Goal: Task Accomplishment & Management: Use online tool/utility

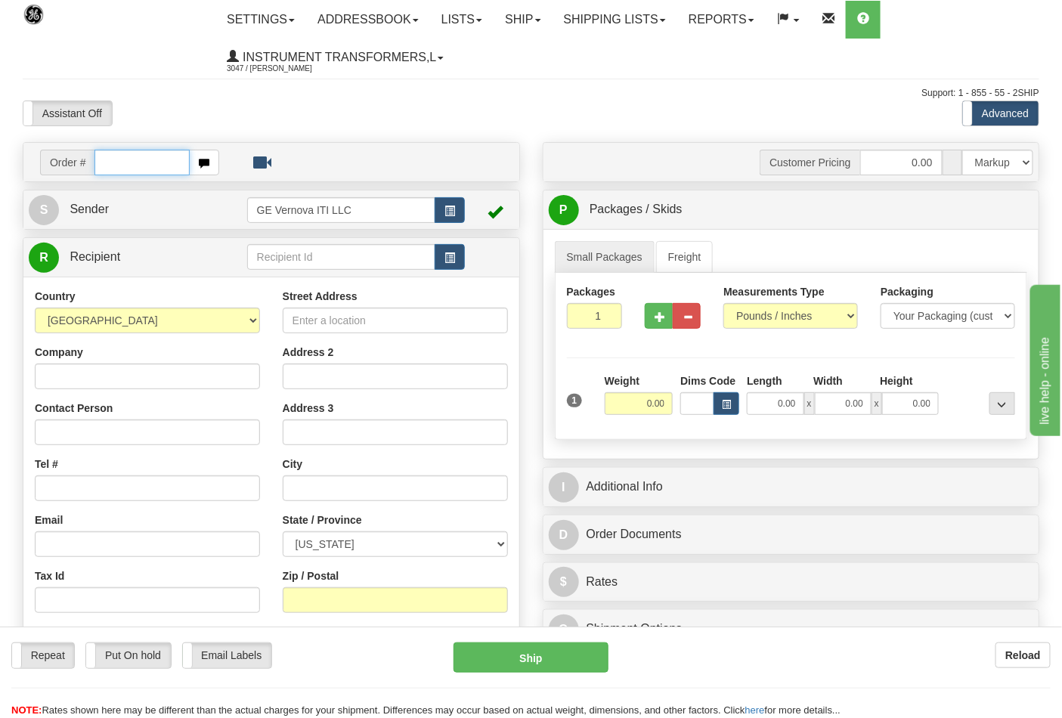
click at [110, 162] on input "text" at bounding box center [141, 163] width 95 height 26
type input "86698434"
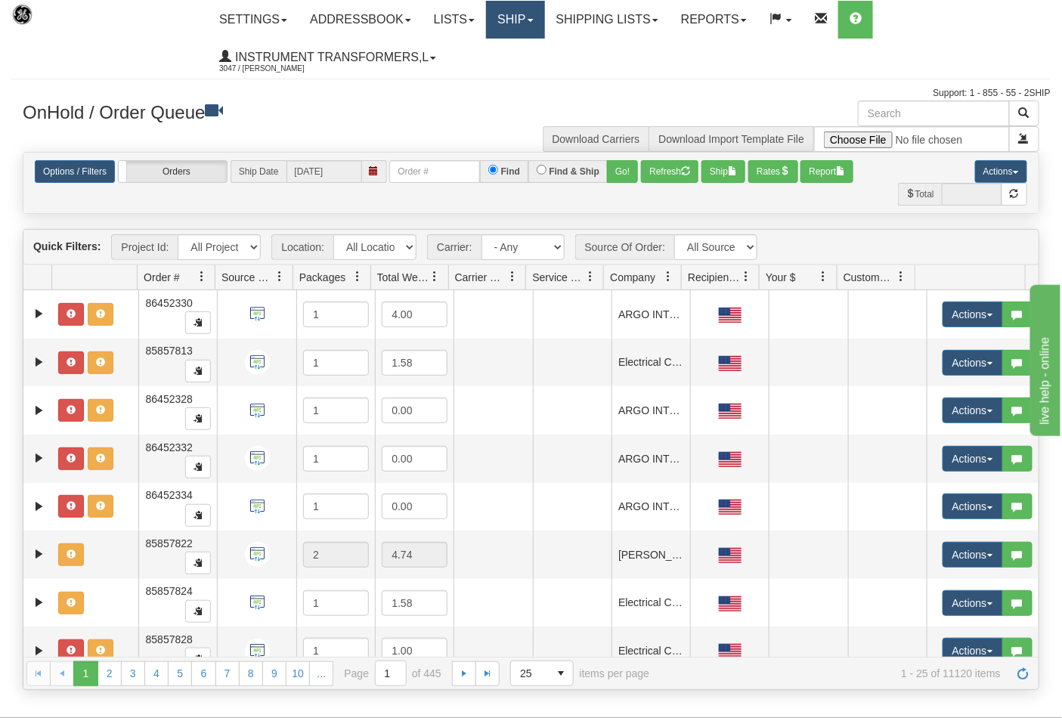
click at [529, 26] on link "Ship" at bounding box center [515, 20] width 58 height 38
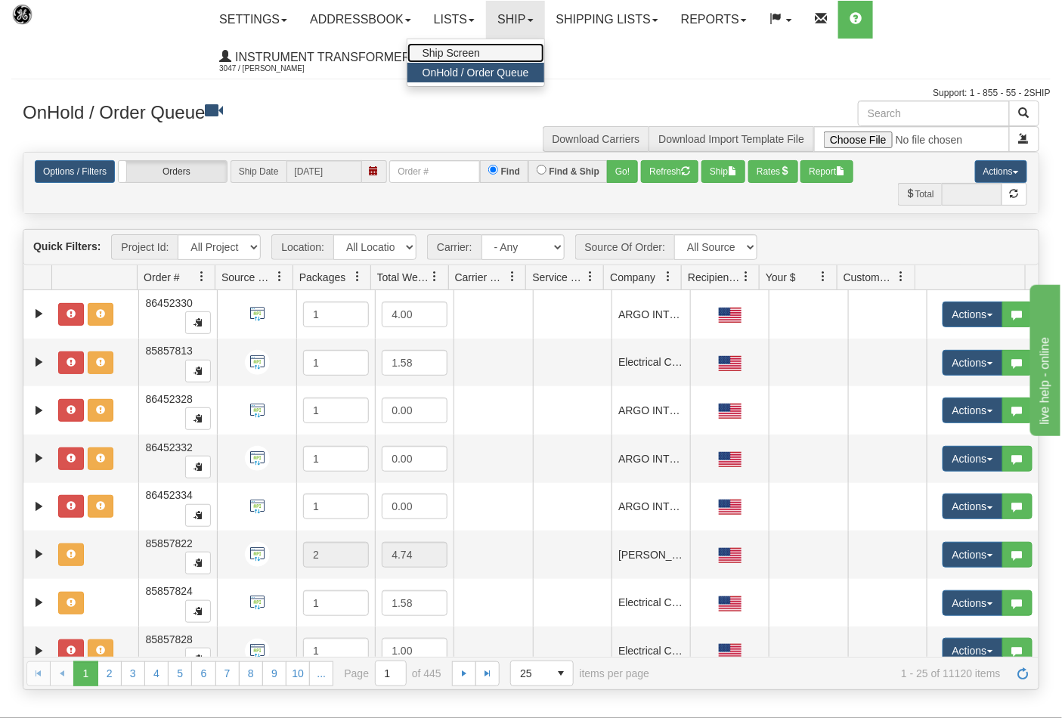
click at [477, 51] on span "Ship Screen" at bounding box center [450, 53] width 57 height 12
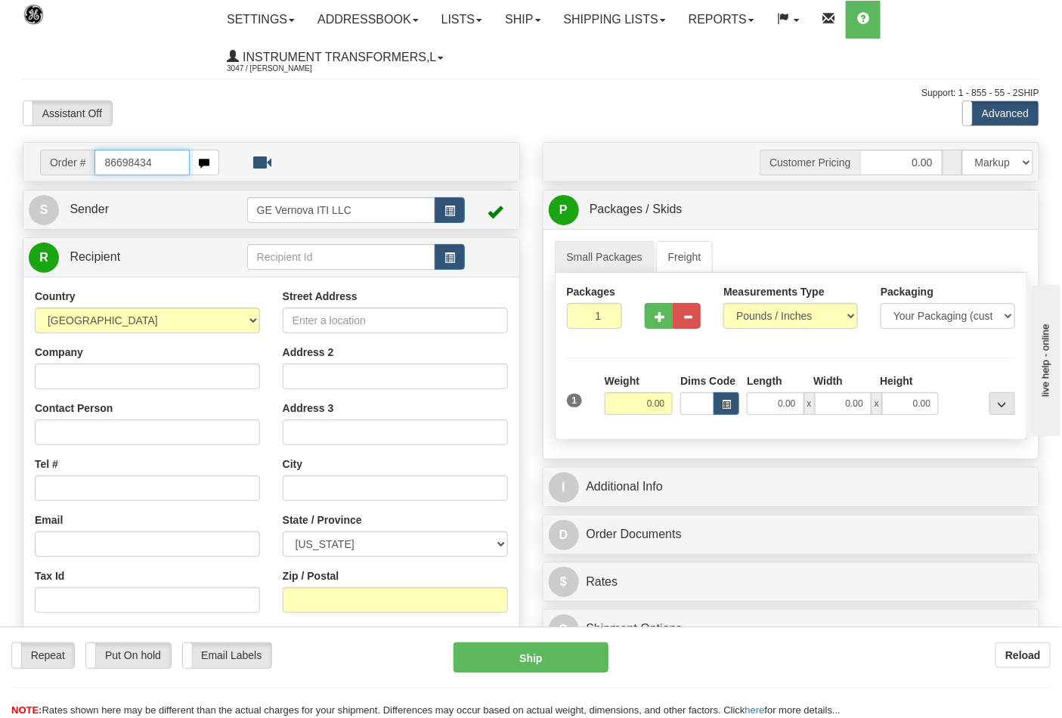
type input "86698434"
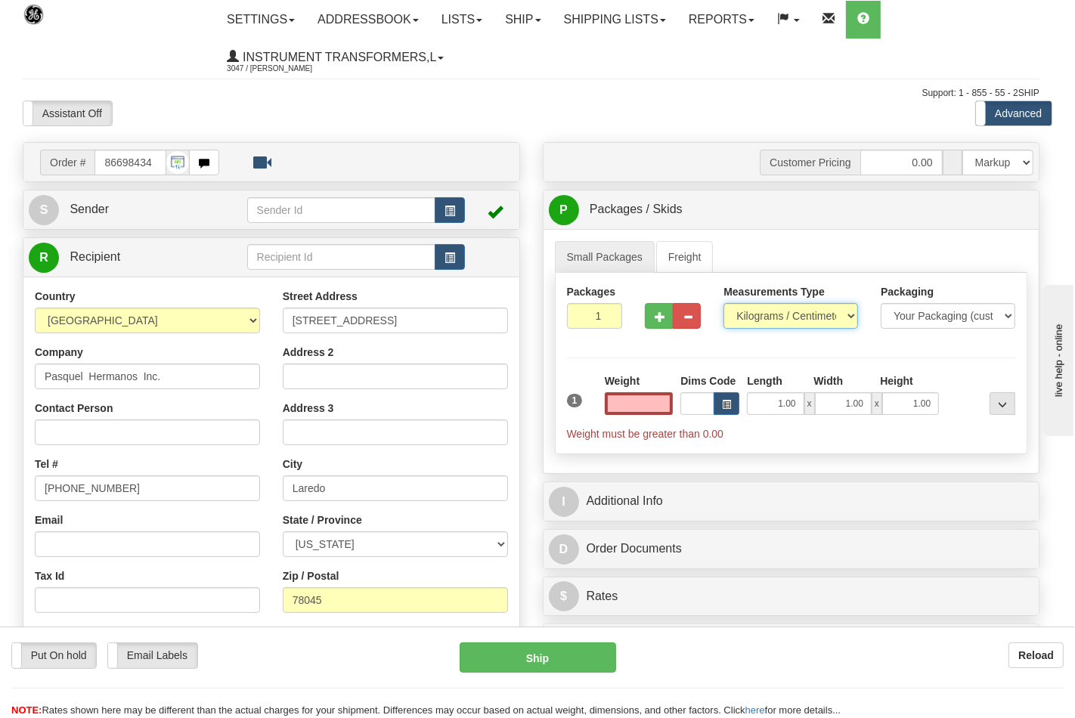
type input "0.00"
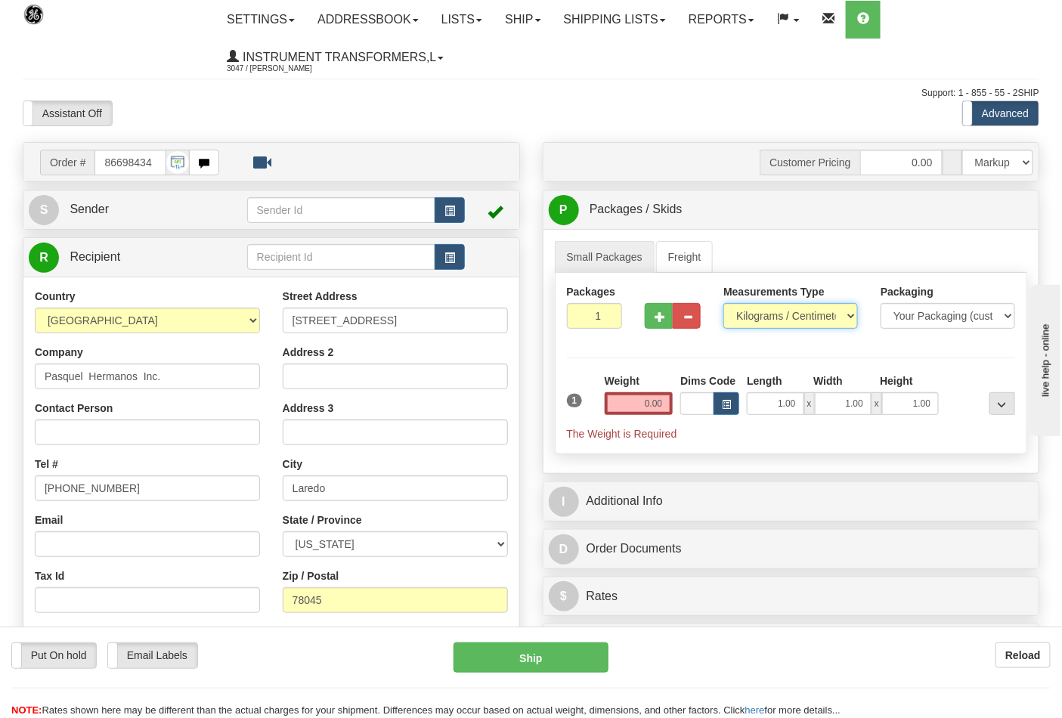
click at [743, 319] on select "Pounds / Inches Kilograms / Centimeters" at bounding box center [790, 316] width 135 height 26
select select "0"
click at [723, 304] on select "Pounds / Inches Kilograms / Centimeters" at bounding box center [790, 316] width 135 height 26
click at [668, 404] on input "0.00" at bounding box center [639, 403] width 69 height 23
click button "Delete" at bounding box center [0, 0] width 0 height 0
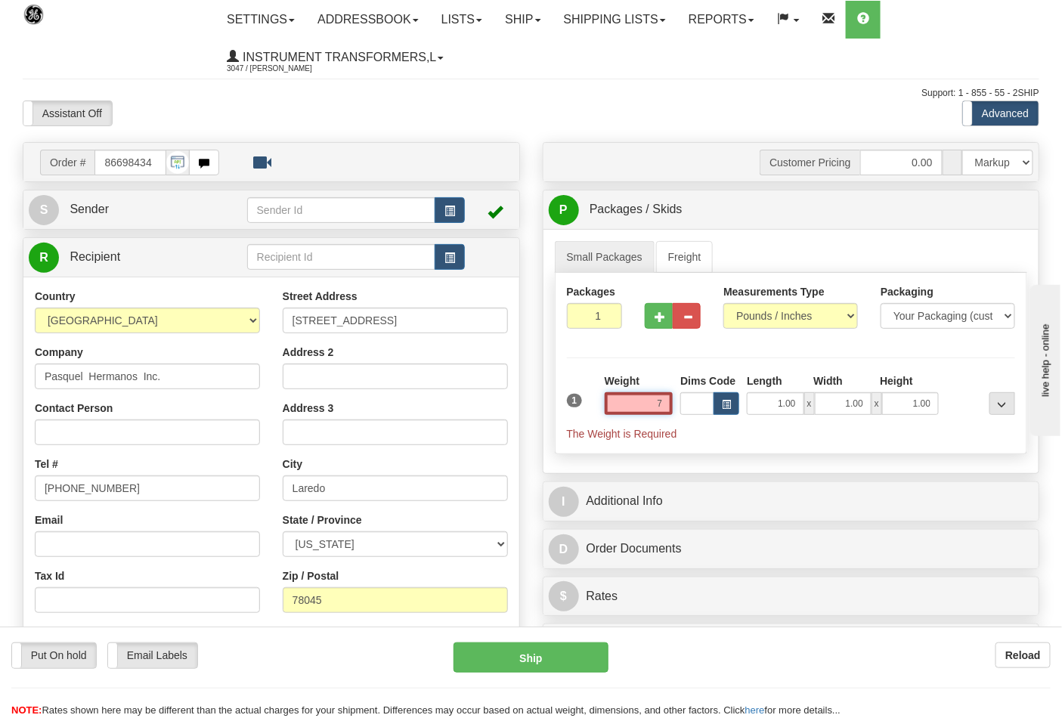
type input "7.00"
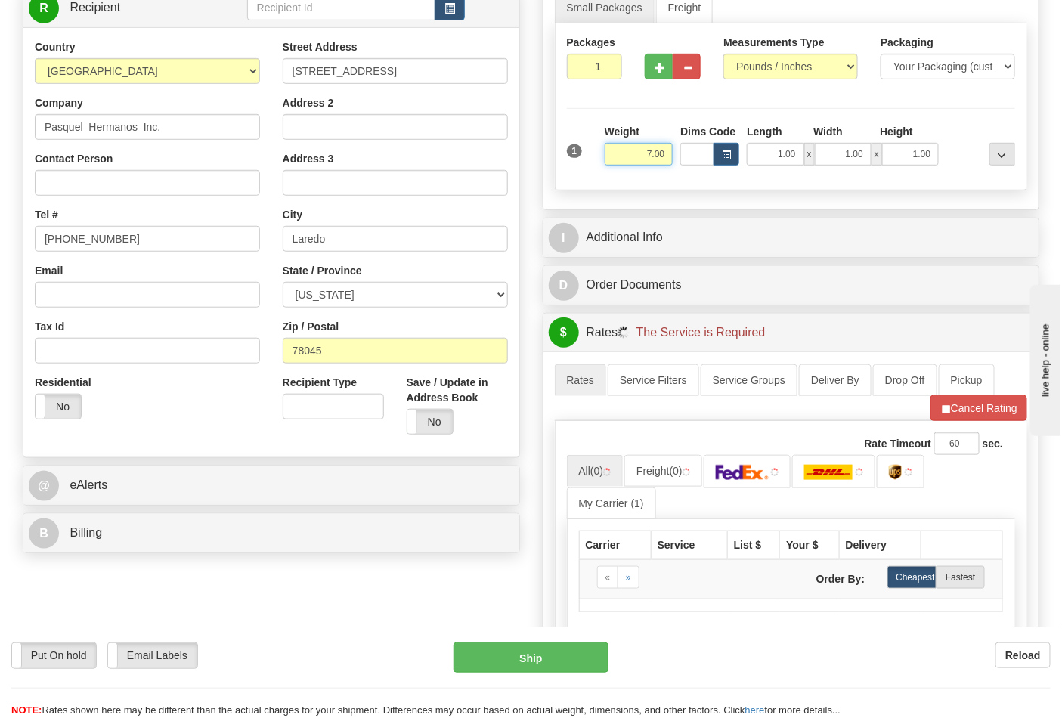
scroll to position [252, 0]
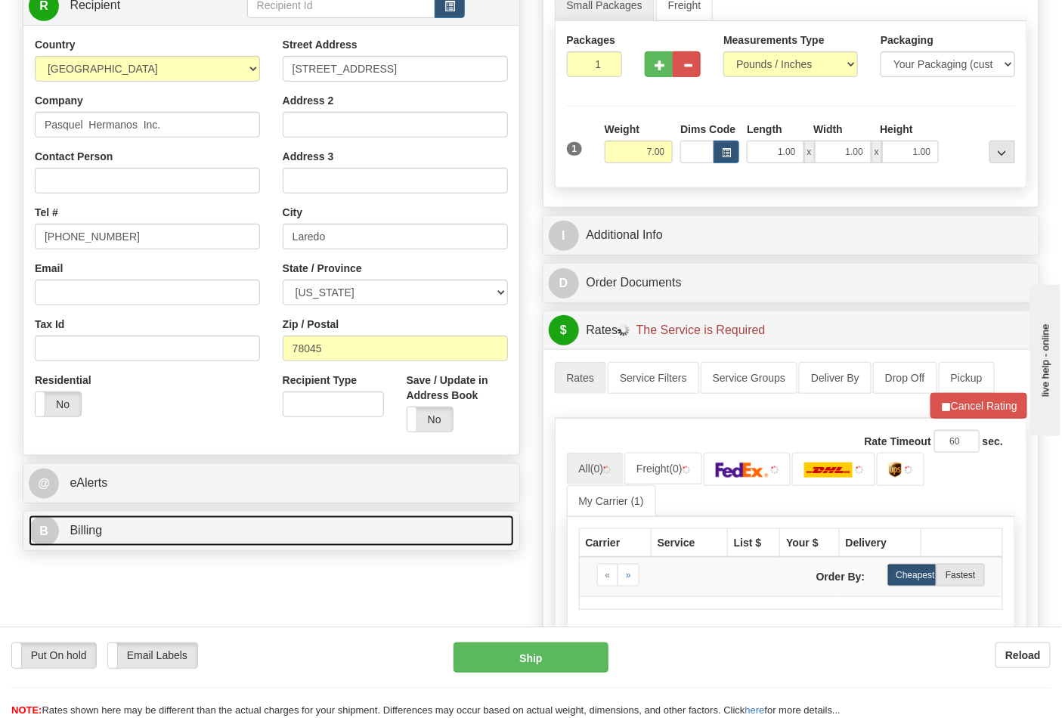
click at [139, 519] on link "B Billing" at bounding box center [271, 530] width 485 height 31
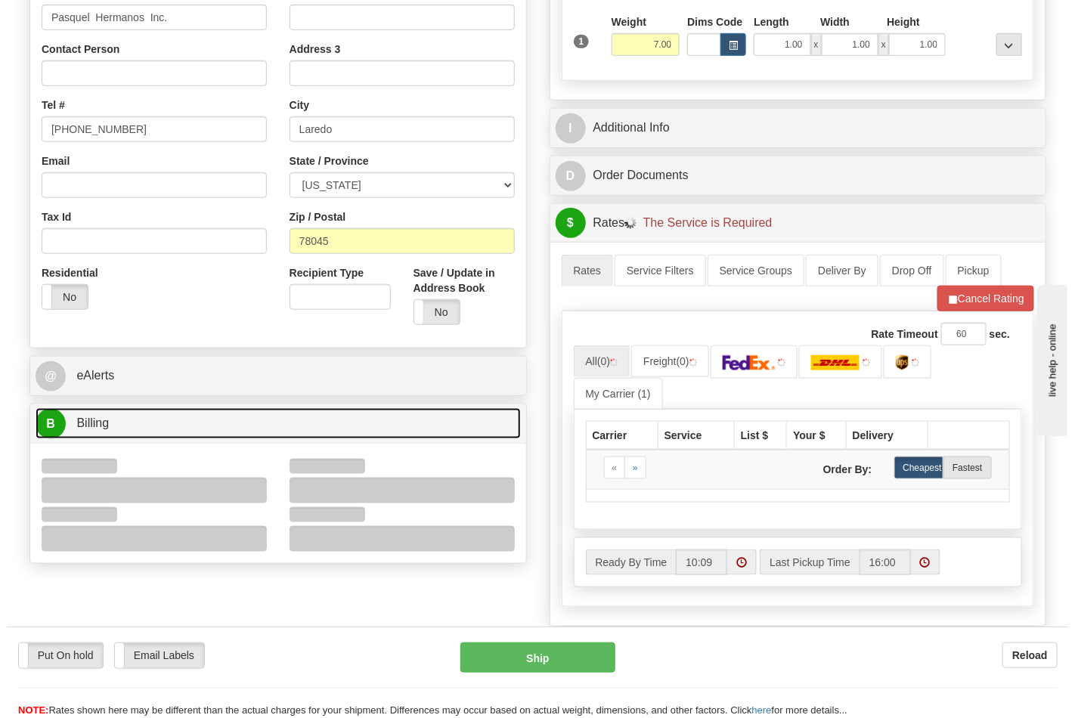
scroll to position [503, 0]
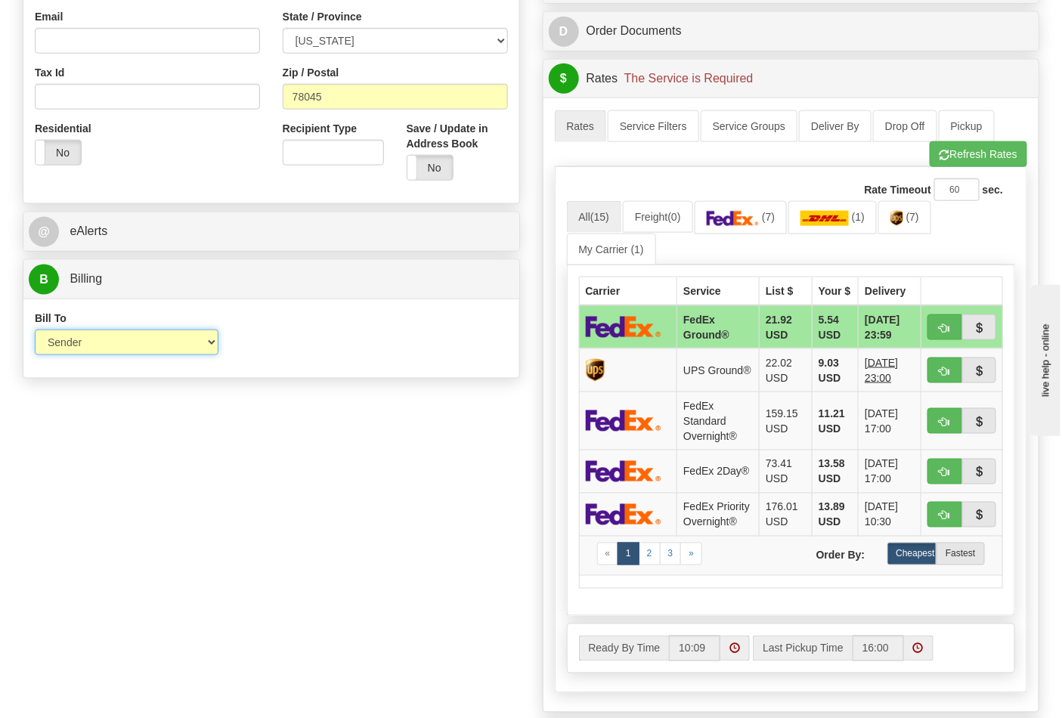
click at [87, 351] on select "Sender Recipient Third Party Collect" at bounding box center [127, 343] width 184 height 26
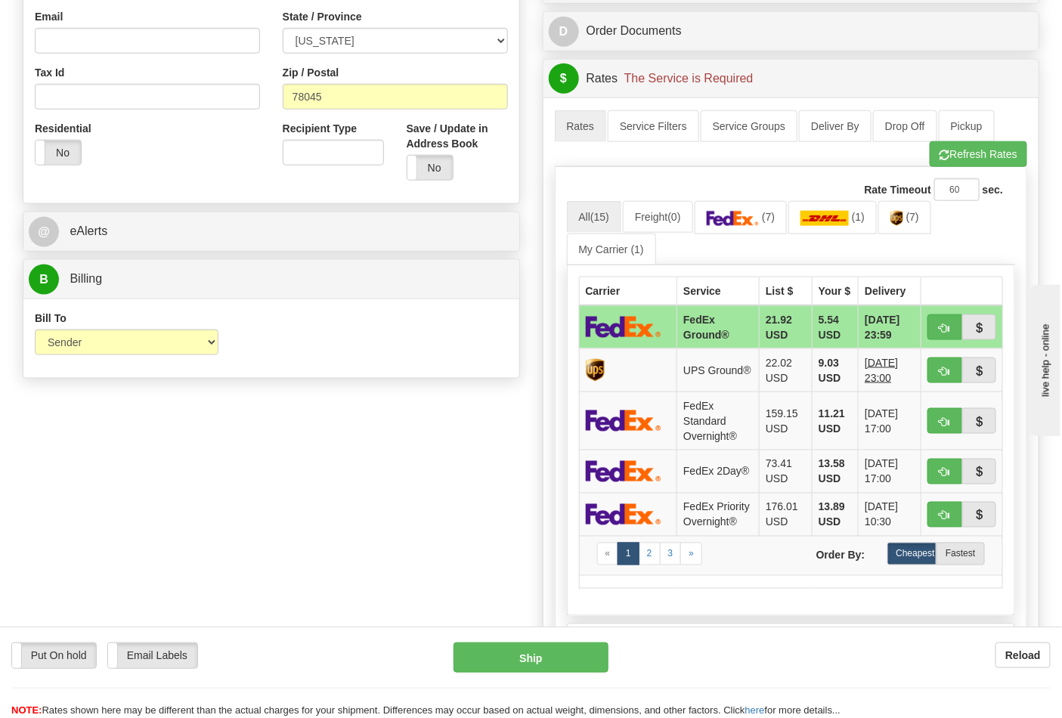
click at [326, 376] on div "Bill To Sender Recipient Third Party Collect Account 3rd Party Account List Ple…" at bounding box center [271, 338] width 496 height 79
click at [741, 224] on img at bounding box center [733, 218] width 53 height 15
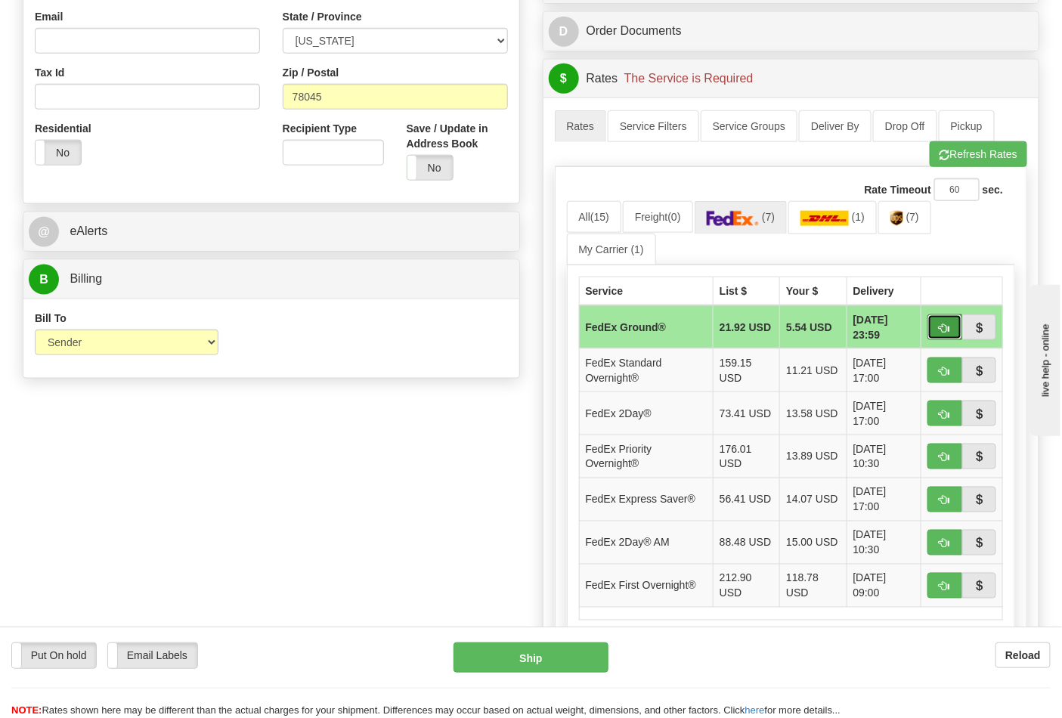
click at [938, 335] on button "button" at bounding box center [944, 327] width 35 height 26
type input "92"
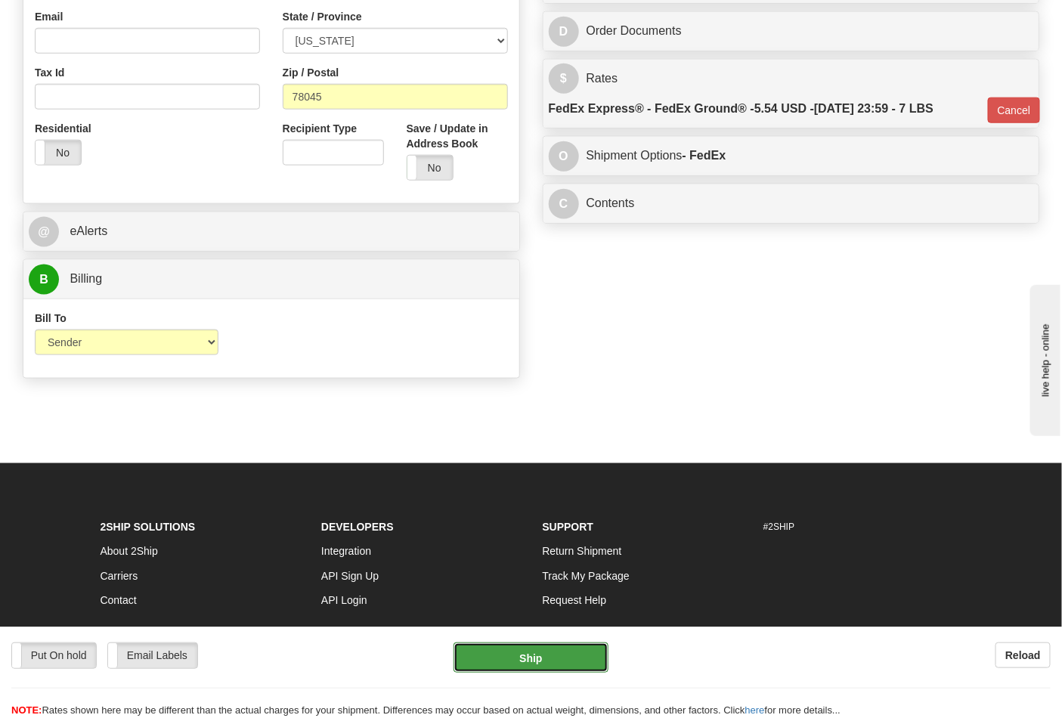
click at [512, 658] on button "Ship" at bounding box center [530, 657] width 154 height 30
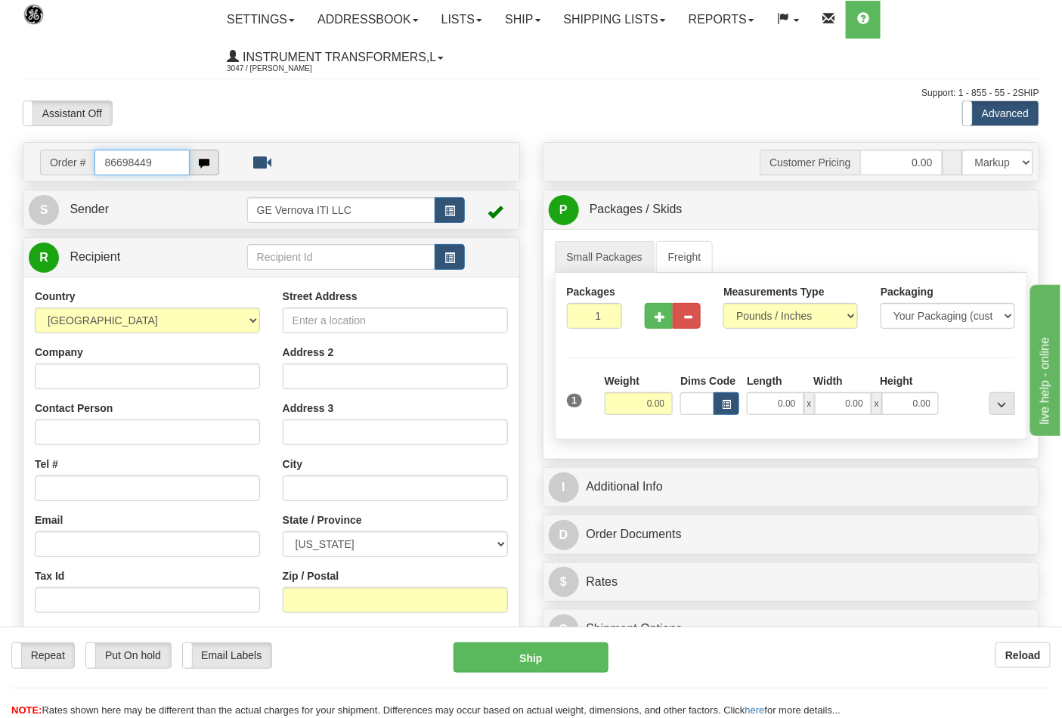
type input "86698449"
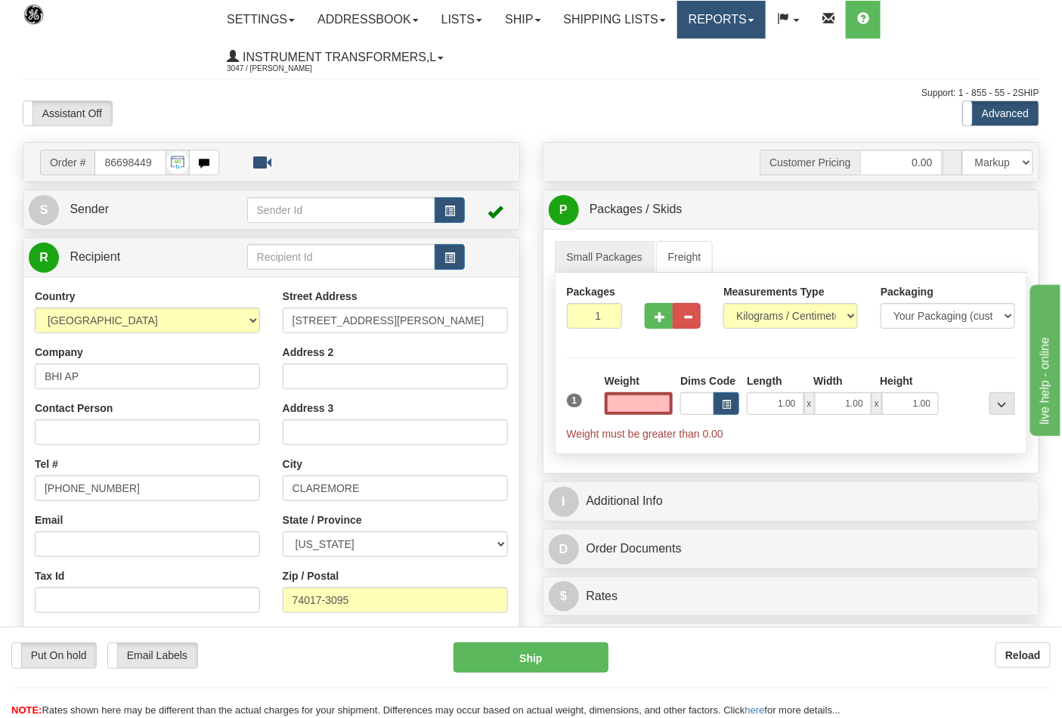
type input "0.00"
click at [758, 313] on select "Pounds / Inches Kilograms / Centimeters" at bounding box center [790, 316] width 135 height 26
select select "0"
click at [723, 304] on select "Pounds / Inches Kilograms / Centimeters" at bounding box center [790, 316] width 135 height 26
click at [669, 401] on input "0.00" at bounding box center [639, 403] width 69 height 23
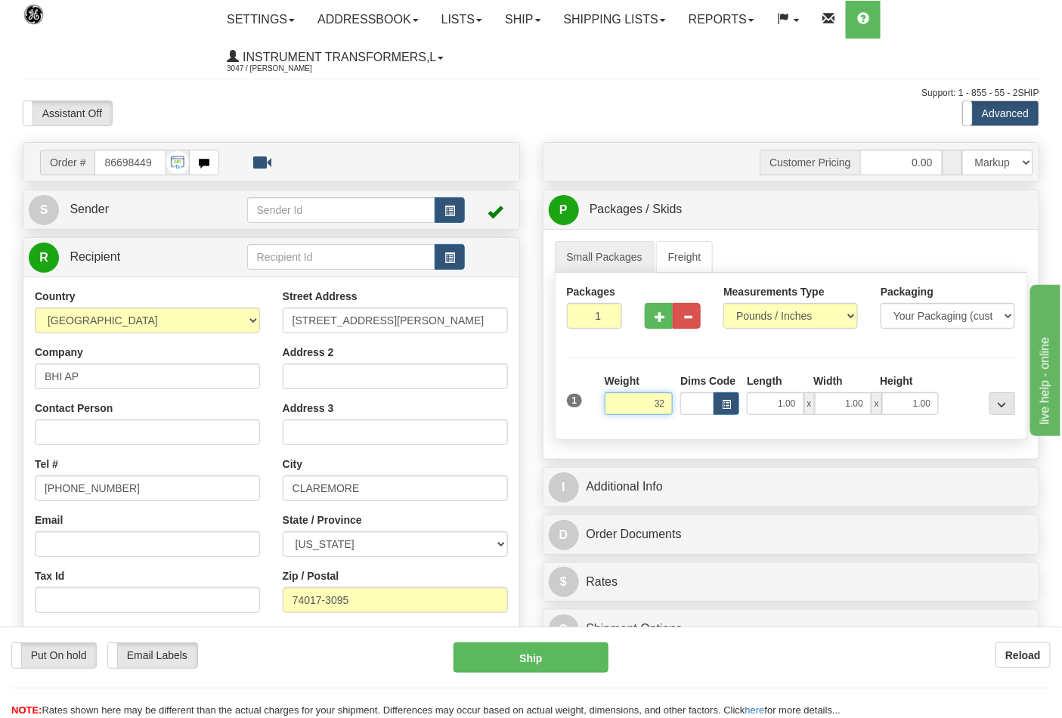
click button "Delete" at bounding box center [0, 0] width 0 height 0
type input "32.00"
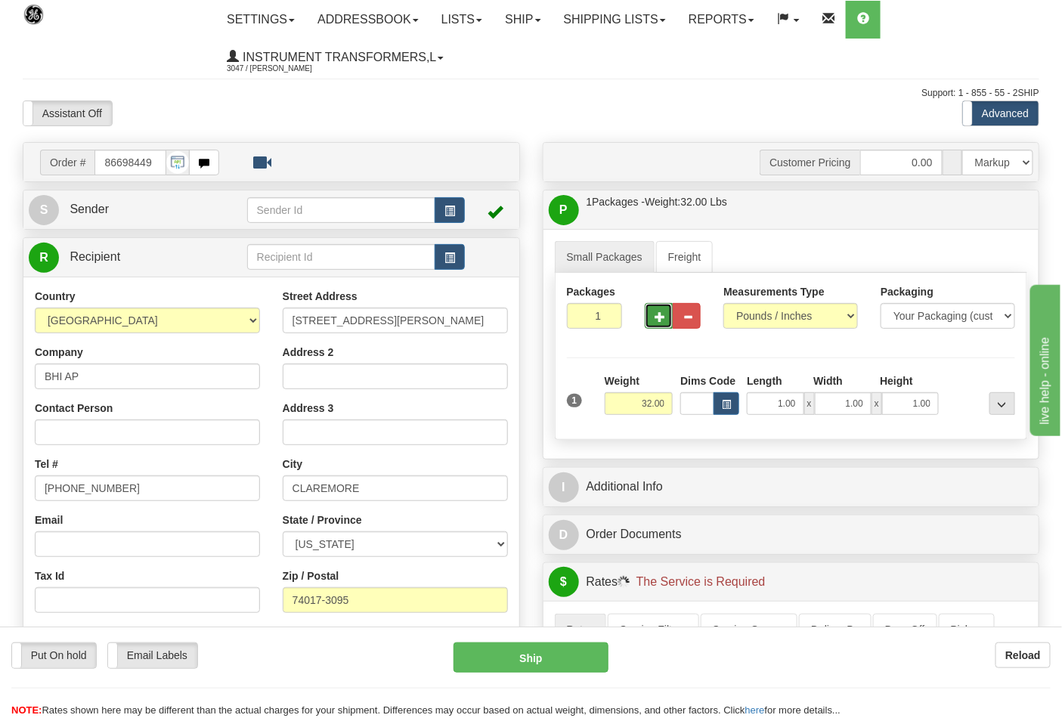
click at [652, 311] on button "button" at bounding box center [659, 316] width 28 height 26
type input "2"
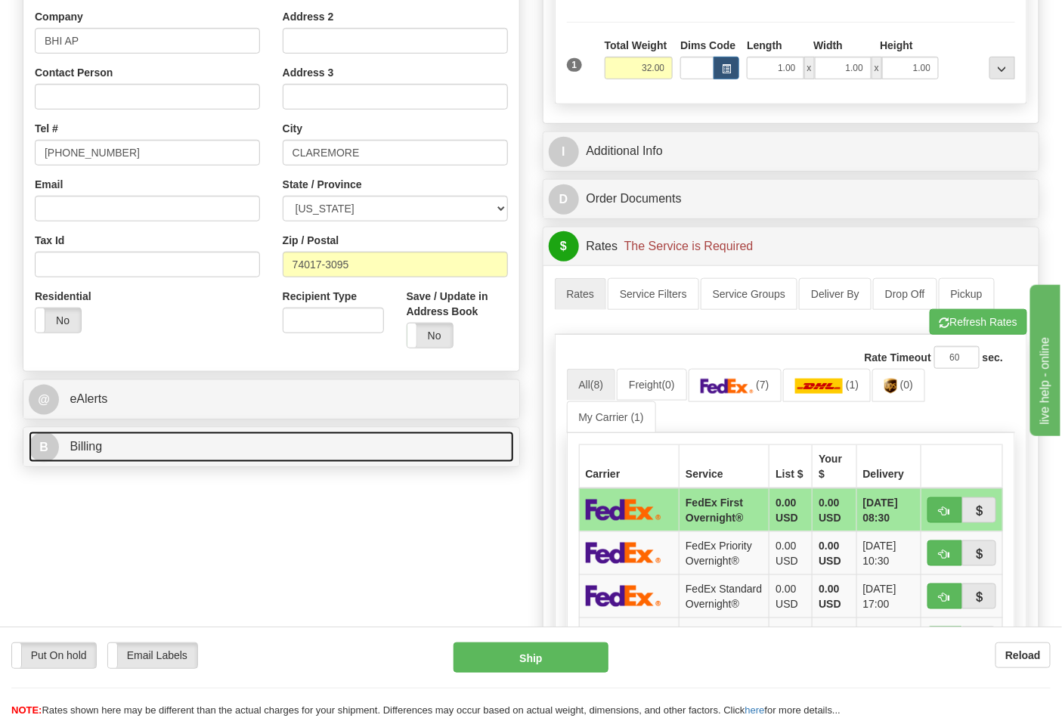
click at [156, 451] on link "B Billing" at bounding box center [271, 447] width 485 height 31
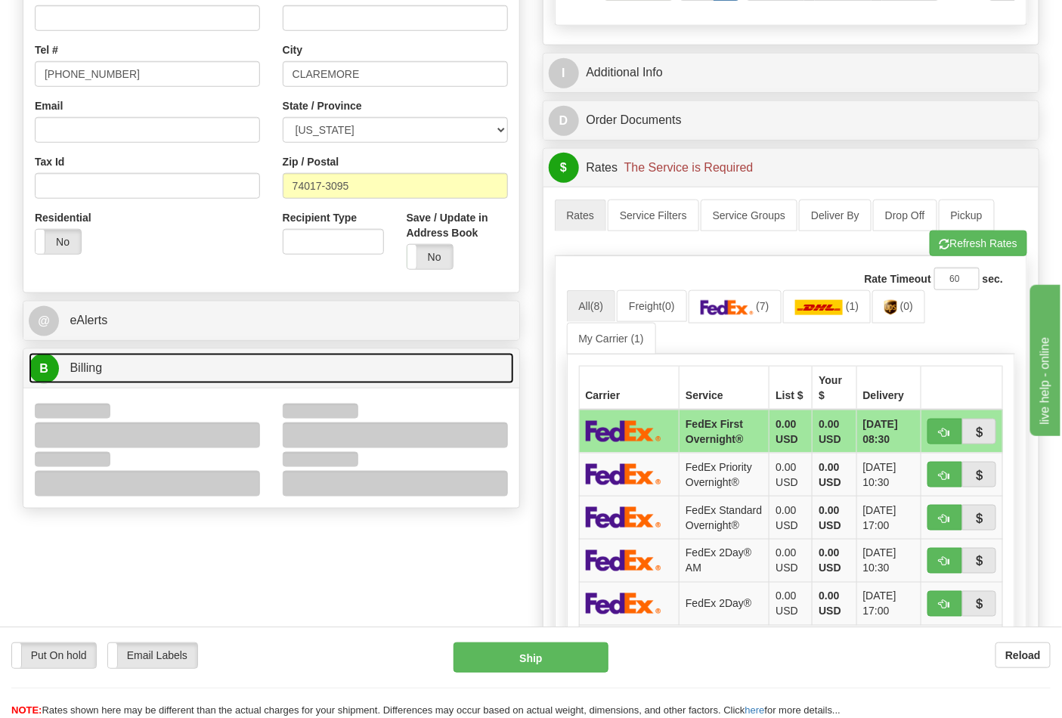
scroll to position [503, 0]
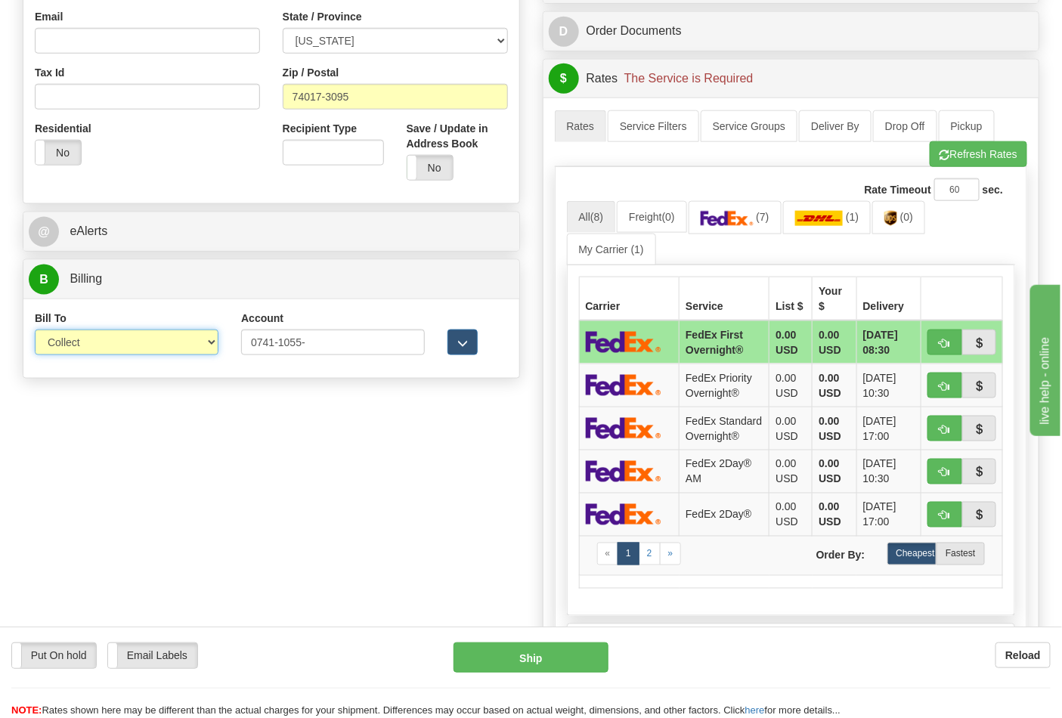
click at [80, 337] on select "Sender Recipient Third Party Collect" at bounding box center [127, 343] width 184 height 26
click at [35, 331] on select "Sender Recipient Third Party Collect" at bounding box center [127, 343] width 184 height 26
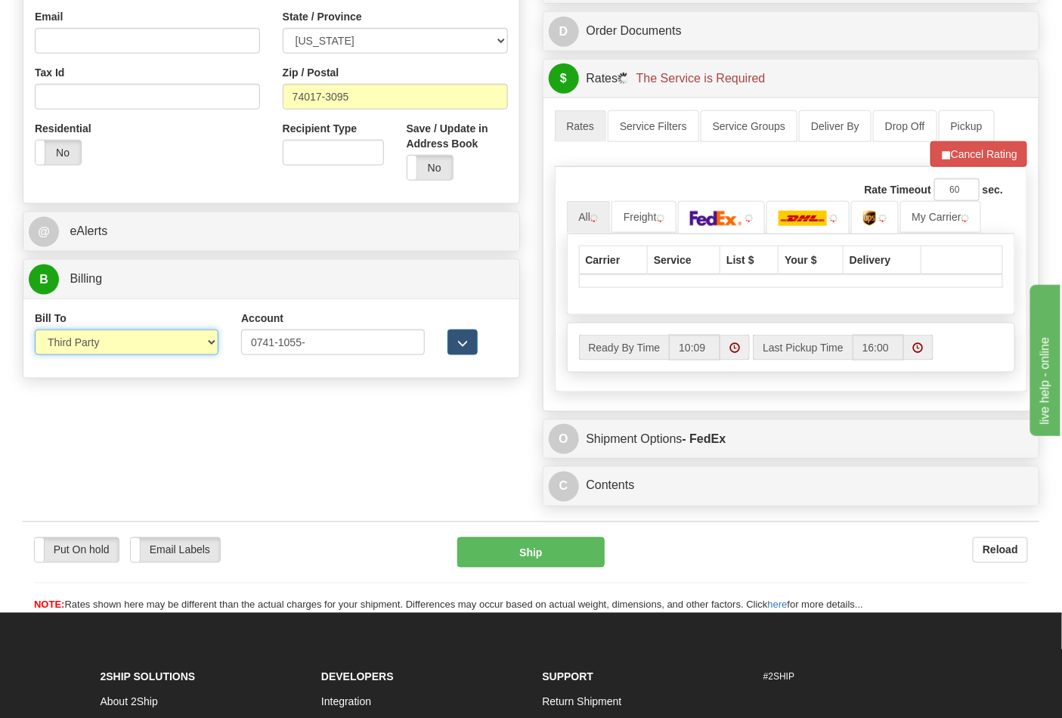
click at [91, 337] on select "Sender Recipient Third Party Collect" at bounding box center [127, 343] width 184 height 26
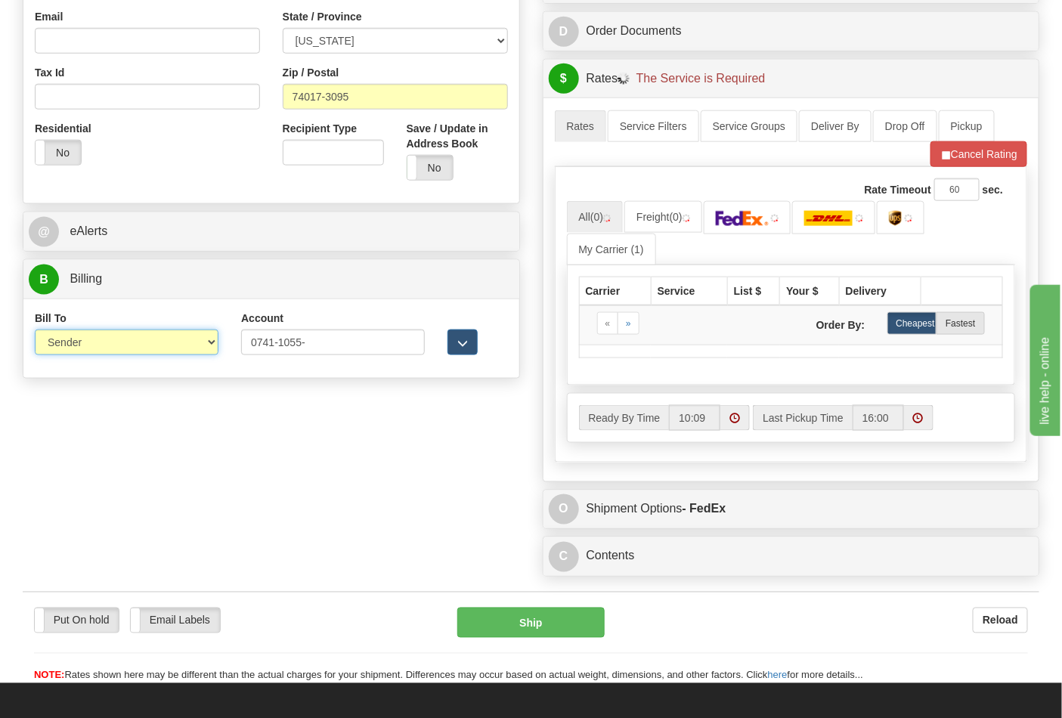
click at [35, 331] on select "Sender Recipient Third Party Collect" at bounding box center [127, 343] width 184 height 26
click at [100, 343] on select "Sender Recipient Third Party Collect" at bounding box center [127, 343] width 184 height 26
select select "2"
click at [35, 331] on select "Sender Recipient Third Party Collect" at bounding box center [127, 343] width 184 height 26
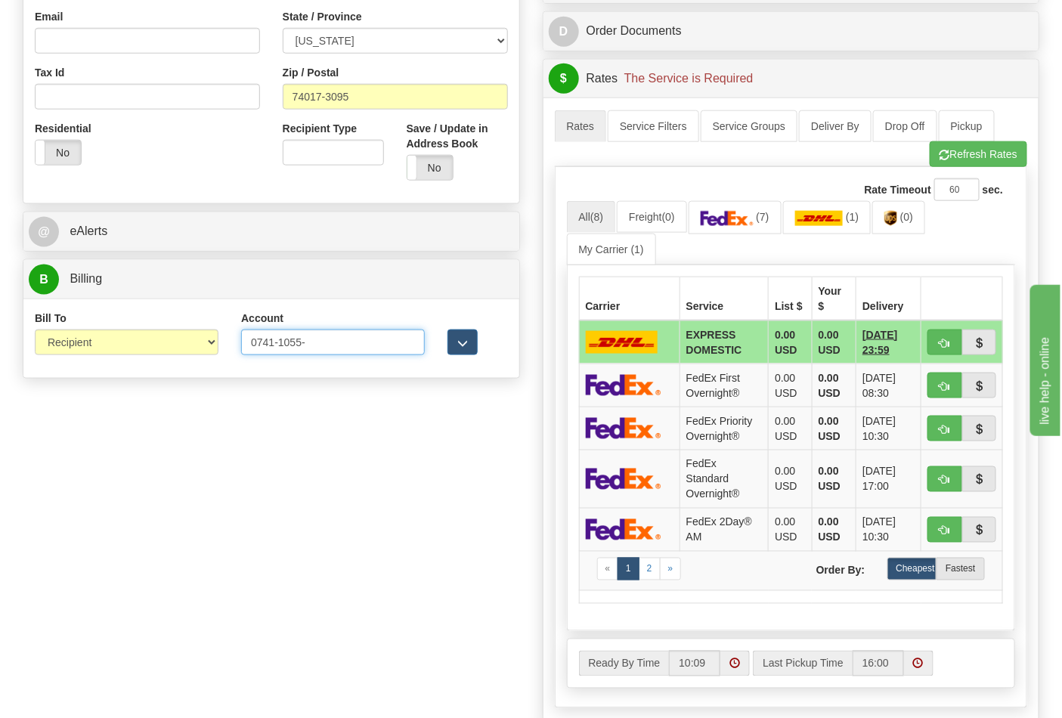
click at [280, 342] on input "0741-1055-" at bounding box center [333, 343] width 184 height 26
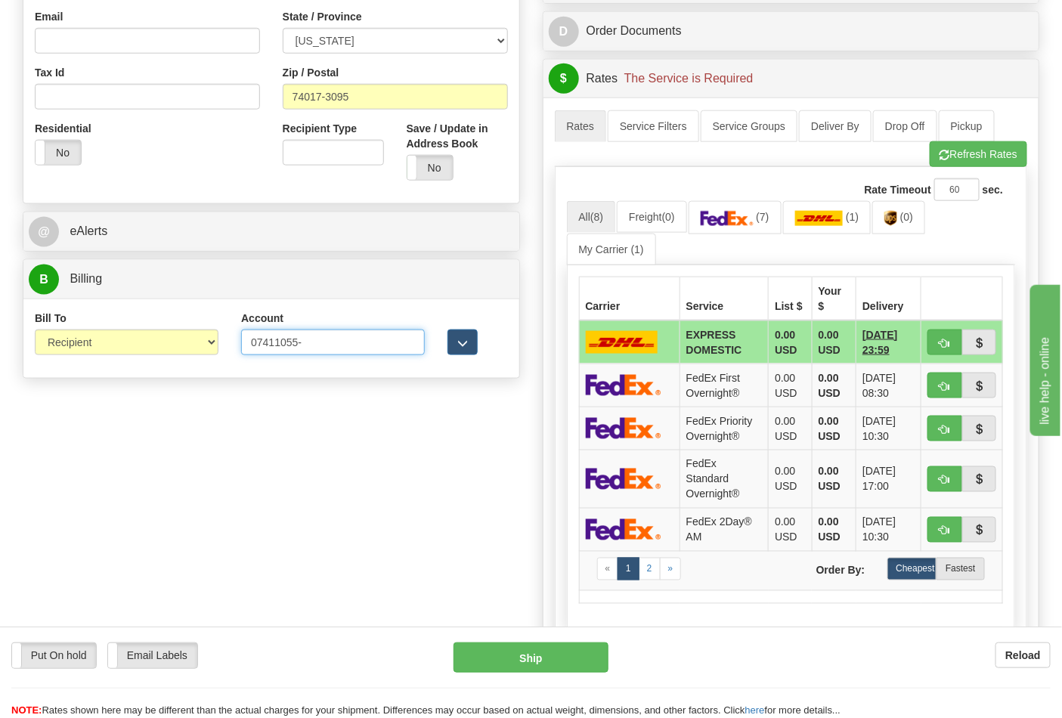
click at [313, 340] on input "07411055-" at bounding box center [333, 343] width 184 height 26
type input "074110550"
click at [760, 227] on link "(7)" at bounding box center [735, 217] width 93 height 32
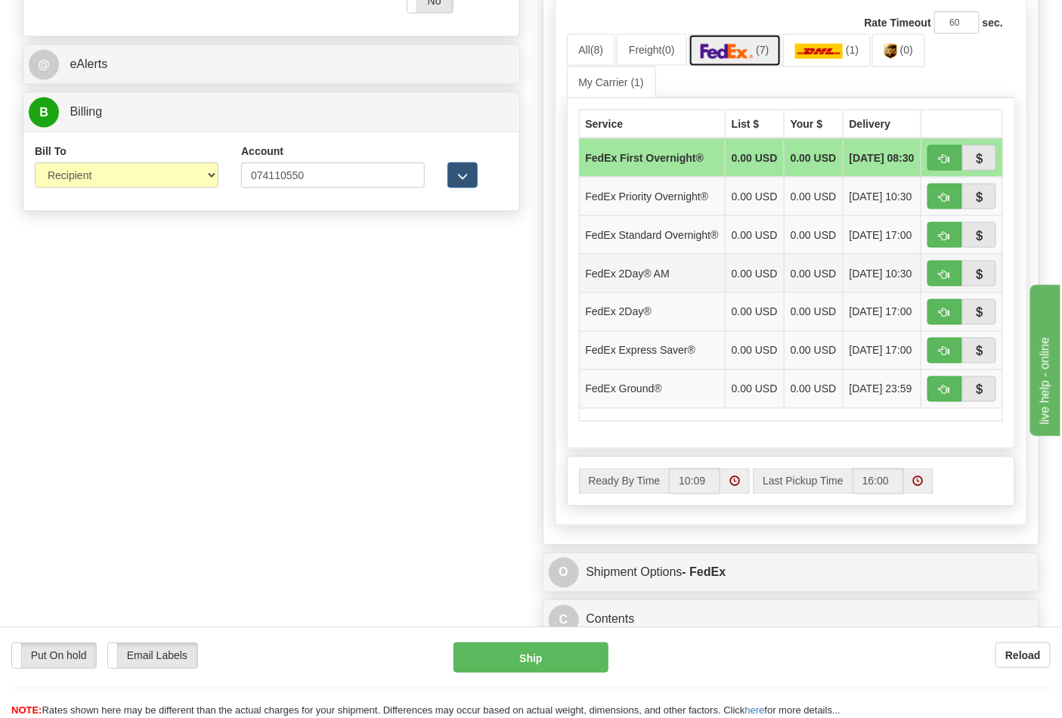
scroll to position [671, 0]
click at [943, 395] on span "button" at bounding box center [944, 390] width 11 height 10
type input "92"
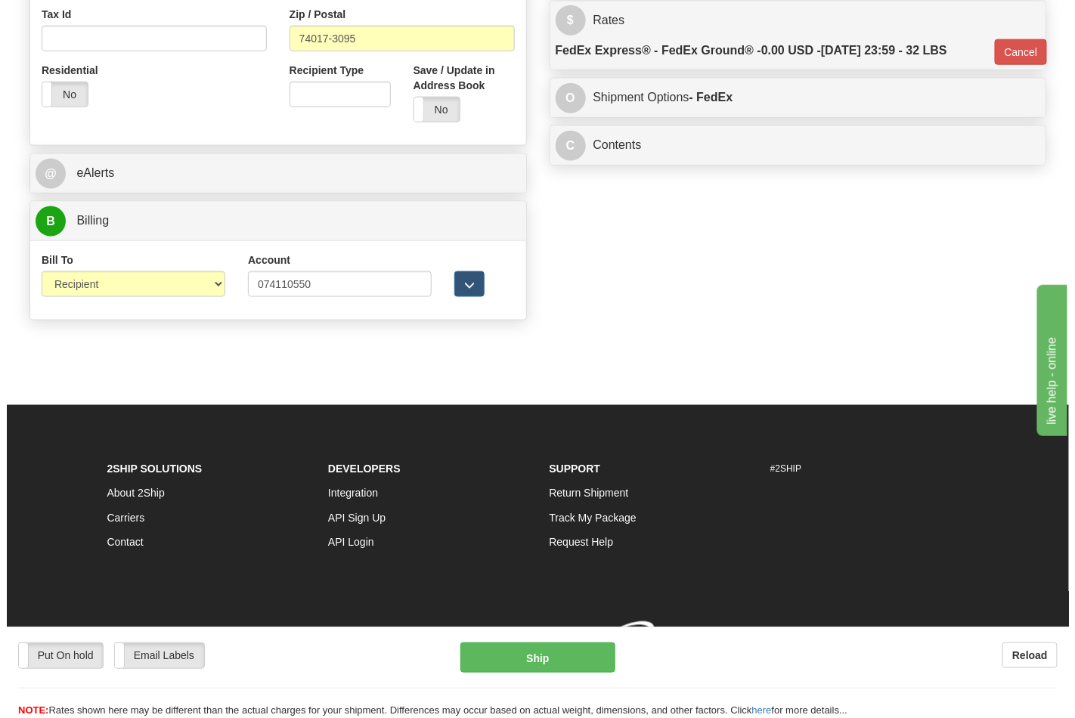
scroll to position [586, 0]
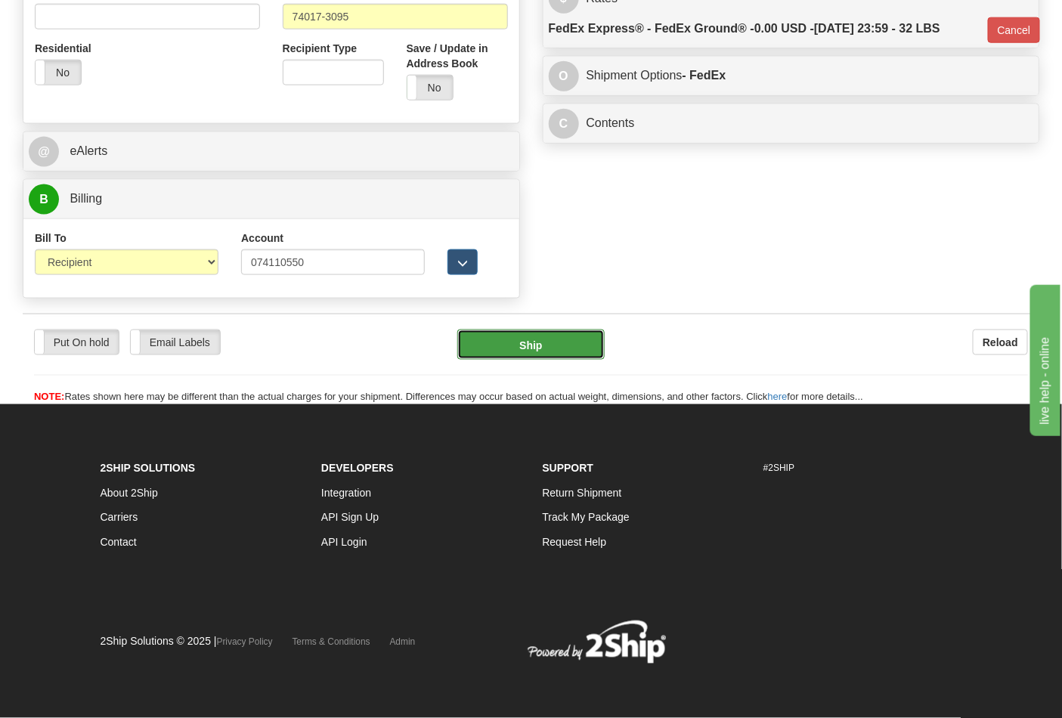
click at [552, 352] on button "Ship" at bounding box center [530, 345] width 147 height 30
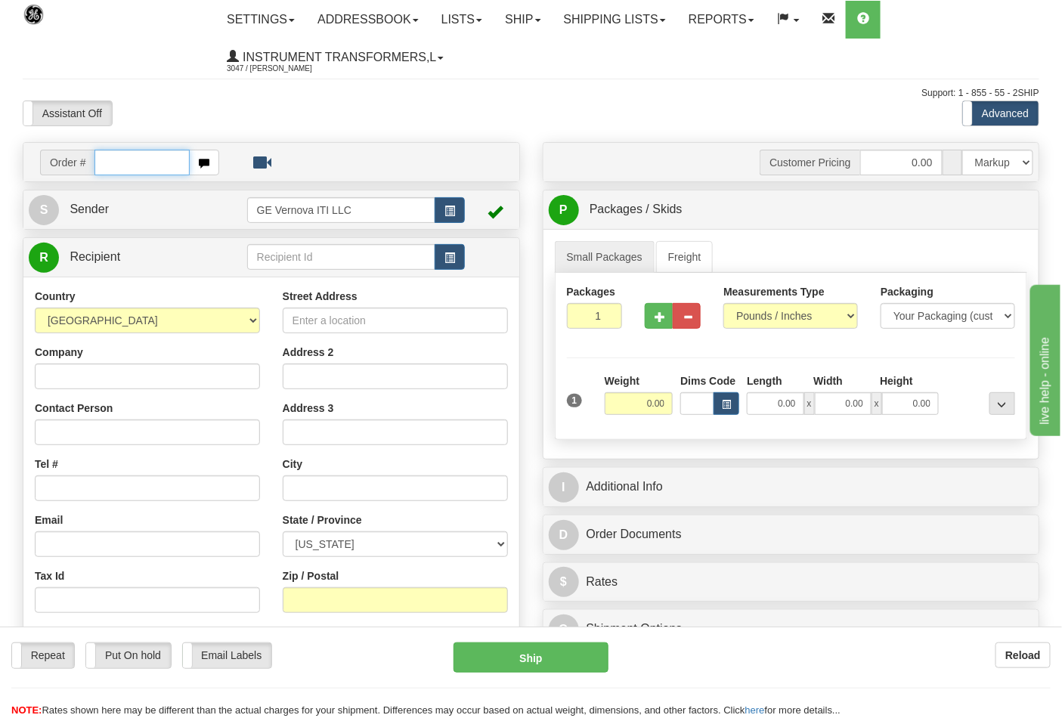
click at [128, 163] on input "text" at bounding box center [141, 163] width 95 height 26
type input "86698477"
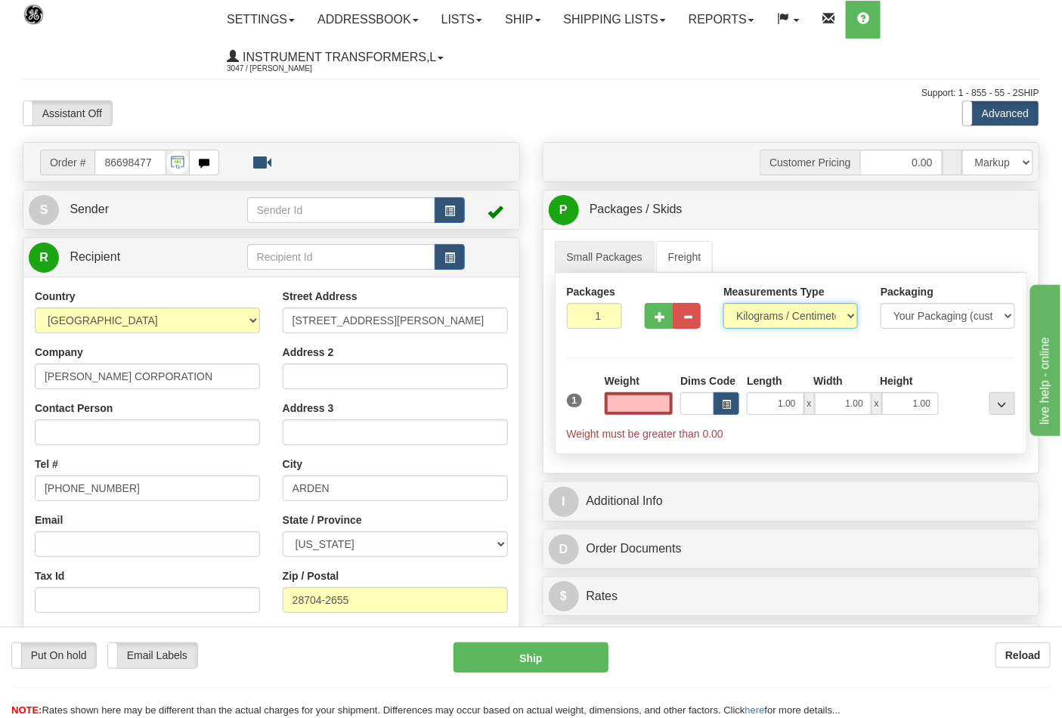
type input "0.00"
click at [749, 319] on select "Pounds / Inches Kilograms / Centimeters" at bounding box center [790, 316] width 135 height 26
select select "0"
click at [723, 304] on select "Pounds / Inches Kilograms / Centimeters" at bounding box center [790, 316] width 135 height 26
click at [667, 398] on div "Weight 0.00" at bounding box center [639, 394] width 69 height 42
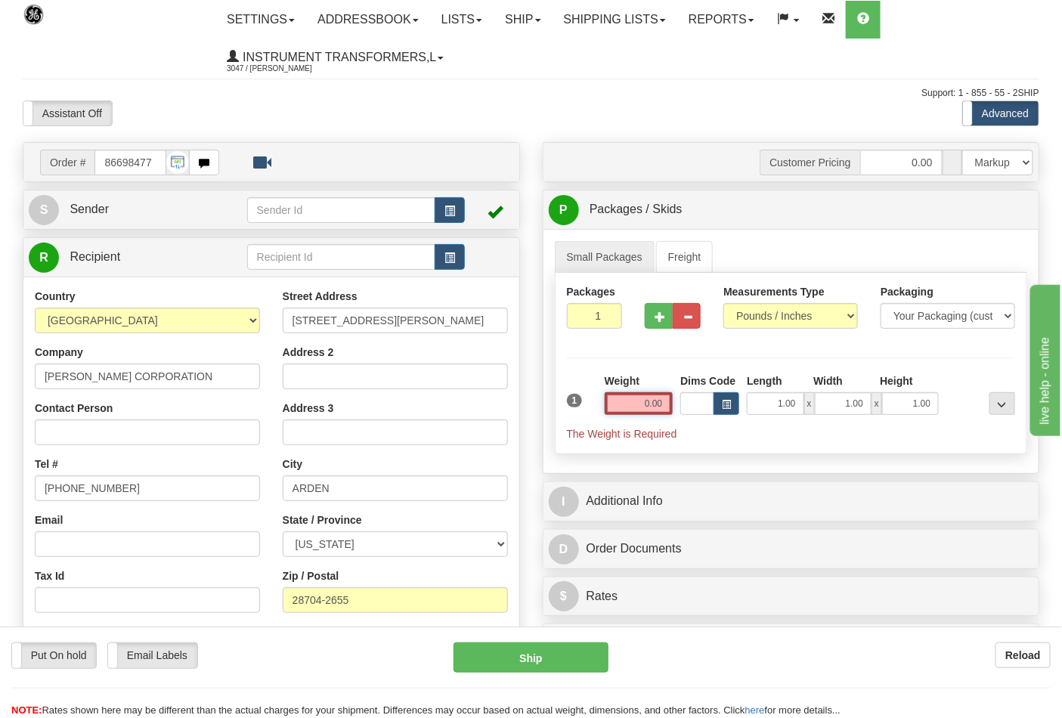
click at [663, 404] on input "0.00" at bounding box center [639, 403] width 69 height 23
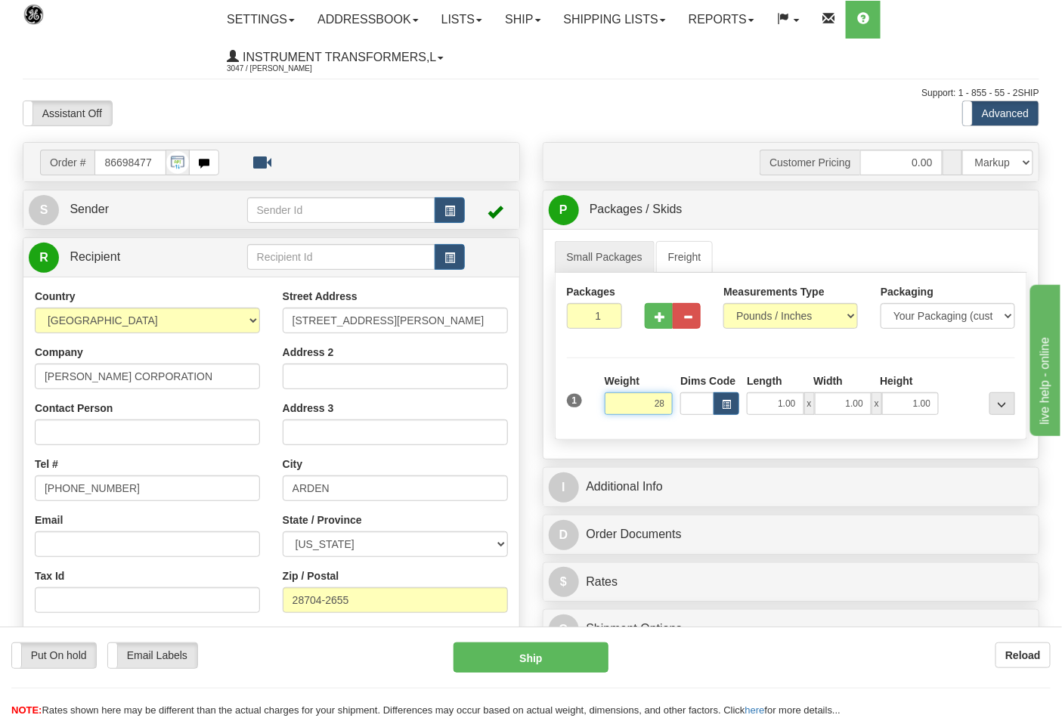
click button "Delete" at bounding box center [0, 0] width 0 height 0
type input "28.00"
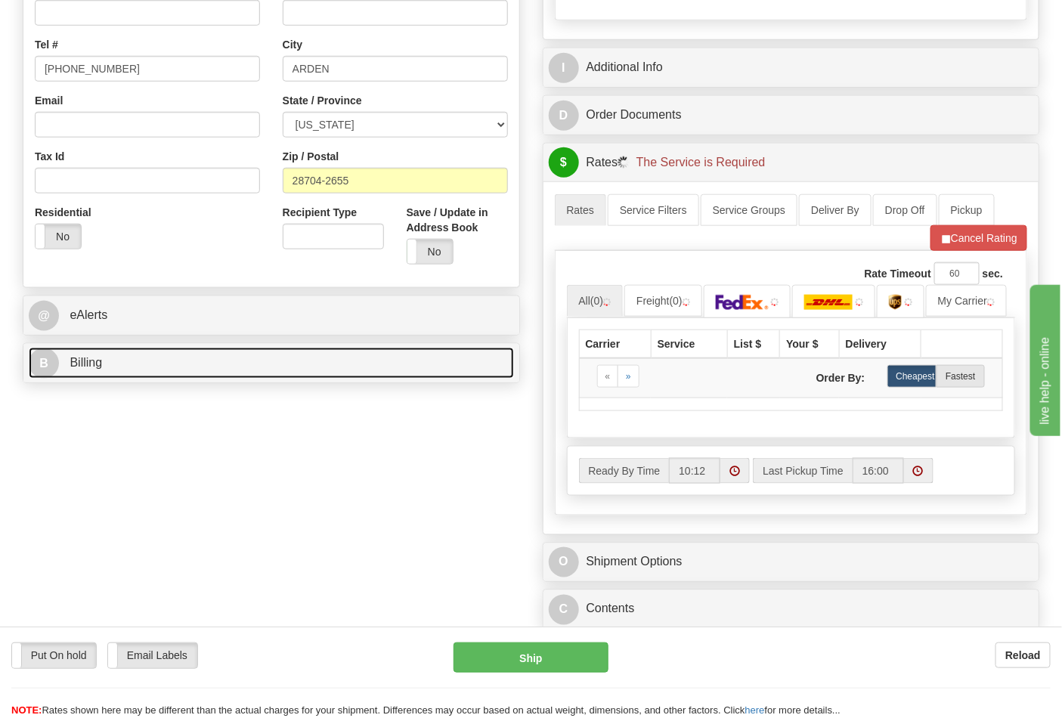
click at [88, 376] on link "B Billing" at bounding box center [271, 363] width 485 height 31
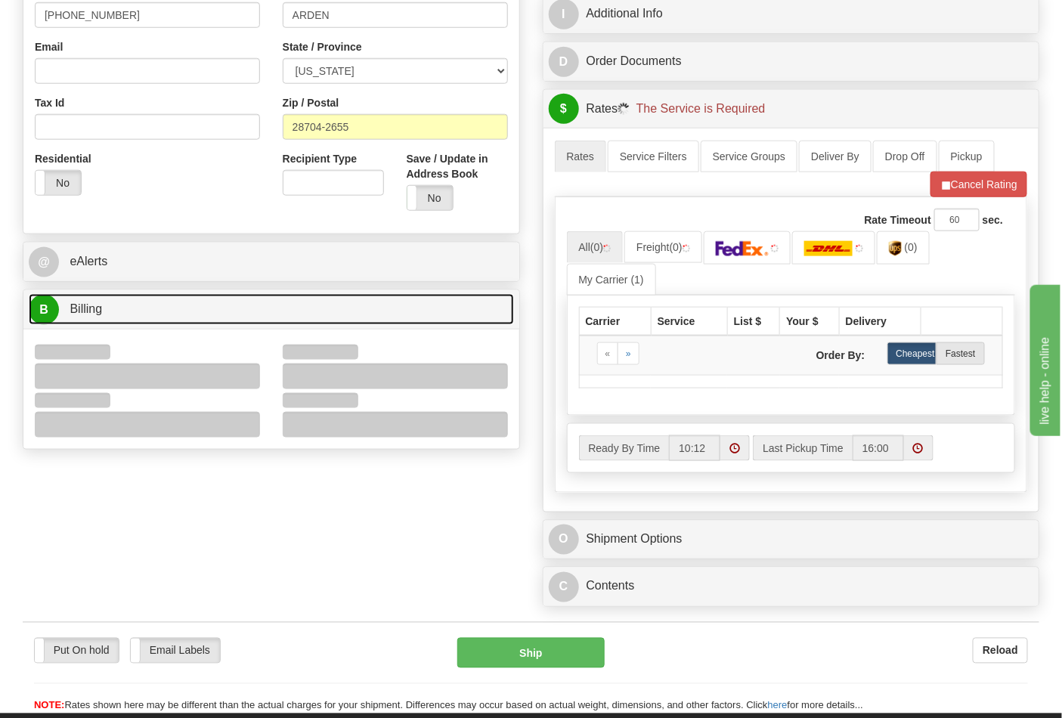
scroll to position [503, 0]
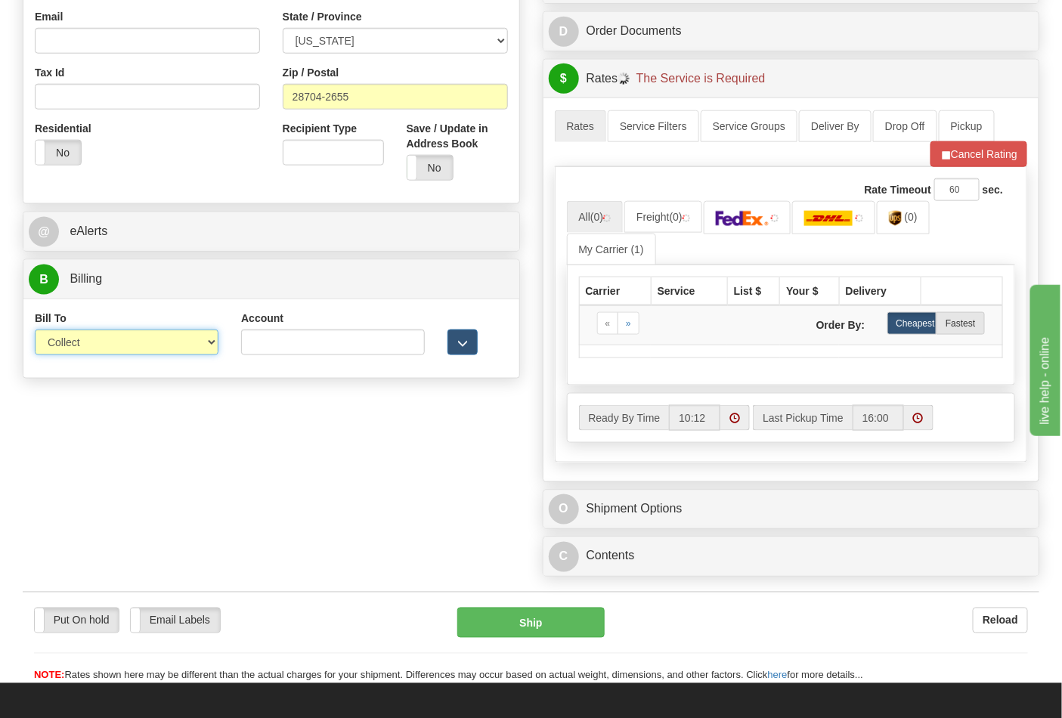
click at [72, 351] on select "Sender Recipient Third Party Collect" at bounding box center [127, 343] width 184 height 26
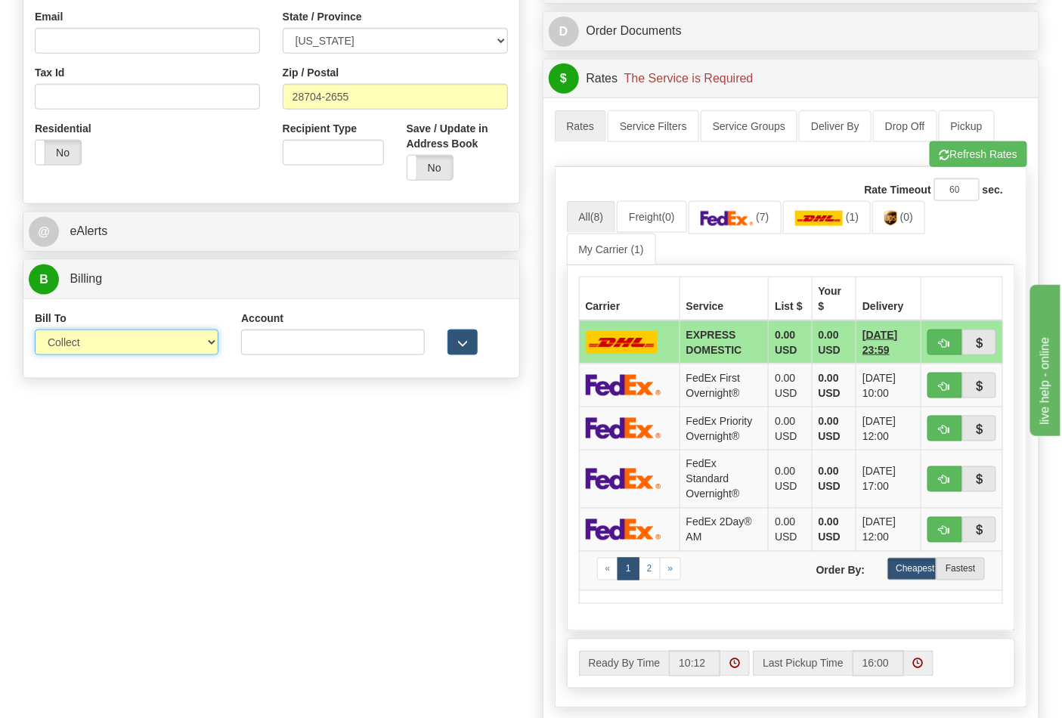
select select "2"
click at [35, 331] on select "Sender Recipient Third Party Collect" at bounding box center [127, 343] width 184 height 26
click at [286, 339] on input "Account" at bounding box center [333, 343] width 184 height 26
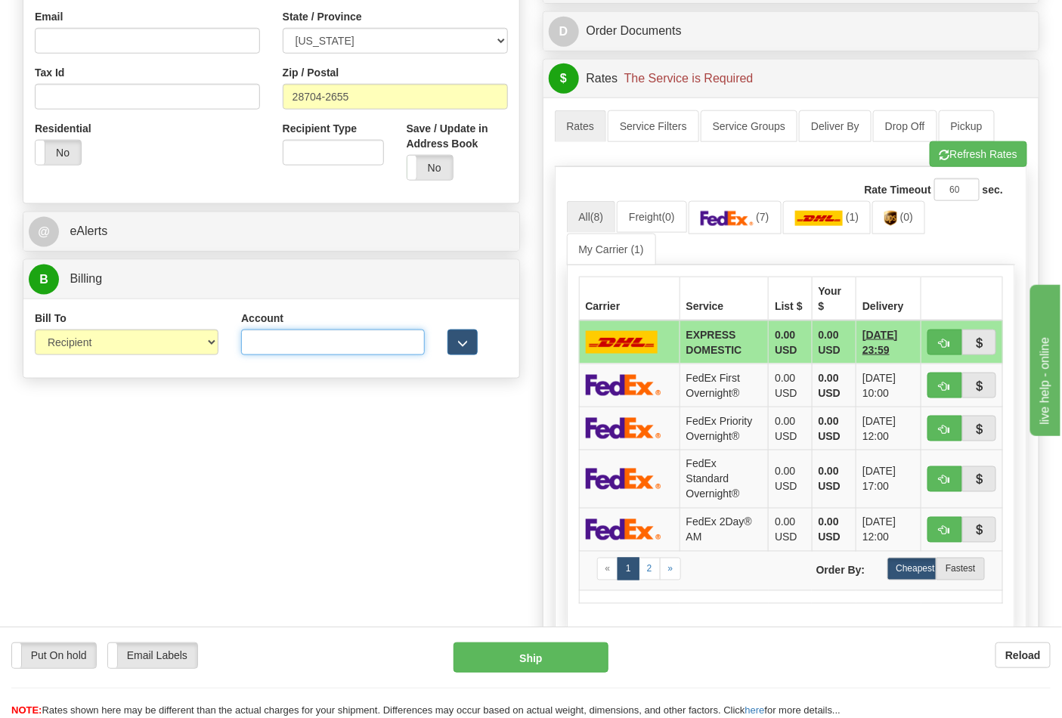
paste input "103014760"
type input "103014760"
click at [738, 226] on img at bounding box center [727, 218] width 53 height 15
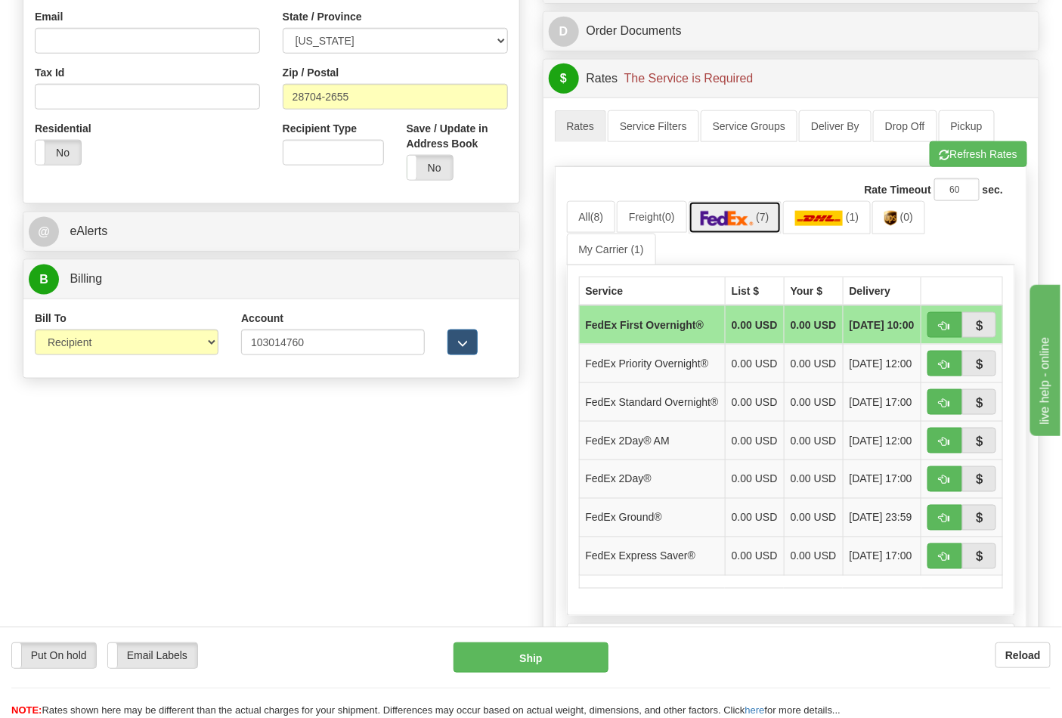
scroll to position [671, 0]
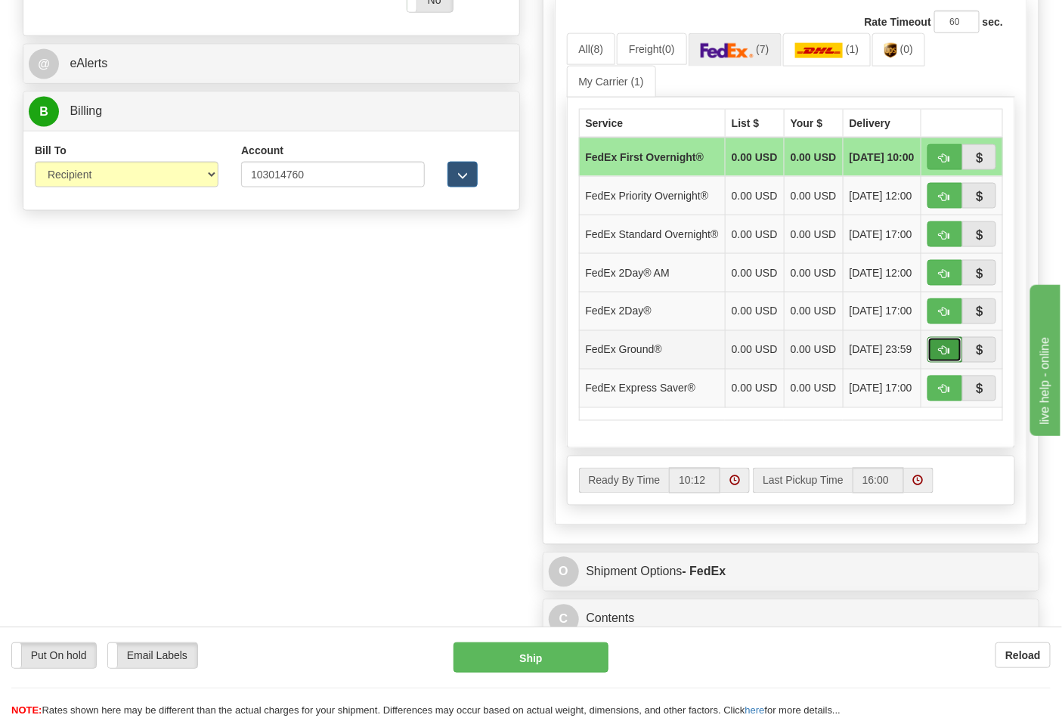
click at [933, 363] on button "button" at bounding box center [944, 350] width 35 height 26
type input "92"
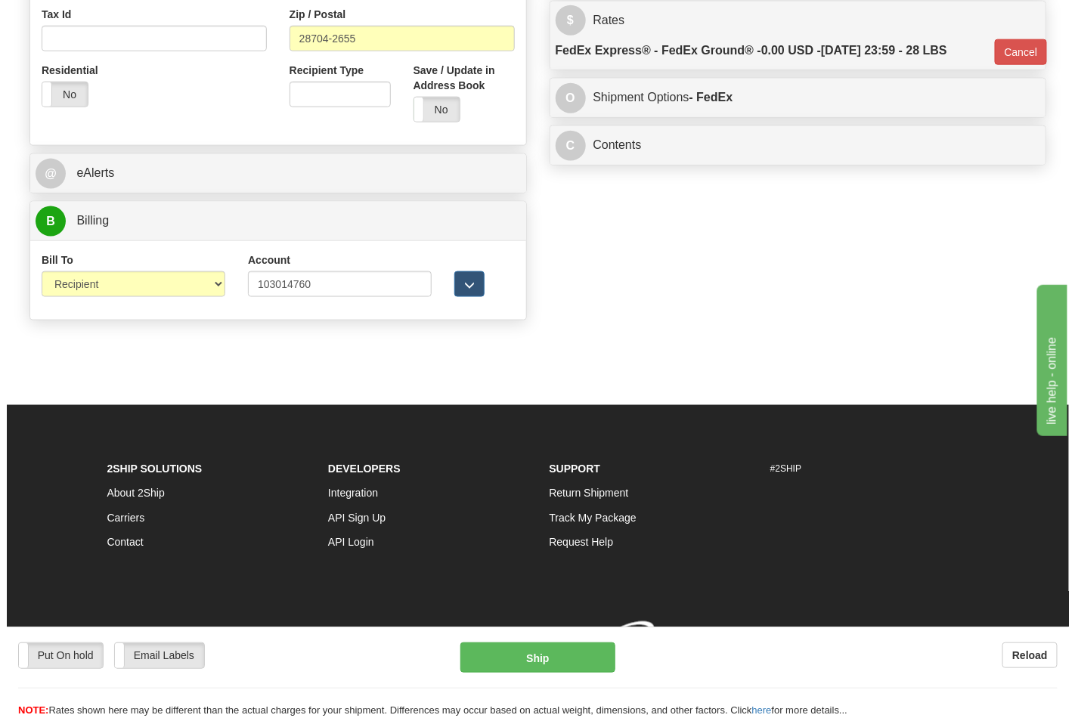
scroll to position [586, 0]
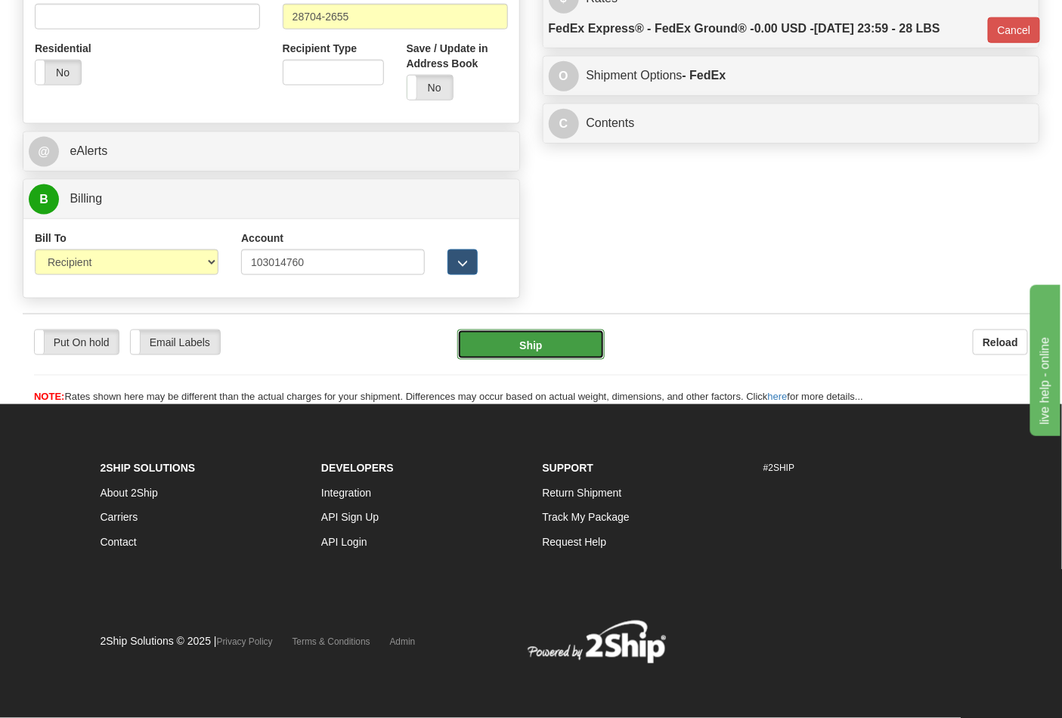
click at [502, 342] on button "Ship" at bounding box center [530, 345] width 147 height 30
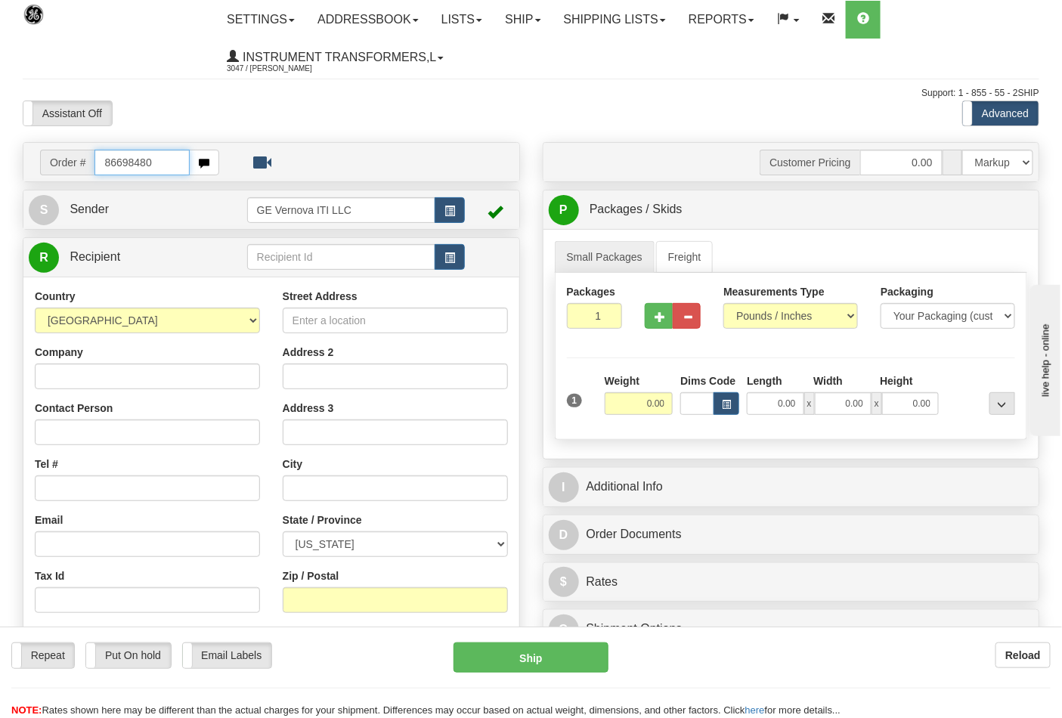
type input "86698480"
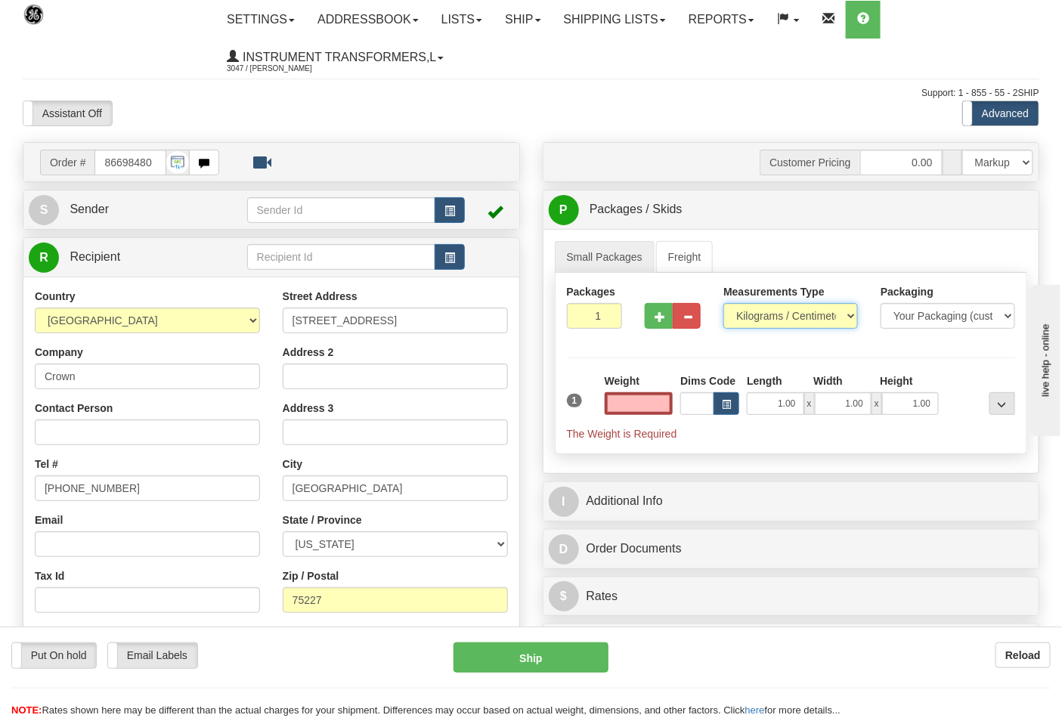
type input "0.00"
click at [748, 321] on select "Pounds / Inches Kilograms / Centimeters" at bounding box center [790, 316] width 135 height 26
select select "0"
click at [723, 304] on select "Pounds / Inches Kilograms / Centimeters" at bounding box center [790, 316] width 135 height 26
click at [656, 320] on span "button" at bounding box center [659, 317] width 11 height 10
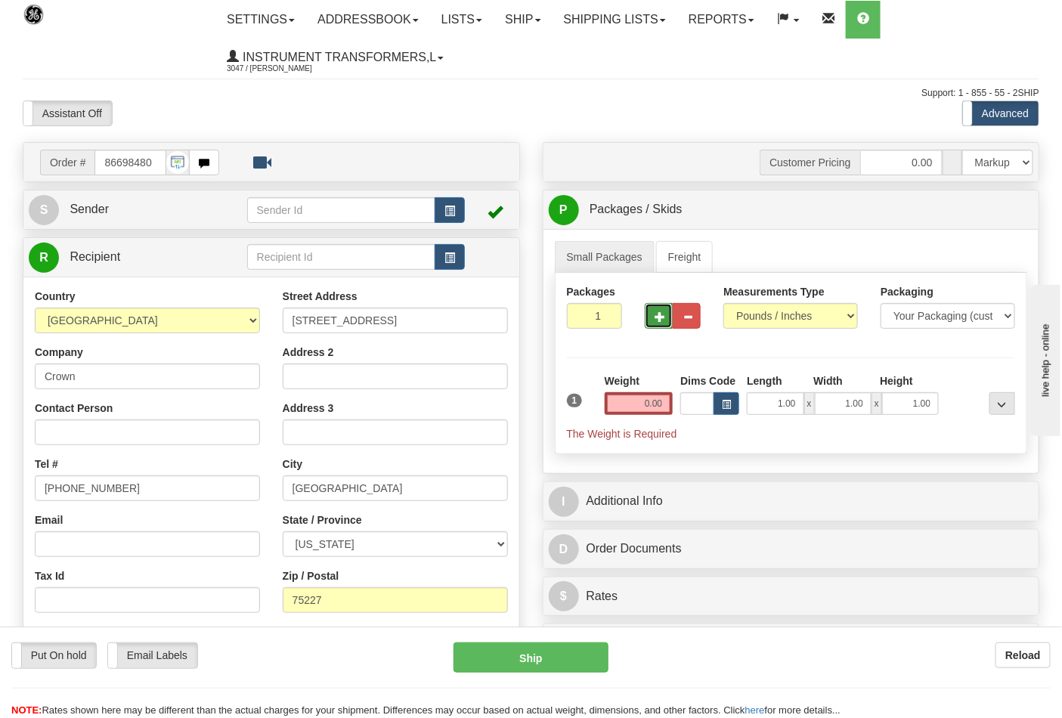
type input "2"
click at [666, 405] on input "0.00" at bounding box center [639, 403] width 69 height 23
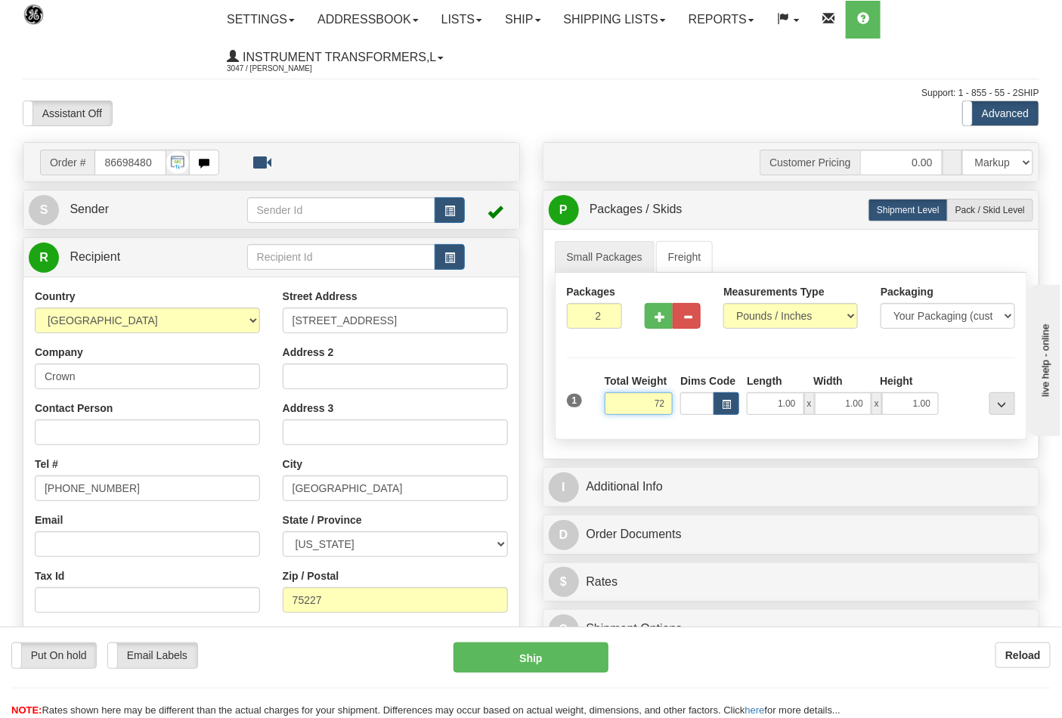
click button "Delete" at bounding box center [0, 0] width 0 height 0
type input "72.00"
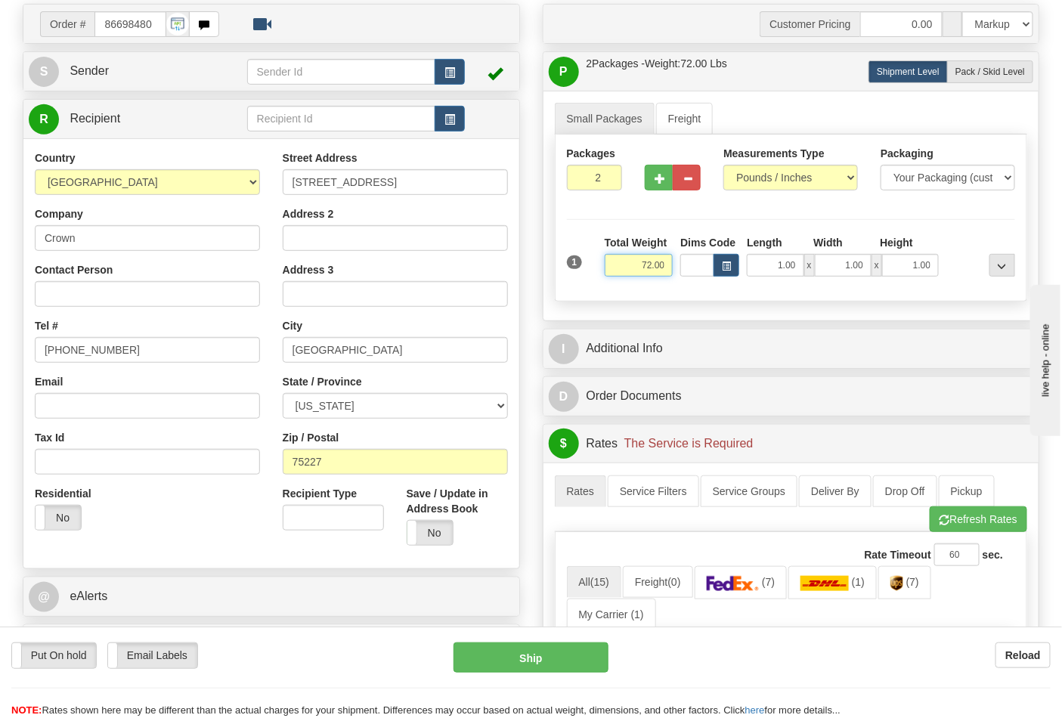
scroll to position [336, 0]
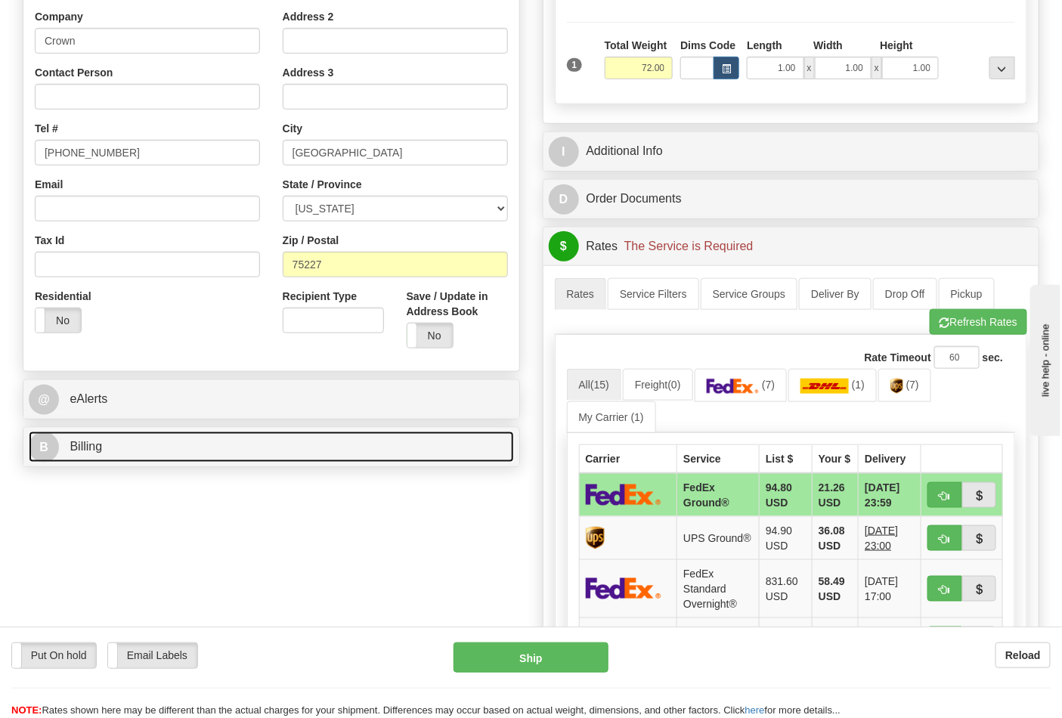
click at [222, 439] on link "B Billing" at bounding box center [271, 447] width 485 height 31
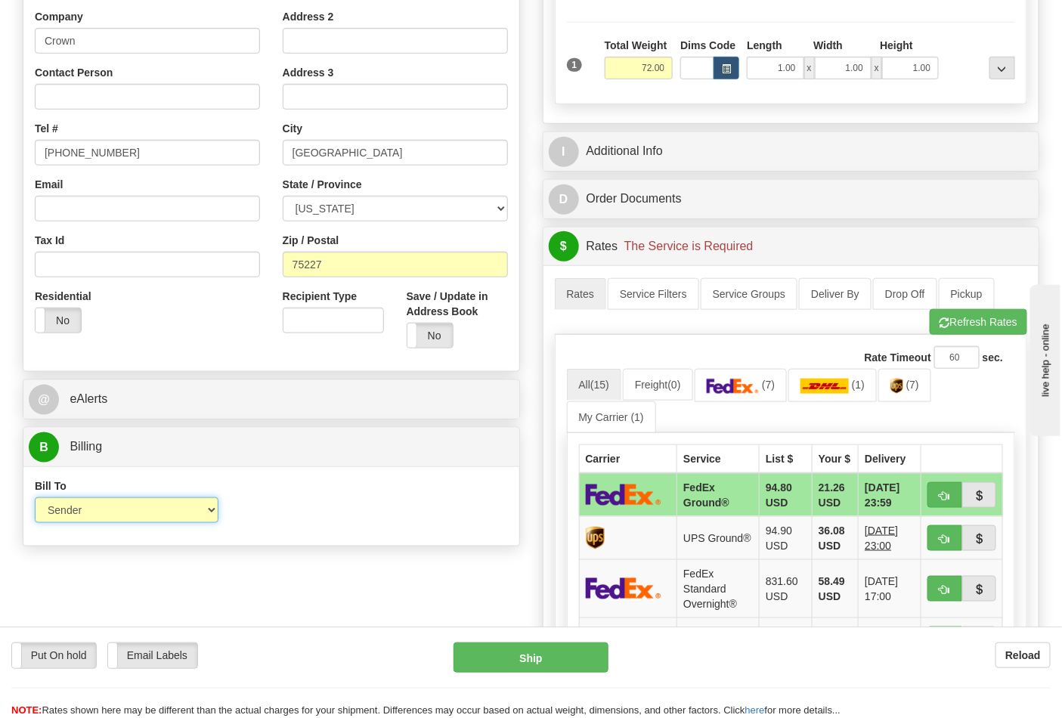
click at [104, 506] on select "Sender Recipient Third Party Collect" at bounding box center [127, 510] width 184 height 26
drag, startPoint x: 299, startPoint y: 491, endPoint x: 422, endPoint y: 501, distance: 123.6
click at [299, 491] on div "Bill To Sender Recipient Third Party Collect Account 3rd Party Account List Ple…" at bounding box center [271, 506] width 496 height 56
click at [919, 384] on span "(7)" at bounding box center [912, 385] width 13 height 12
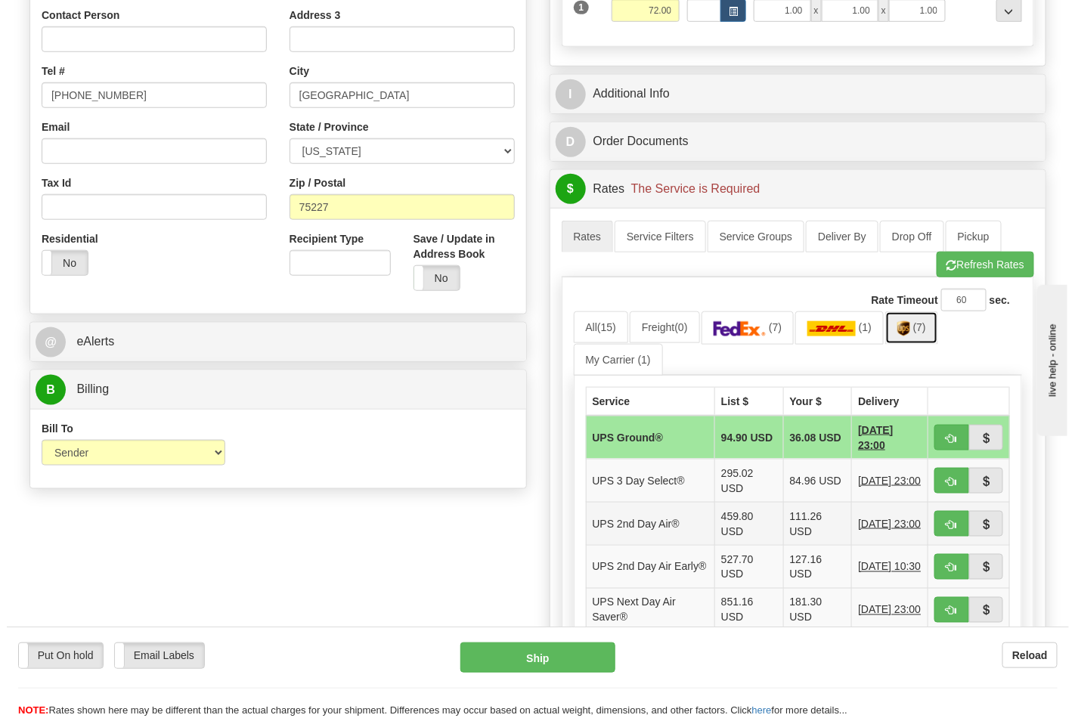
scroll to position [503, 0]
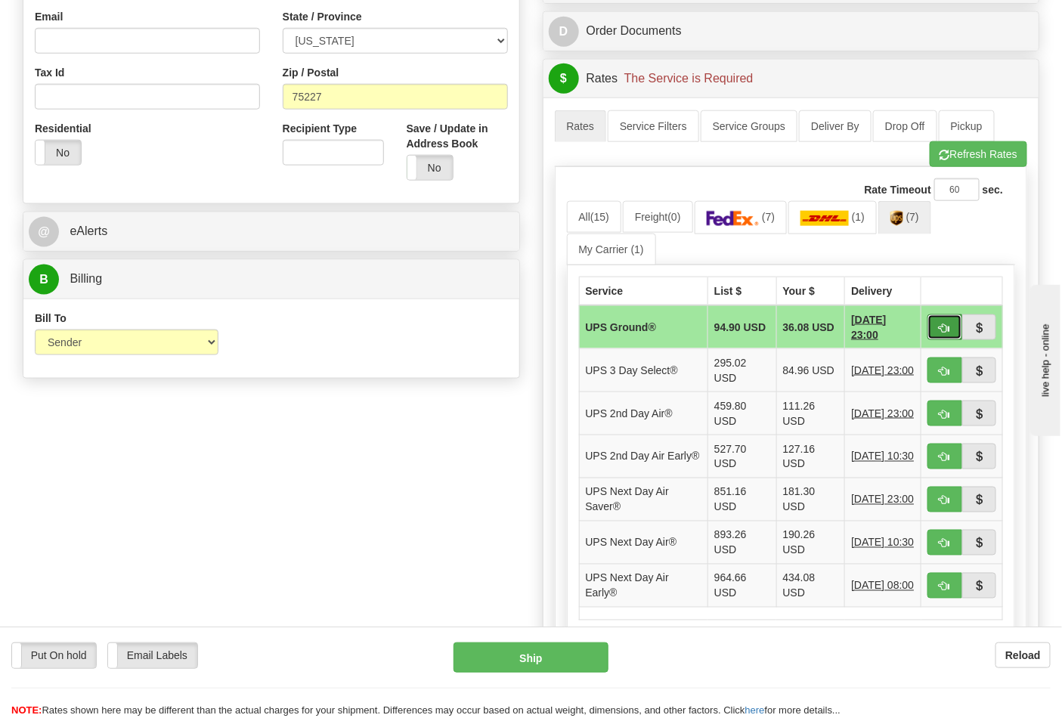
click at [947, 330] on span "button" at bounding box center [944, 328] width 11 height 10
type input "03"
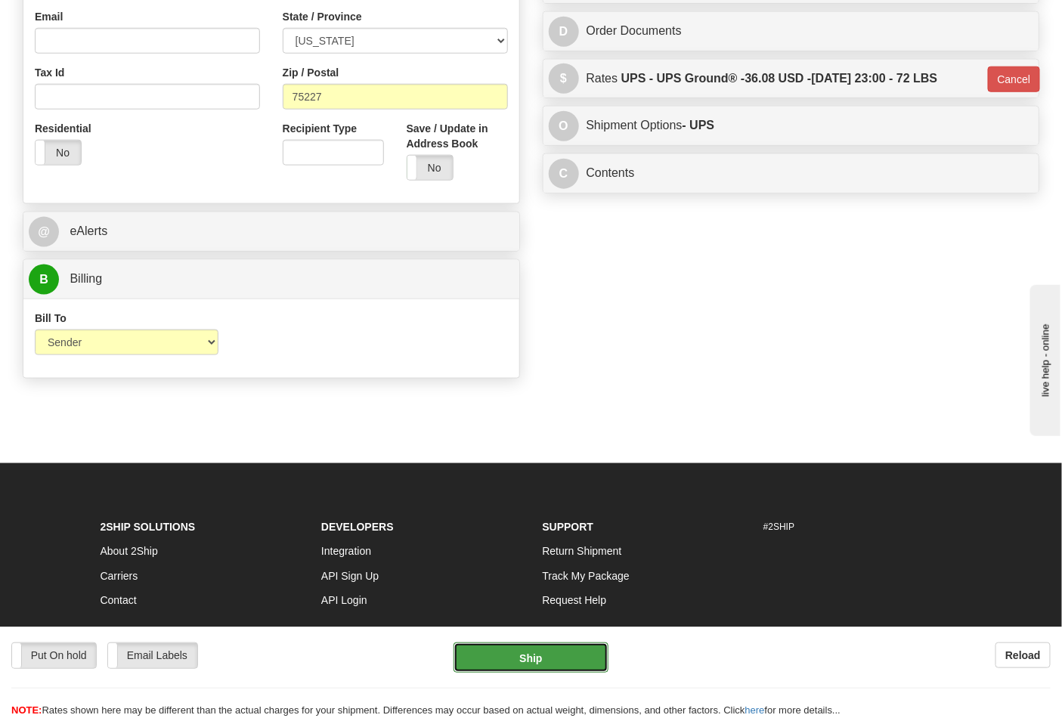
click at [555, 664] on button "Ship" at bounding box center [530, 657] width 154 height 30
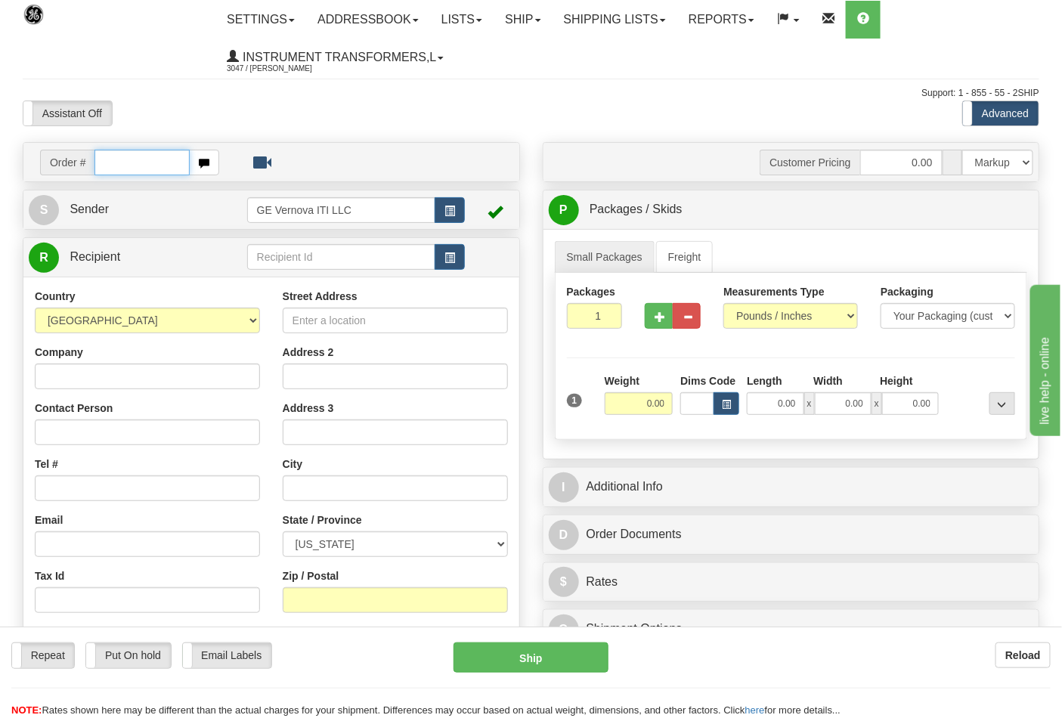
click at [133, 169] on input "text" at bounding box center [141, 163] width 95 height 26
type input "86698476"
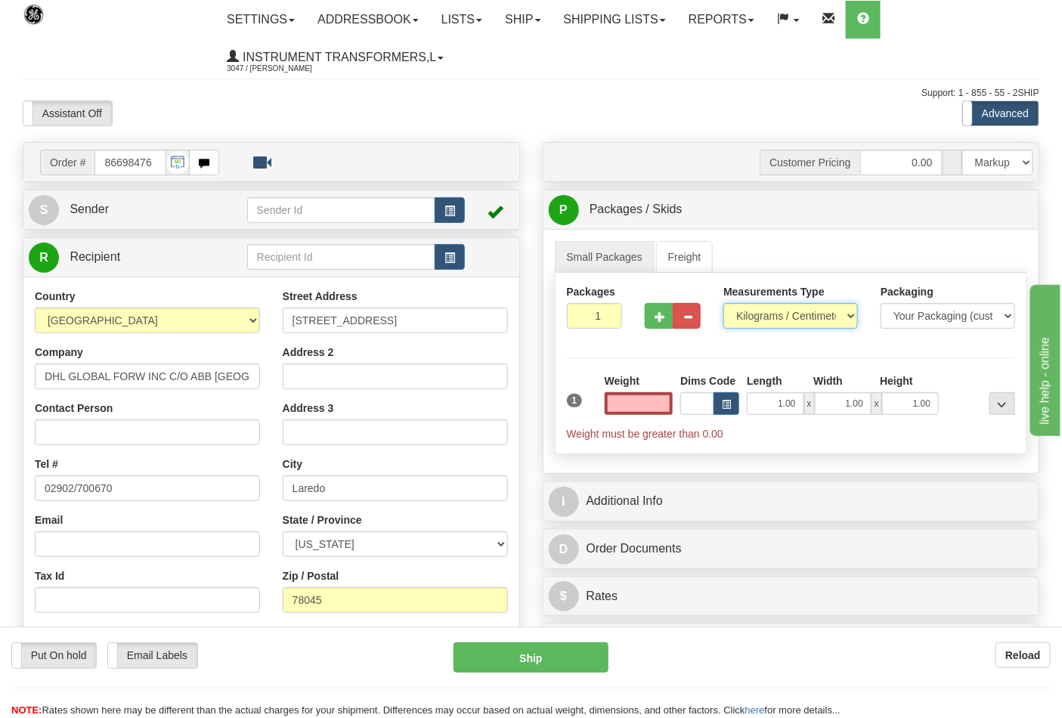
type input "0.00"
click at [741, 318] on select "Pounds / Inches Kilograms / Centimeters" at bounding box center [790, 316] width 135 height 26
select select "0"
click at [723, 304] on select "Pounds / Inches Kilograms / Centimeters" at bounding box center [790, 316] width 135 height 26
click at [658, 401] on input "0.00" at bounding box center [639, 403] width 69 height 23
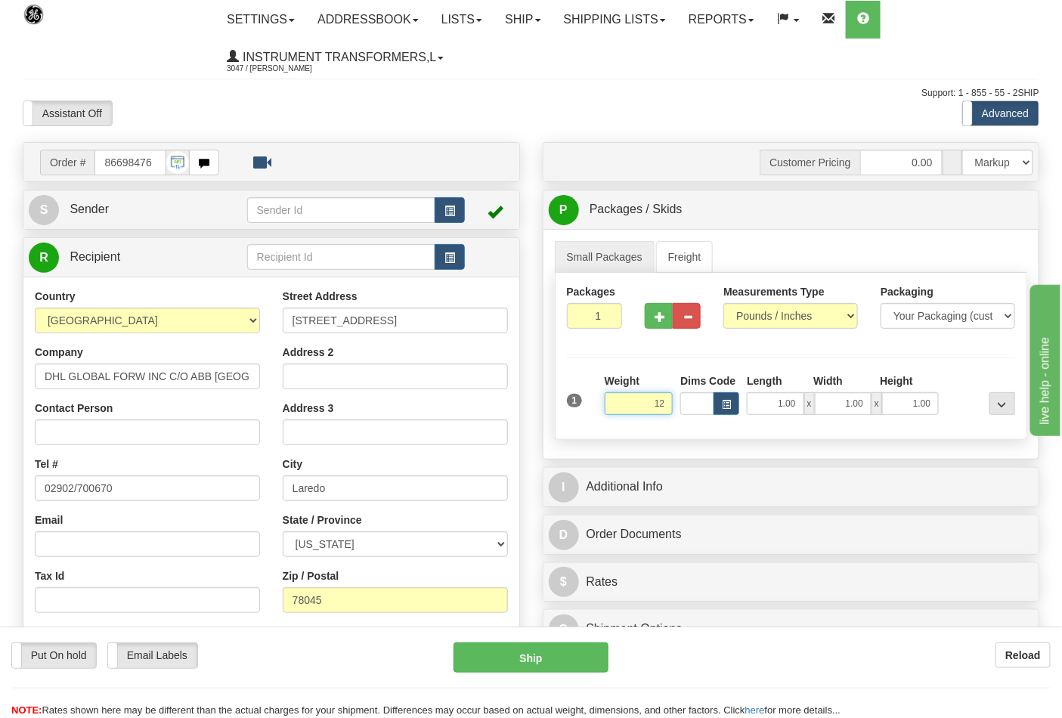
click button "Delete" at bounding box center [0, 0] width 0 height 0
type input "12.00"
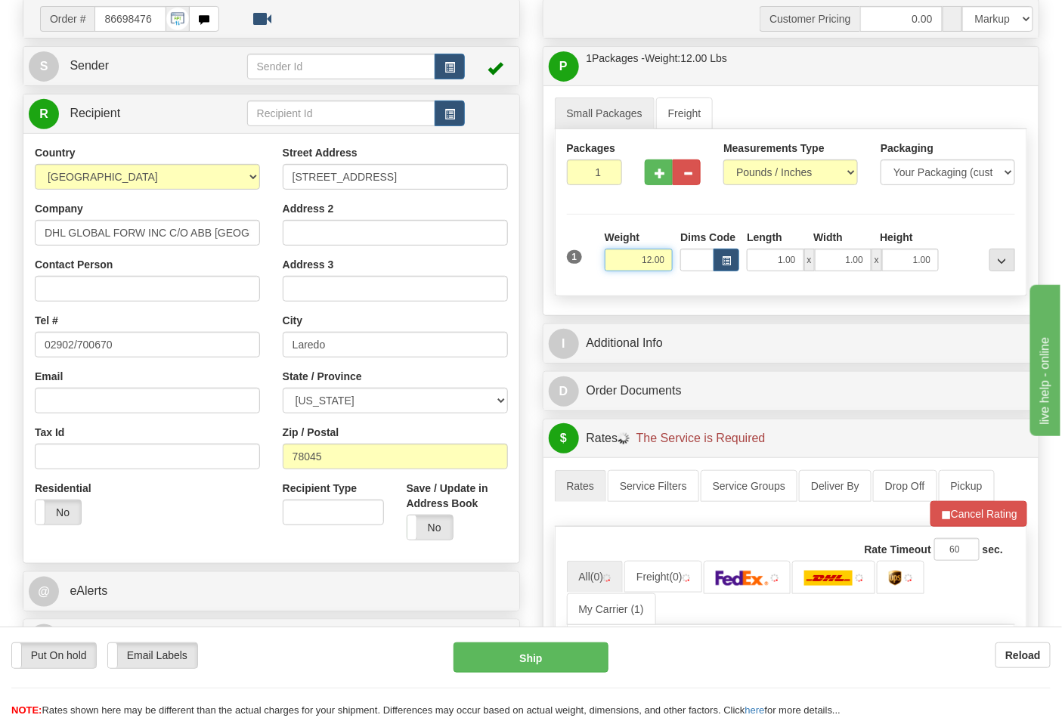
scroll to position [336, 0]
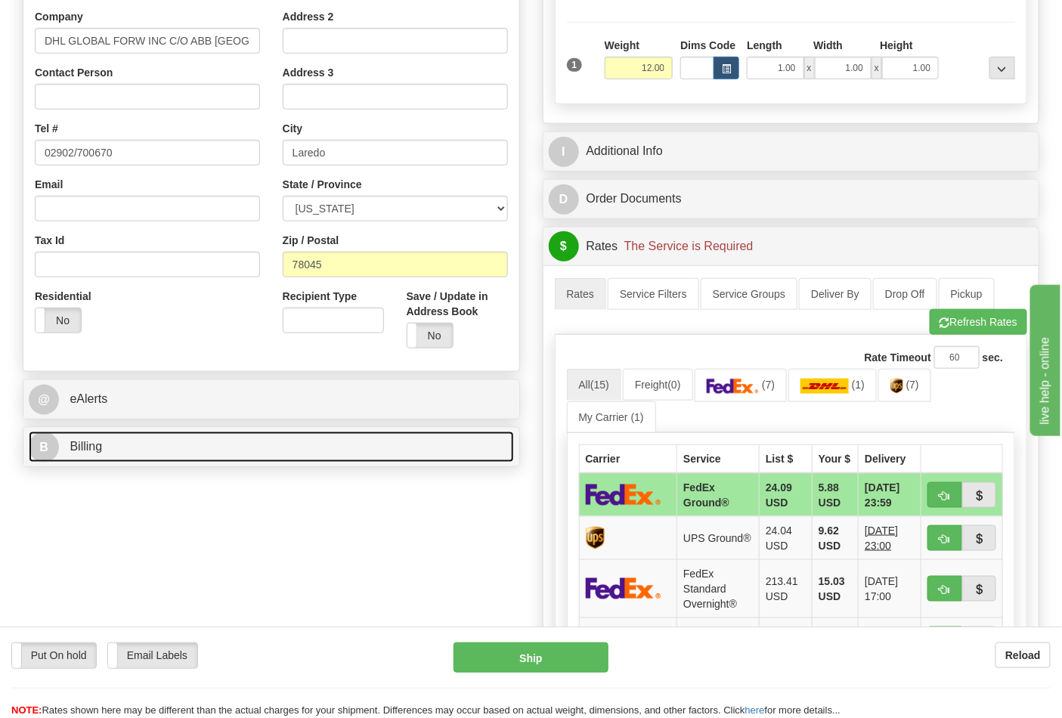
click at [169, 446] on link "B Billing" at bounding box center [271, 447] width 485 height 31
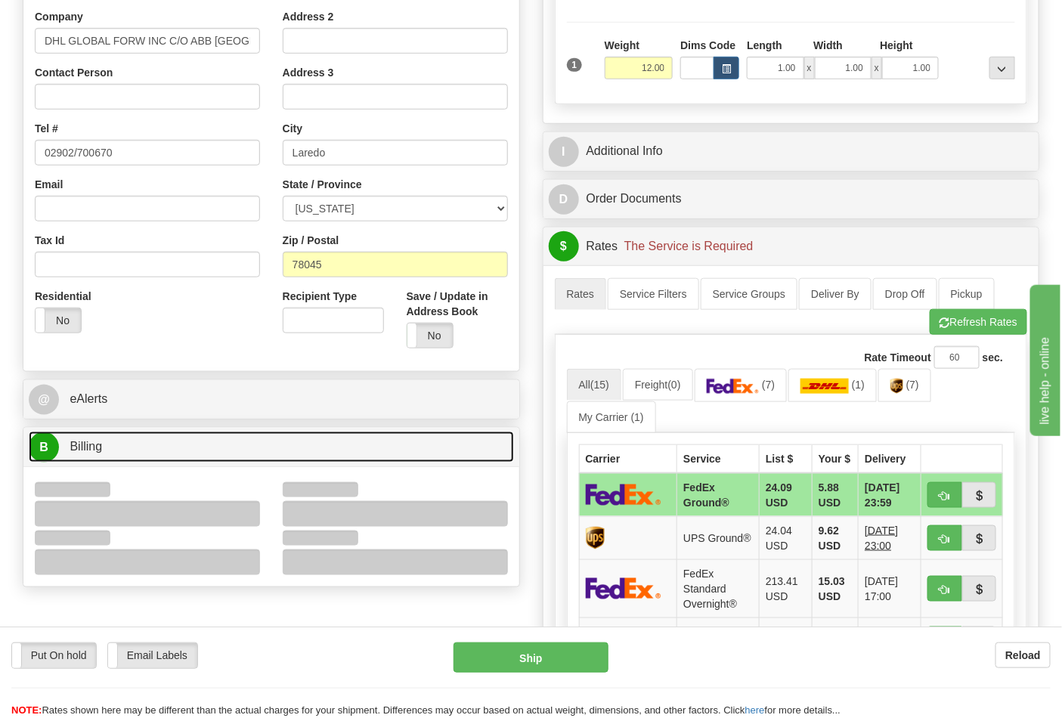
scroll to position [503, 0]
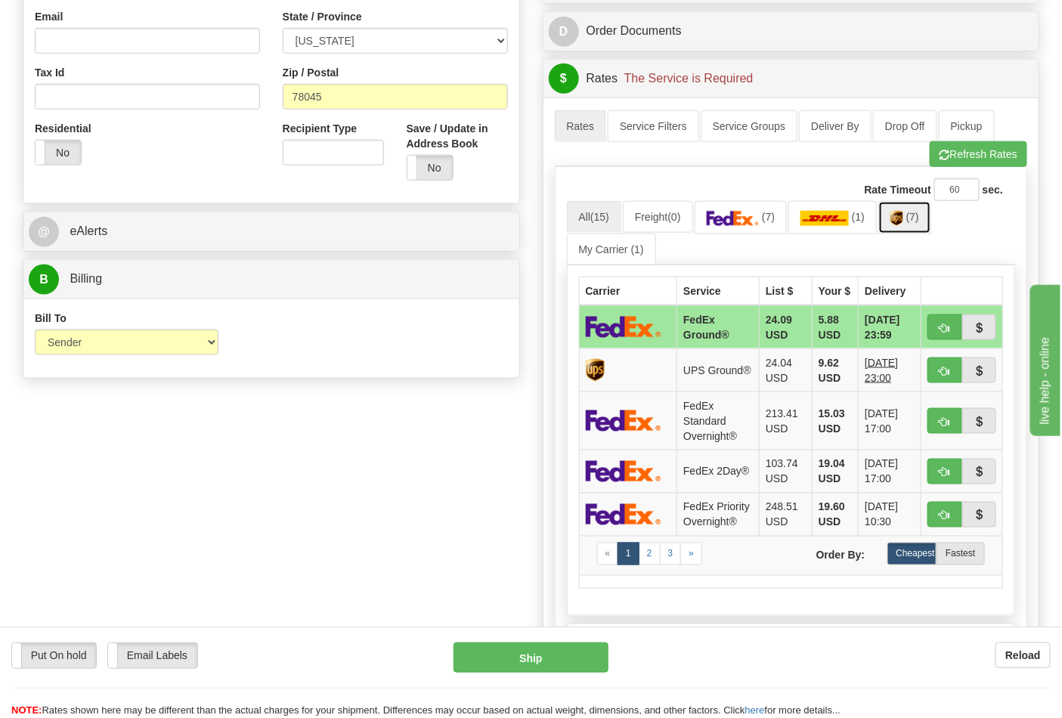
click at [913, 230] on link "(7)" at bounding box center [904, 217] width 53 height 32
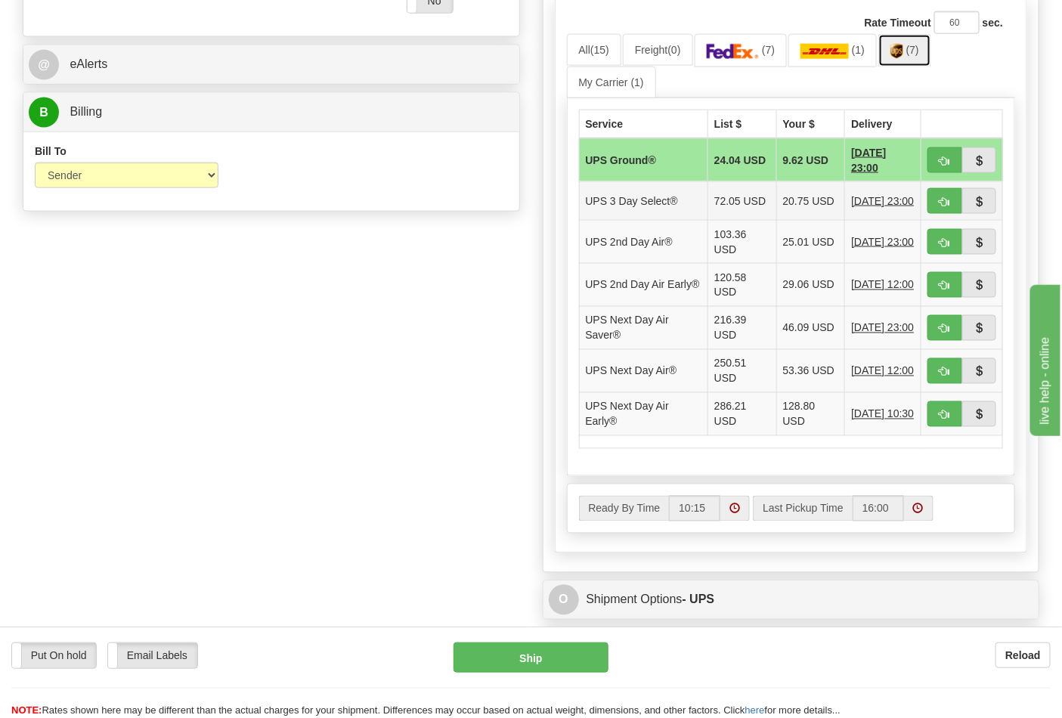
scroll to position [671, 0]
click at [938, 159] on button "button" at bounding box center [944, 160] width 35 height 26
type input "03"
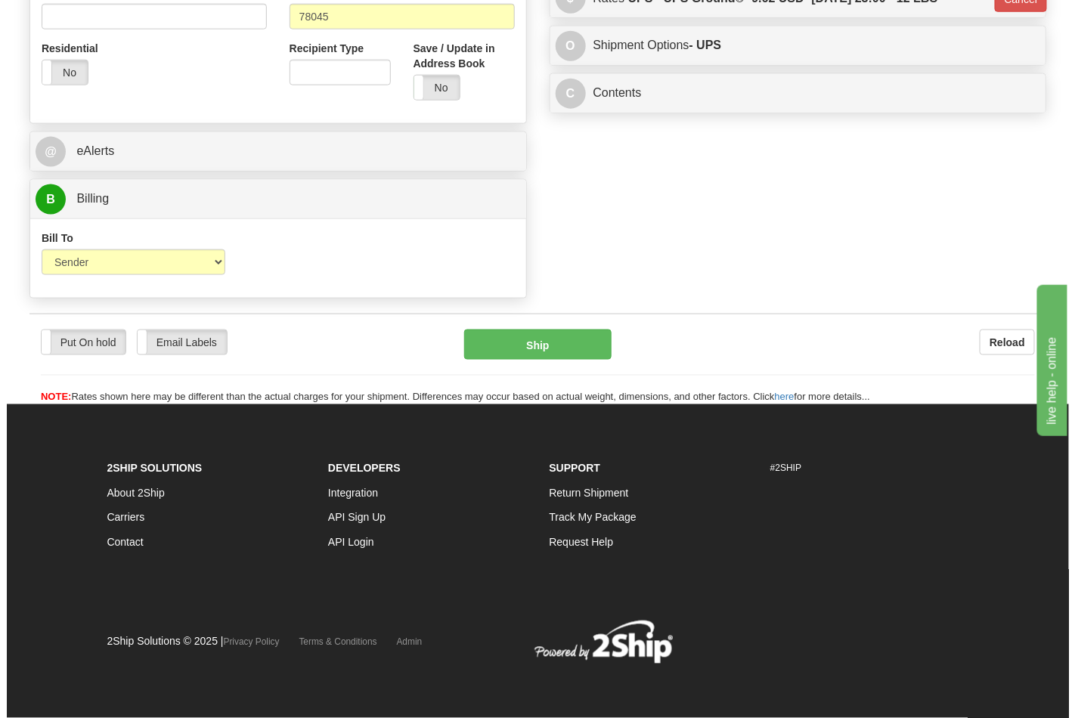
scroll to position [586, 0]
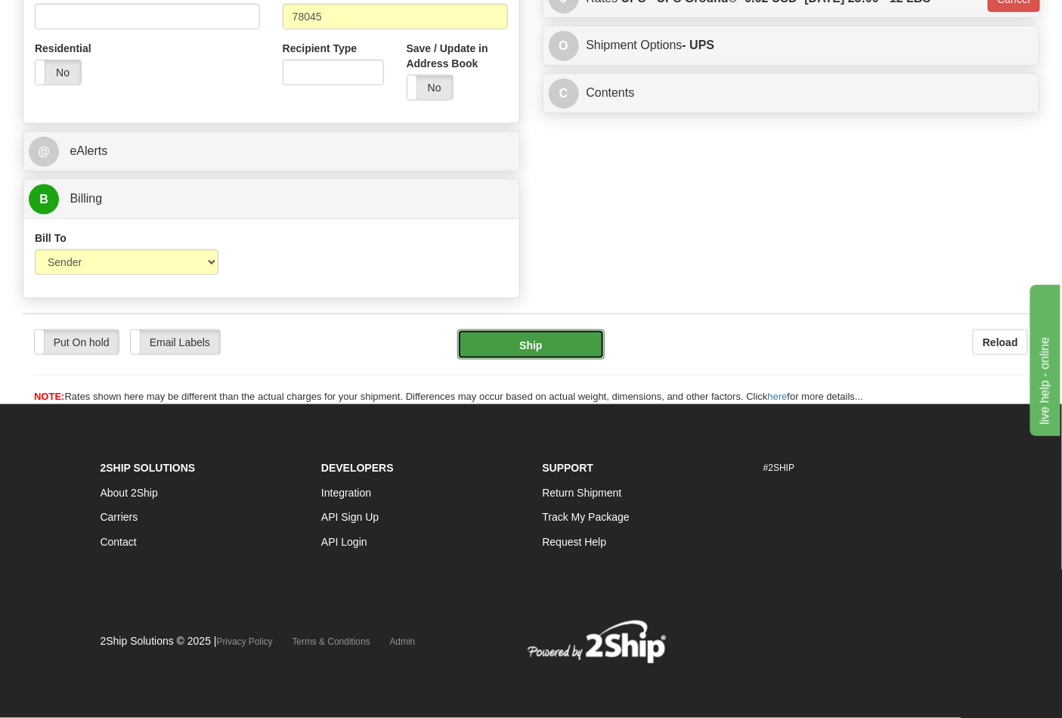
click at [533, 344] on button "Ship" at bounding box center [530, 345] width 147 height 30
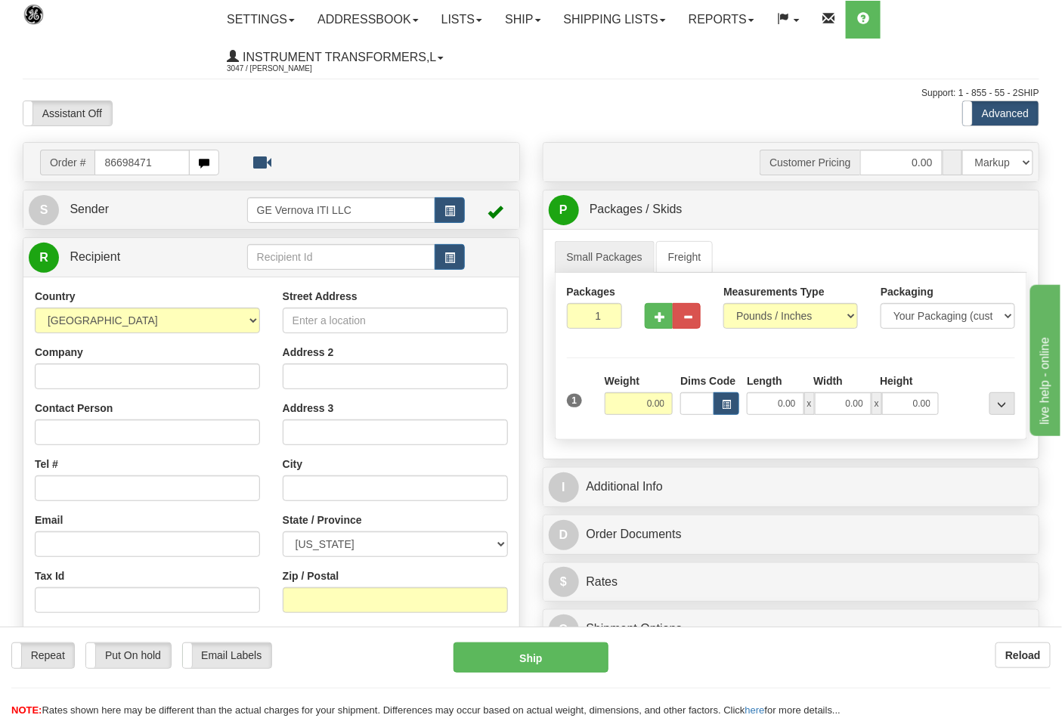
type input "86698471"
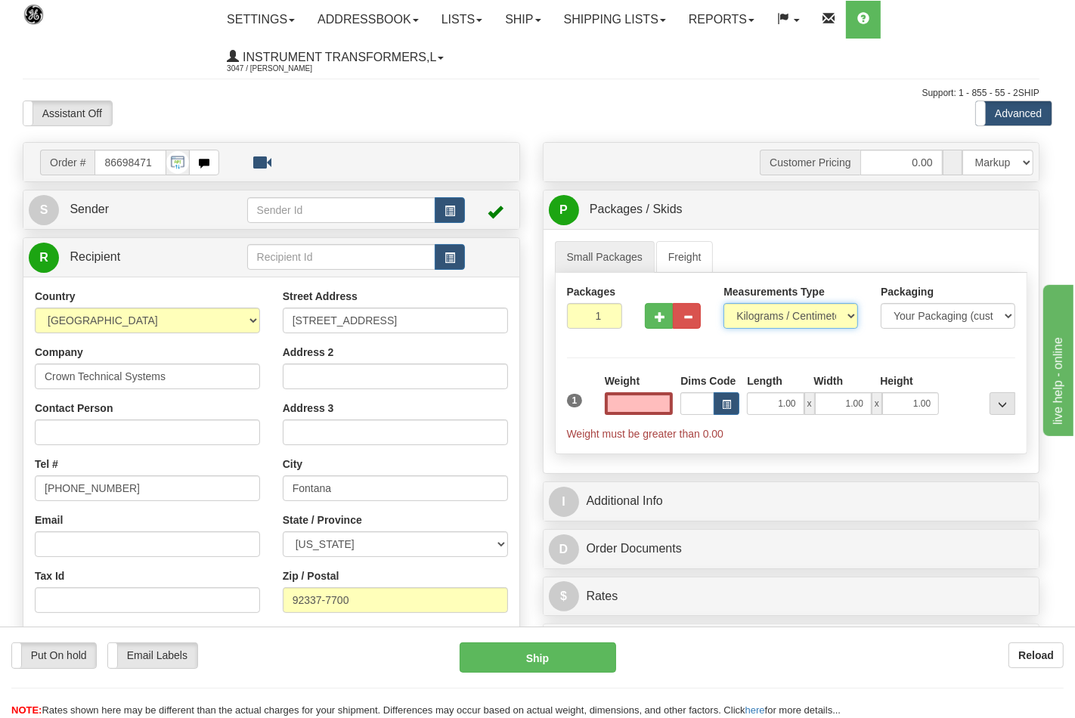
type input "0.00"
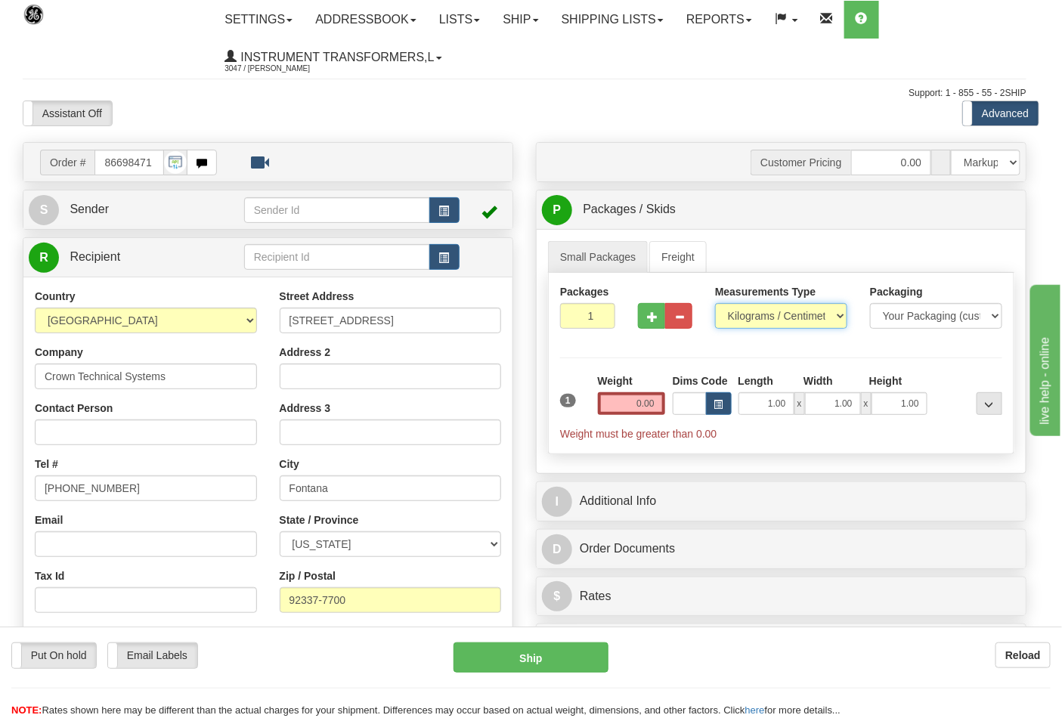
click at [768, 319] on select "Pounds / Inches Kilograms / Centimeters" at bounding box center [781, 316] width 132 height 26
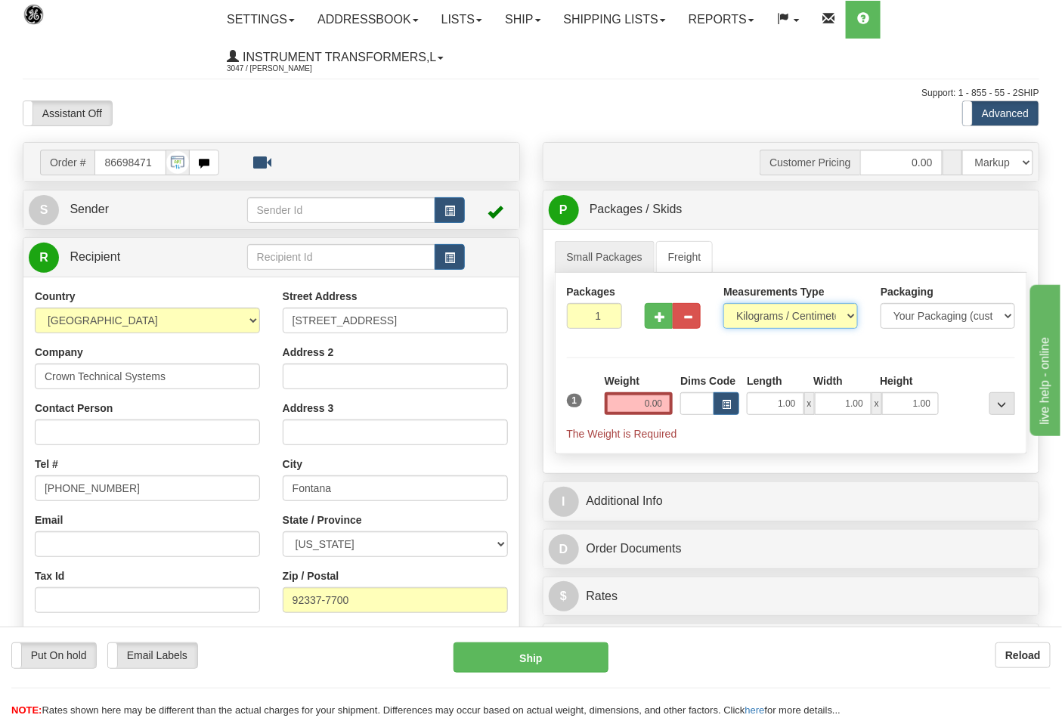
select select "0"
click at [723, 304] on select "Pounds / Inches Kilograms / Centimeters" at bounding box center [790, 316] width 135 height 26
click at [661, 407] on input "0.00" at bounding box center [639, 403] width 69 height 23
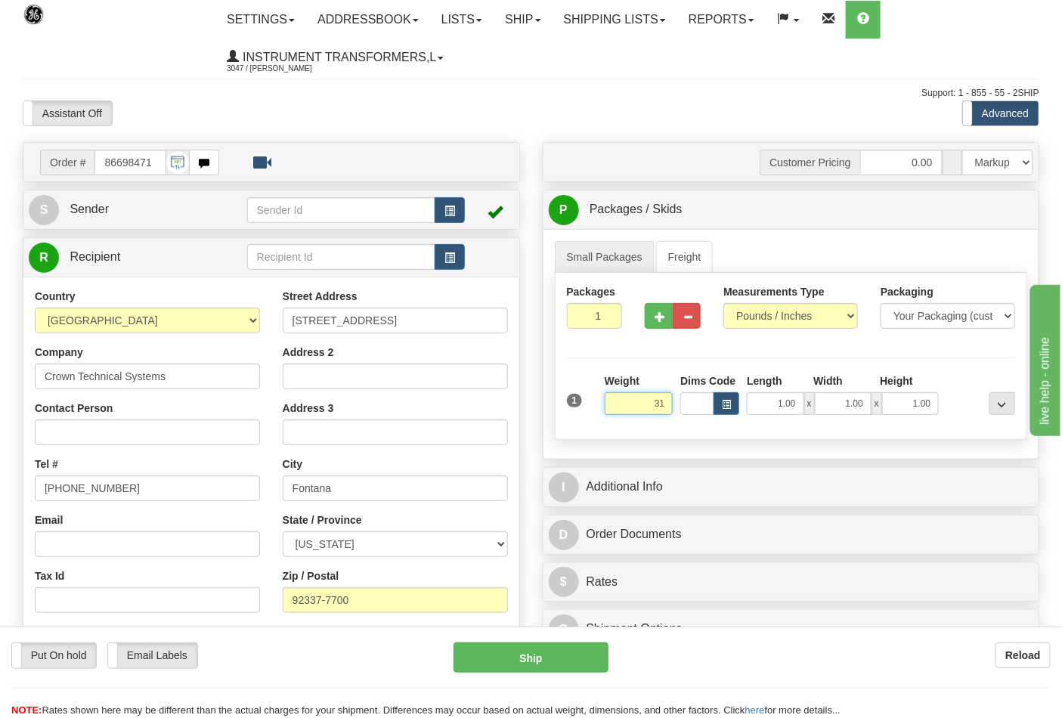
click button "Delete" at bounding box center [0, 0] width 0 height 0
type input "31.00"
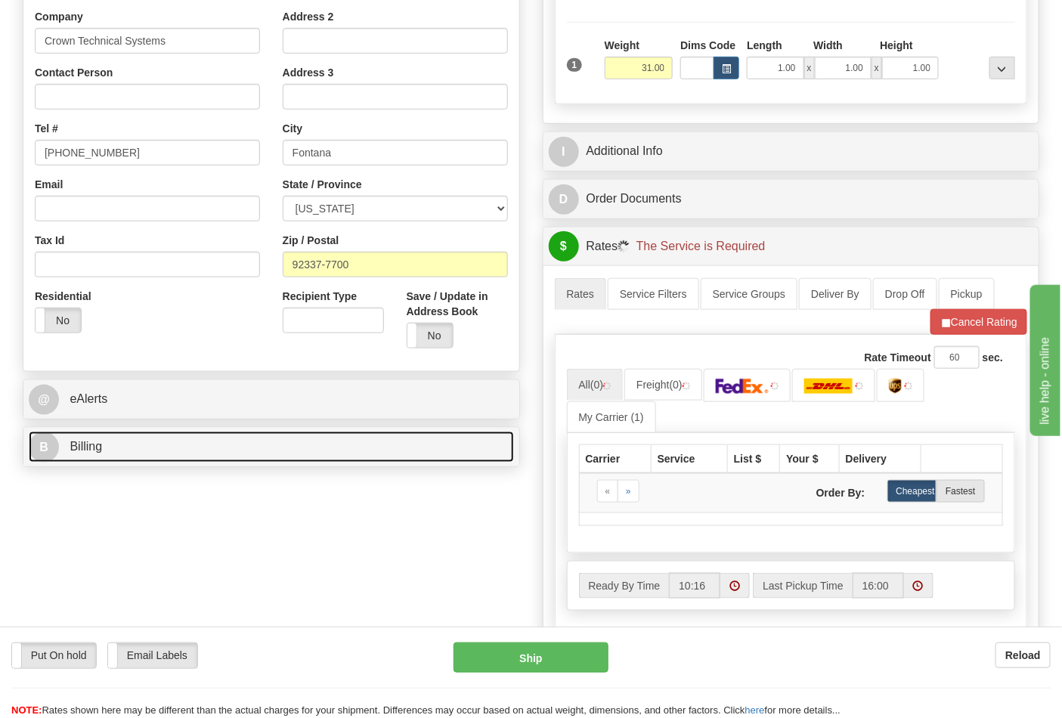
click at [172, 460] on link "B Billing" at bounding box center [271, 447] width 485 height 31
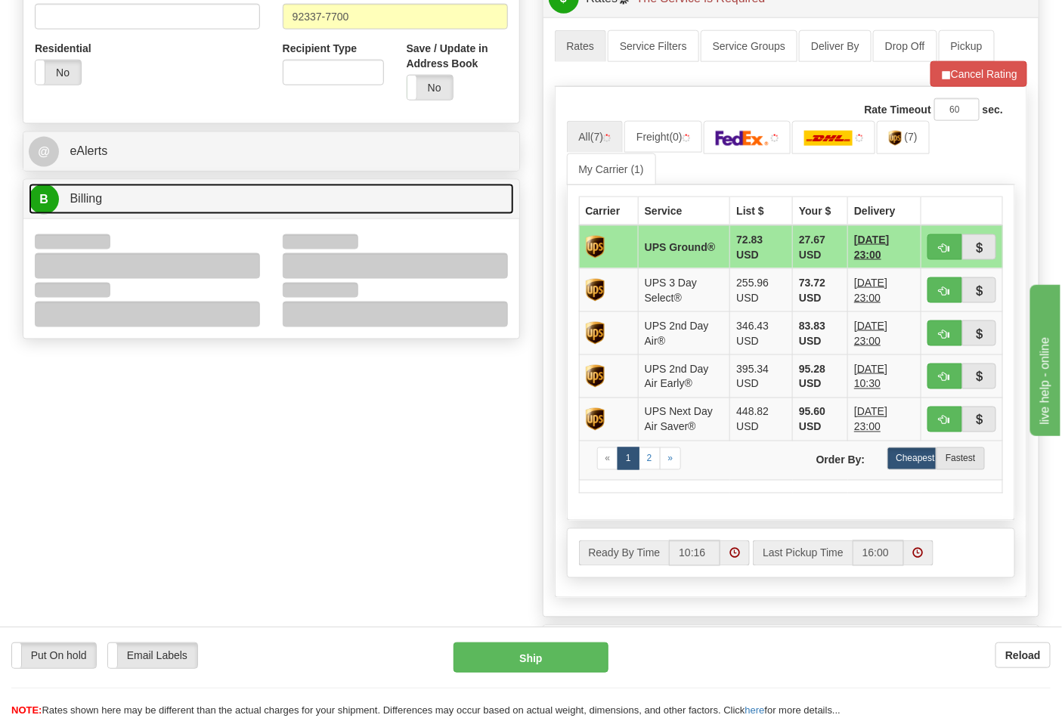
scroll to position [587, 0]
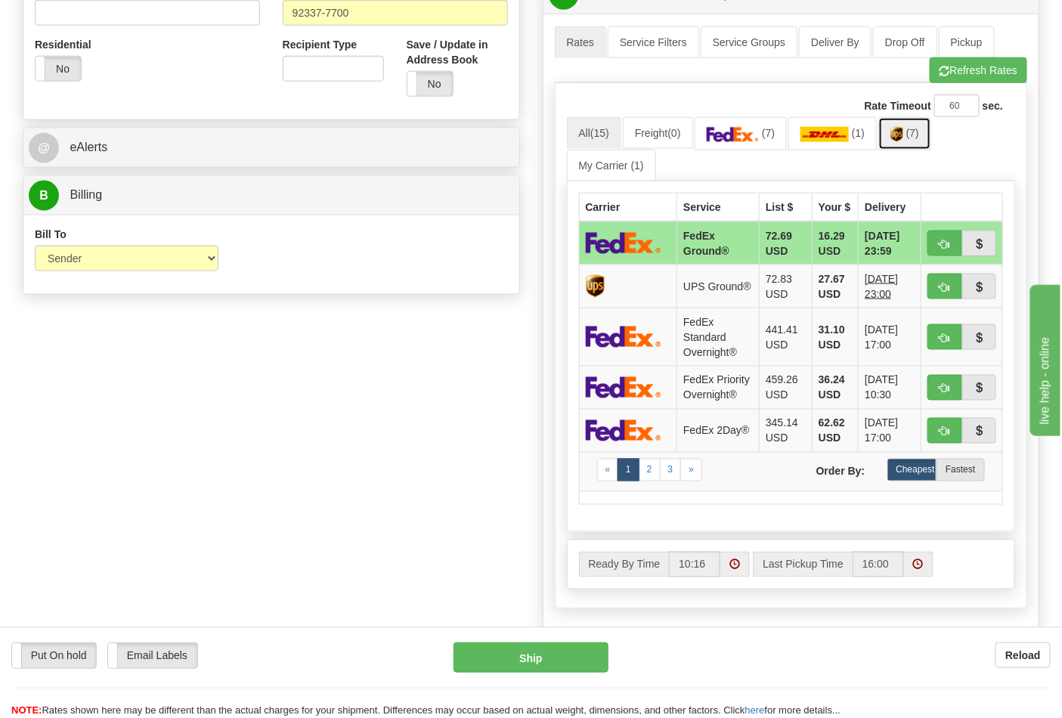
click at [903, 134] on img at bounding box center [896, 134] width 13 height 15
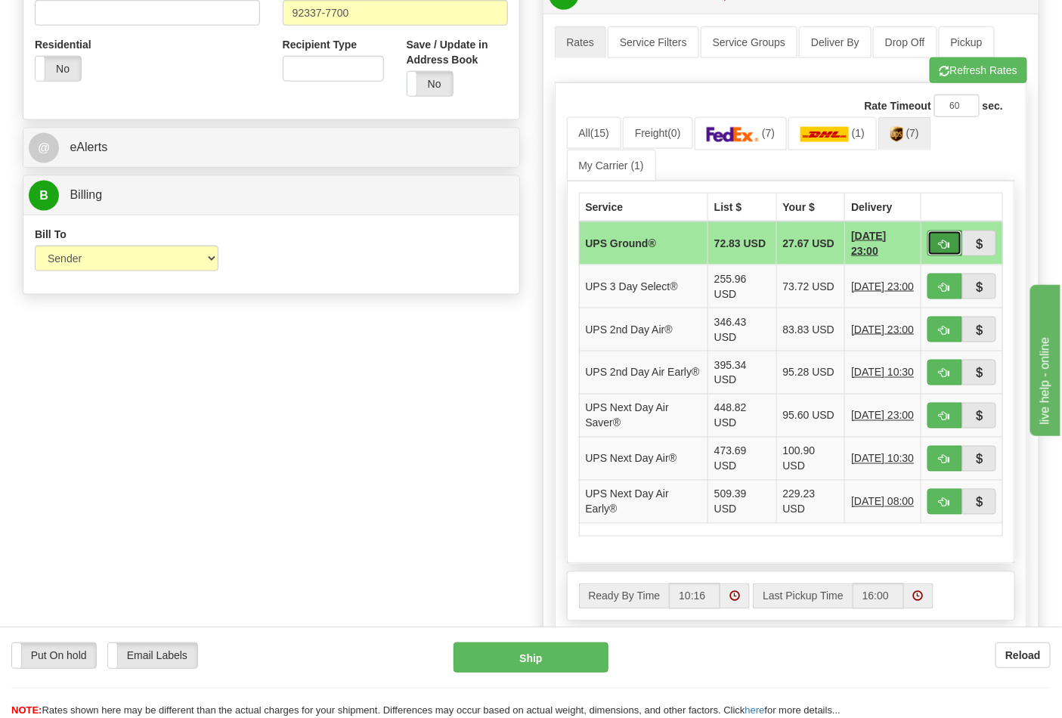
click at [948, 247] on span "button" at bounding box center [944, 245] width 11 height 10
type input "03"
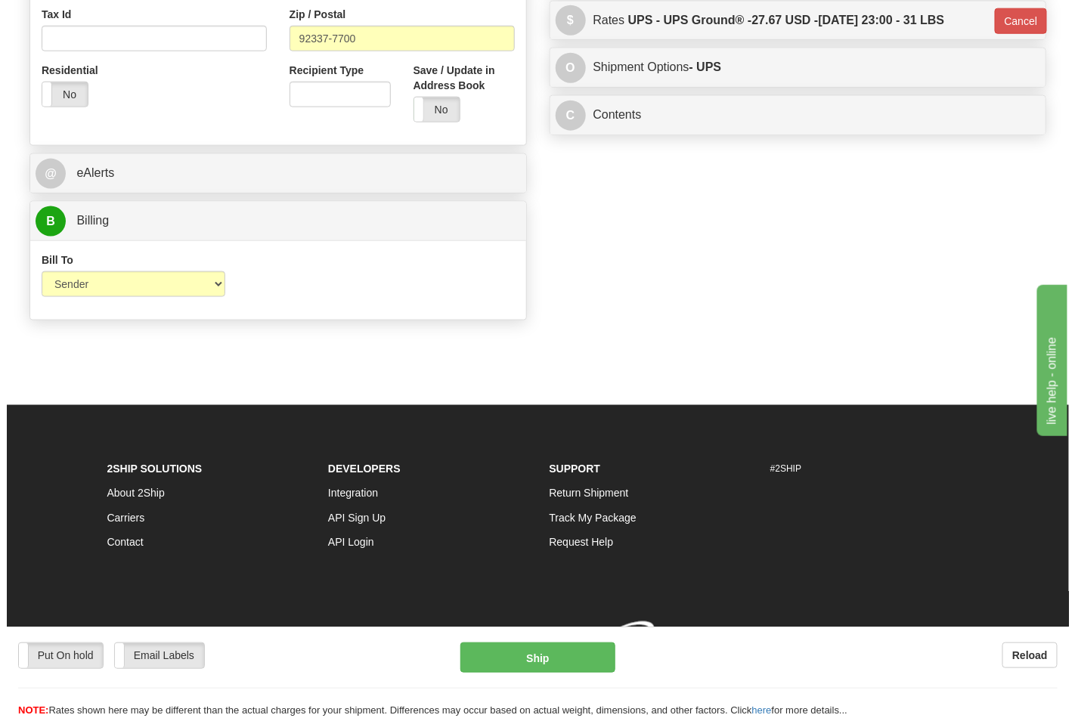
scroll to position [564, 0]
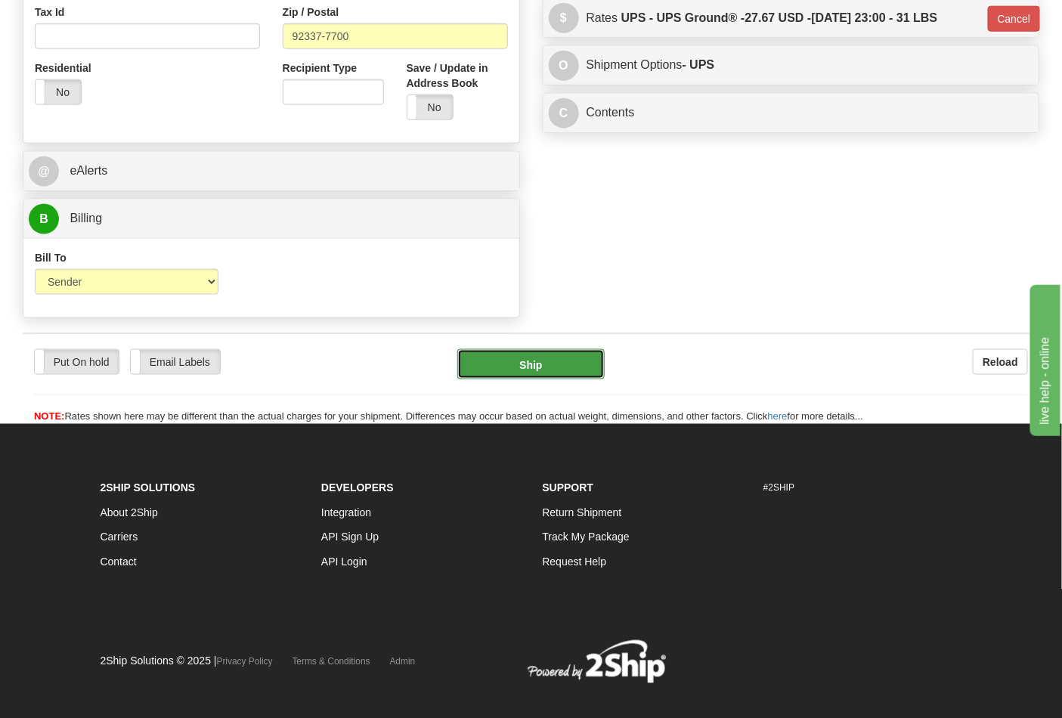
click at [579, 363] on button "Ship" at bounding box center [530, 364] width 147 height 30
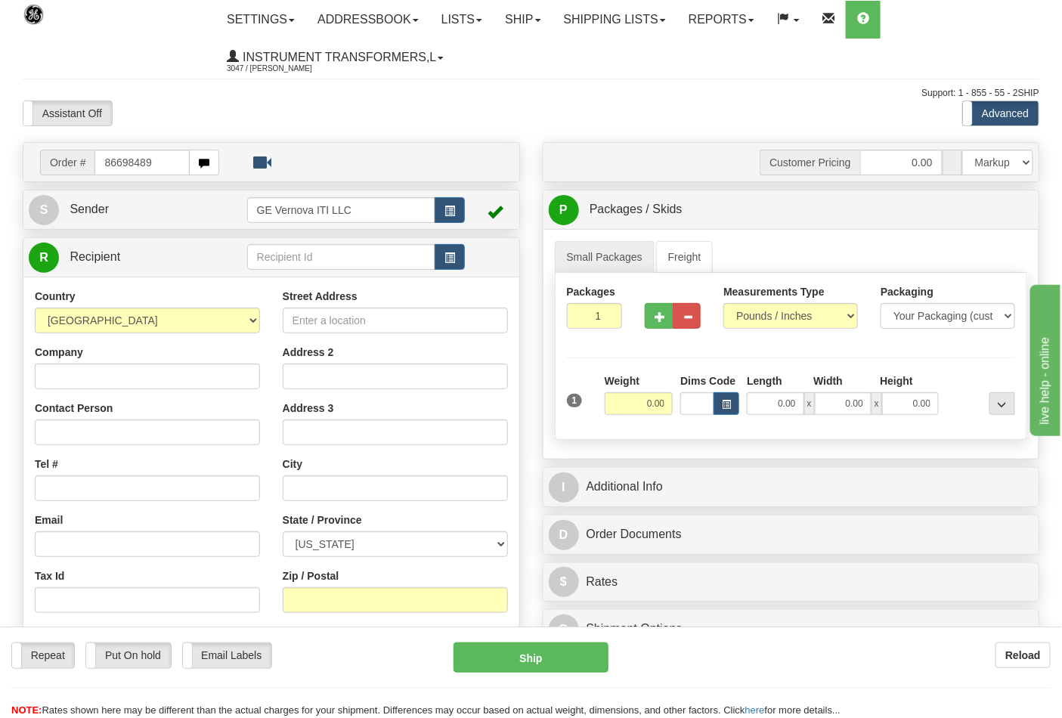
type input "86698489"
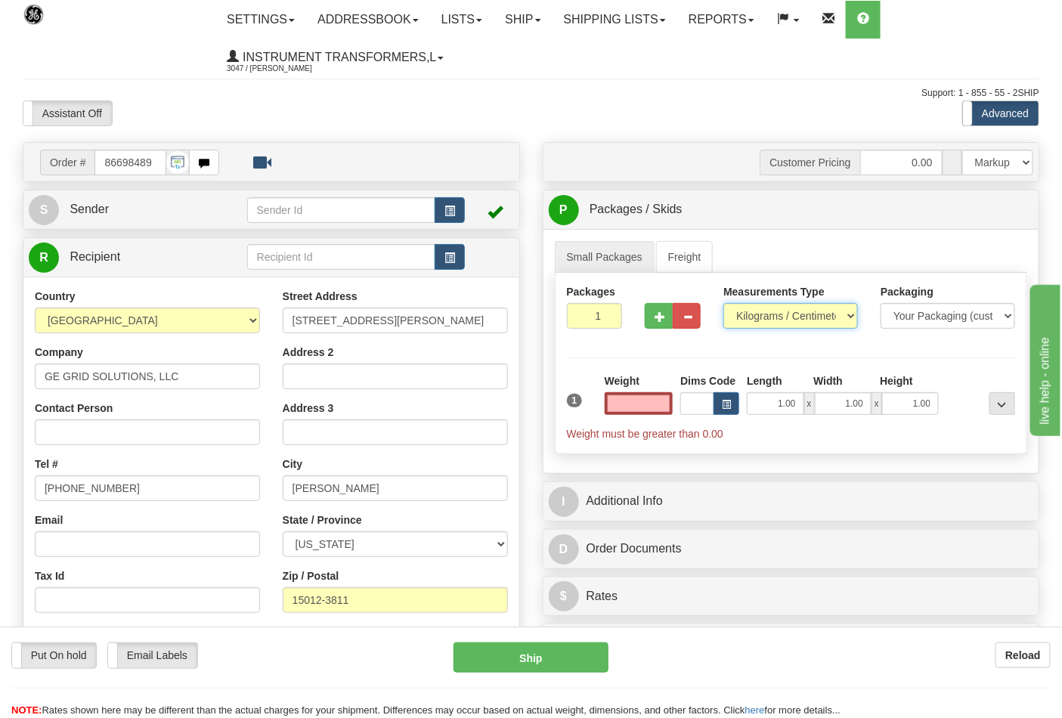
type input "0.00"
click at [757, 314] on select "Pounds / Inches Kilograms / Centimeters" at bounding box center [790, 316] width 135 height 26
select select "0"
click at [723, 304] on select "Pounds / Inches Kilograms / Centimeters" at bounding box center [790, 316] width 135 height 26
click at [662, 402] on input "0.00" at bounding box center [639, 403] width 69 height 23
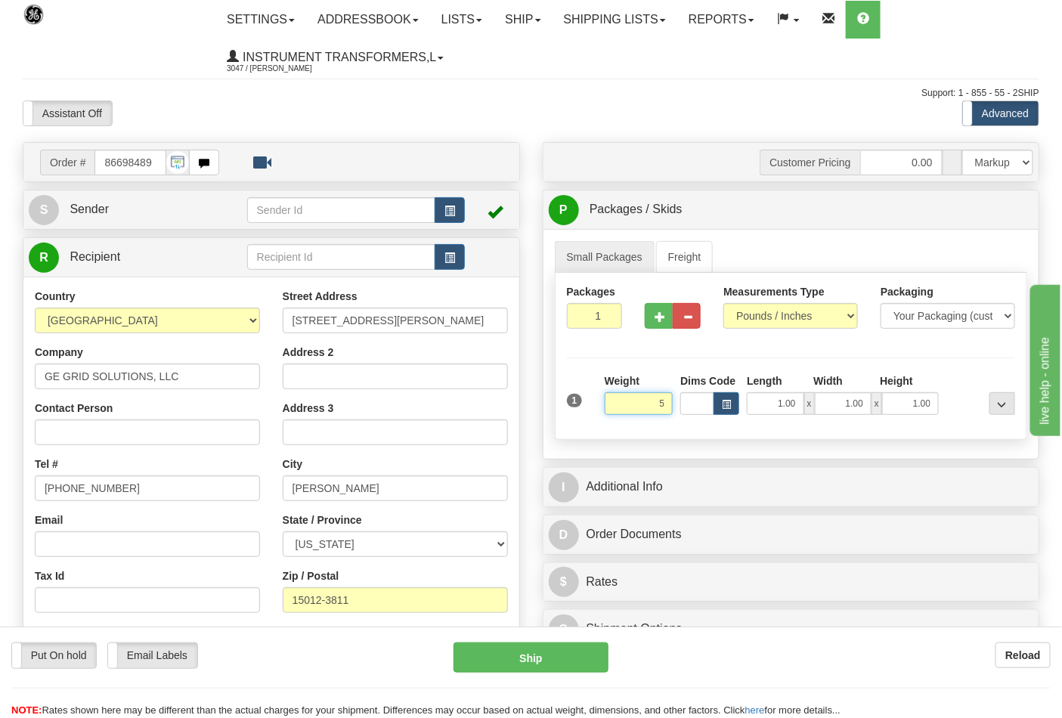
click button "Delete" at bounding box center [0, 0] width 0 height 0
type input "5.00"
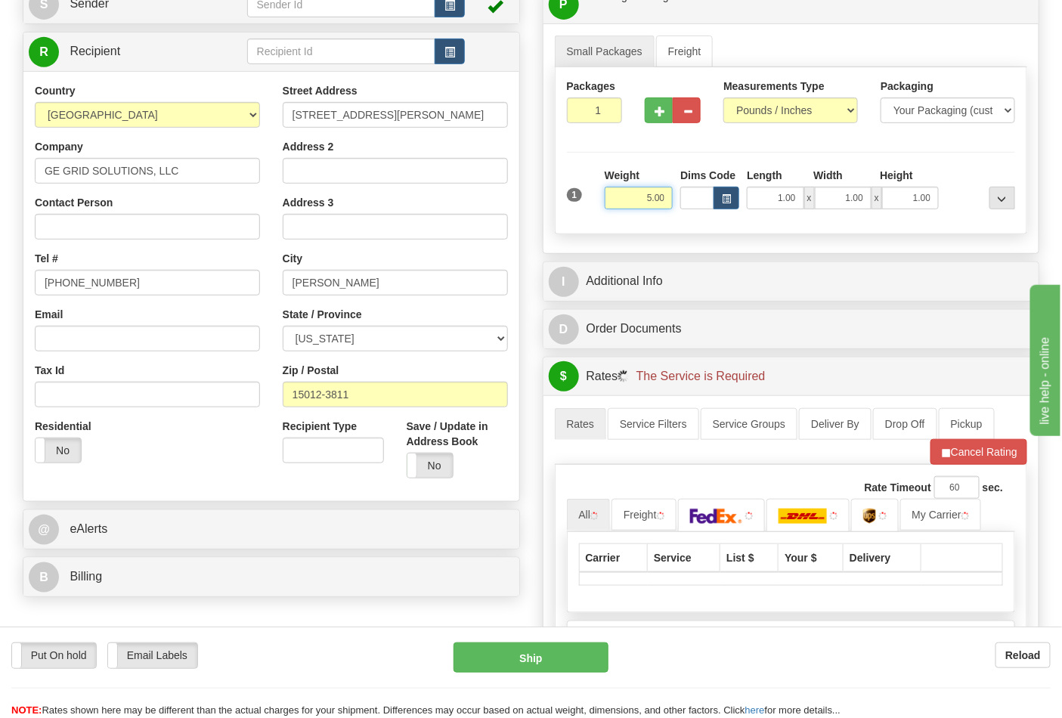
scroll to position [336, 0]
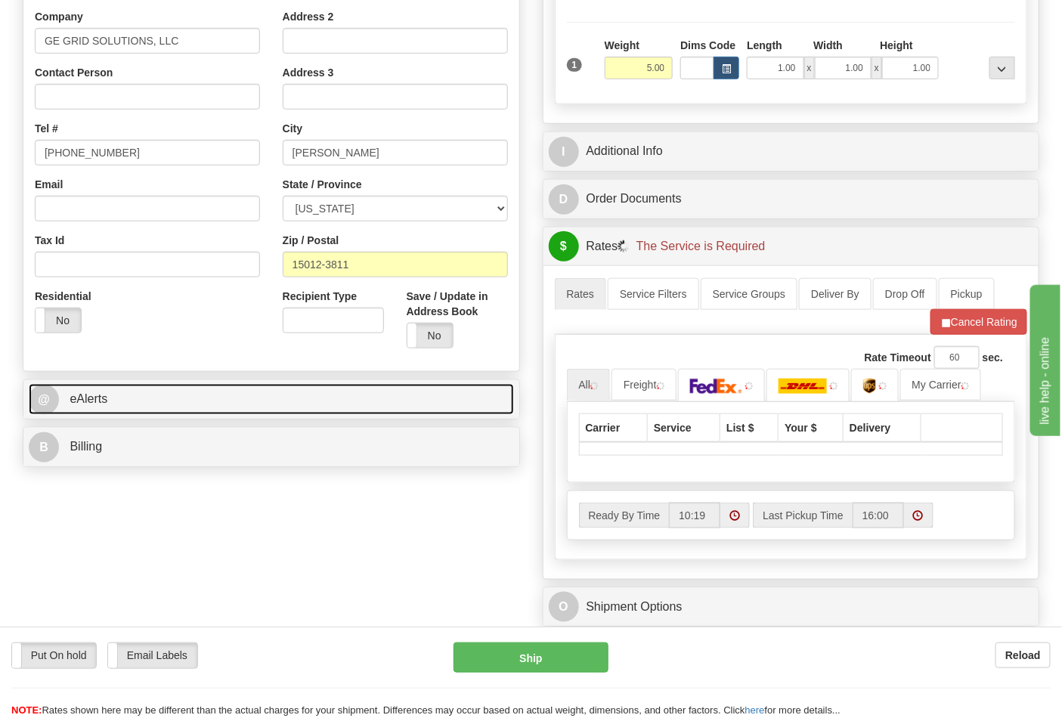
click at [159, 410] on link "@ eAlerts" at bounding box center [271, 399] width 485 height 31
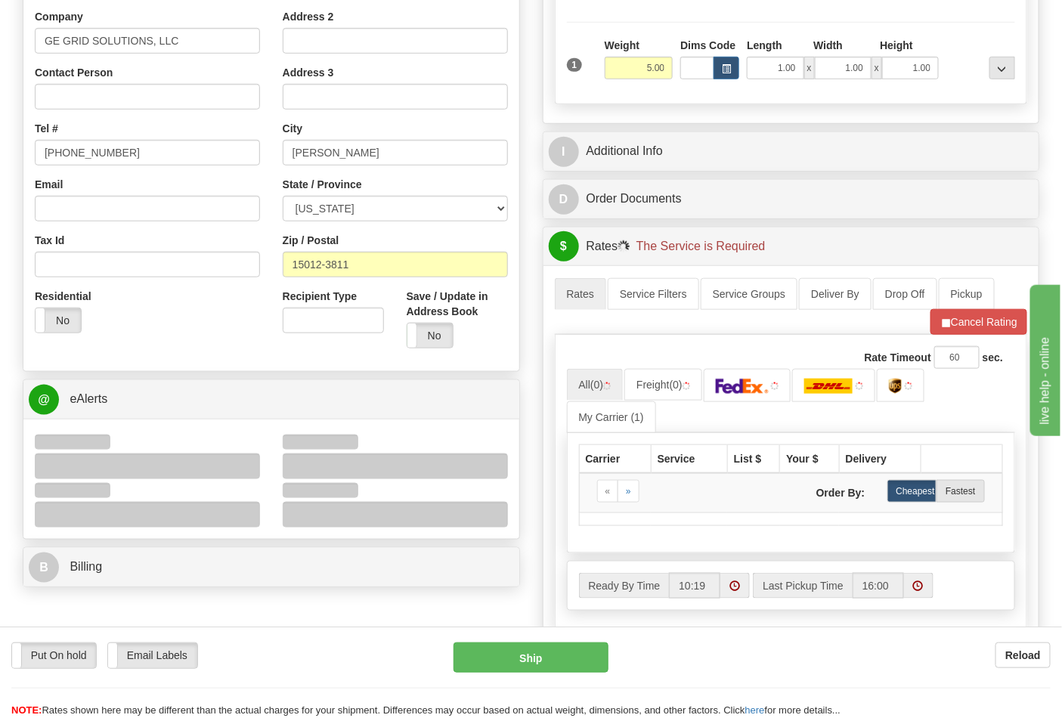
drag, startPoint x: 123, startPoint y: 419, endPoint x: 114, endPoint y: 404, distance: 18.3
click at [116, 407] on div "@ eAlerts" at bounding box center [271, 459] width 497 height 160
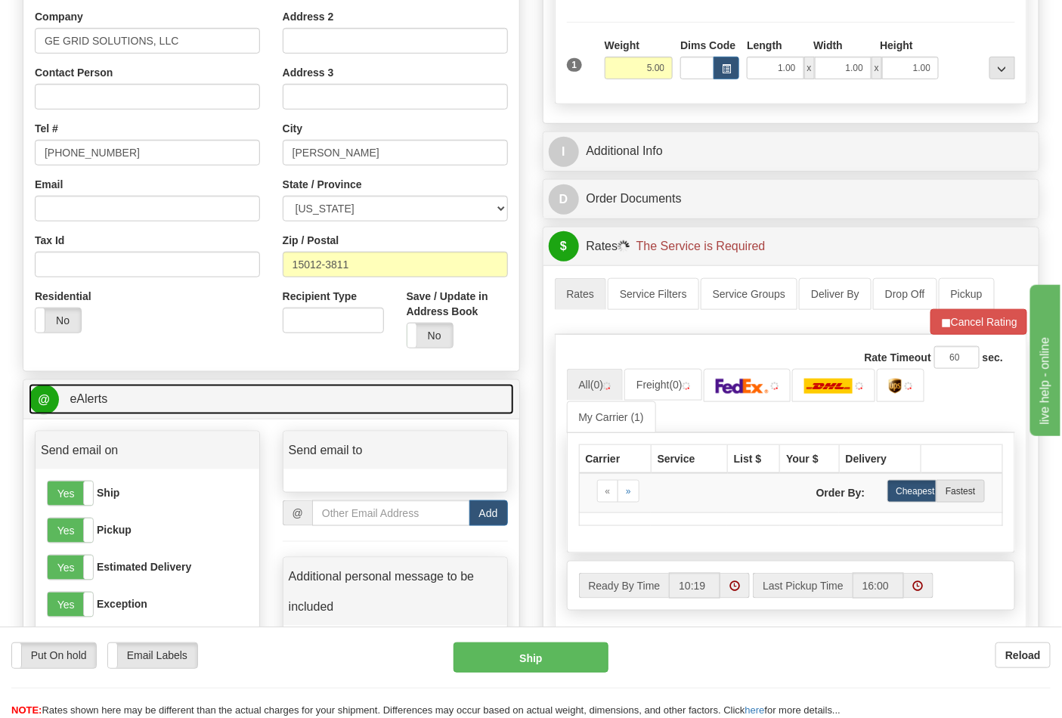
click at [132, 407] on link "@ eAlerts" at bounding box center [271, 399] width 485 height 31
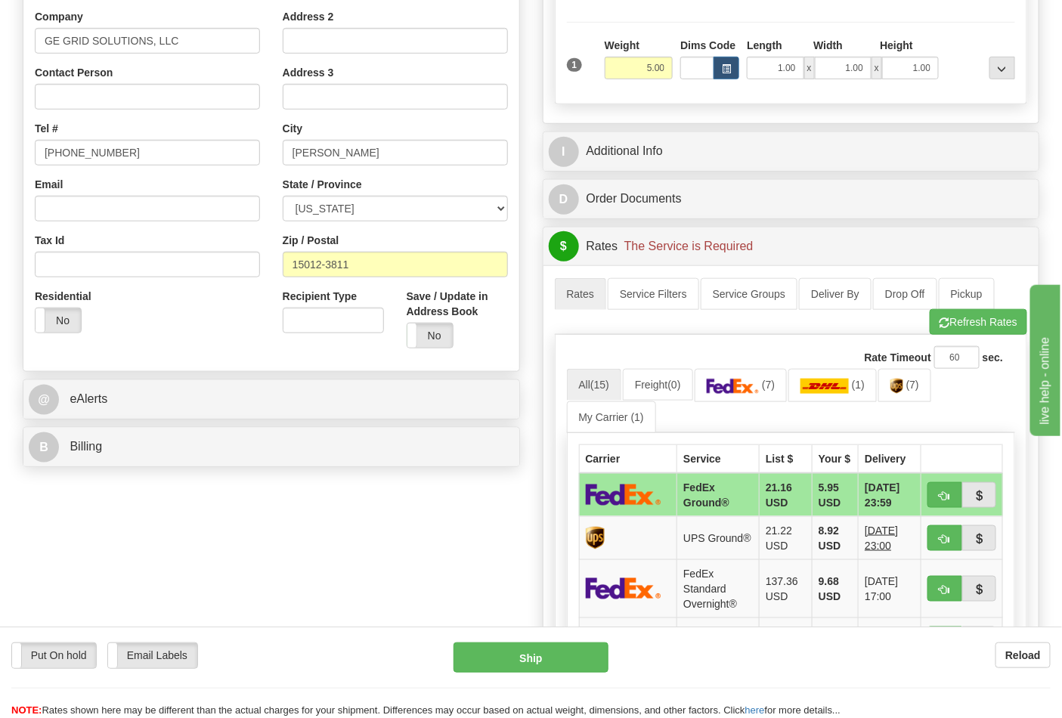
click at [136, 474] on div "Order # 86698489 S" at bounding box center [271, 140] width 520 height 667
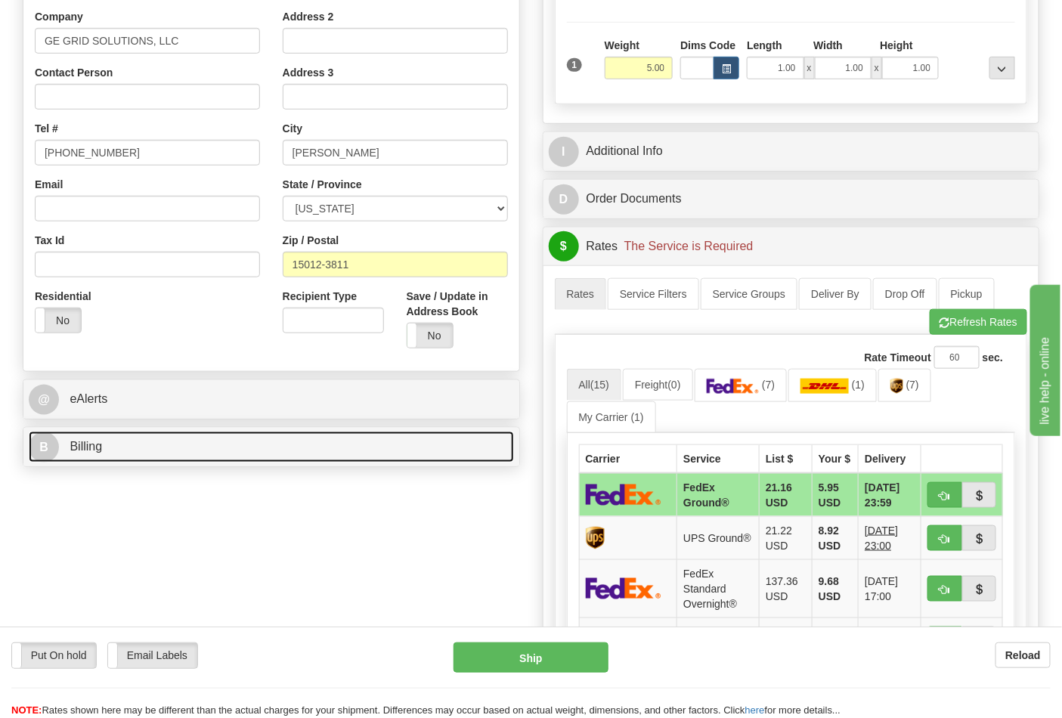
click at [134, 463] on link "B Billing" at bounding box center [271, 447] width 485 height 31
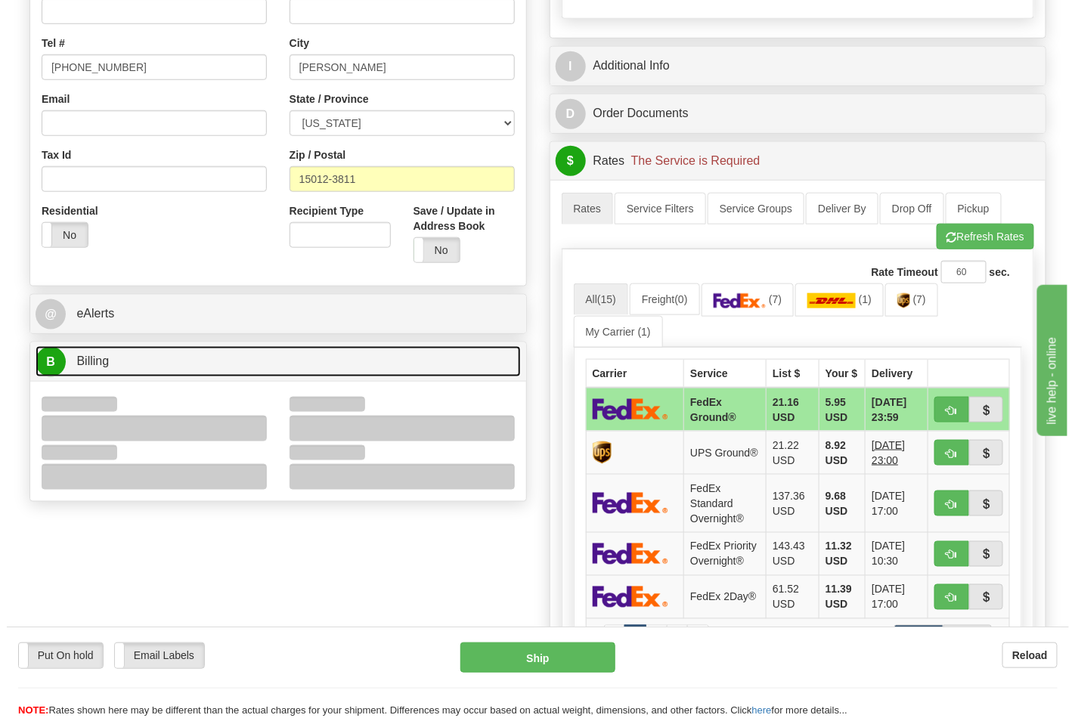
scroll to position [503, 0]
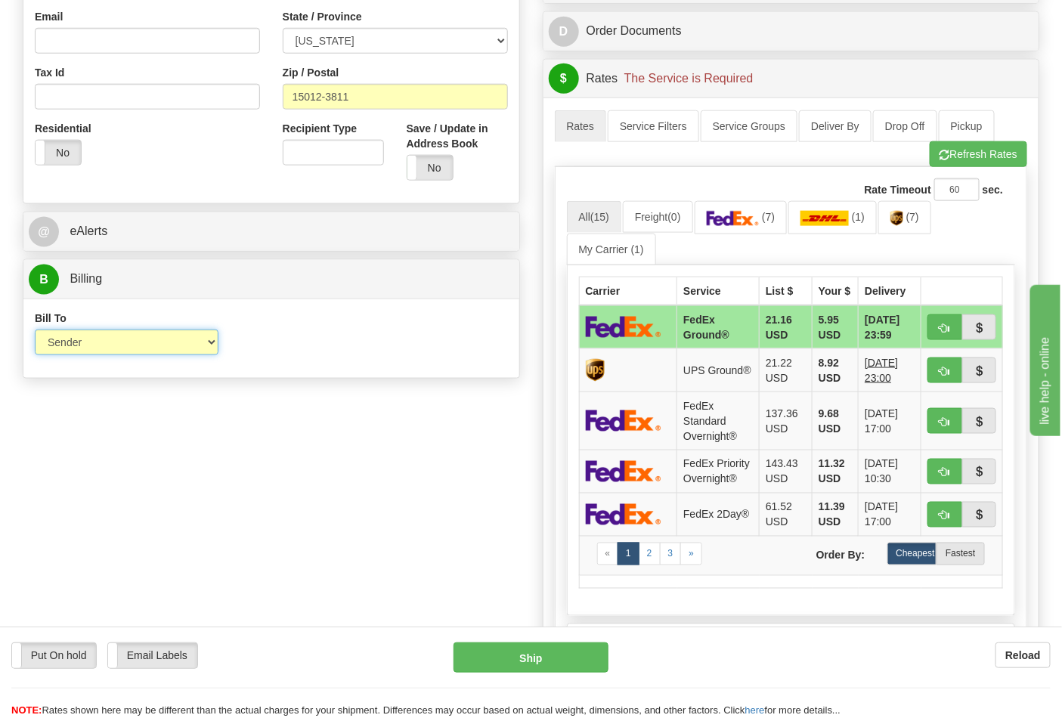
click at [103, 348] on select "Sender Recipient Third Party Collect" at bounding box center [127, 343] width 184 height 26
drag, startPoint x: 314, startPoint y: 399, endPoint x: 339, endPoint y: 380, distance: 30.7
click at [315, 399] on div "Order # 86698489 S Sender" at bounding box center [530, 227] width 1039 height 1176
click at [778, 227] on link "(7)" at bounding box center [741, 217] width 93 height 32
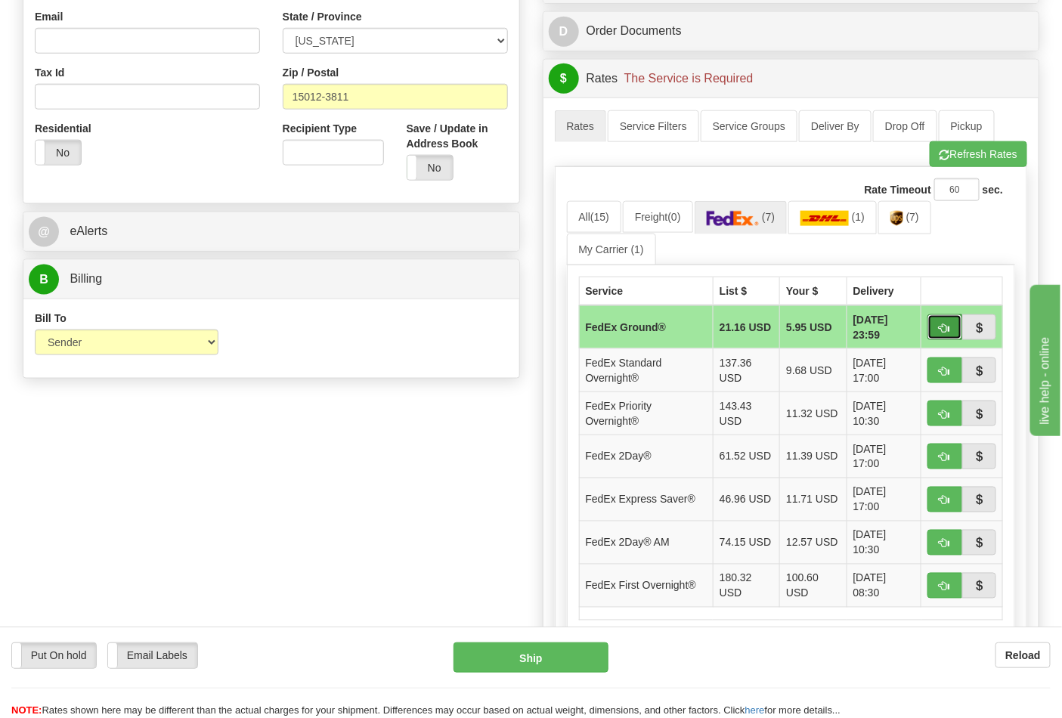
click at [946, 330] on span "button" at bounding box center [944, 328] width 11 height 10
type input "92"
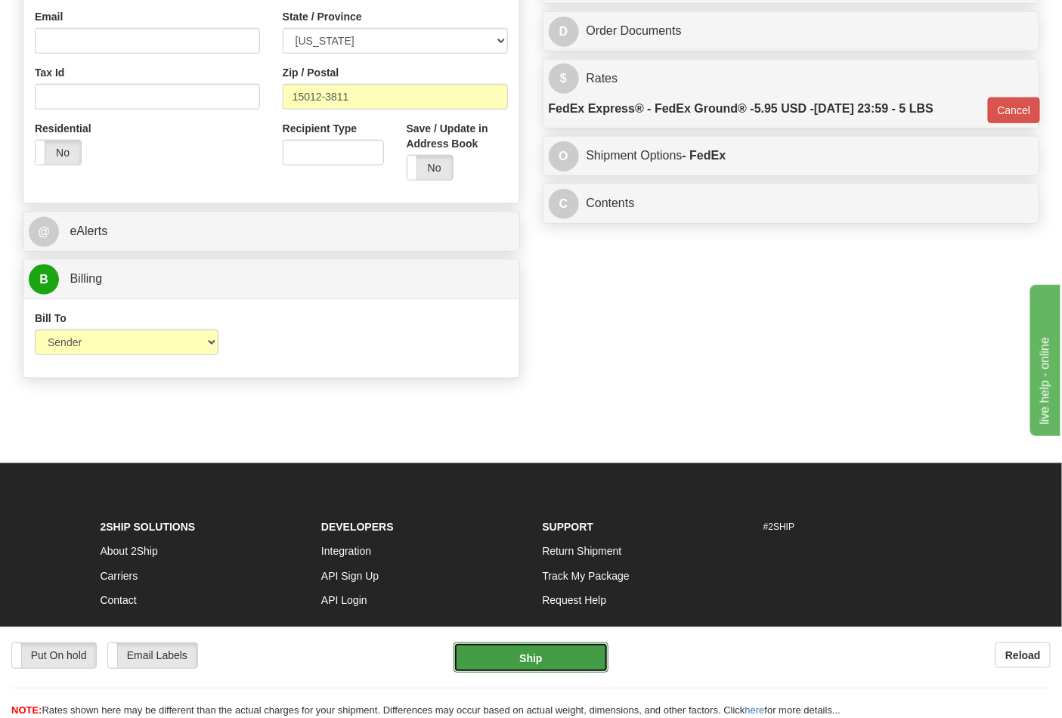
click at [543, 654] on button "Ship" at bounding box center [530, 657] width 154 height 30
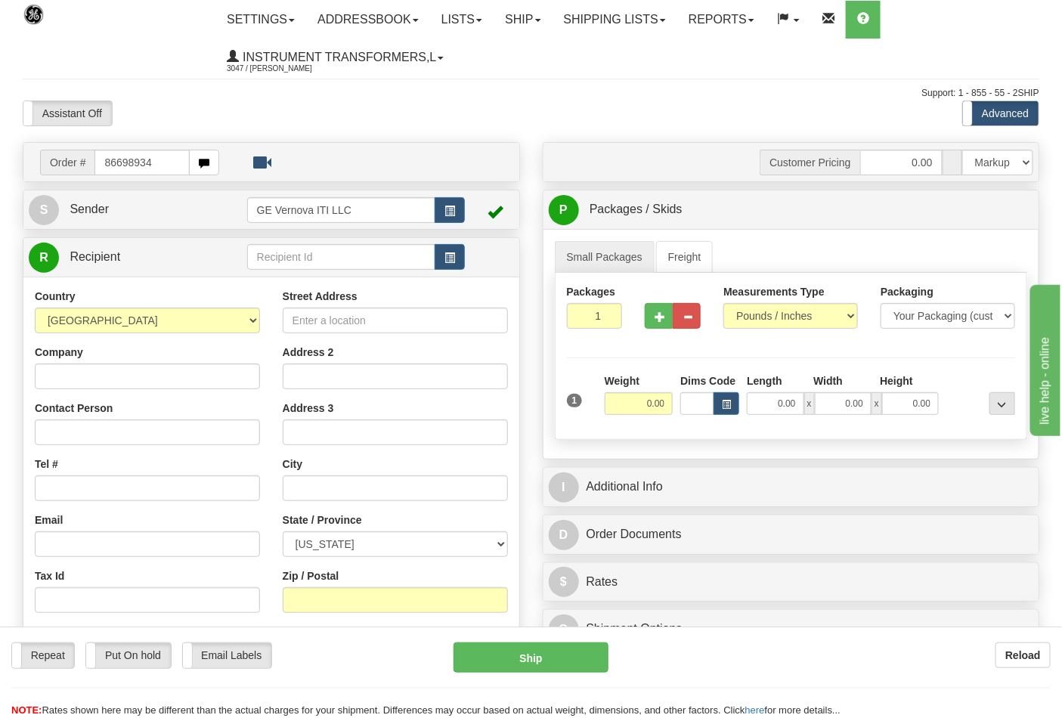
type input "86698934"
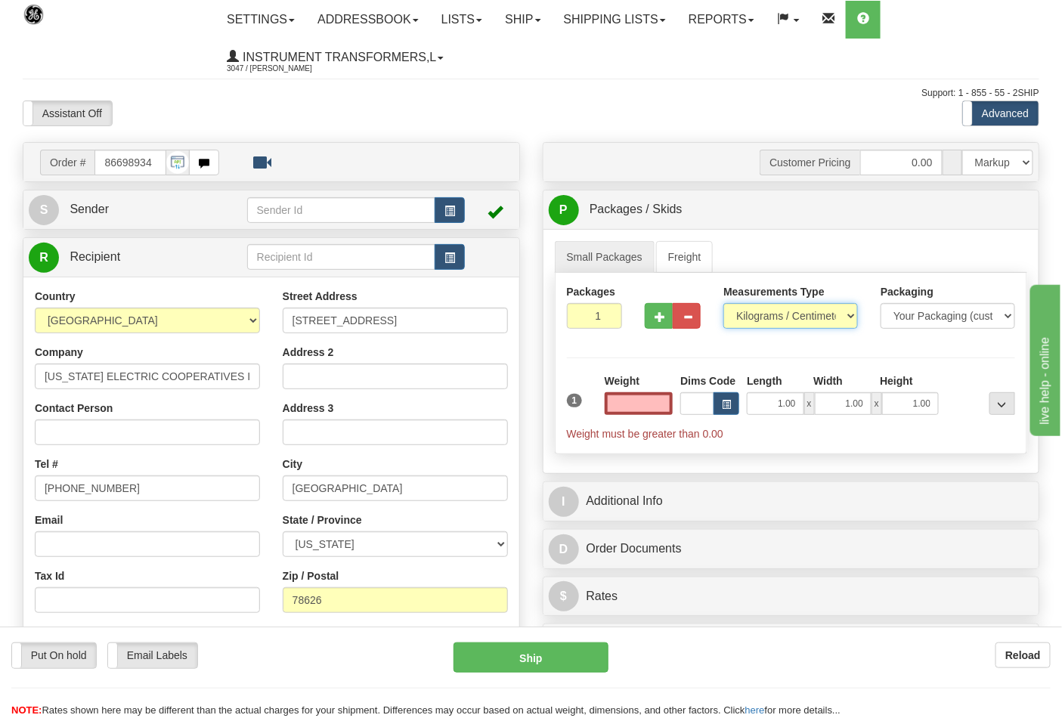
type input "0.00"
click at [764, 319] on select "Pounds / Inches Kilograms / Centimeters" at bounding box center [790, 316] width 135 height 26
select select "0"
click at [723, 304] on select "Pounds / Inches Kilograms / Centimeters" at bounding box center [790, 316] width 135 height 26
click at [663, 319] on span "button" at bounding box center [659, 317] width 11 height 10
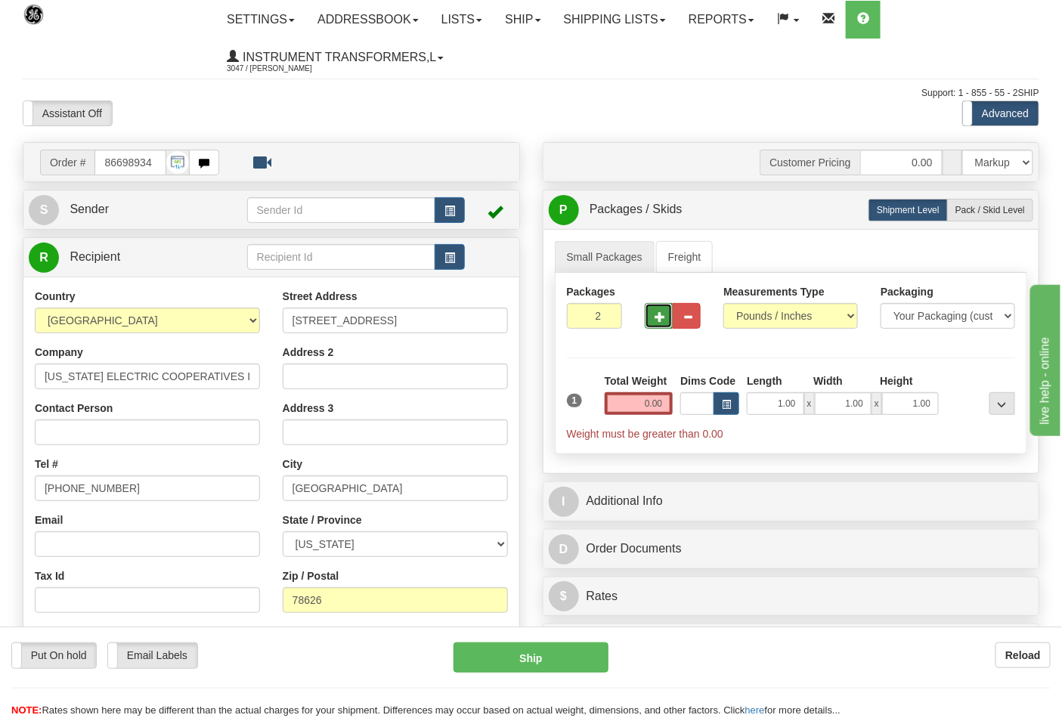
click at [667, 323] on button "button" at bounding box center [659, 316] width 28 height 26
click at [659, 319] on span "button" at bounding box center [659, 317] width 11 height 10
type input "4"
click at [668, 404] on input "0.00" at bounding box center [639, 403] width 69 height 23
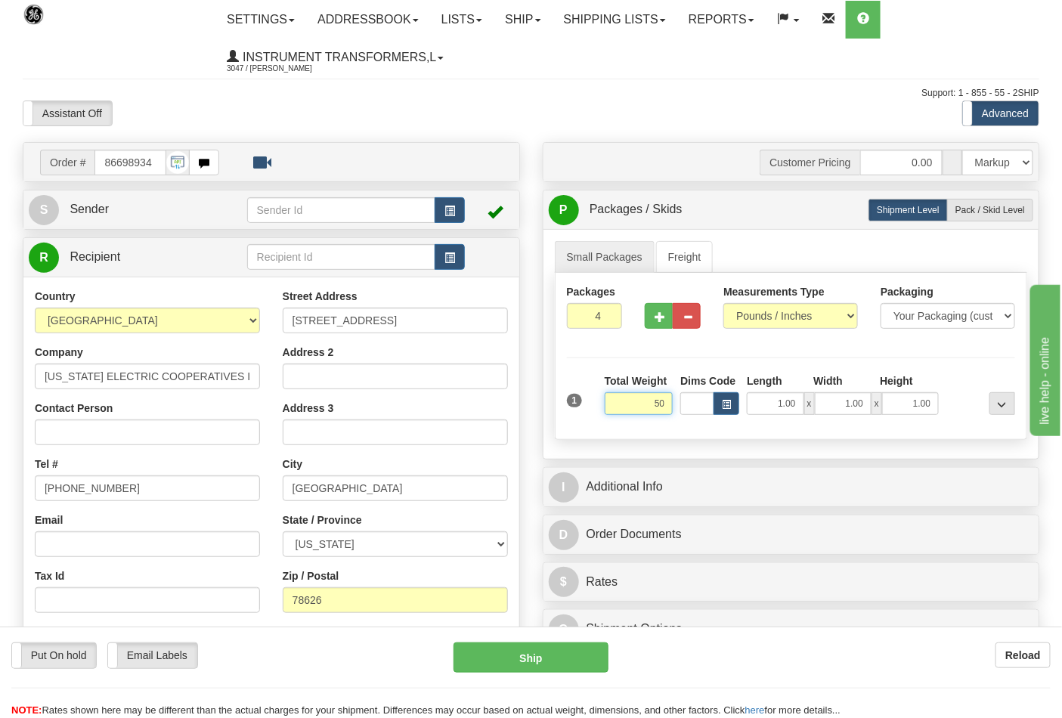
click button "Delete" at bounding box center [0, 0] width 0 height 0
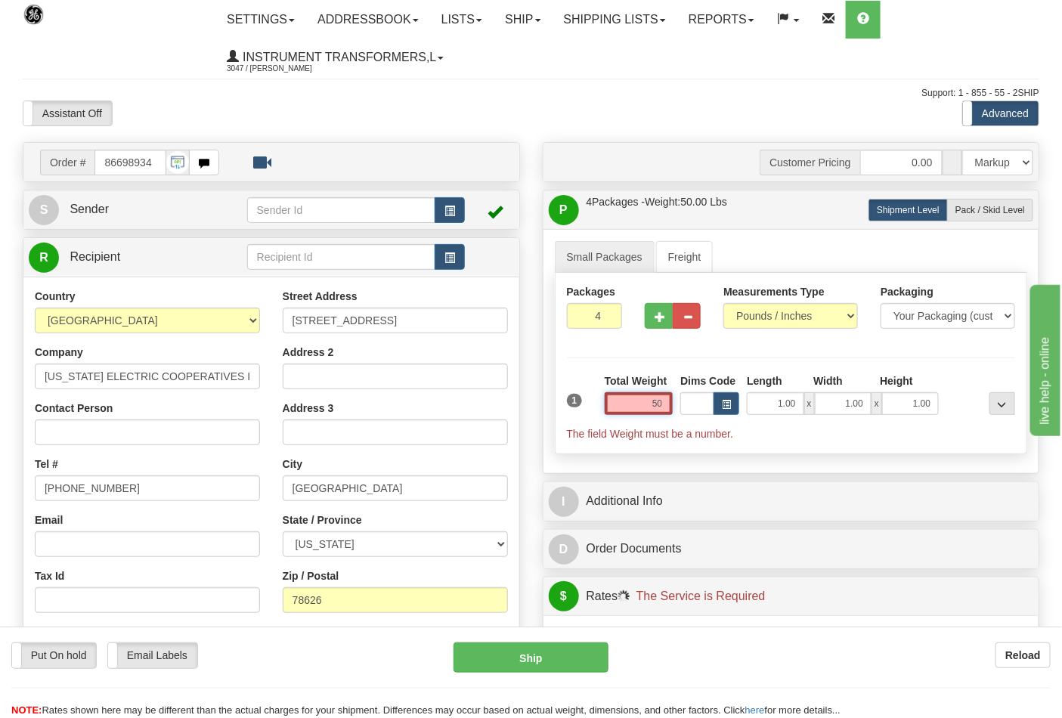
type input "5"
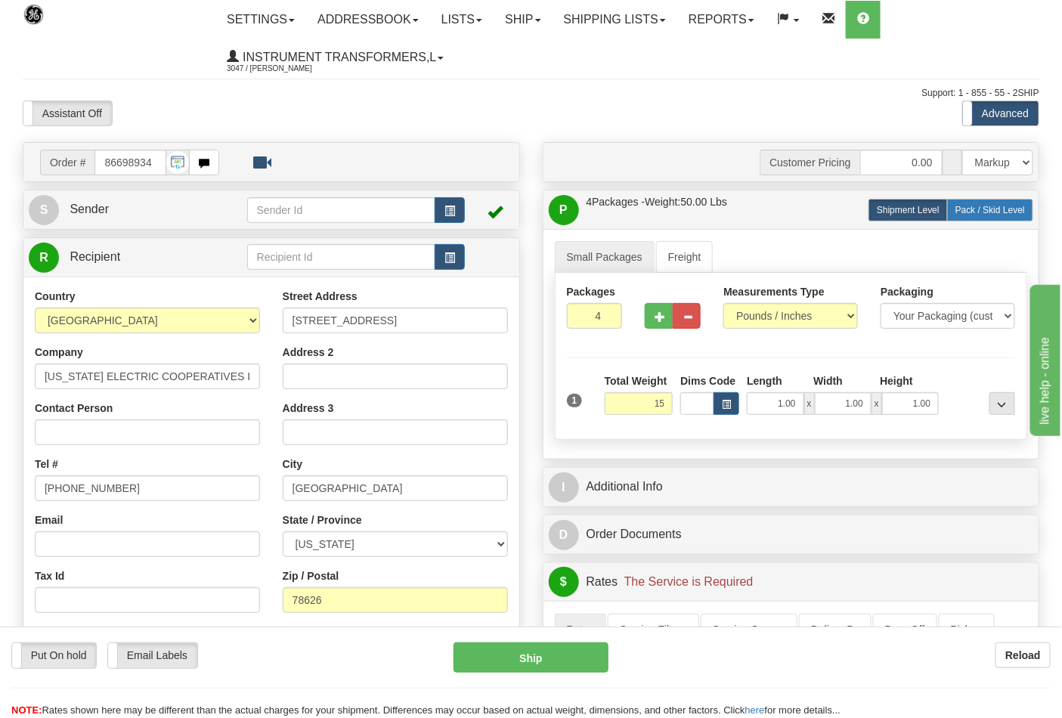
type input "15.00"
drag, startPoint x: 975, startPoint y: 218, endPoint x: 958, endPoint y: 231, distance: 21.5
click at [975, 218] on label "Pack / Skid Level Pack.." at bounding box center [990, 210] width 86 height 23
radio input "true"
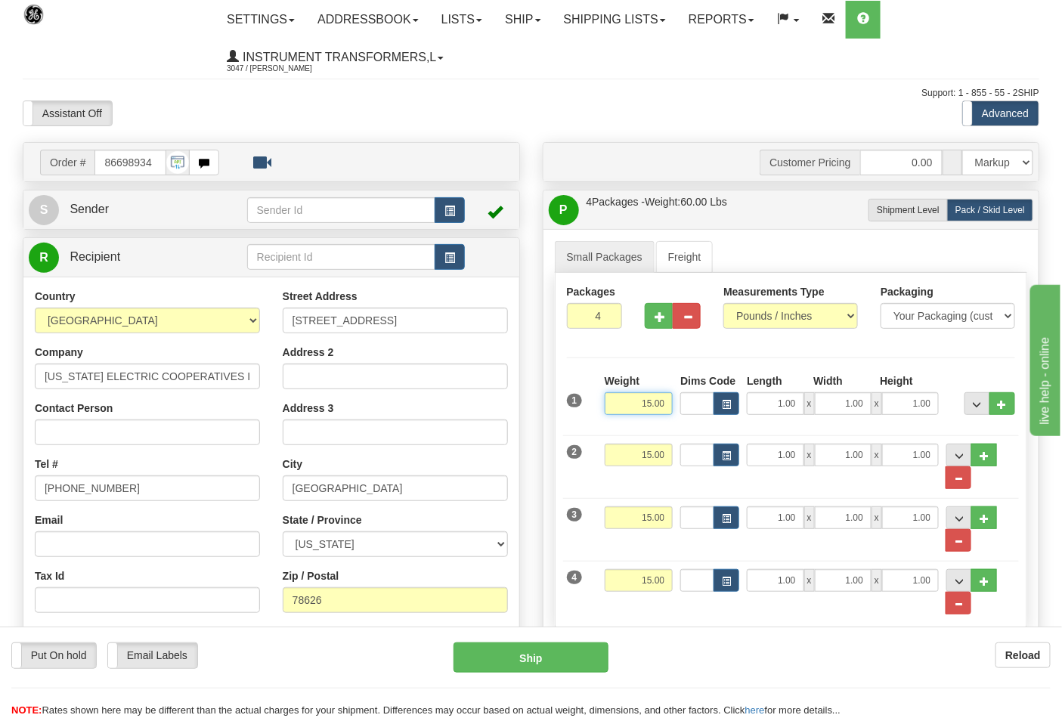
drag, startPoint x: 630, startPoint y: 401, endPoint x: 698, endPoint y: 406, distance: 69.0
click at [698, 406] on div "1 Weight 15.00 Dims Code x x" at bounding box center [791, 400] width 456 height 54
click button "Delete" at bounding box center [0, 0] width 0 height 0
type input "5.00"
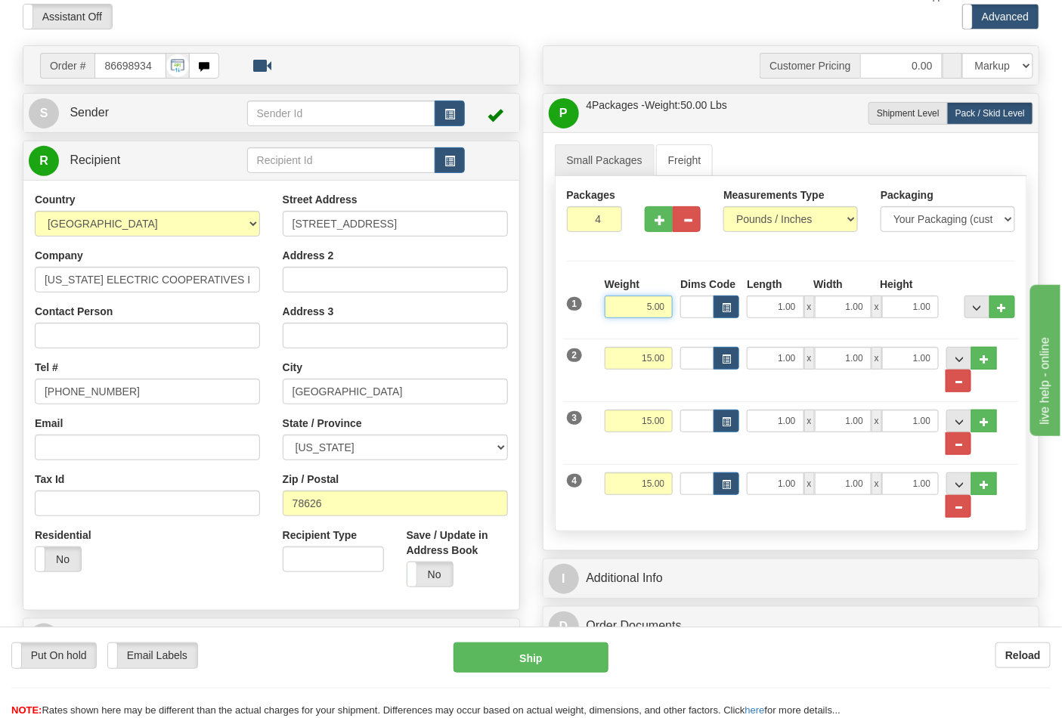
scroll to position [252, 0]
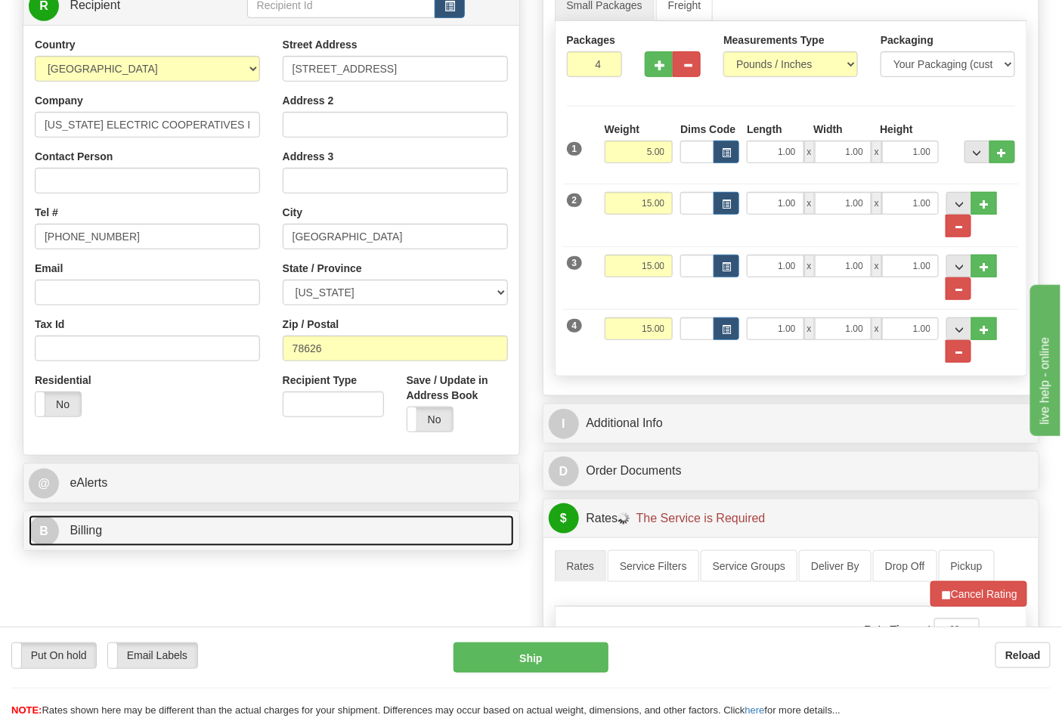
click at [197, 538] on link "B Billing" at bounding box center [271, 530] width 485 height 31
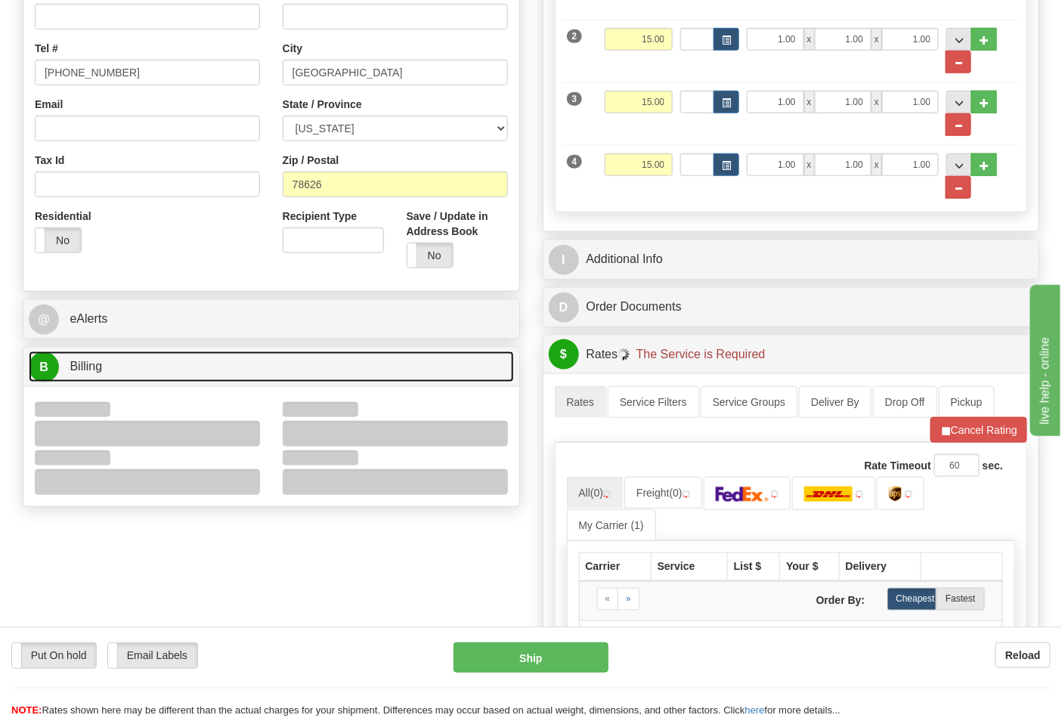
scroll to position [419, 0]
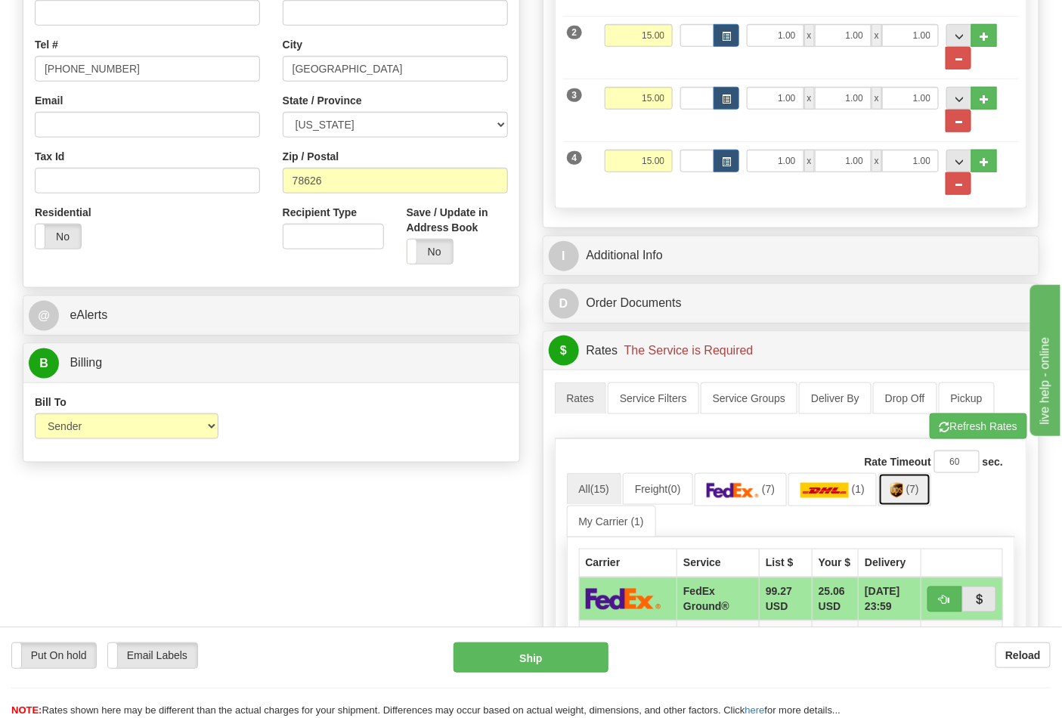
click at [903, 487] on img at bounding box center [896, 490] width 13 height 15
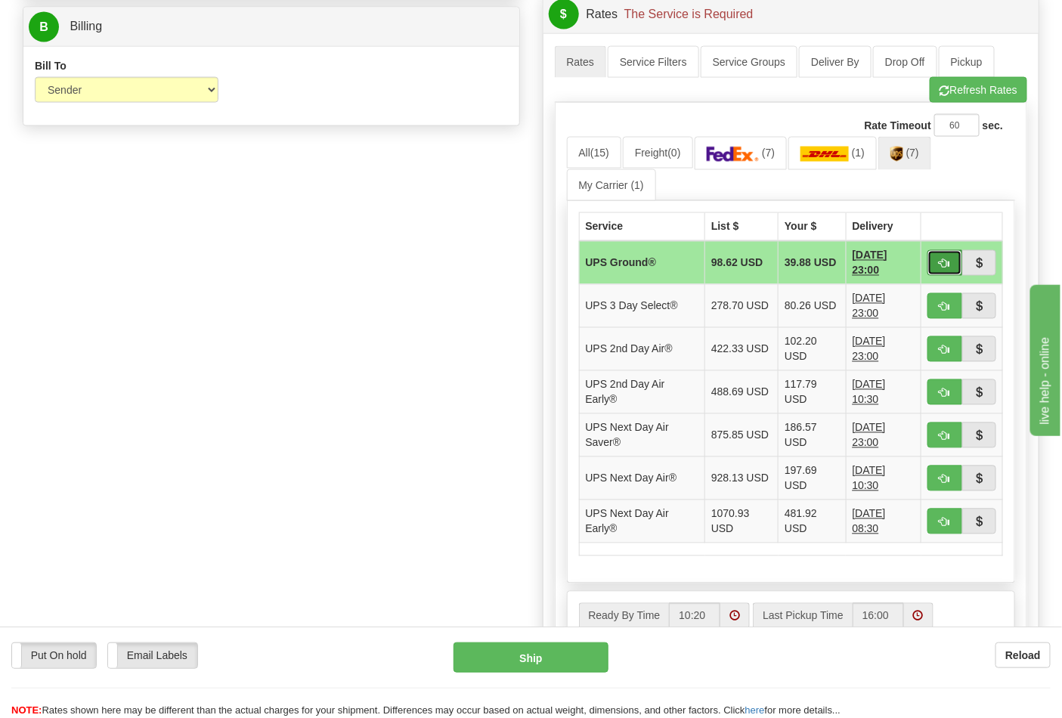
click at [935, 261] on button "button" at bounding box center [944, 263] width 35 height 26
type input "03"
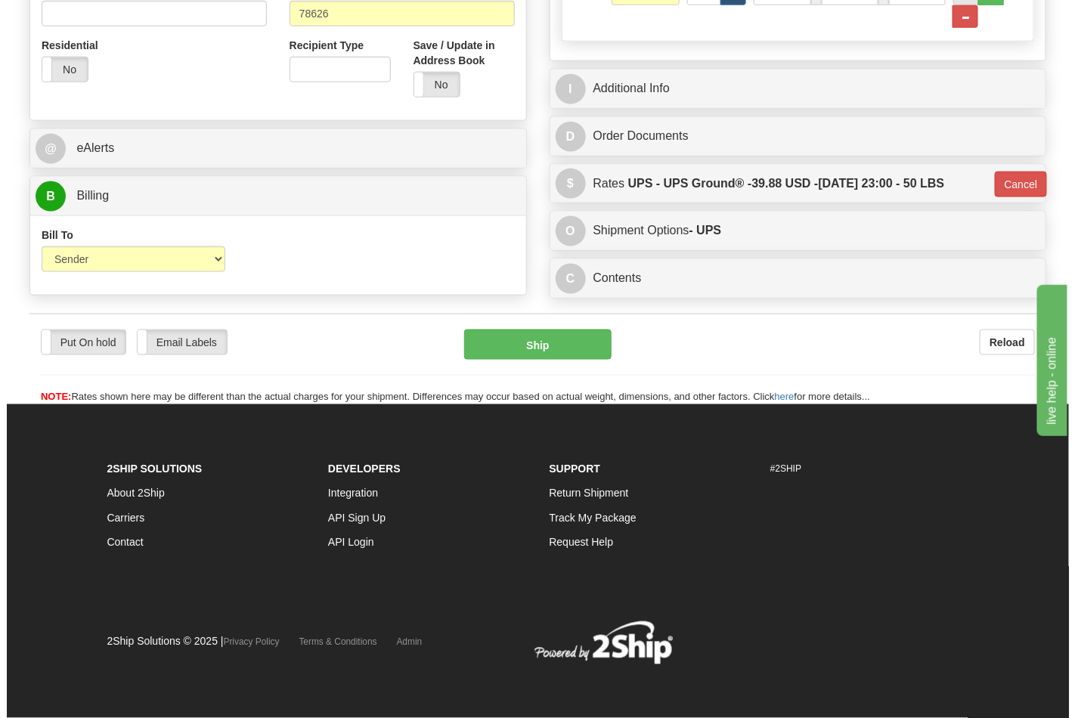
scroll to position [592, 0]
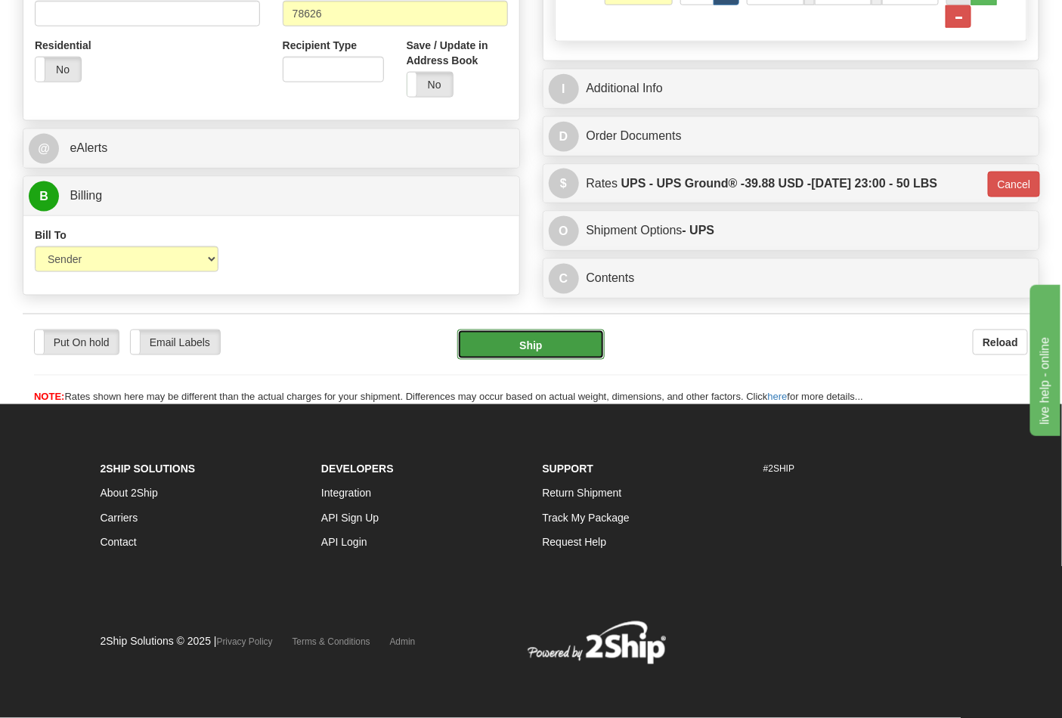
click at [531, 358] on button "Ship" at bounding box center [530, 345] width 147 height 30
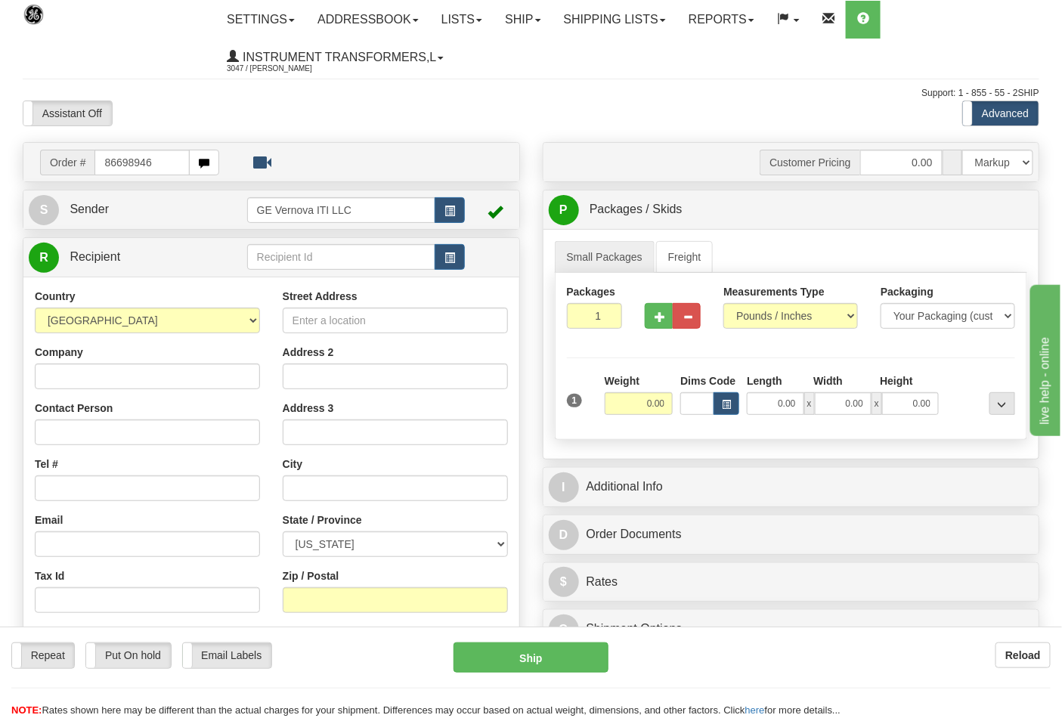
type input "86698946"
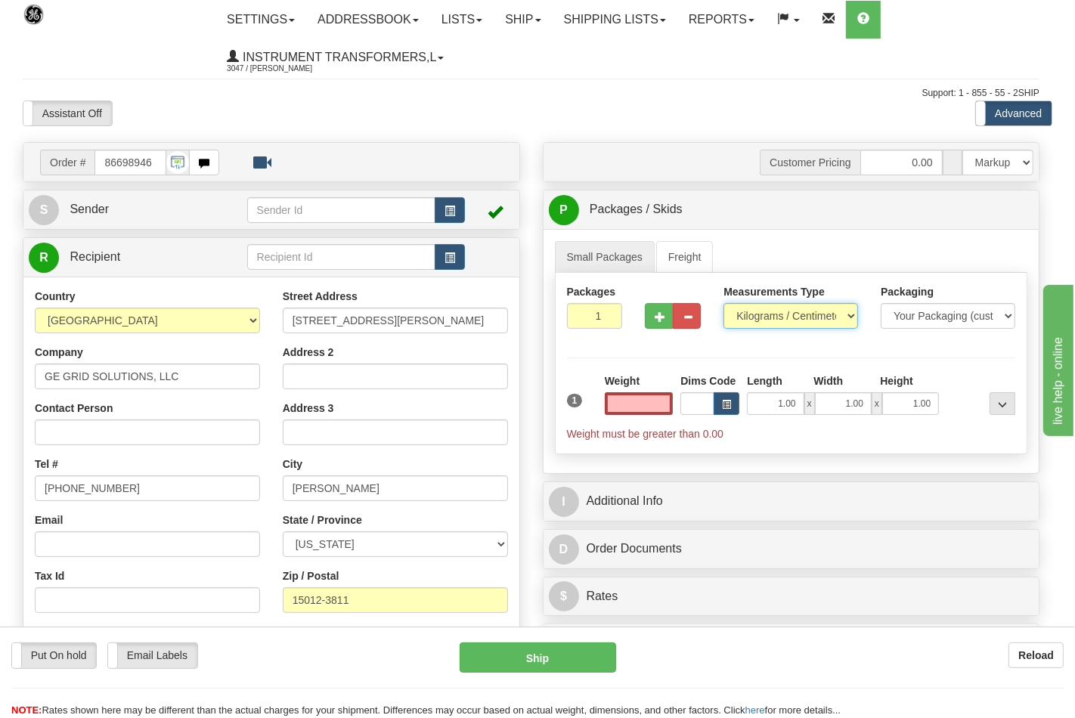
type input "0.00"
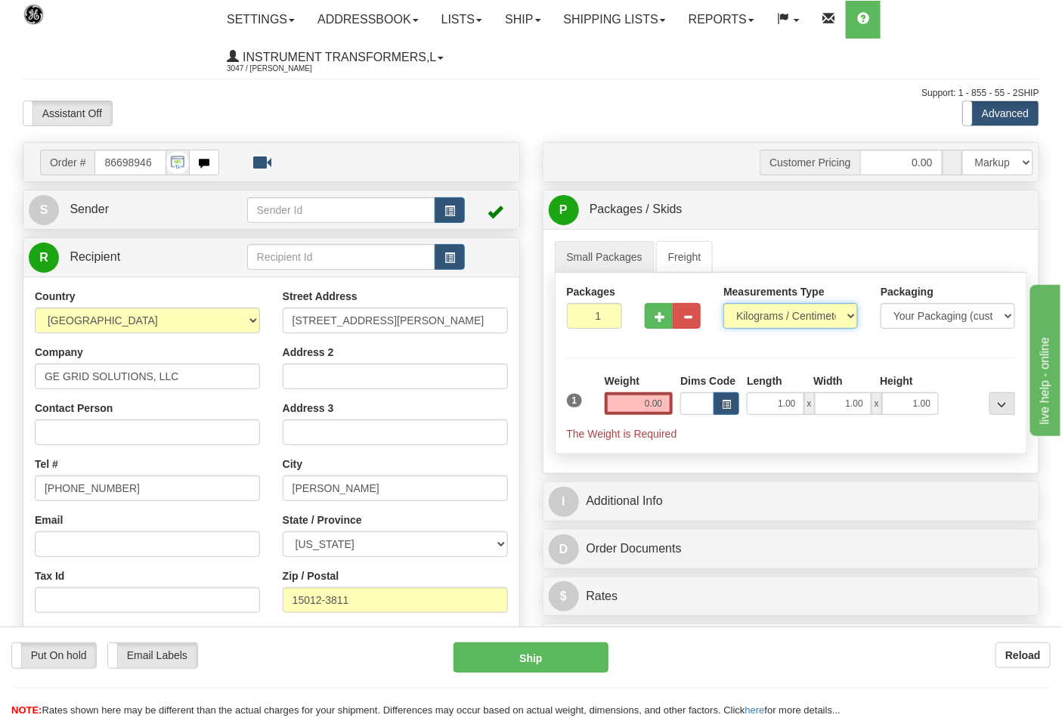
click at [768, 320] on select "Pounds / Inches Kilograms / Centimeters" at bounding box center [790, 316] width 135 height 26
select select "0"
click at [723, 304] on select "Pounds / Inches Kilograms / Centimeters" at bounding box center [790, 316] width 135 height 26
click at [658, 410] on input "0.00" at bounding box center [639, 403] width 69 height 23
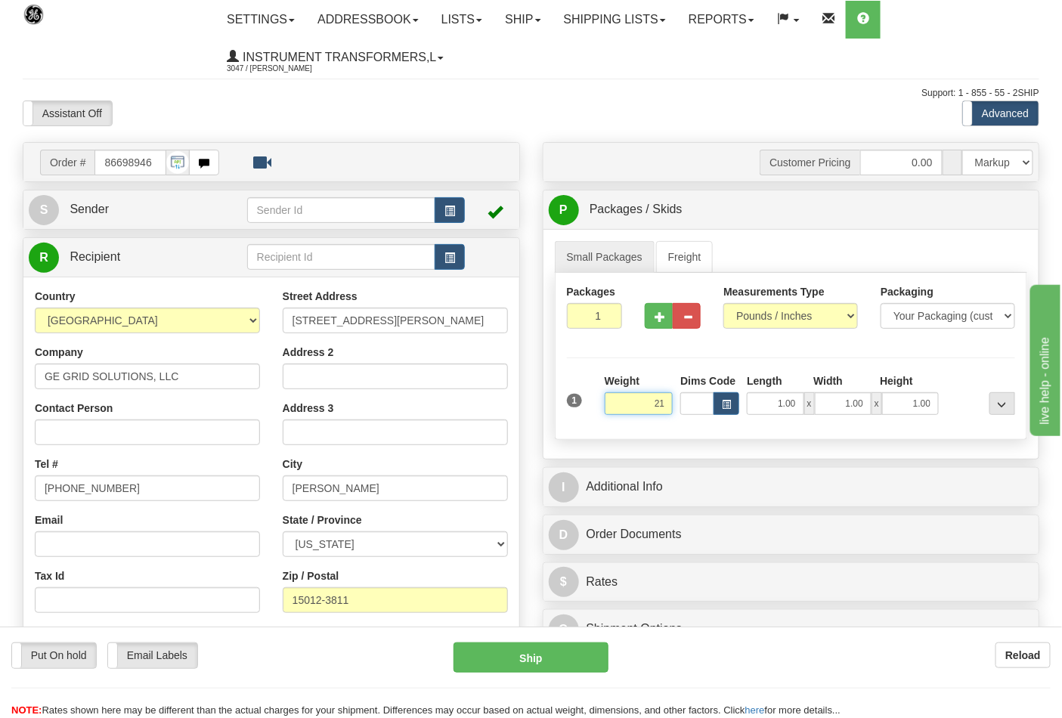
click button "Delete" at bounding box center [0, 0] width 0 height 0
type input "21.00"
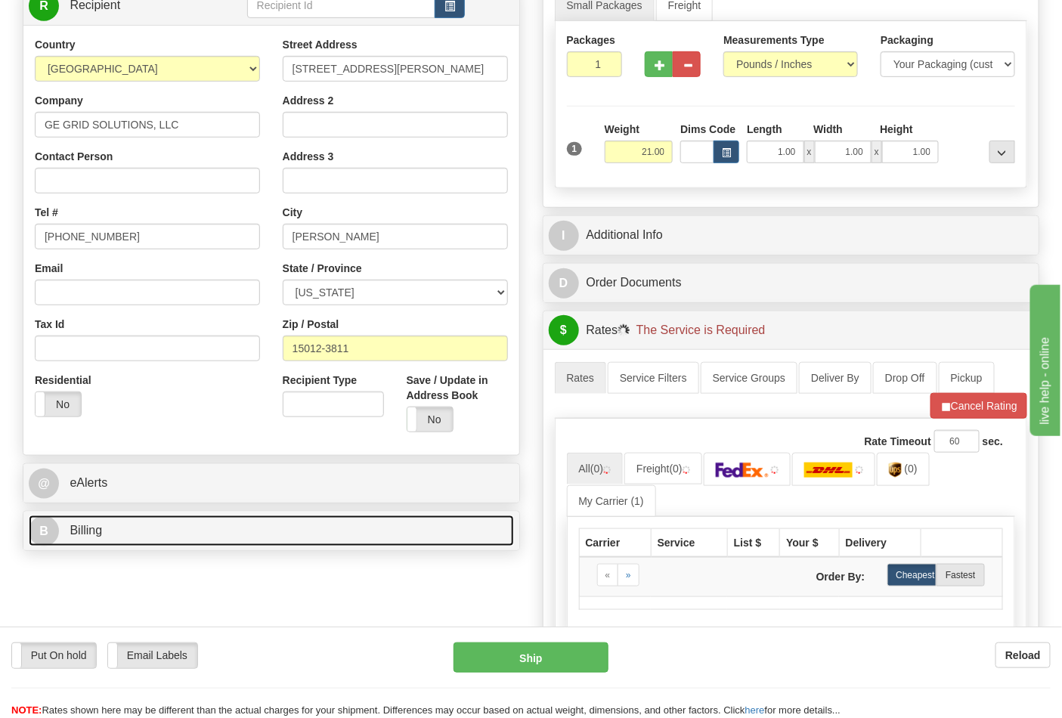
click at [159, 518] on link "B Billing" at bounding box center [271, 530] width 485 height 31
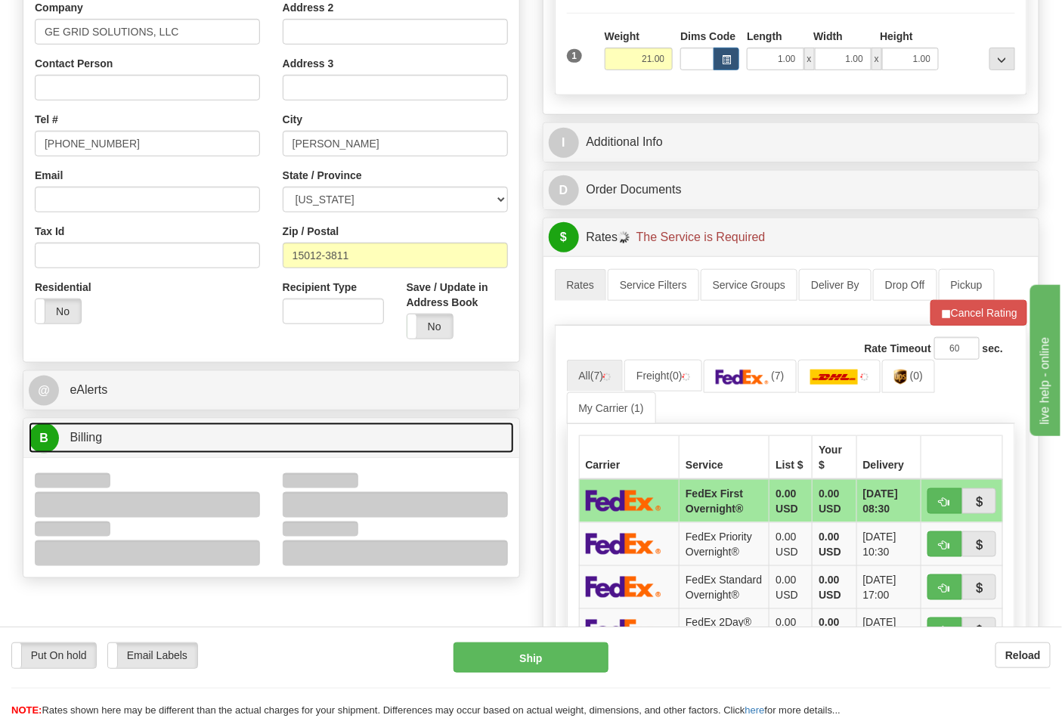
scroll to position [419, 0]
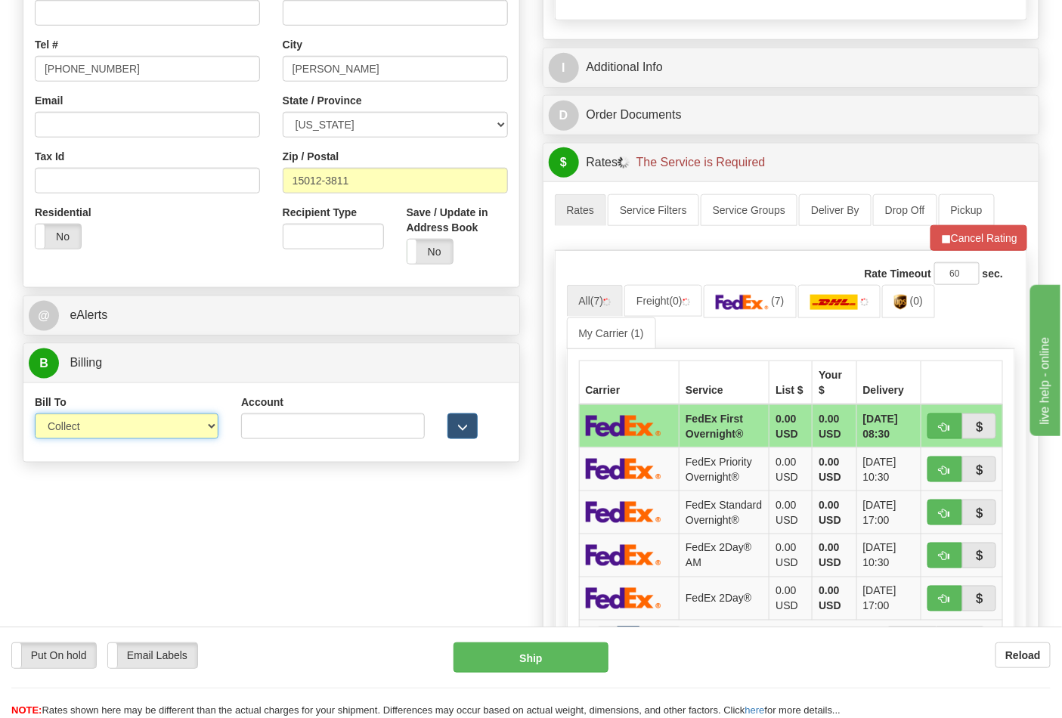
click at [100, 439] on select "Sender Recipient Third Party Collect" at bounding box center [127, 426] width 184 height 26
select select "2"
click at [35, 415] on select "Sender Recipient Third Party Collect" at bounding box center [127, 426] width 184 height 26
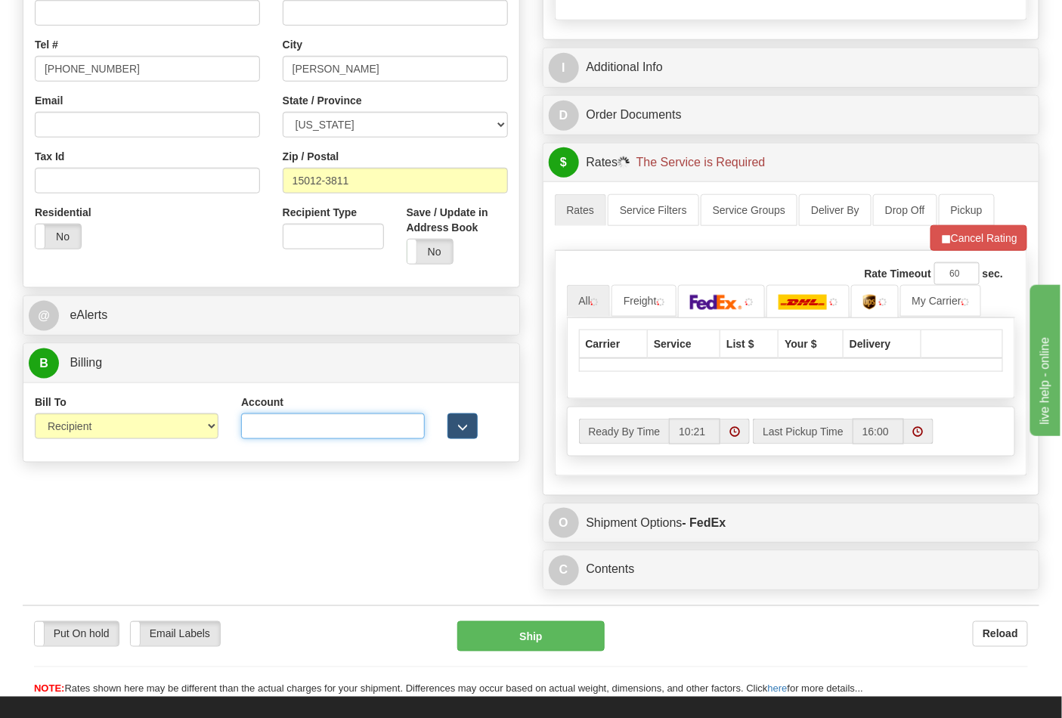
click at [255, 439] on input "Account" at bounding box center [333, 426] width 184 height 26
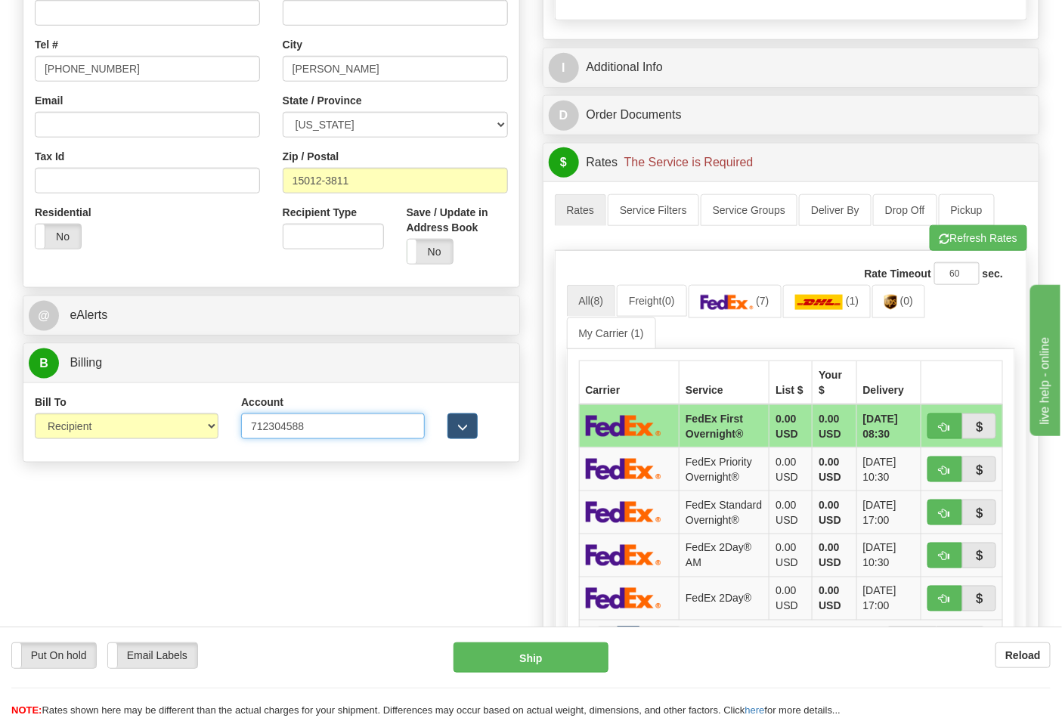
type input "712304588"
click button "Delete" at bounding box center [0, 0] width 0 height 0
click at [728, 310] on img at bounding box center [727, 302] width 53 height 15
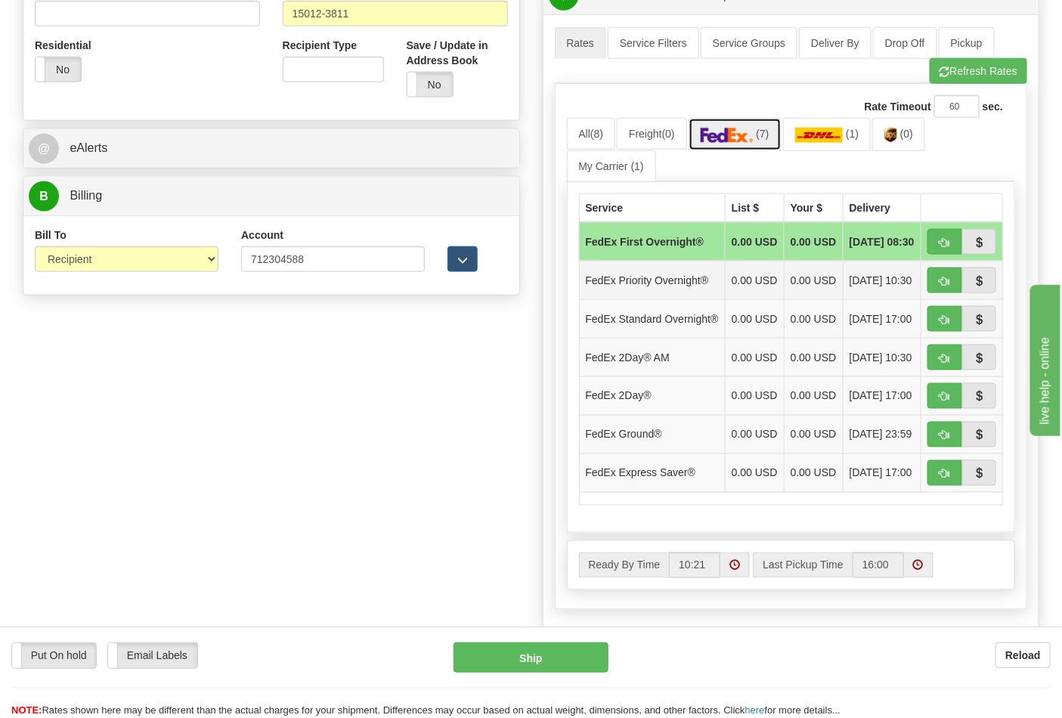
scroll to position [587, 0]
click at [942, 252] on button "button" at bounding box center [944, 241] width 35 height 26
type input "06"
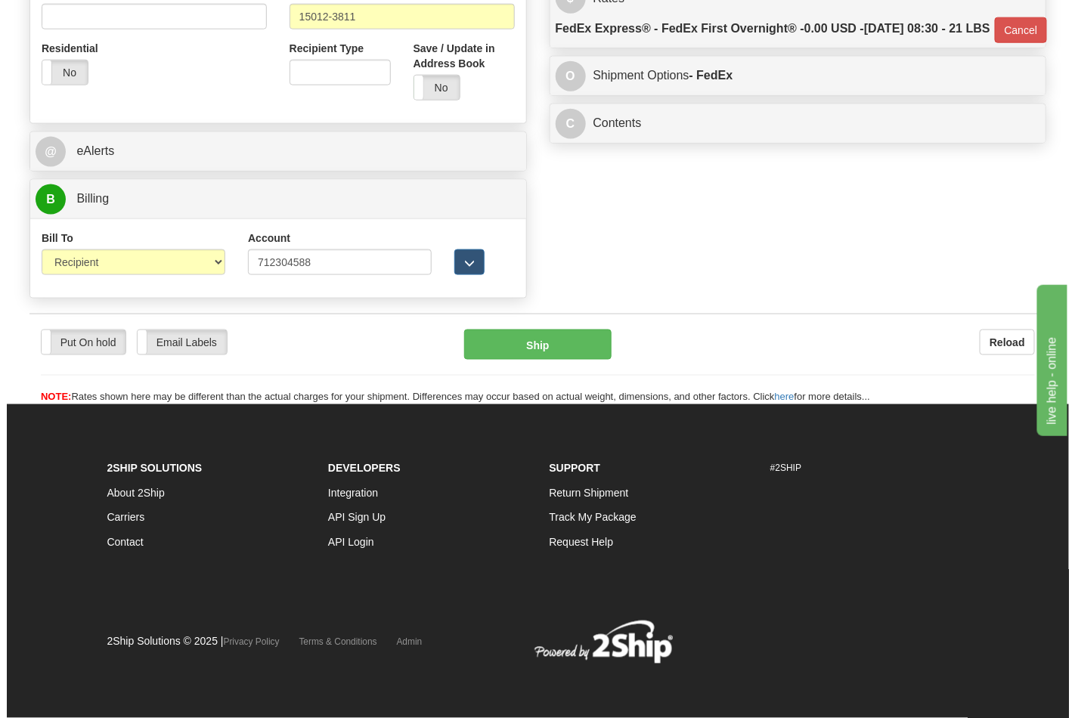
scroll to position [564, 0]
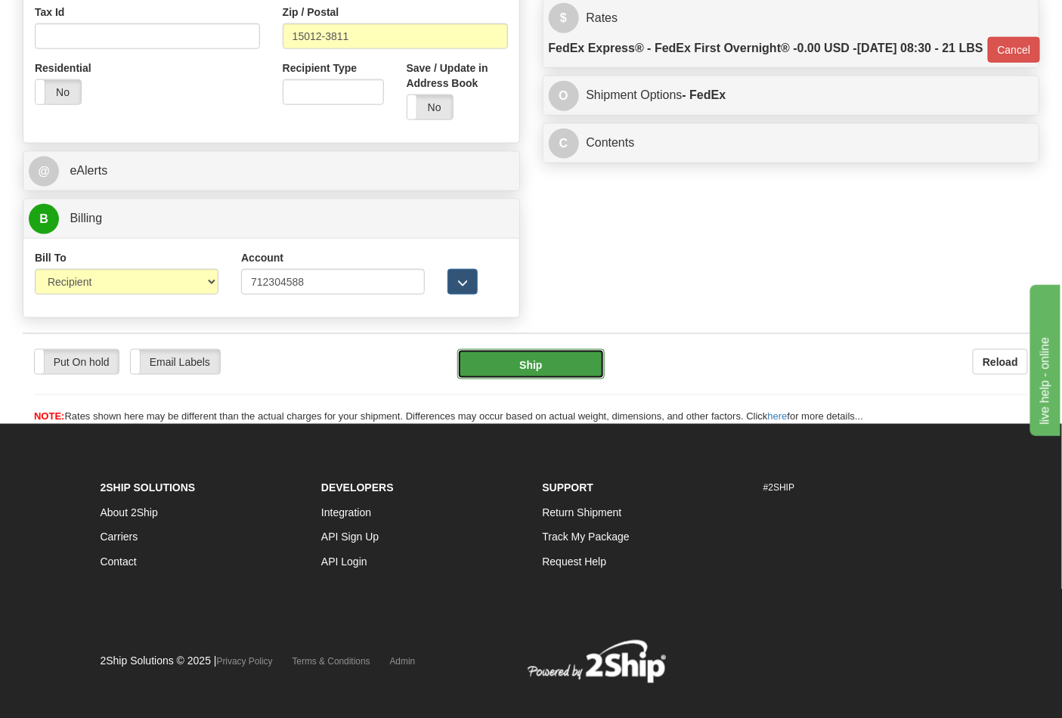
click at [552, 375] on button "Ship" at bounding box center [530, 364] width 147 height 30
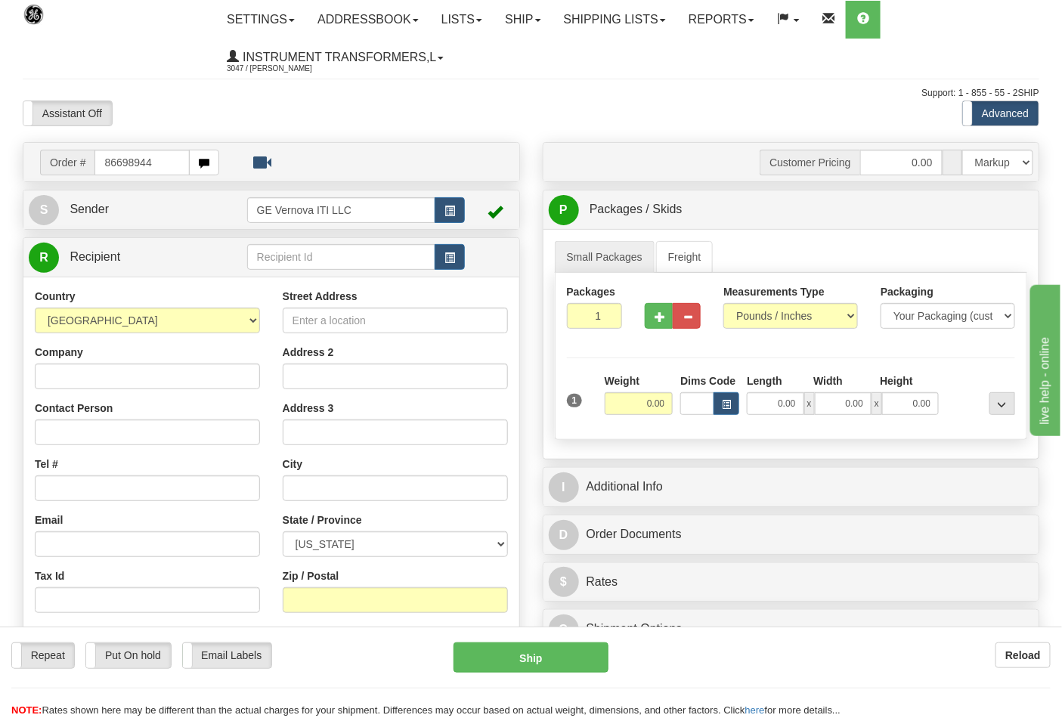
type input "86698944"
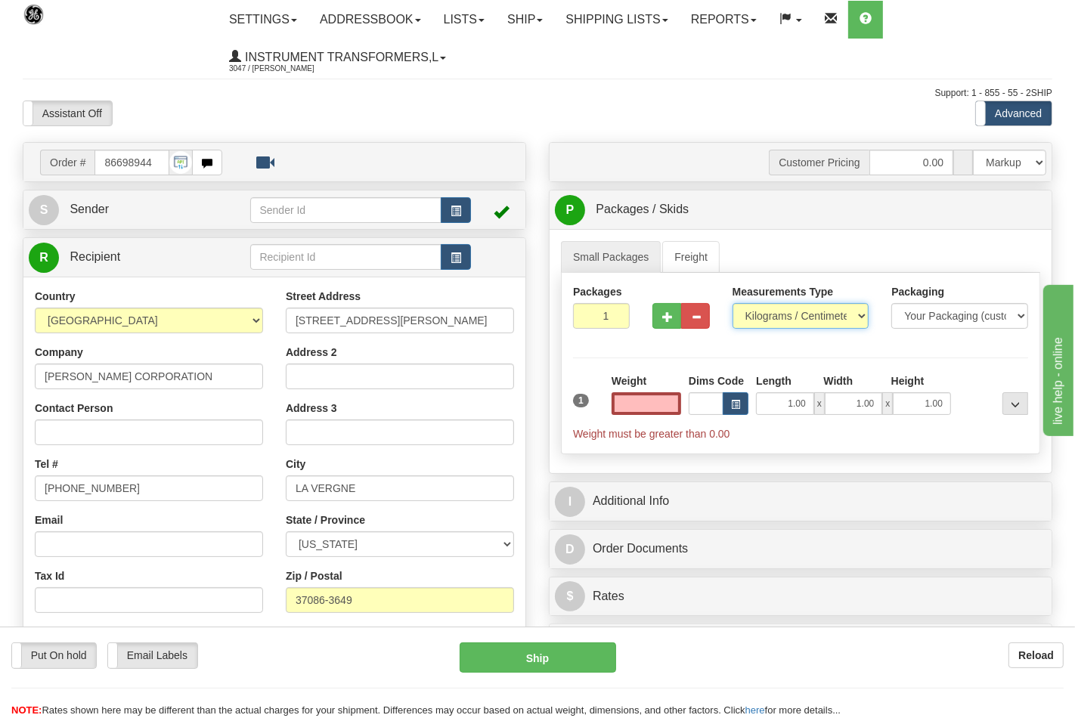
type input "0.00"
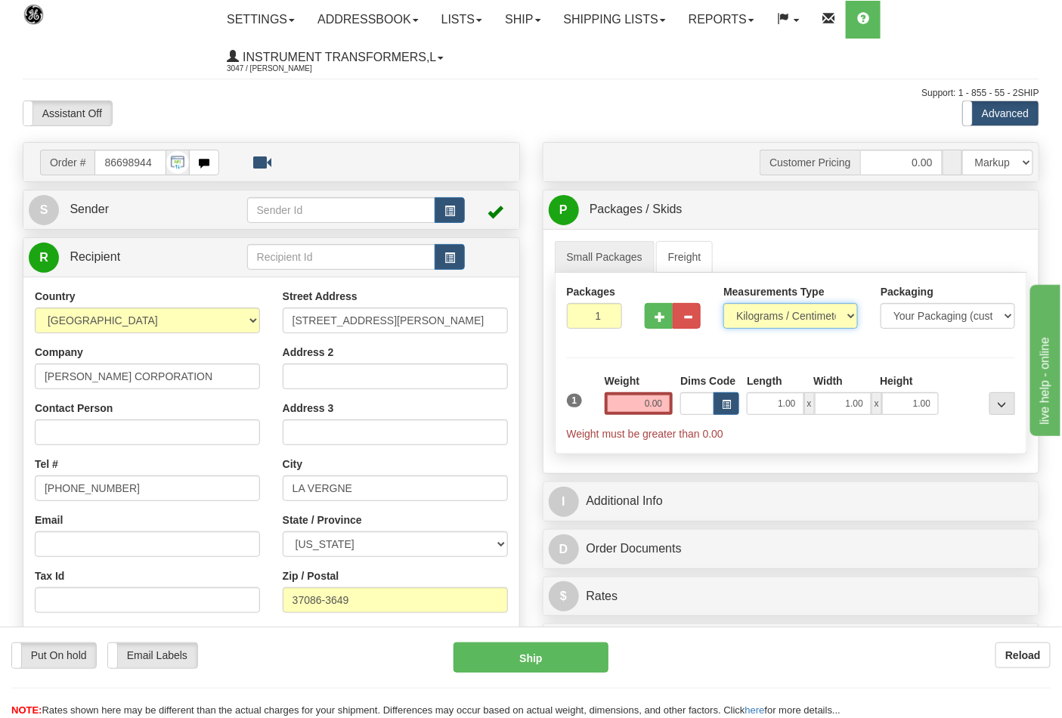
click at [756, 320] on select "Pounds / Inches Kilograms / Centimeters" at bounding box center [790, 316] width 135 height 26
click at [723, 304] on select "Pounds / Inches Kilograms / Centimeters" at bounding box center [790, 316] width 135 height 26
drag, startPoint x: 760, startPoint y: 313, endPoint x: 760, endPoint y: 325, distance: 12.1
click at [760, 313] on select "Pounds / Inches Kilograms / Centimeters" at bounding box center [790, 316] width 135 height 26
click at [760, 328] on select "Pounds / Inches Kilograms / Centimeters" at bounding box center [790, 316] width 135 height 26
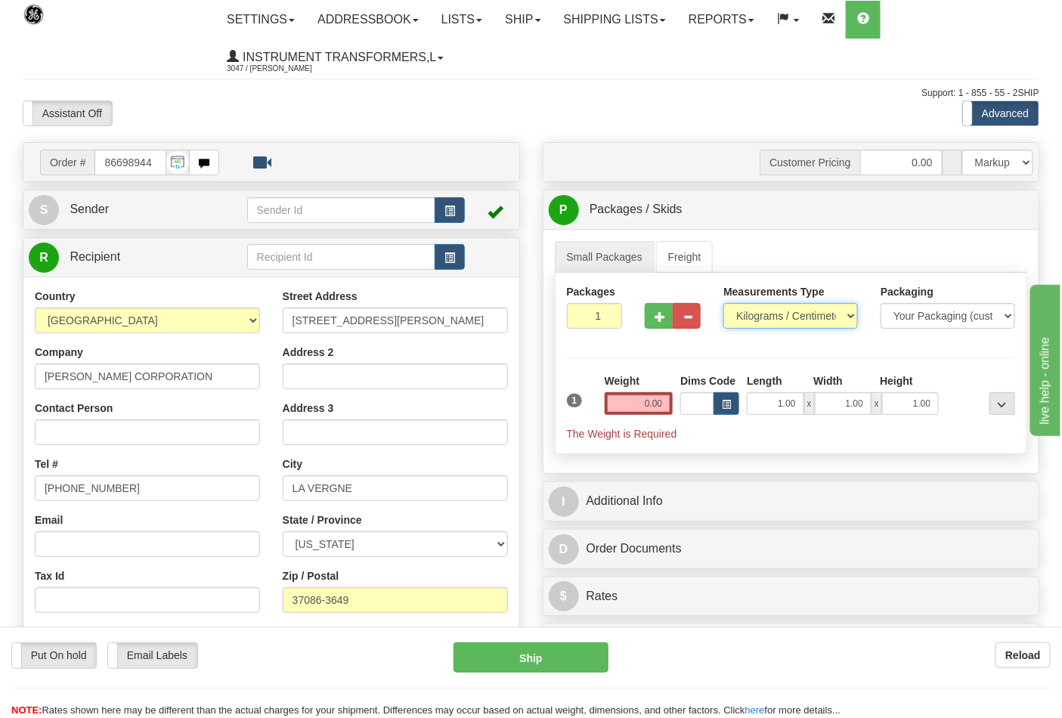
click at [757, 323] on select "Pounds / Inches Kilograms / Centimeters" at bounding box center [790, 316] width 135 height 26
select select "0"
click at [723, 304] on select "Pounds / Inches Kilograms / Centimeters" at bounding box center [790, 316] width 135 height 26
click at [668, 401] on input "0.00" at bounding box center [639, 403] width 69 height 23
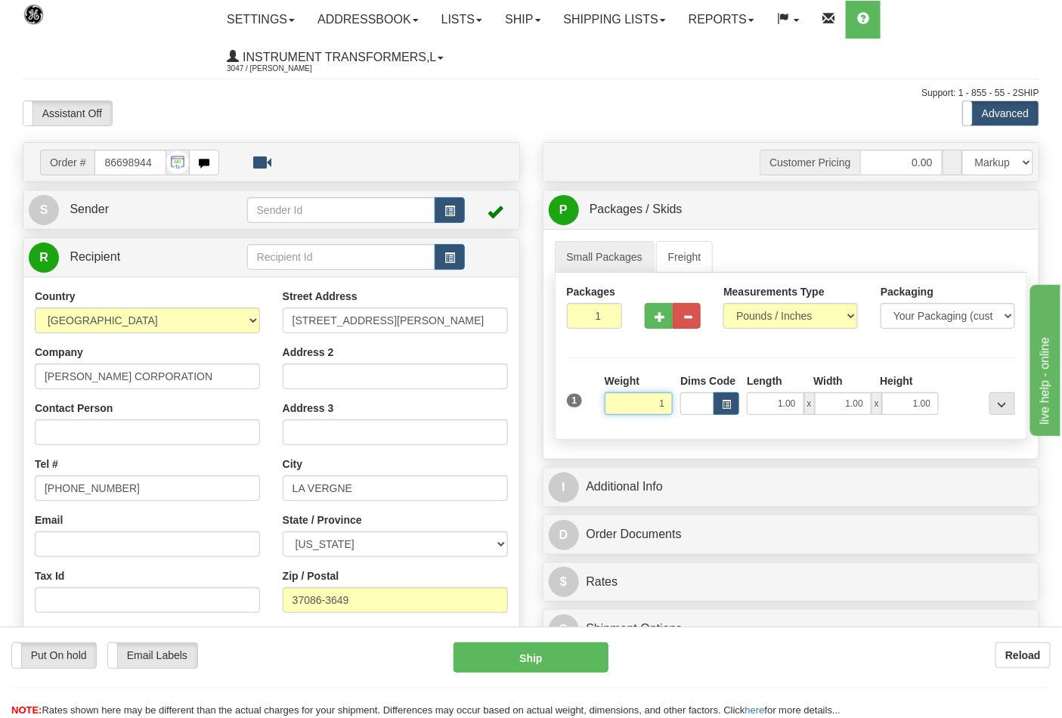
click button "Delete" at bounding box center [0, 0] width 0 height 0
type input "1.00"
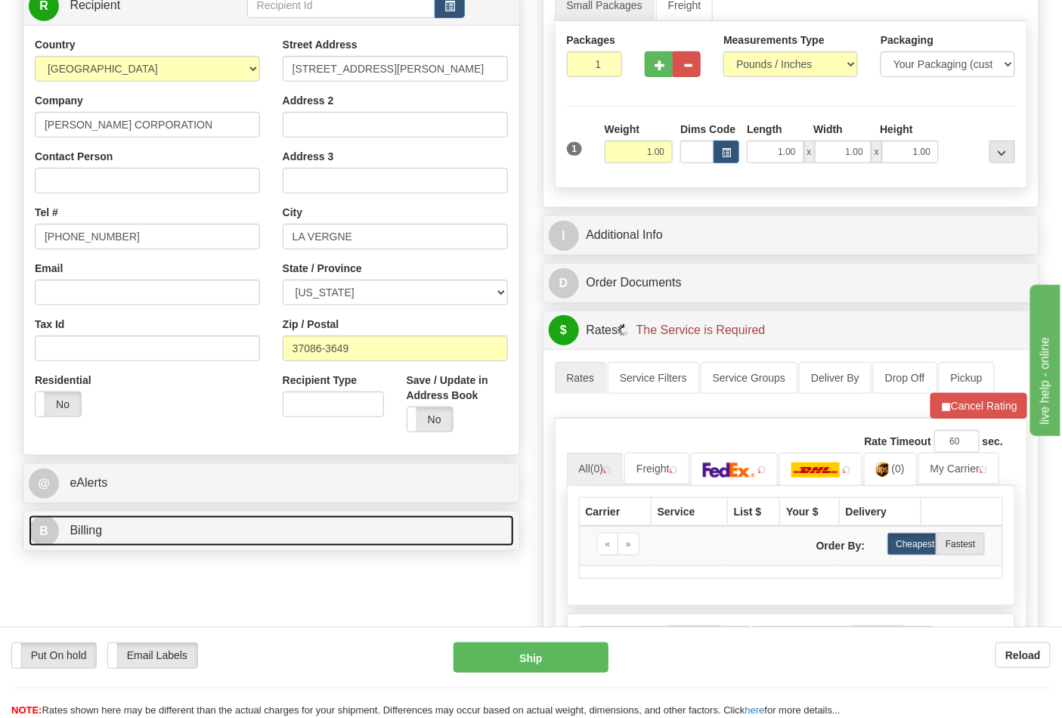
click at [181, 525] on link "B Billing" at bounding box center [271, 530] width 485 height 31
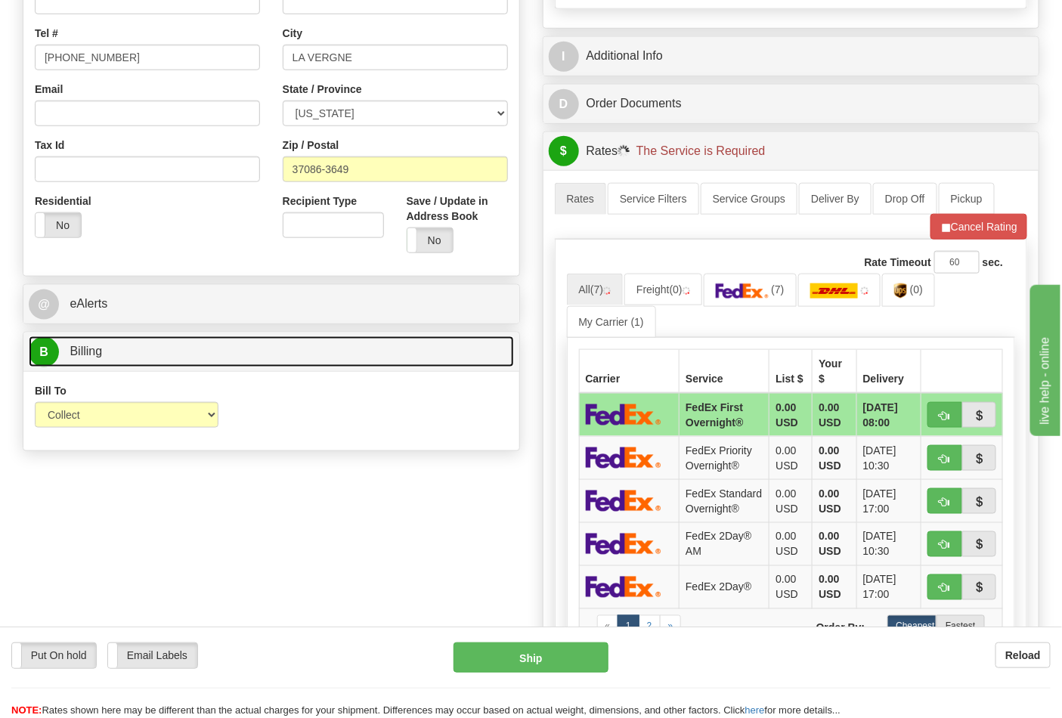
scroll to position [503, 0]
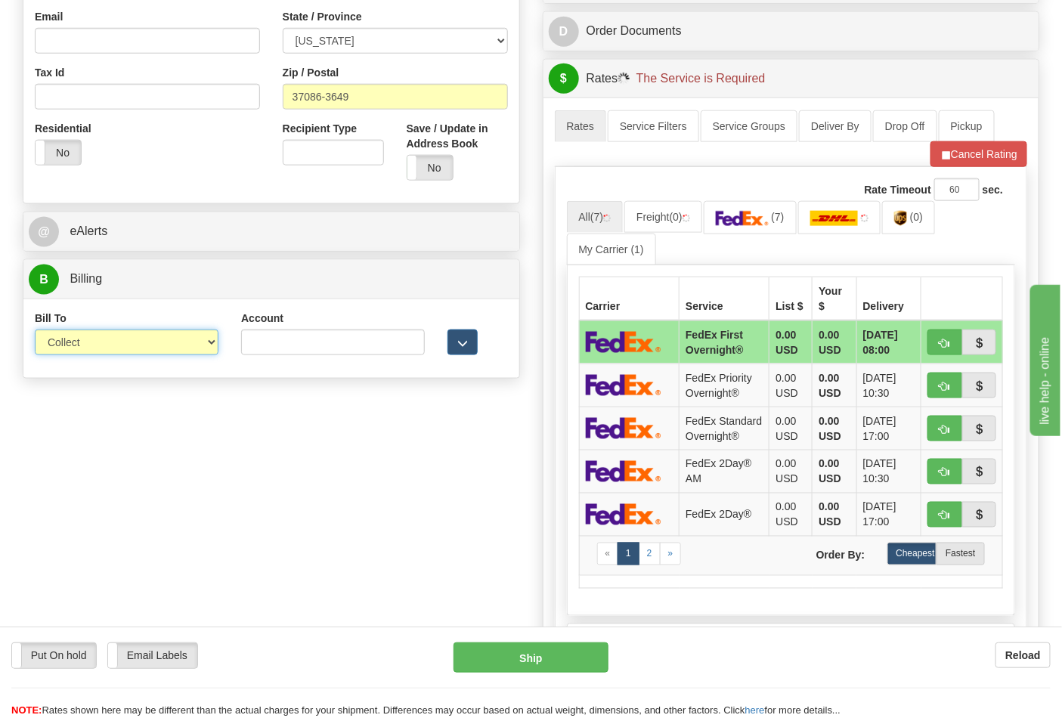
drag, startPoint x: 85, startPoint y: 346, endPoint x: 85, endPoint y: 356, distance: 9.8
click at [85, 346] on select "Sender Recipient Third Party Collect" at bounding box center [127, 343] width 184 height 26
click at [35, 331] on select "Sender Recipient Third Party Collect" at bounding box center [127, 343] width 184 height 26
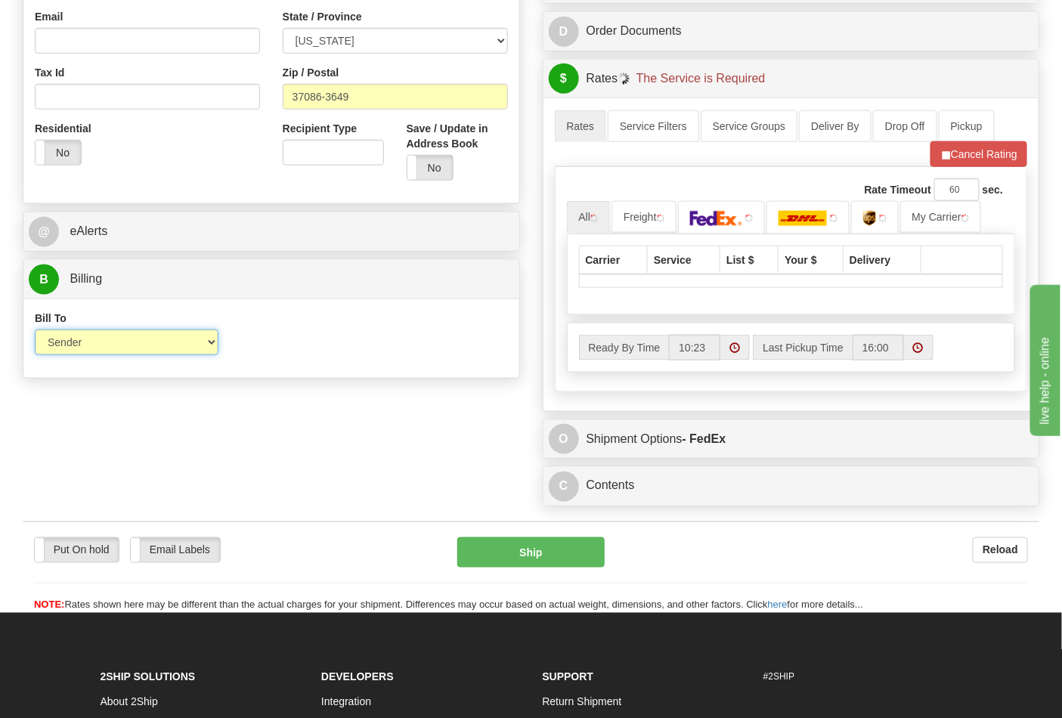
drag, startPoint x: 87, startPoint y: 344, endPoint x: 85, endPoint y: 354, distance: 9.9
click at [87, 344] on select "Sender Recipient Third Party Collect" at bounding box center [127, 343] width 184 height 26
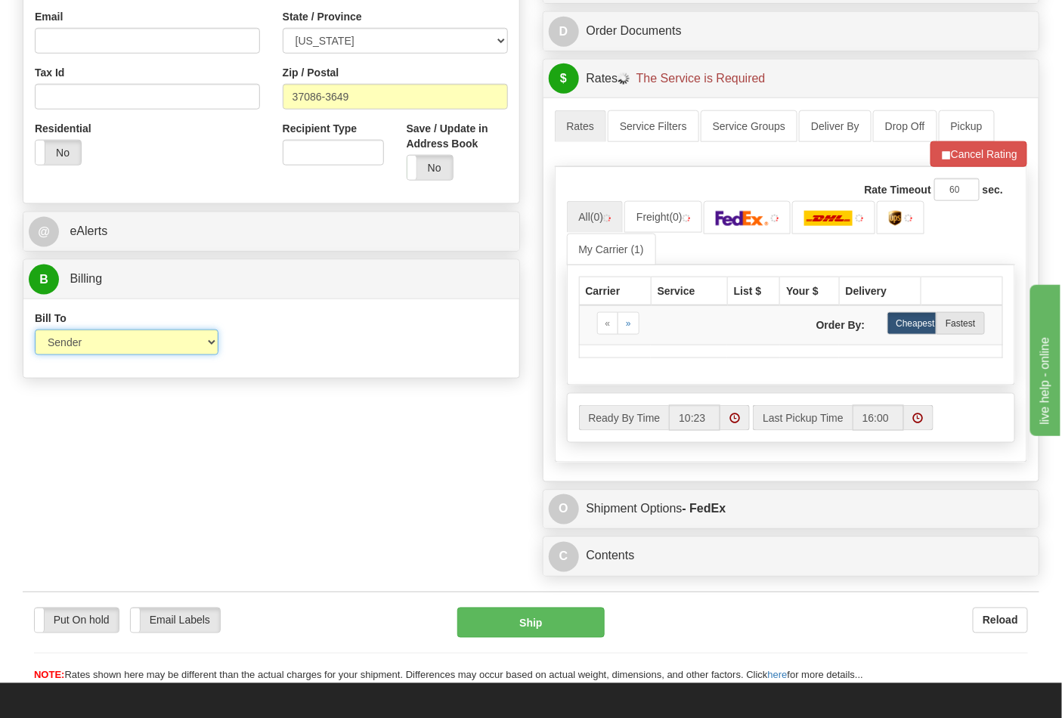
select select "2"
click at [35, 331] on select "Sender Recipient Third Party Collect" at bounding box center [127, 343] width 184 height 26
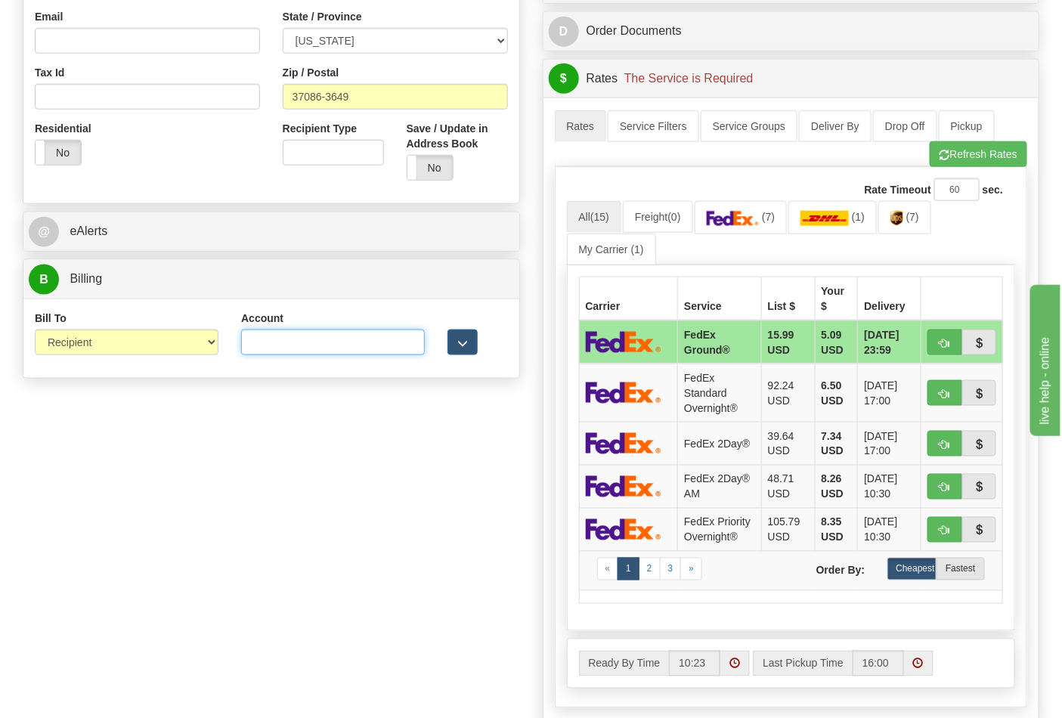
click at [289, 341] on input "Account" at bounding box center [333, 343] width 184 height 26
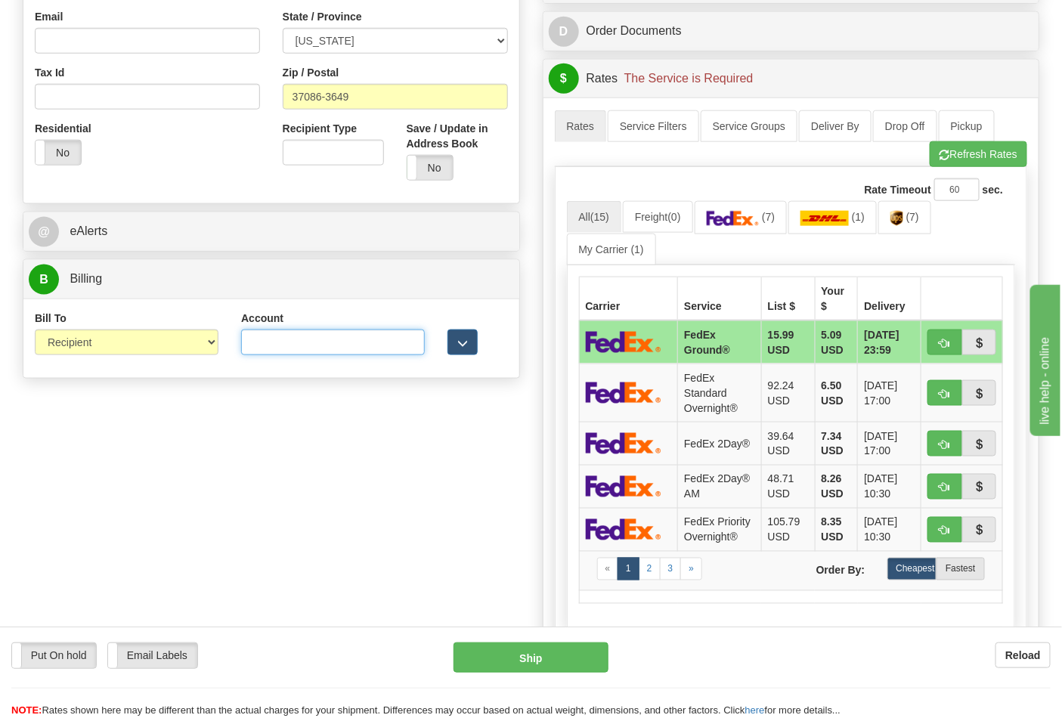
paste input "103538629"
type input "103538629"
click at [771, 207] on link "(7)" at bounding box center [741, 217] width 93 height 32
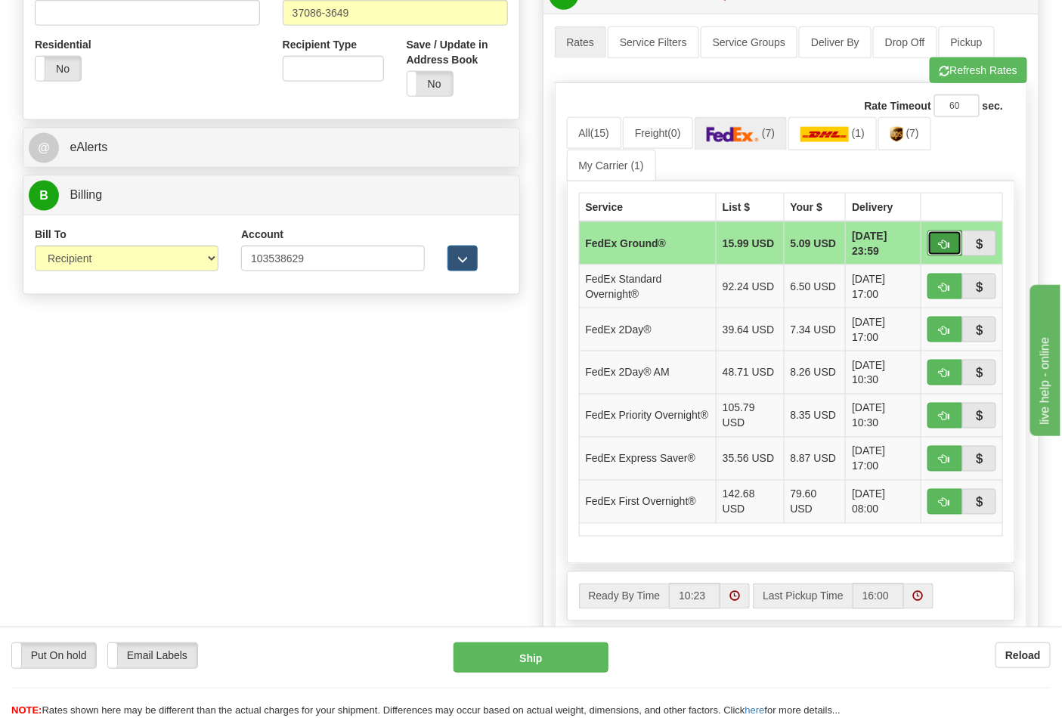
click at [939, 246] on span "button" at bounding box center [944, 245] width 11 height 10
type input "92"
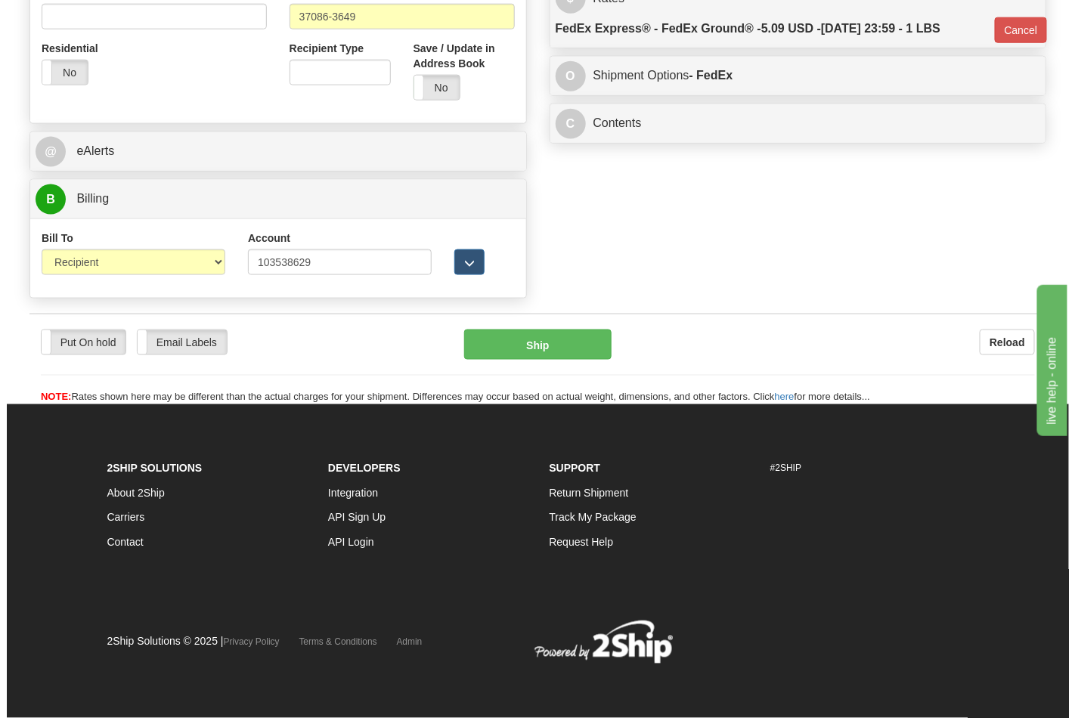
scroll to position [564, 0]
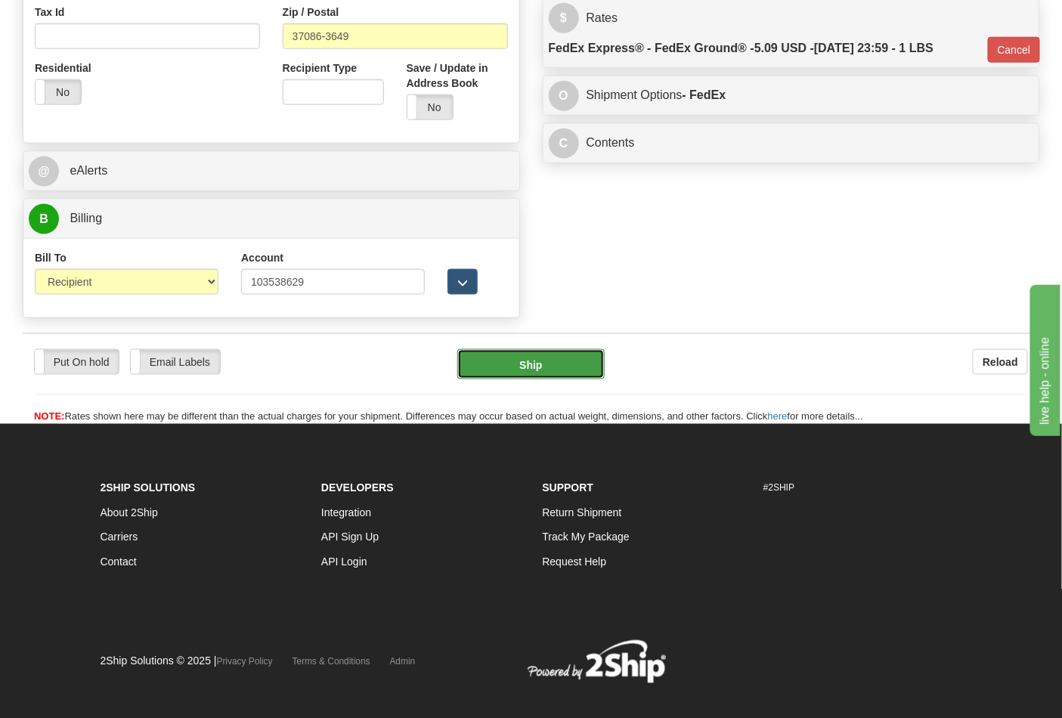
click at [560, 351] on button "Ship" at bounding box center [530, 364] width 147 height 30
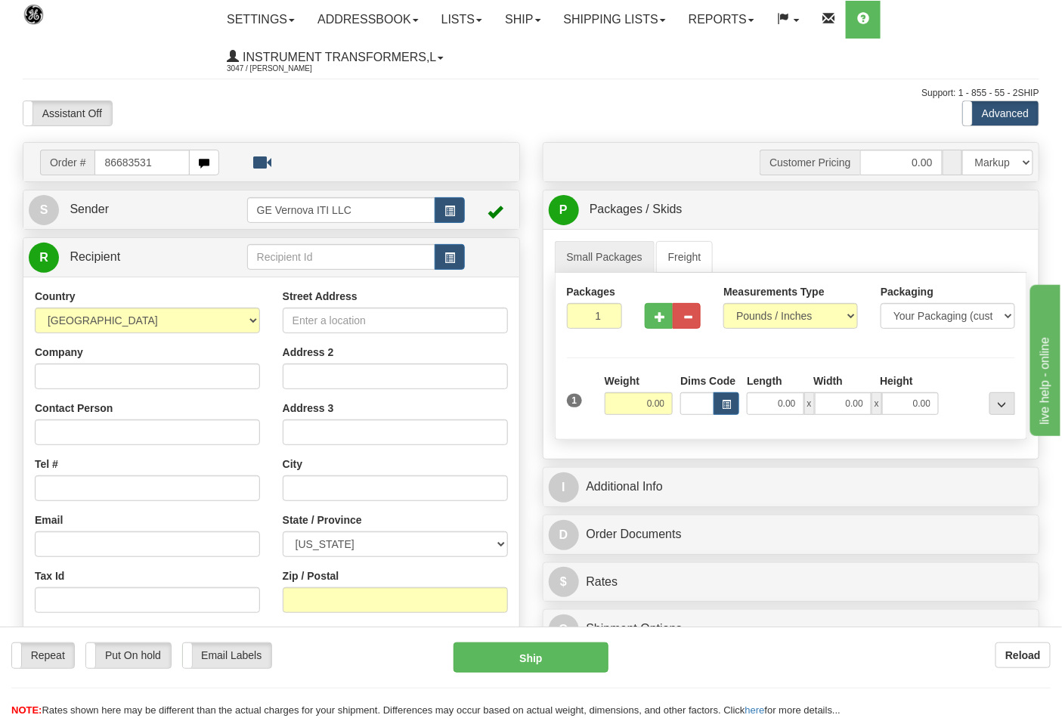
type input "86683531"
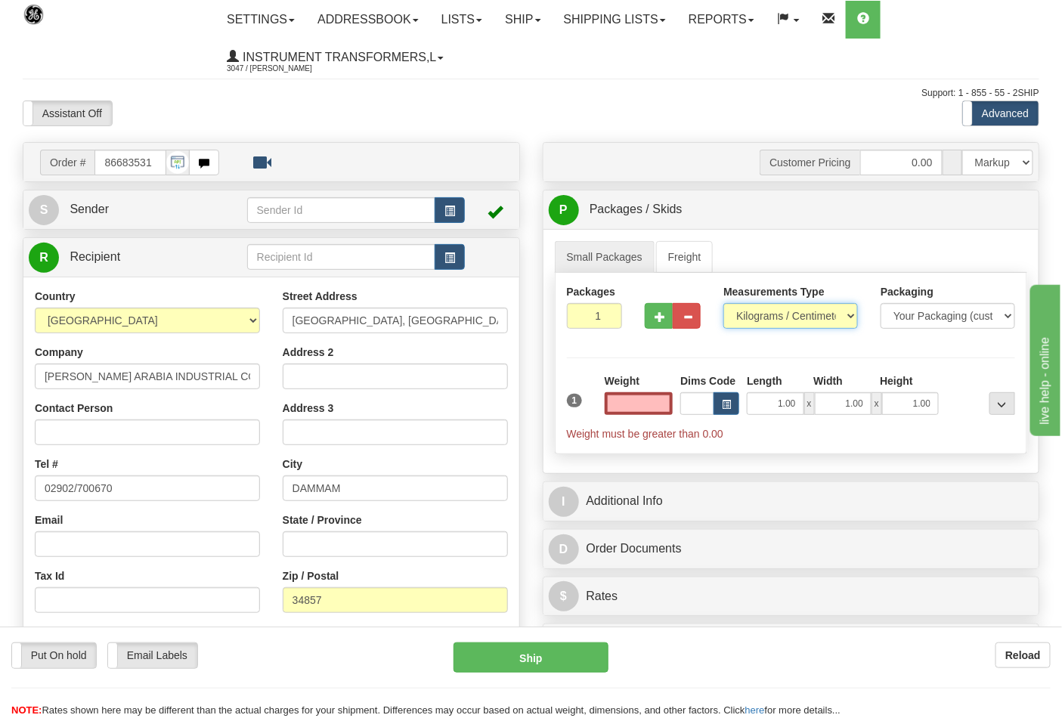
type input "0.00"
click at [764, 315] on select "Pounds / Inches Kilograms / Centimeters" at bounding box center [790, 316] width 135 height 26
click at [723, 304] on select "Pounds / Inches Kilograms / Centimeters" at bounding box center [790, 316] width 135 height 26
click at [750, 329] on select "Pounds / Inches Kilograms / Centimeters" at bounding box center [790, 316] width 135 height 26
select select "0"
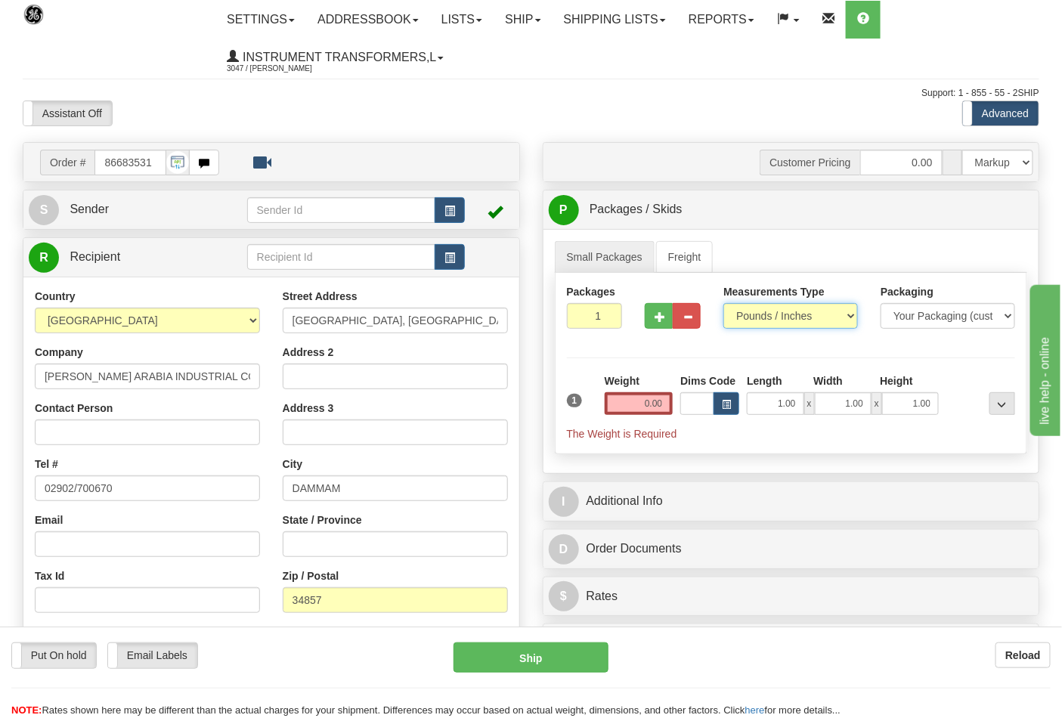
click at [723, 304] on select "Pounds / Inches Kilograms / Centimeters" at bounding box center [790, 316] width 135 height 26
click at [667, 401] on input "0.00" at bounding box center [639, 403] width 69 height 23
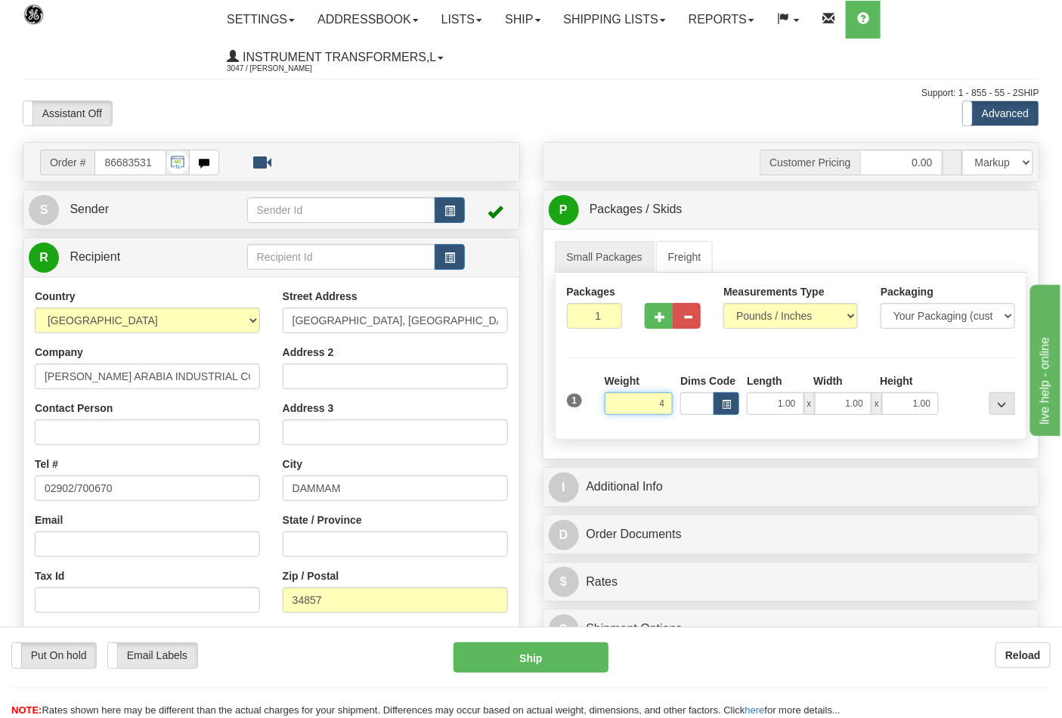
click button "Delete" at bounding box center [0, 0] width 0 height 0
type input "4.00"
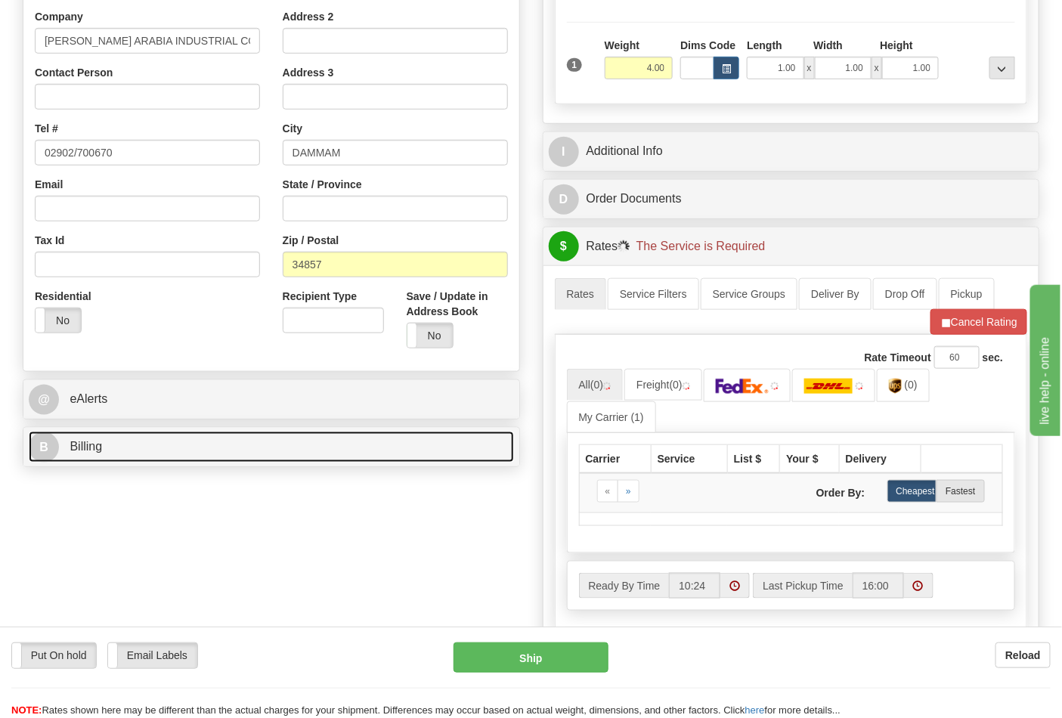
click at [146, 457] on link "B Billing" at bounding box center [271, 447] width 485 height 31
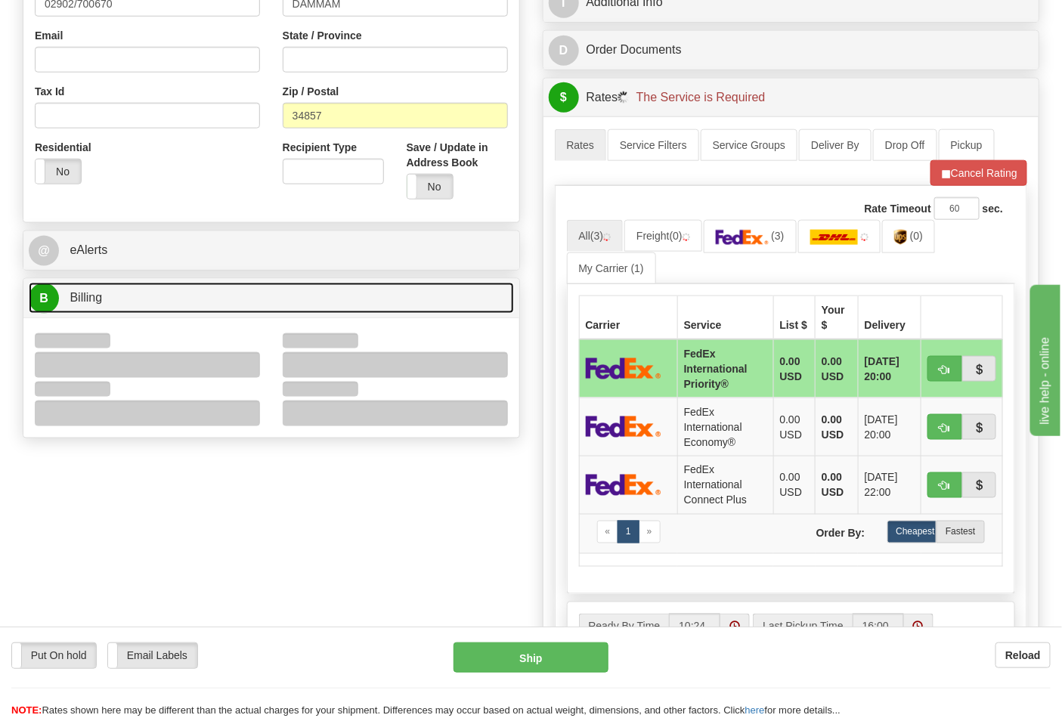
scroll to position [503, 0]
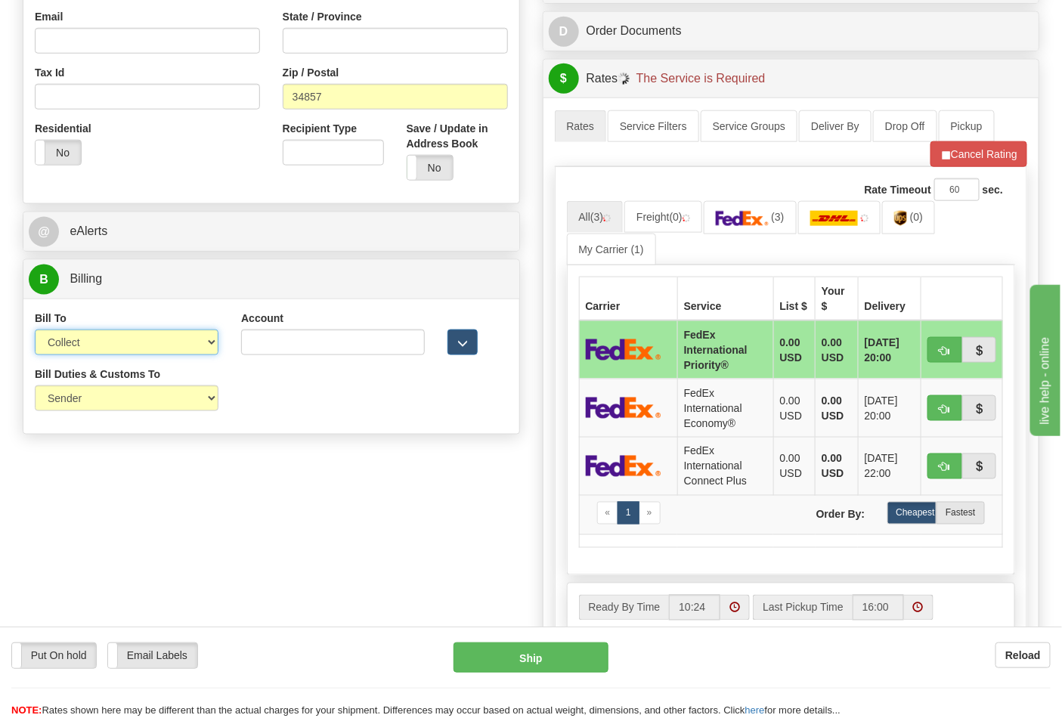
drag, startPoint x: 81, startPoint y: 339, endPoint x: 88, endPoint y: 355, distance: 18.3
click at [81, 339] on select "Sender Recipient Third Party Collect" at bounding box center [127, 343] width 184 height 26
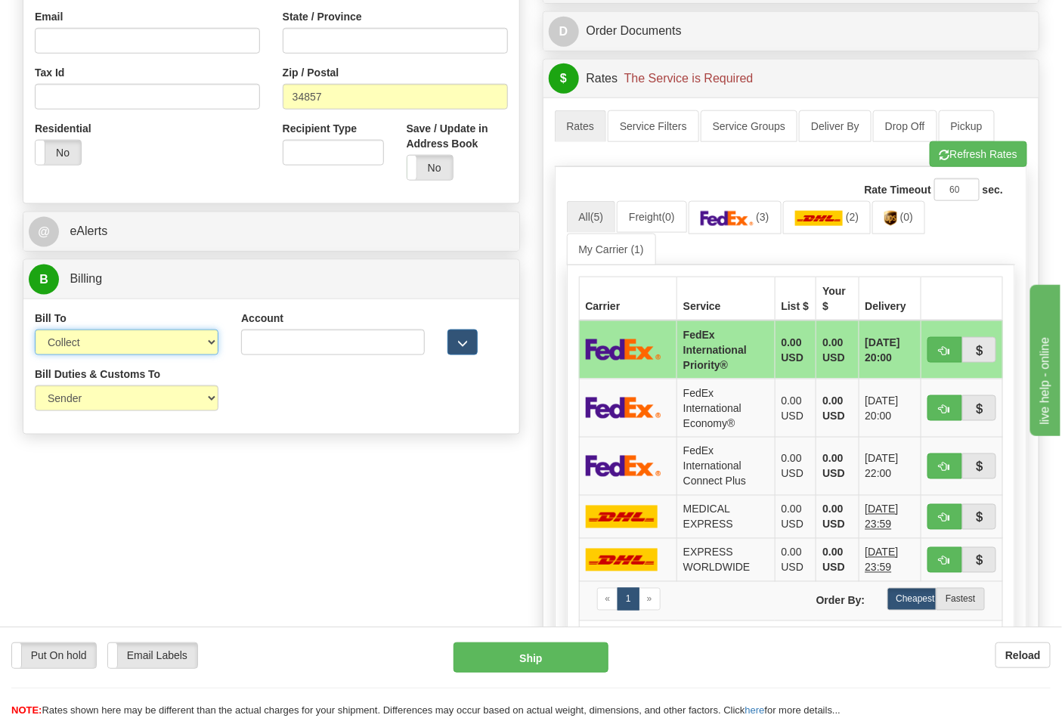
select select "2"
click at [35, 331] on select "Sender Recipient Third Party Collect" at bounding box center [127, 343] width 184 height 26
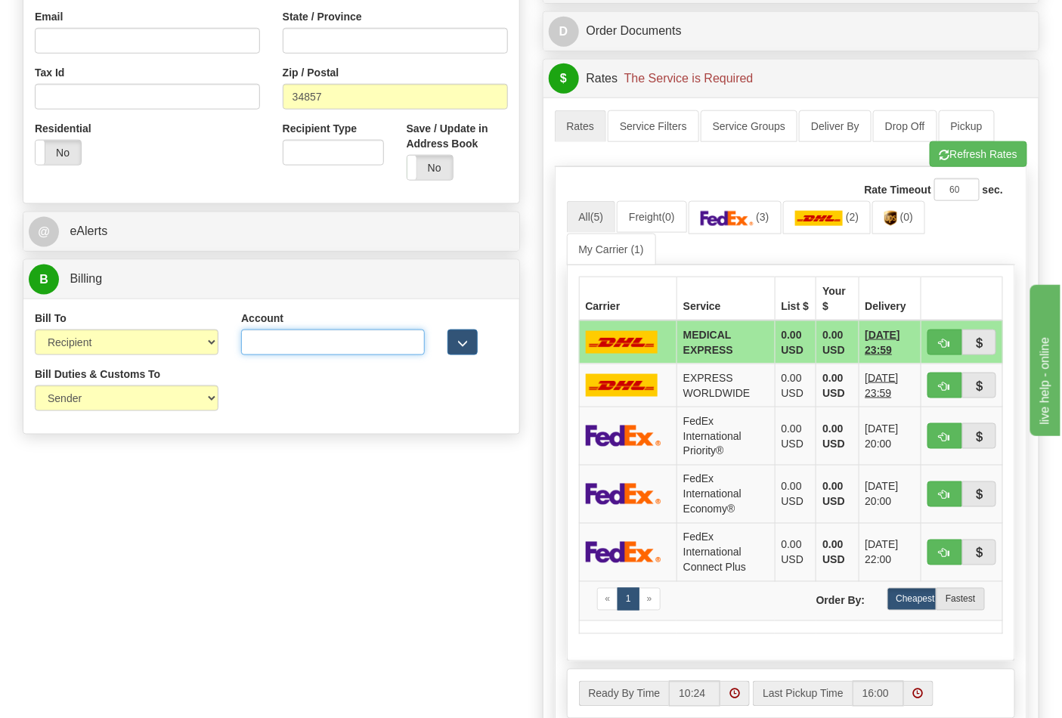
click at [277, 343] on input "Account" at bounding box center [333, 343] width 184 height 26
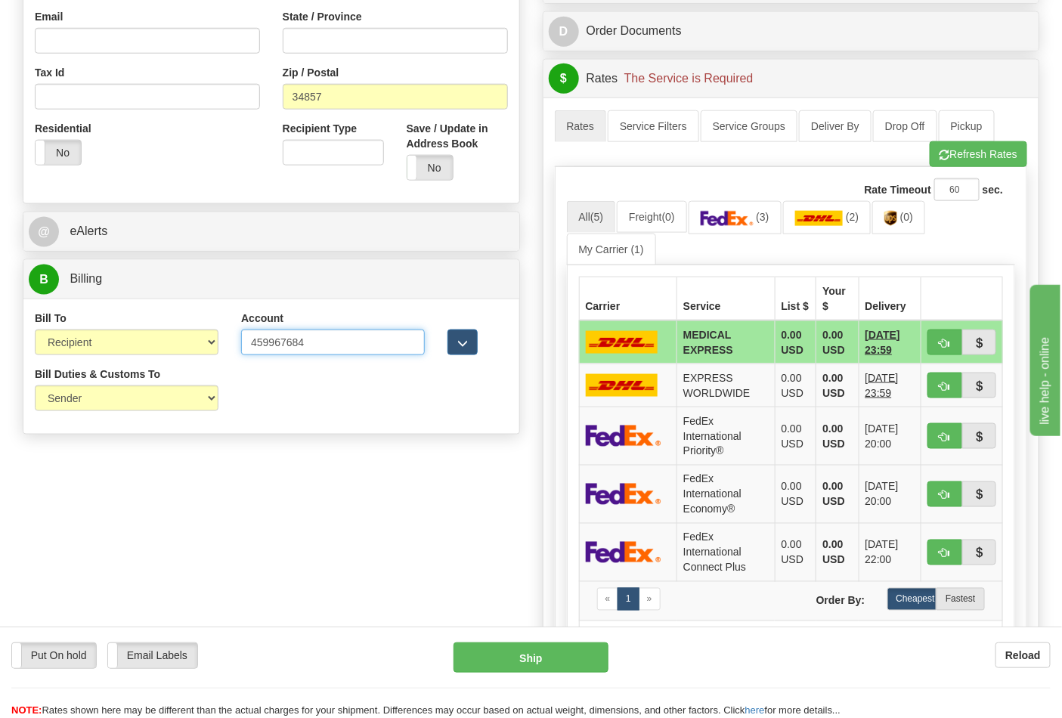
type input "459967684"
click button "Delete" at bounding box center [0, 0] width 0 height 0
click at [744, 237] on ul "All (5) Freight (0) (3) (2) (0) My Carrier (1)" at bounding box center [791, 232] width 449 height 63
click at [748, 226] on img at bounding box center [727, 218] width 53 height 15
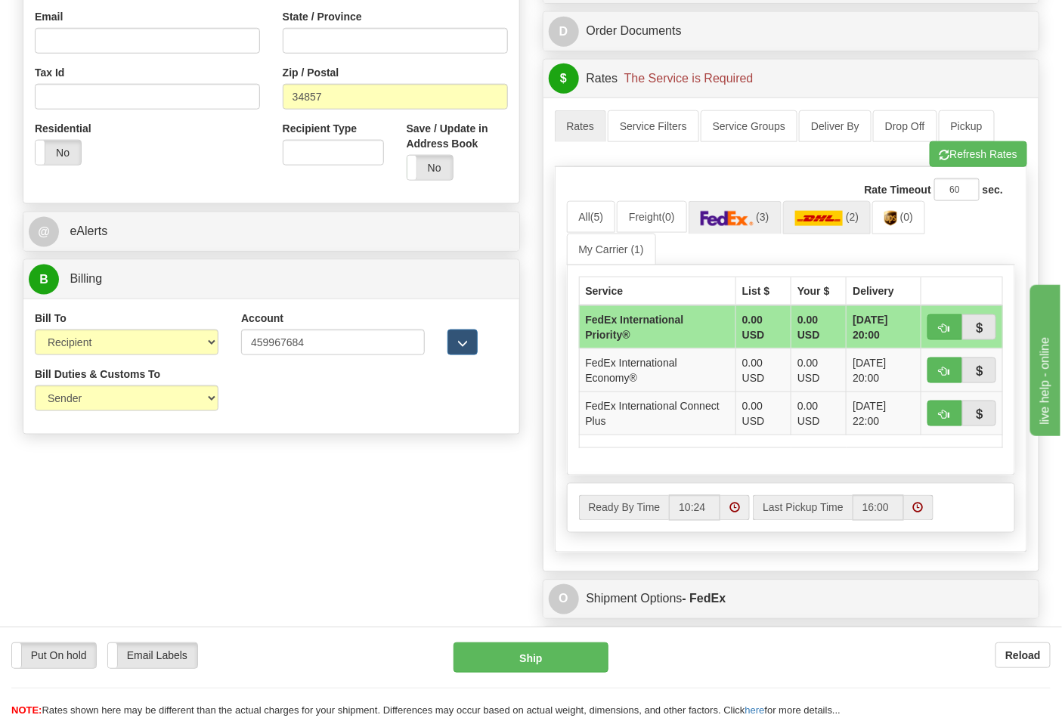
click at [828, 206] on div "Rate Timeout 60 sec. All (5) Freight (0) (3) (2)" at bounding box center [791, 359] width 473 height 385
click at [828, 207] on link "(2)" at bounding box center [827, 217] width 88 height 32
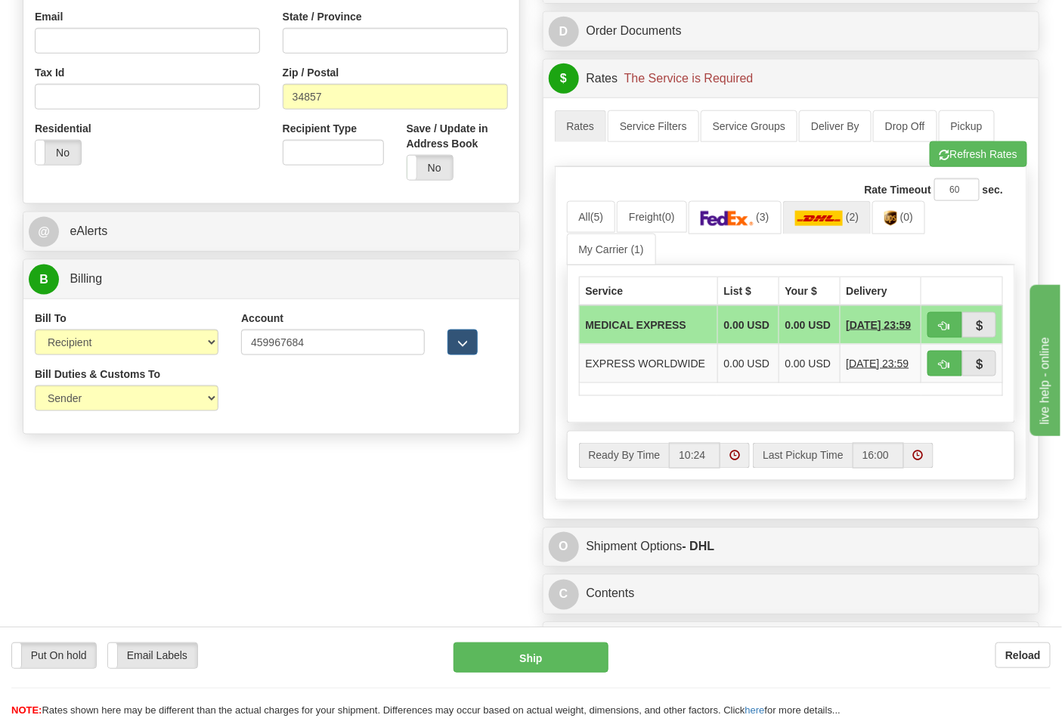
click at [979, 250] on ul "All (5) Freight (0) (3) (2) (0) My Carrier (1)" at bounding box center [791, 232] width 449 height 63
click at [939, 370] on span "button" at bounding box center [944, 365] width 11 height 10
type input "P"
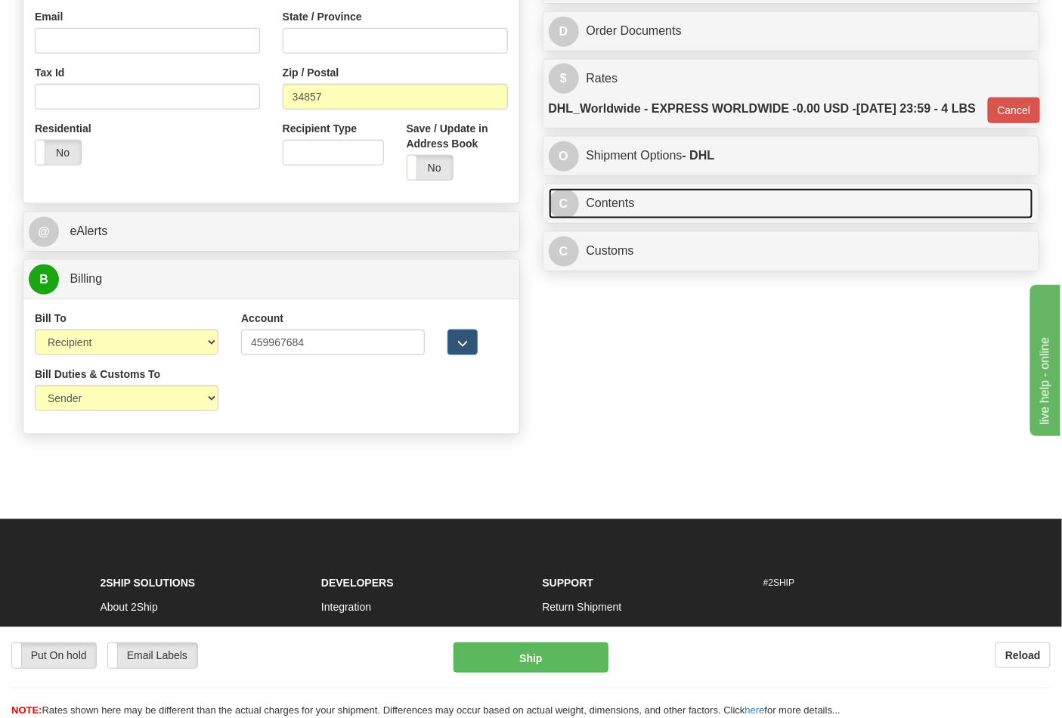
click at [654, 219] on link "C Contents" at bounding box center [791, 203] width 485 height 31
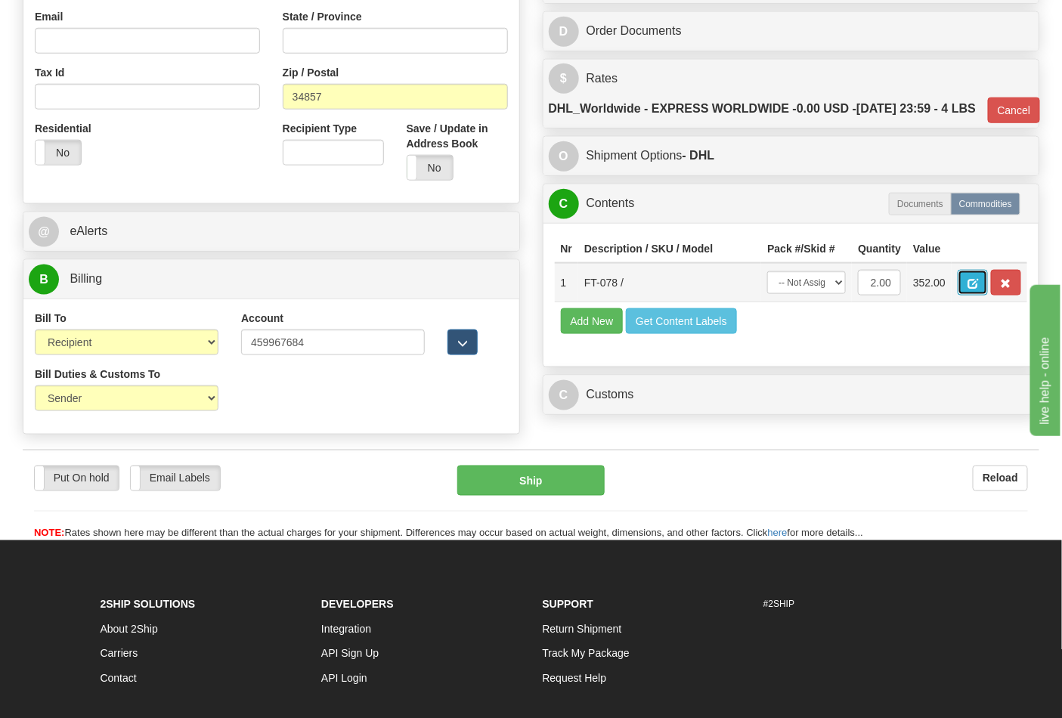
click at [988, 296] on button "button" at bounding box center [973, 283] width 30 height 26
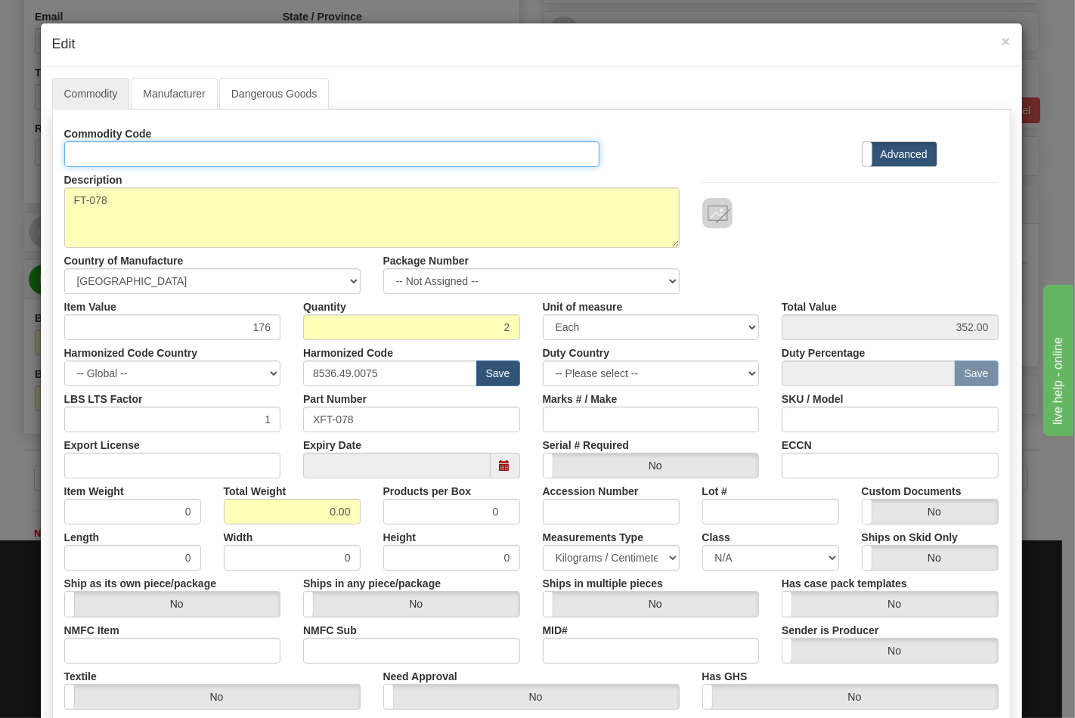
drag, startPoint x: 190, startPoint y: 153, endPoint x: 191, endPoint y: 166, distance: 13.6
click at [190, 153] on input "Id" at bounding box center [332, 154] width 536 height 26
type input "TRANSFORMERS"
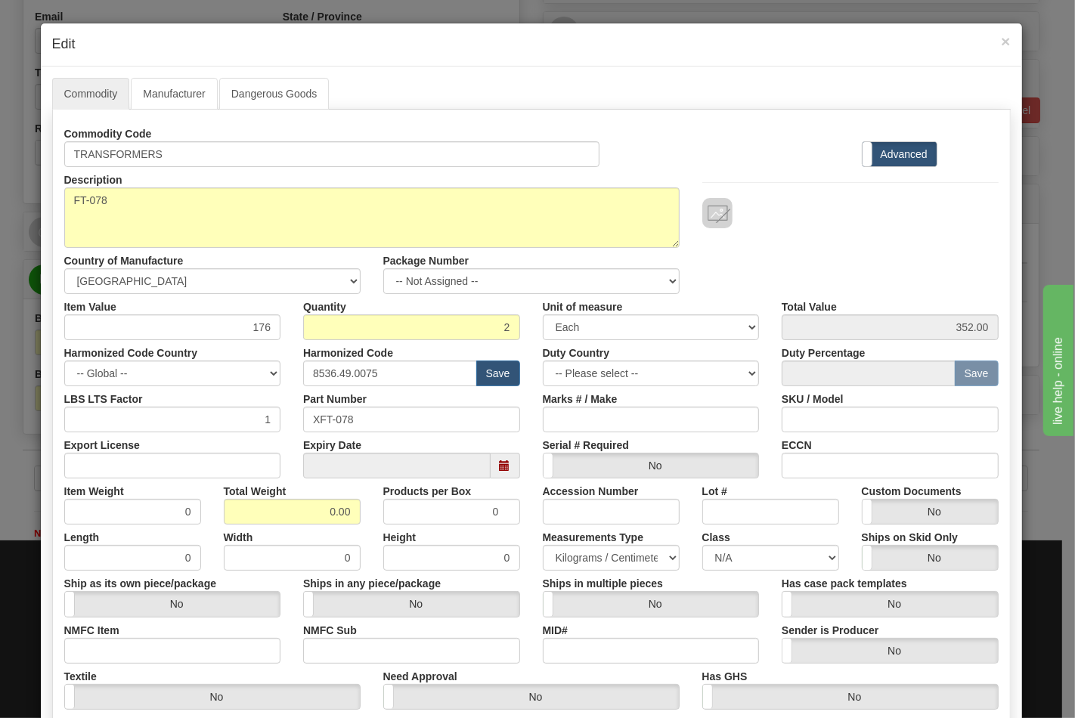
click at [229, 450] on div "Export License" at bounding box center [173, 455] width 240 height 46
click at [224, 477] on input "Export License" at bounding box center [172, 466] width 217 height 26
type input "N/A"
drag, startPoint x: 240, startPoint y: 323, endPoint x: 308, endPoint y: 323, distance: 68.8
click at [308, 323] on div "Item Value 176 Quantity 2 Unit of measure 3 Thousand Square Inches Adjustments …" at bounding box center [531, 317] width 957 height 46
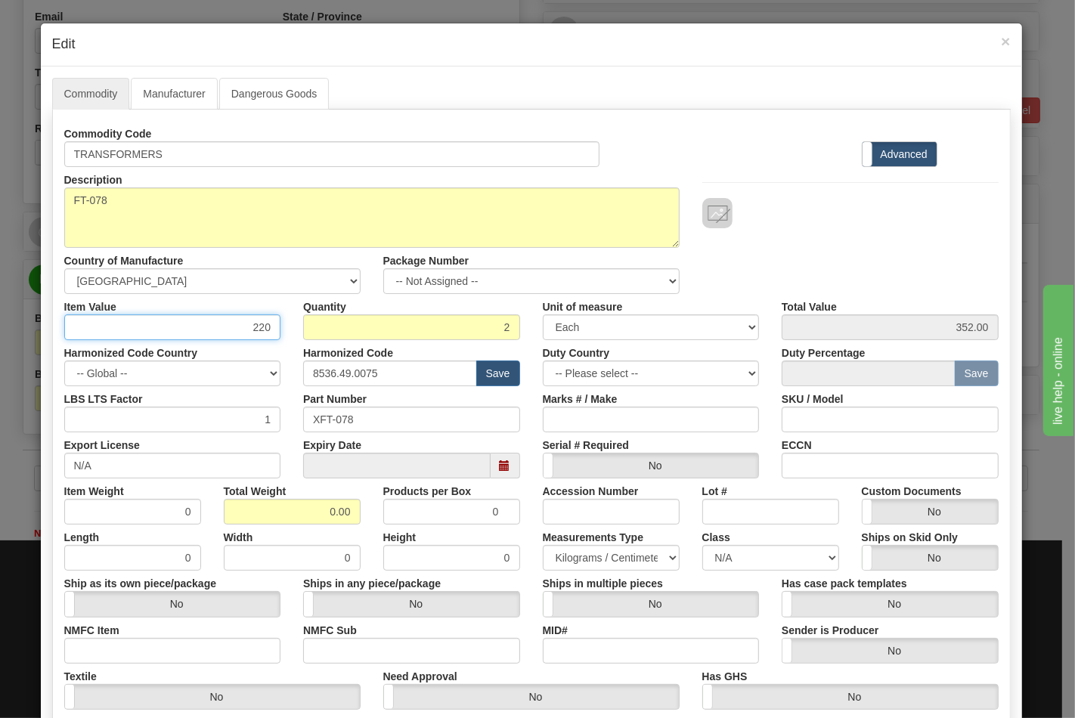
type input "220"
type input "440.00"
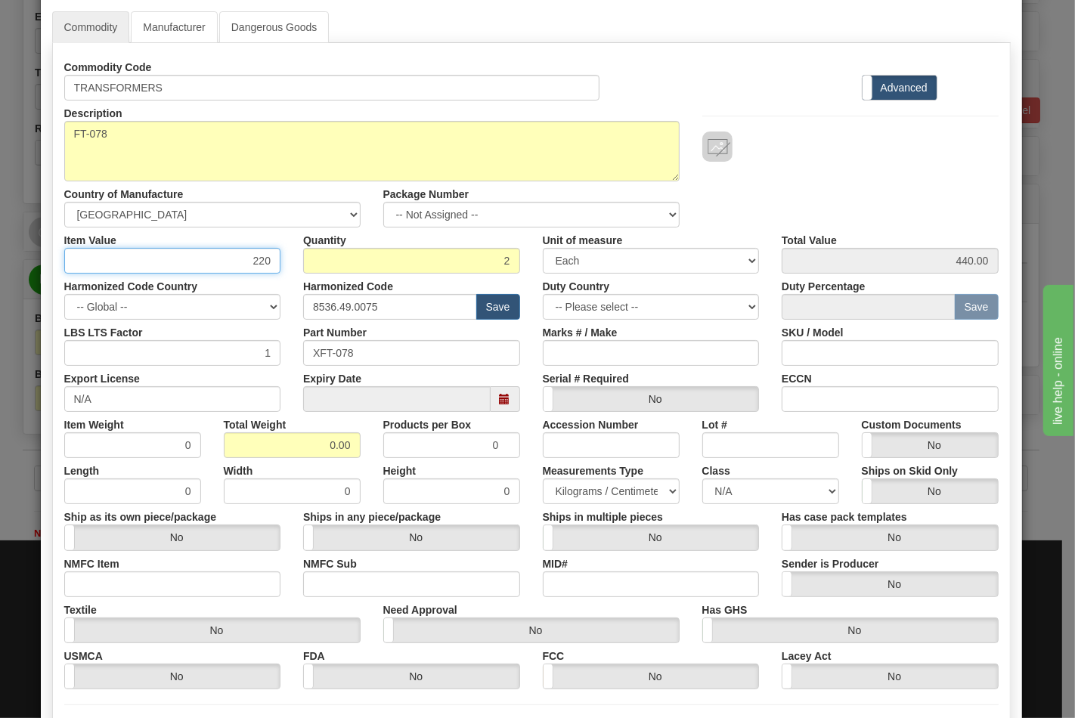
scroll to position [168, 0]
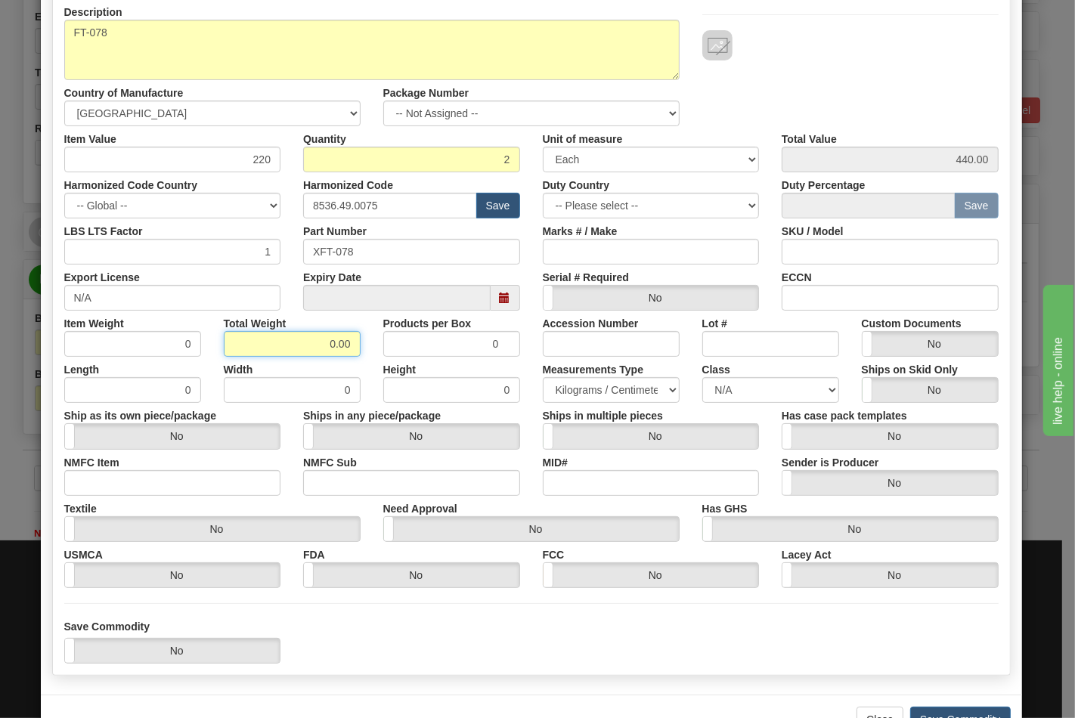
drag, startPoint x: 291, startPoint y: 339, endPoint x: 386, endPoint y: 345, distance: 95.5
click at [386, 345] on div "Item Weight 0 Total Weight 0.00 Products per Box 0 Accession Number Lot # Custo…" at bounding box center [531, 334] width 957 height 46
type input "4"
type input "2.0000"
click at [110, 472] on input "NMFC Item" at bounding box center [172, 483] width 217 height 26
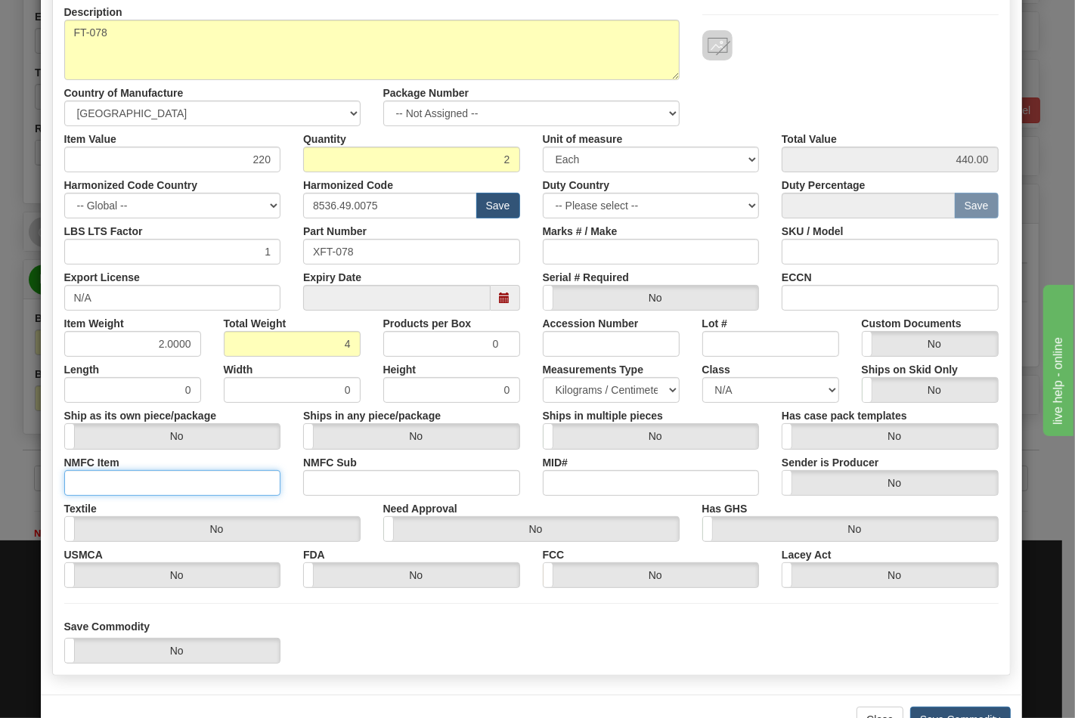
type input "63170"
click at [342, 472] on input "NMFC Sub" at bounding box center [411, 483] width 217 height 26
type input "4"
click at [775, 387] on select "N/A 50.0 55.0 60.0 65.0 70.0 85.0 92.5 100.0 125.0 175.0 250.0 300.0 400.0" at bounding box center [770, 390] width 137 height 26
select select "70.0"
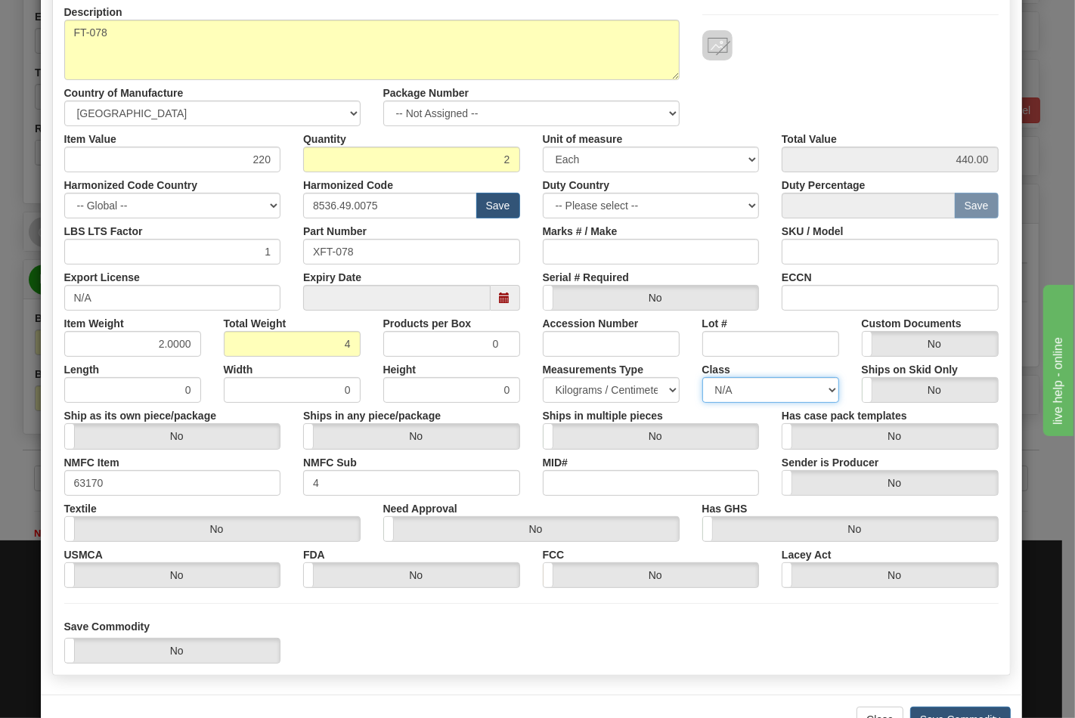
click at [702, 377] on select "N/A 50.0 55.0 60.0 65.0 70.0 85.0 92.5 100.0 125.0 175.0 250.0 300.0 400.0" at bounding box center [770, 390] width 137 height 26
click at [787, 308] on input "ECCN" at bounding box center [889, 298] width 217 height 26
type input "EAR99"
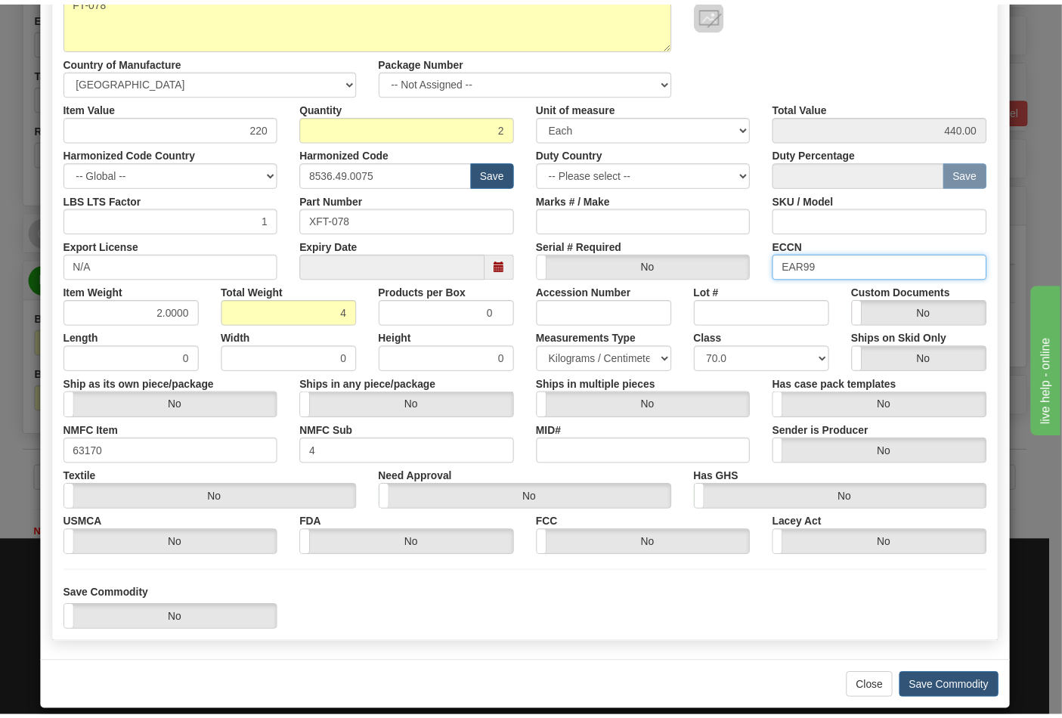
scroll to position [217, 0]
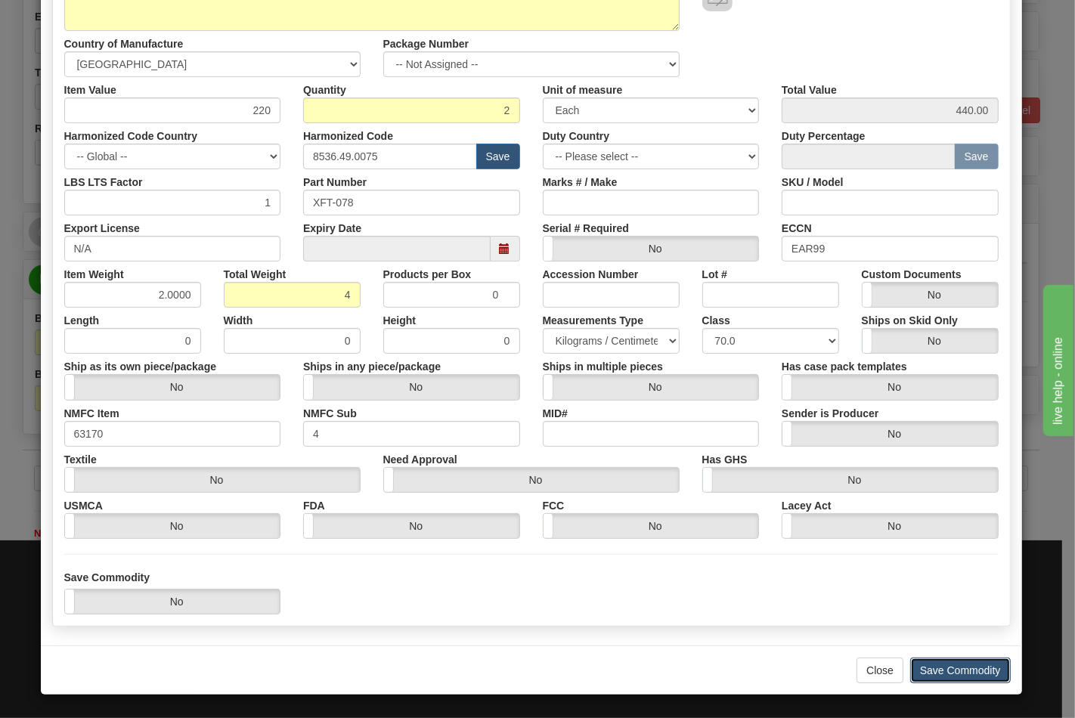
click at [948, 668] on button "Save Commodity" at bounding box center [960, 671] width 101 height 26
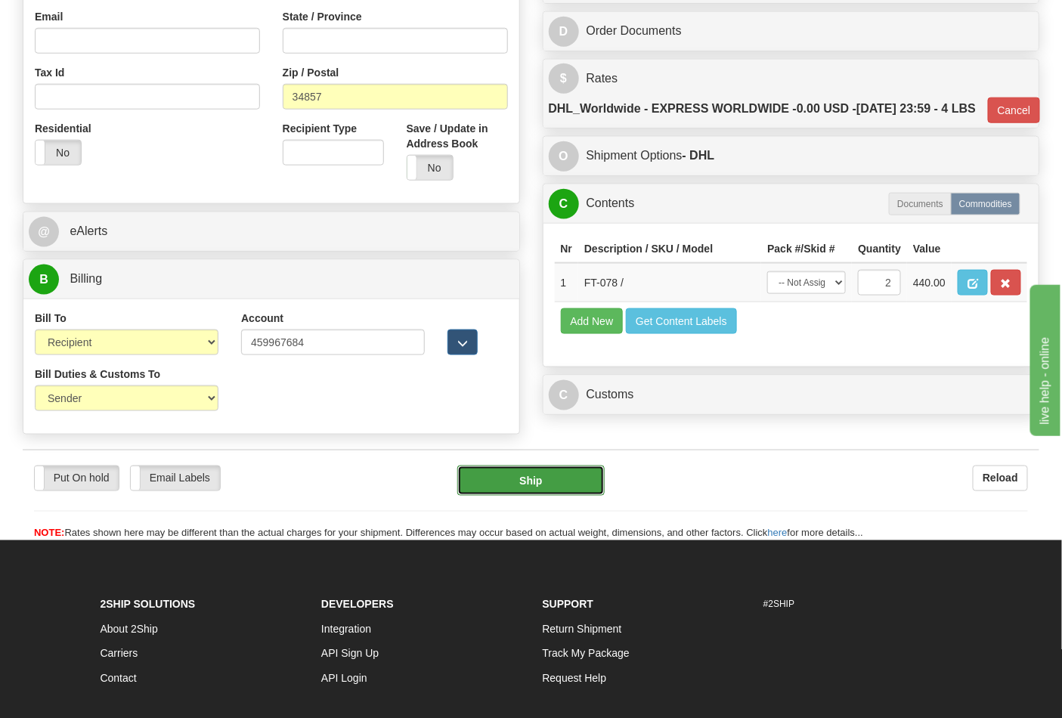
click at [539, 496] on button "Ship" at bounding box center [530, 481] width 147 height 30
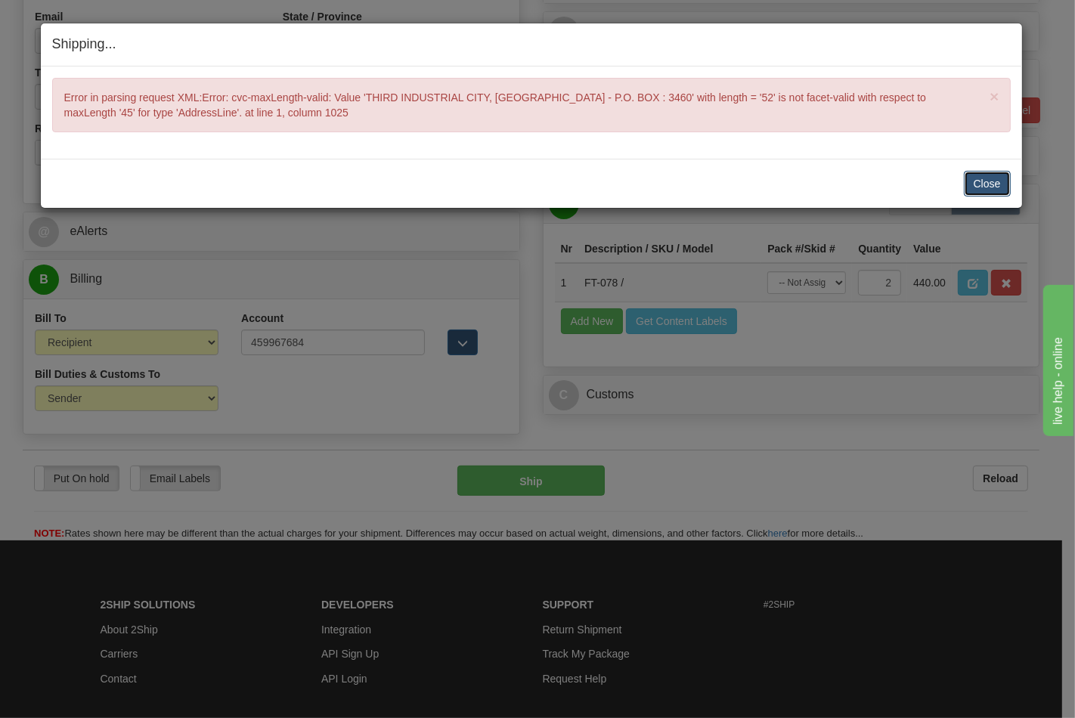
click at [983, 185] on button "Close" at bounding box center [987, 184] width 47 height 26
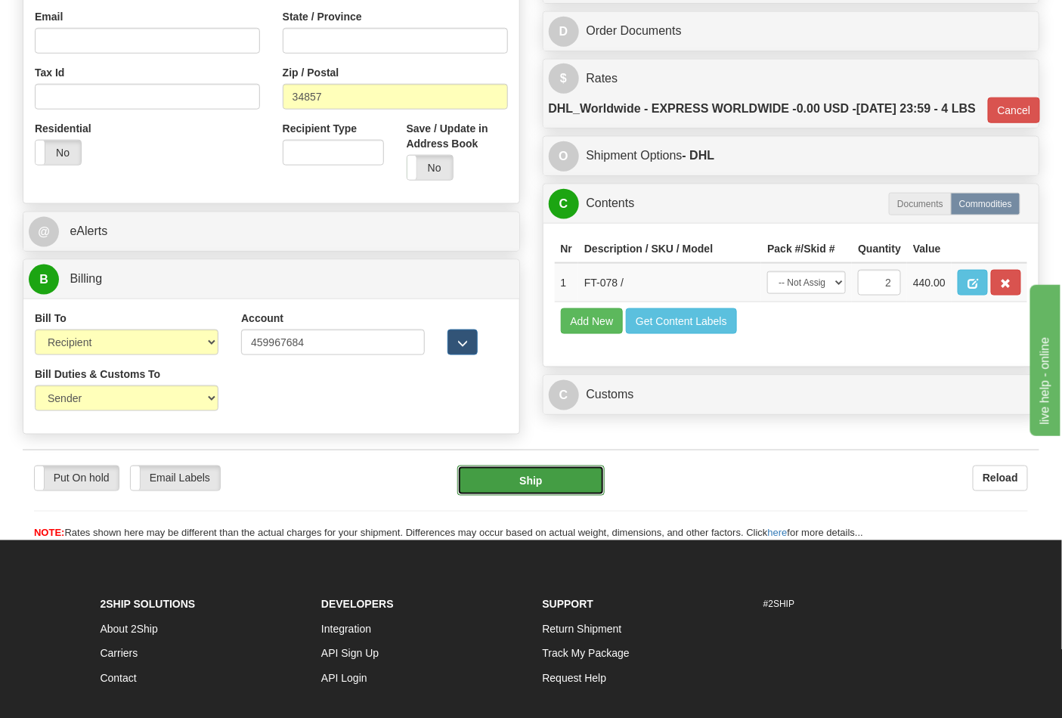
click at [565, 496] on button "Ship" at bounding box center [530, 481] width 147 height 30
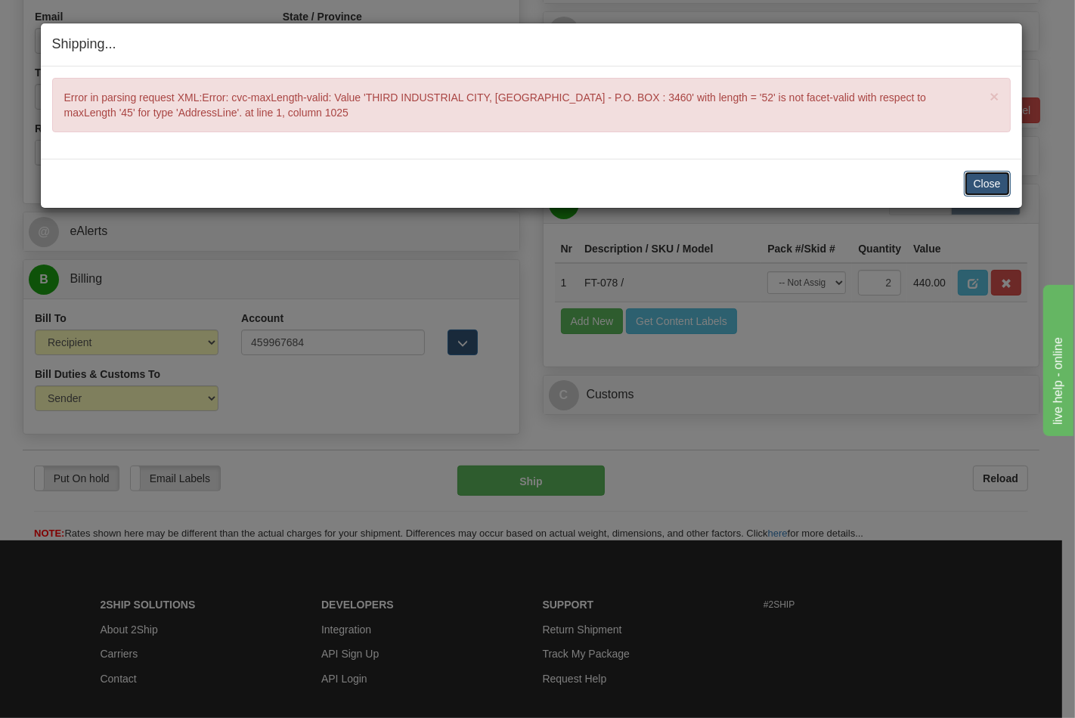
click at [995, 186] on button "Close" at bounding box center [987, 184] width 47 height 26
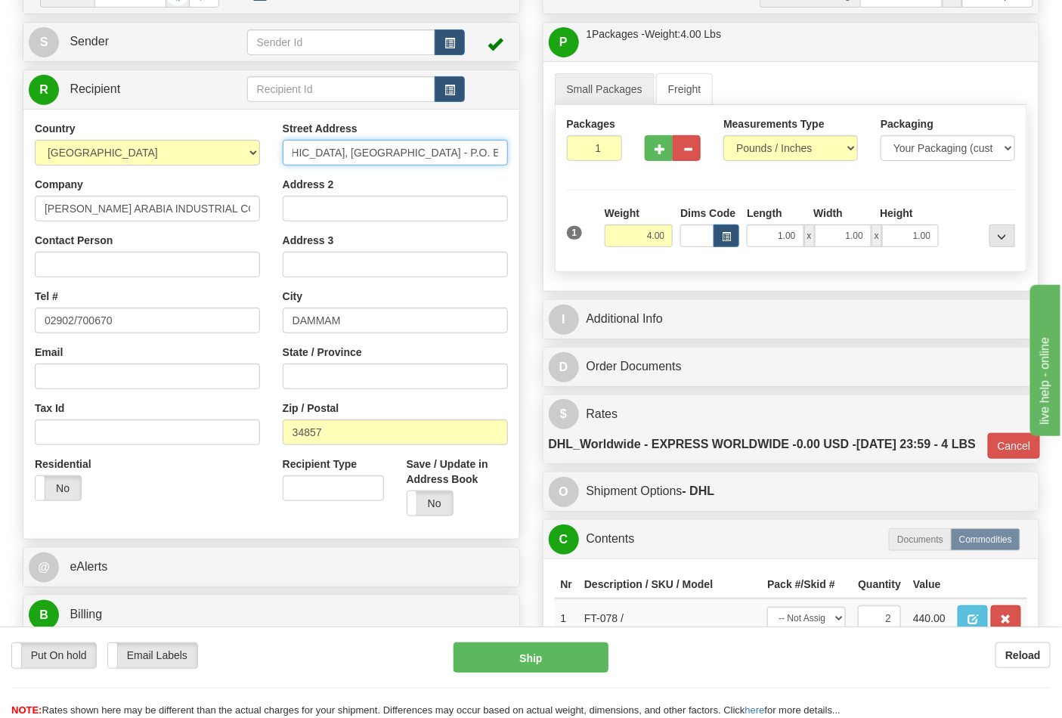
scroll to position [0, 85]
drag, startPoint x: 291, startPoint y: 148, endPoint x: 521, endPoint y: 164, distance: 231.1
click at [521, 164] on div "Order # 86683531 S" at bounding box center [271, 375] width 520 height 803
click at [413, 165] on input "THIRD INDUSTRIAL CITY, ABQAIQ ROAD - P.O. BOX : 3460" at bounding box center [395, 153] width 225 height 26
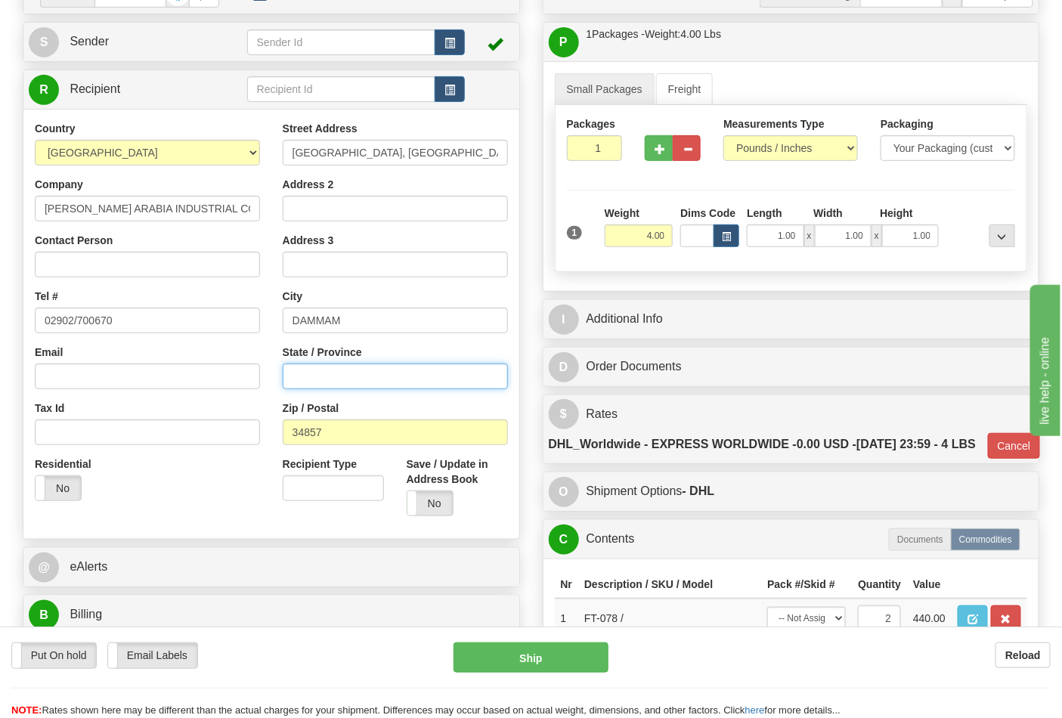
click at [342, 370] on input "State / Province" at bounding box center [395, 377] width 225 height 26
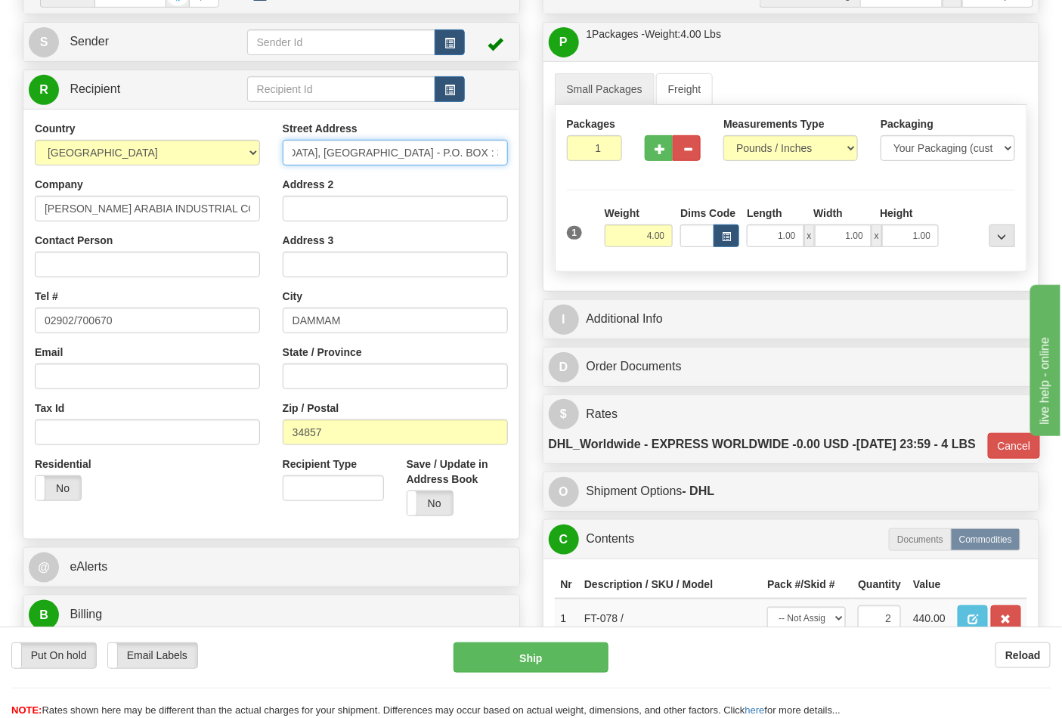
drag, startPoint x: 477, startPoint y: 149, endPoint x: 586, endPoint y: 163, distance: 110.5
click at [499, 156] on input "THIRD INDUSTRIAL CITY, ABQAIQ ROAD - P.O. BOX : 3460" at bounding box center [395, 153] width 225 height 26
drag, startPoint x: 499, startPoint y: 155, endPoint x: 418, endPoint y: 159, distance: 81.0
click at [418, 159] on input "THIRD INDUSTRIAL CITY, ABQAIQ ROAD - P.O. BOX : 3460" at bounding box center [395, 153] width 225 height 26
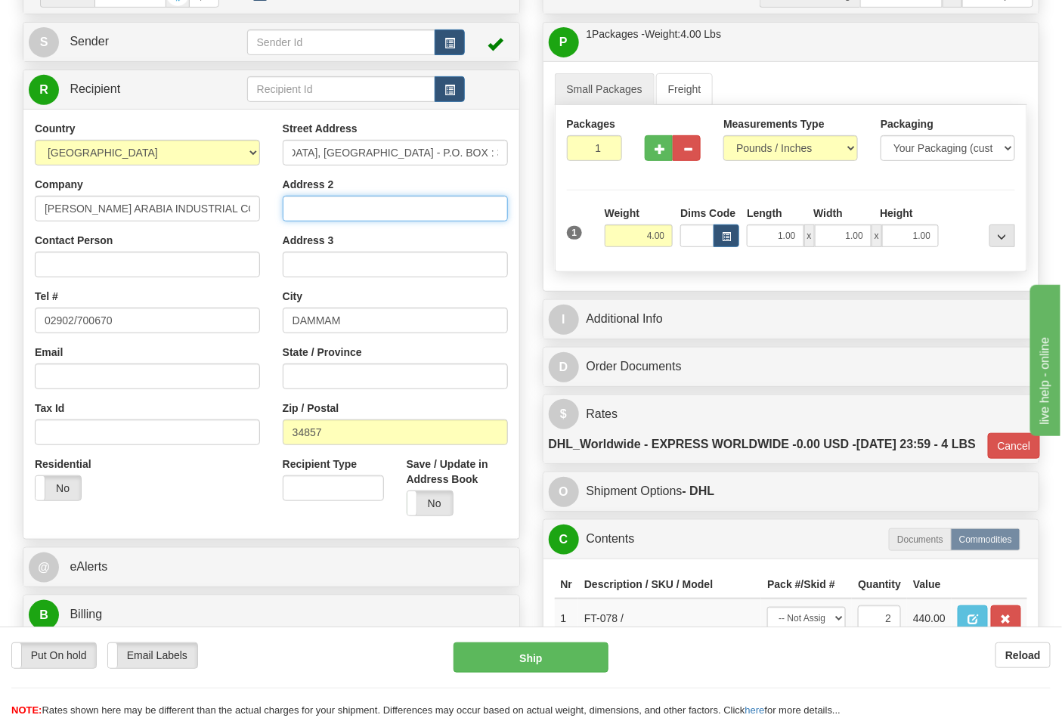
click at [374, 200] on input "Address 2" at bounding box center [395, 209] width 225 height 26
paste input "P.O. BOX : 3460"
type input "P.O. BOX : 3460"
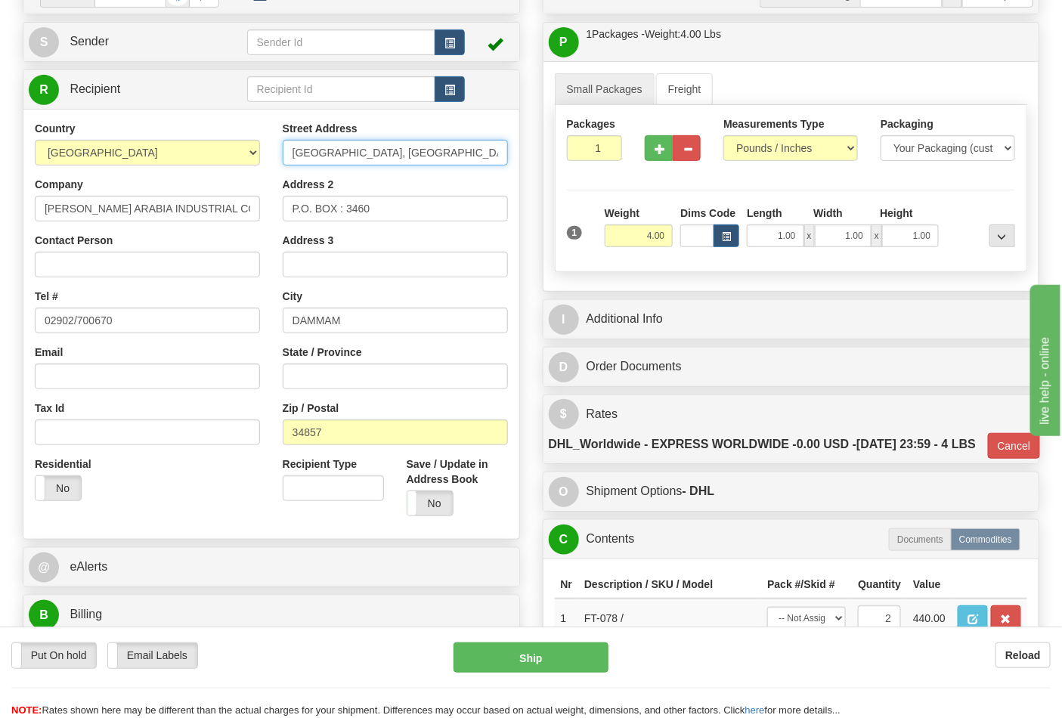
scroll to position [0, 85]
drag, startPoint x: 497, startPoint y: 153, endPoint x: 493, endPoint y: 163, distance: 11.5
type input "THIRD INDUSTRIAL CITY, ABQAIQ ROAD"
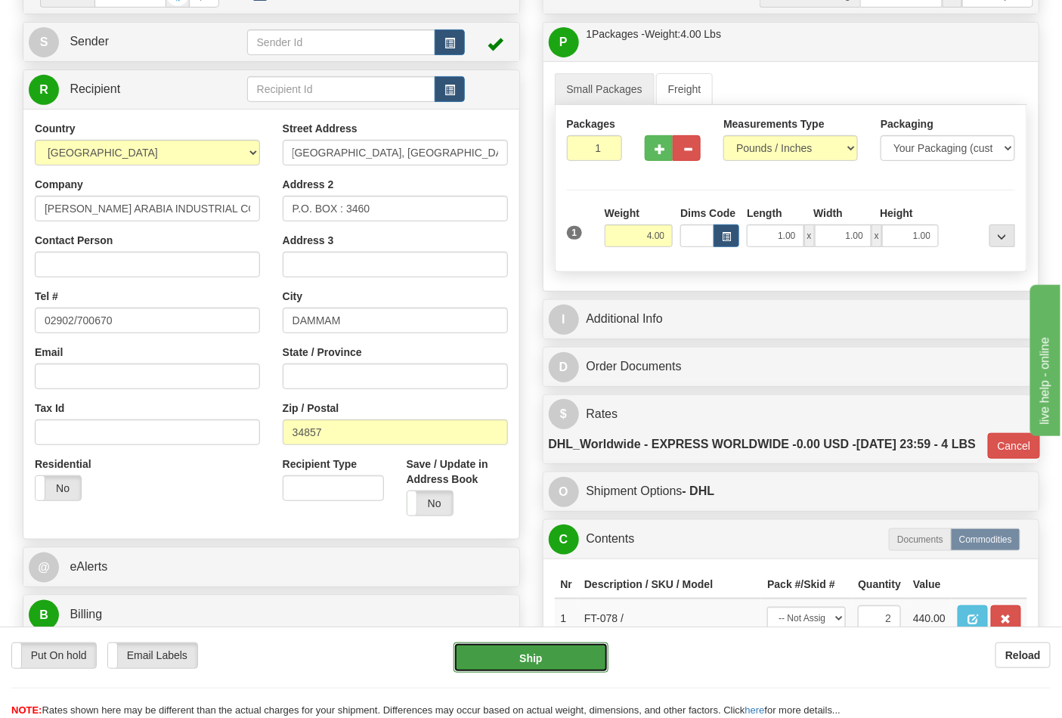
click at [568, 667] on button "Ship" at bounding box center [530, 657] width 154 height 30
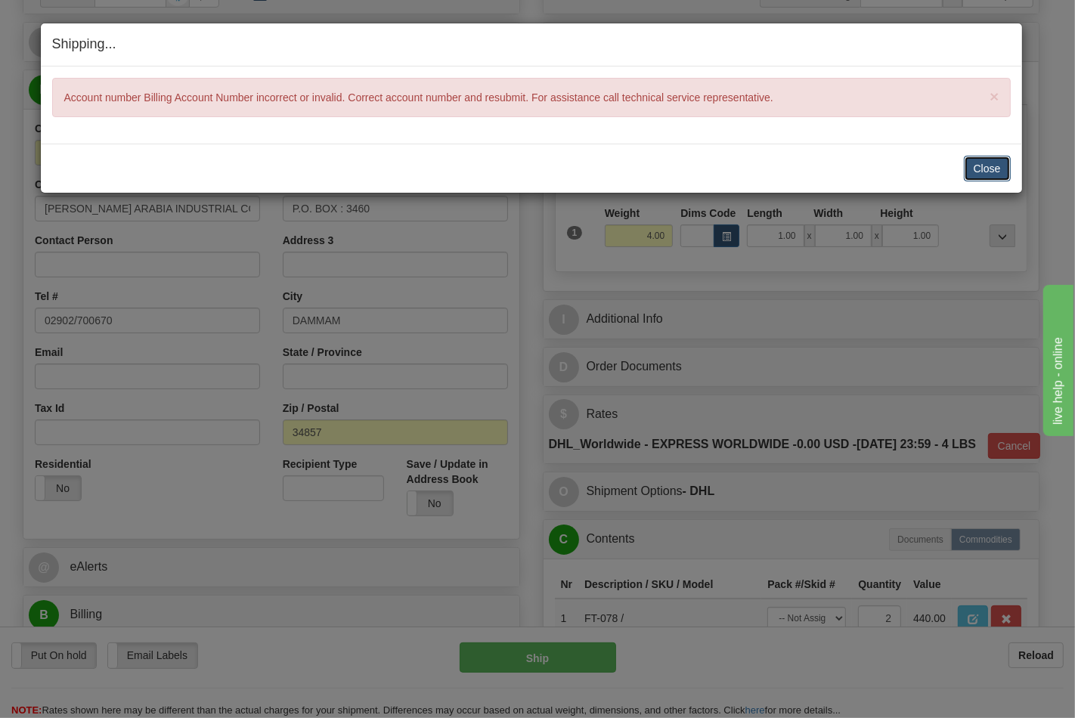
click at [978, 162] on button "Close" at bounding box center [987, 169] width 47 height 26
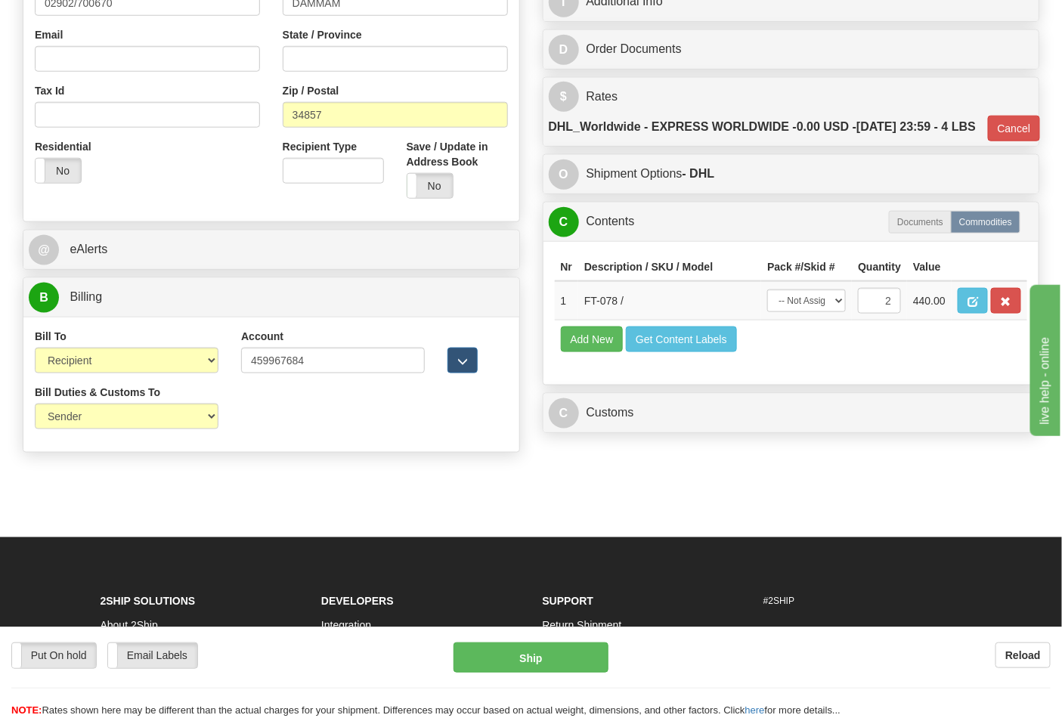
scroll to position [503, 0]
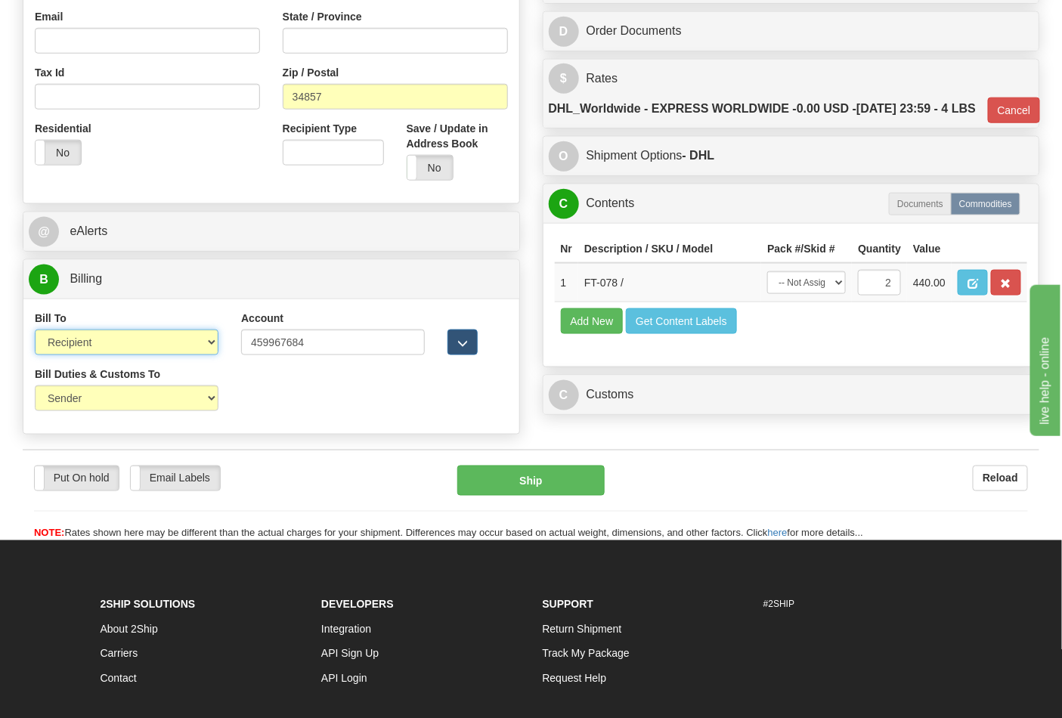
click at [96, 342] on select "Sender Recipient Third Party Collect" at bounding box center [127, 343] width 184 height 26
select select "4"
click at [35, 331] on select "Sender Recipient Third Party Collect" at bounding box center [127, 343] width 184 height 26
type input "P"
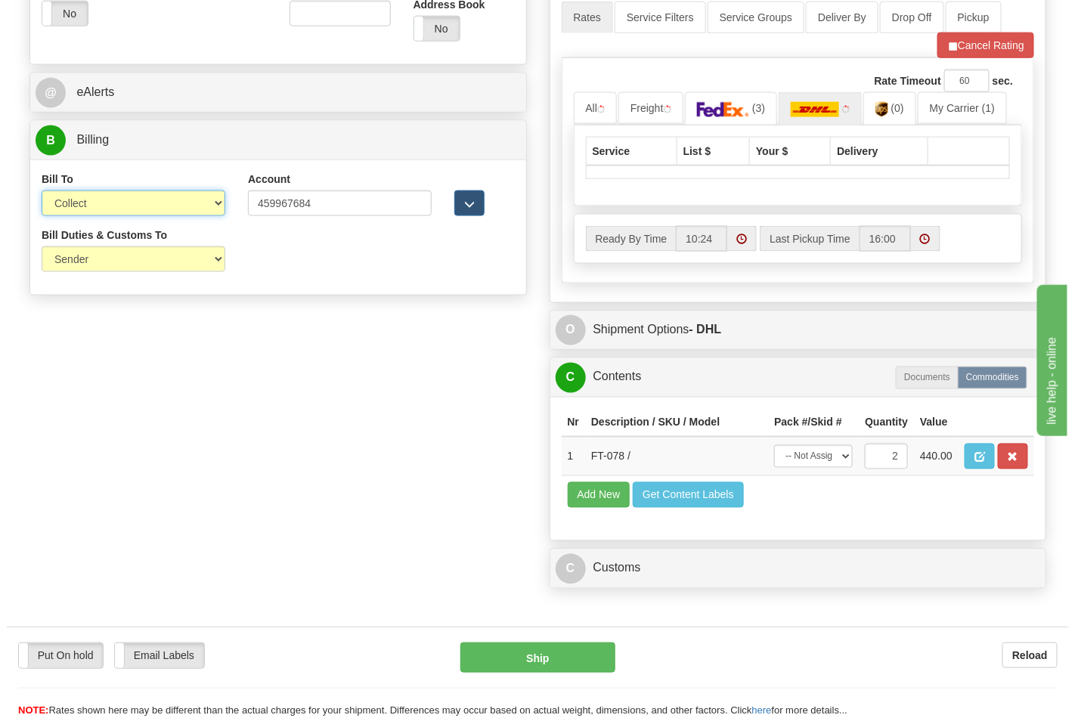
scroll to position [756, 0]
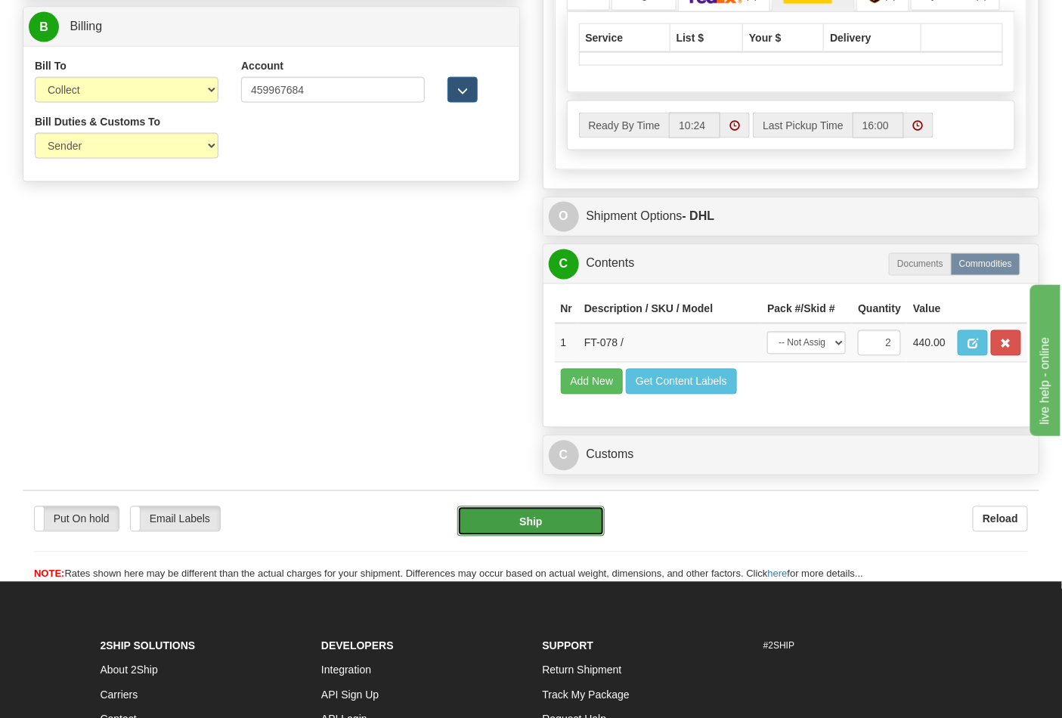
click at [540, 537] on button "Ship" at bounding box center [530, 521] width 147 height 30
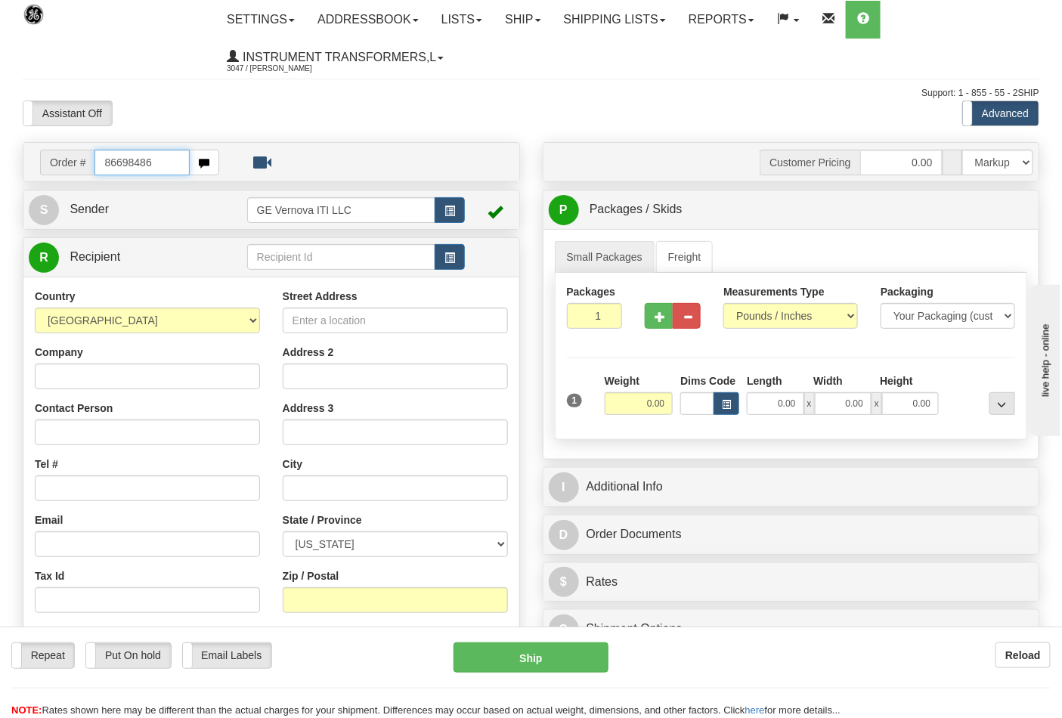
type input "86698486"
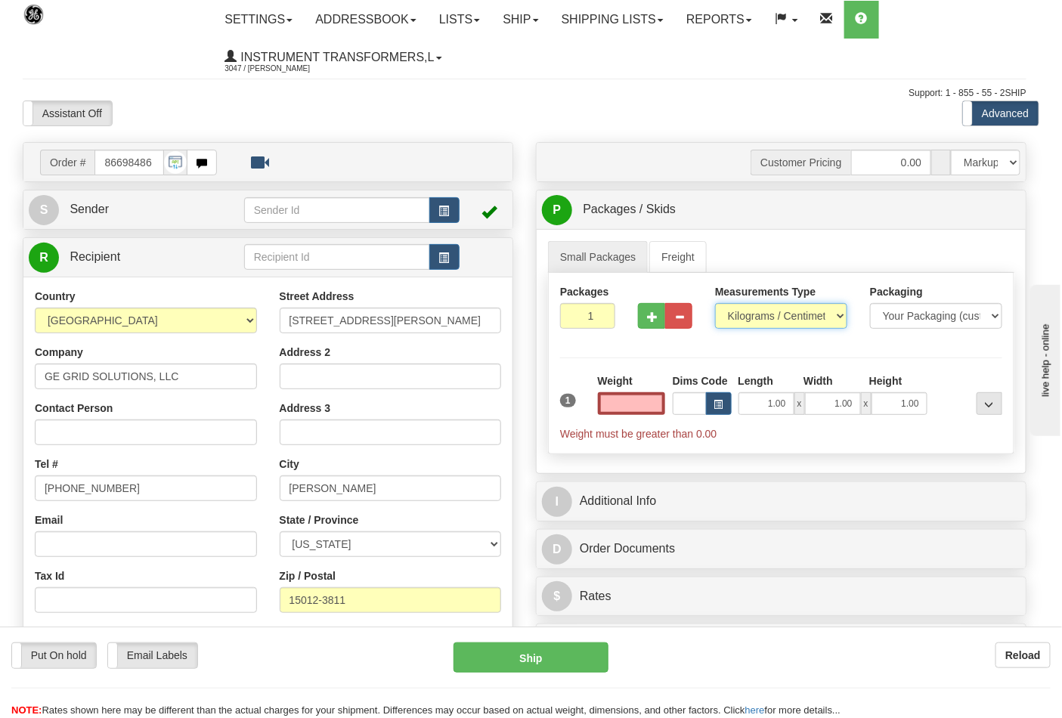
type input "0.00"
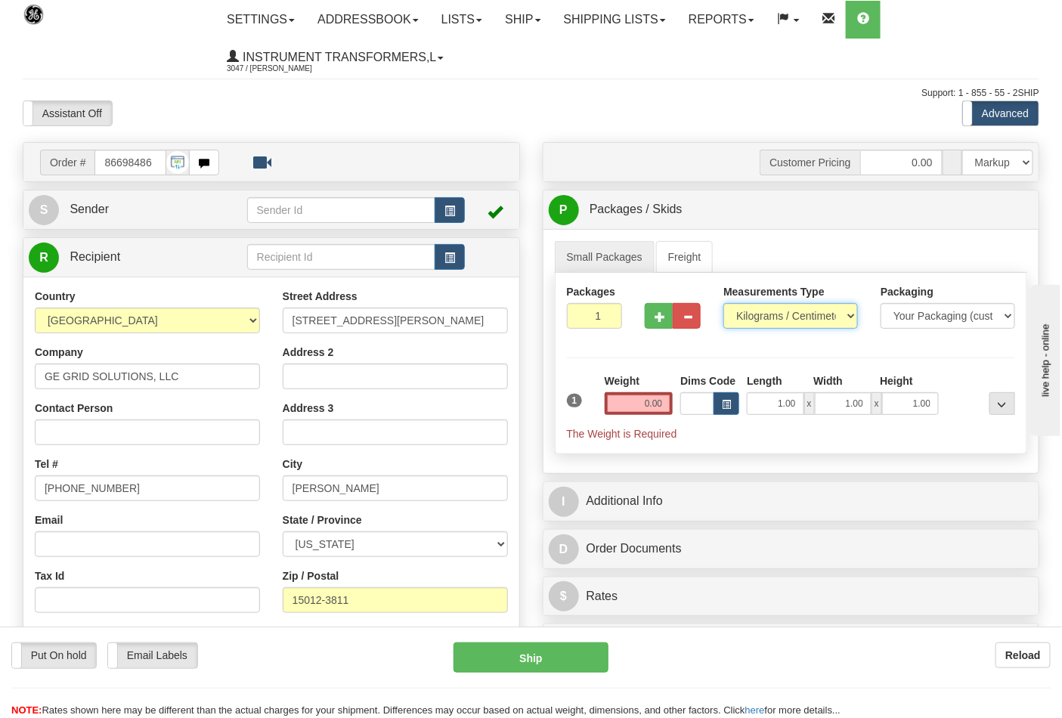
click at [774, 316] on select "Pounds / Inches Kilograms / Centimeters" at bounding box center [790, 316] width 135 height 26
select select "0"
click at [723, 304] on select "Pounds / Inches Kilograms / Centimeters" at bounding box center [790, 316] width 135 height 26
click at [664, 406] on input "0.00" at bounding box center [639, 403] width 69 height 23
type input "0.00"
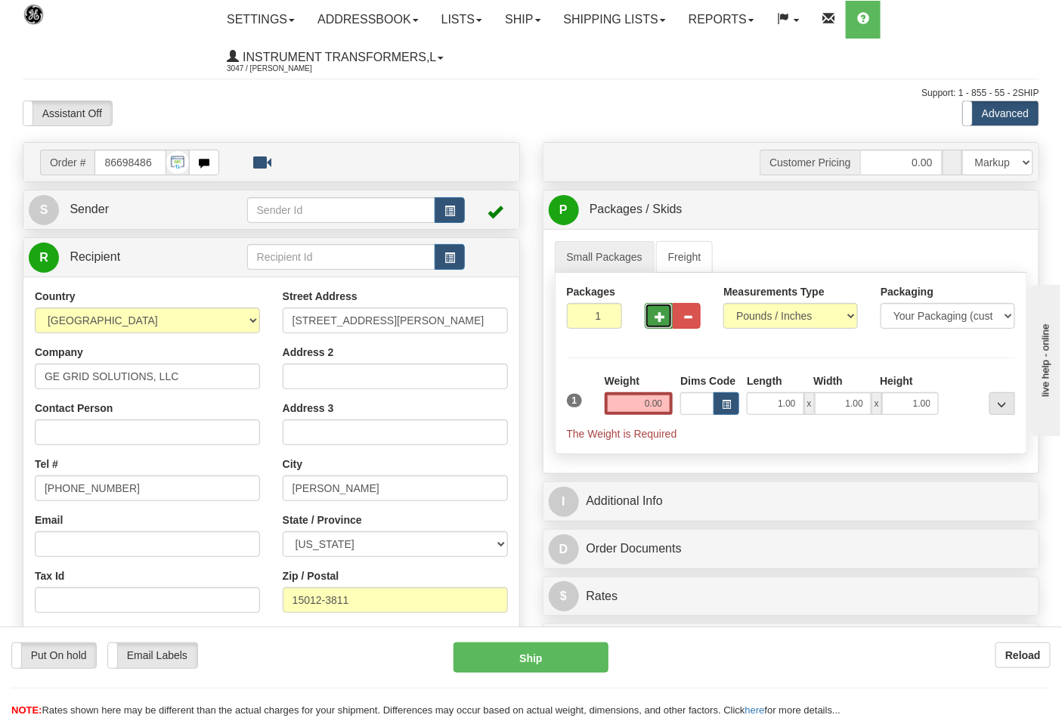
click at [664, 317] on span "button" at bounding box center [659, 317] width 11 height 10
click at [655, 320] on span "button" at bounding box center [659, 317] width 11 height 10
type input "3"
click at [665, 401] on input "0.00" at bounding box center [639, 403] width 69 height 23
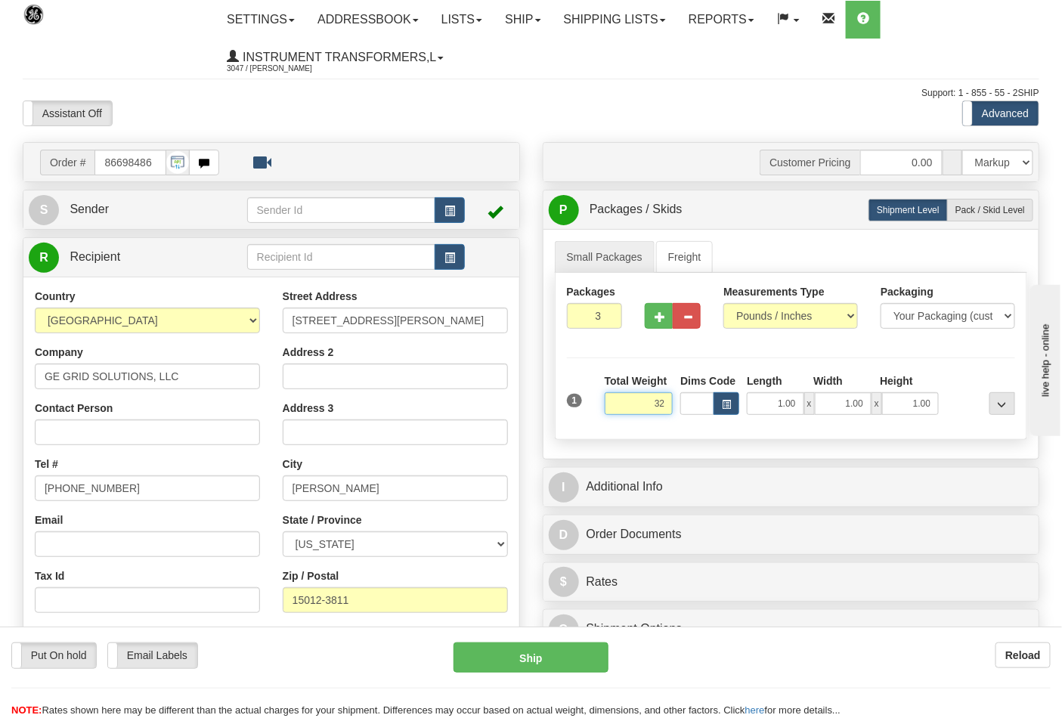
click button "Delete" at bounding box center [0, 0] width 0 height 0
type input "32.00"
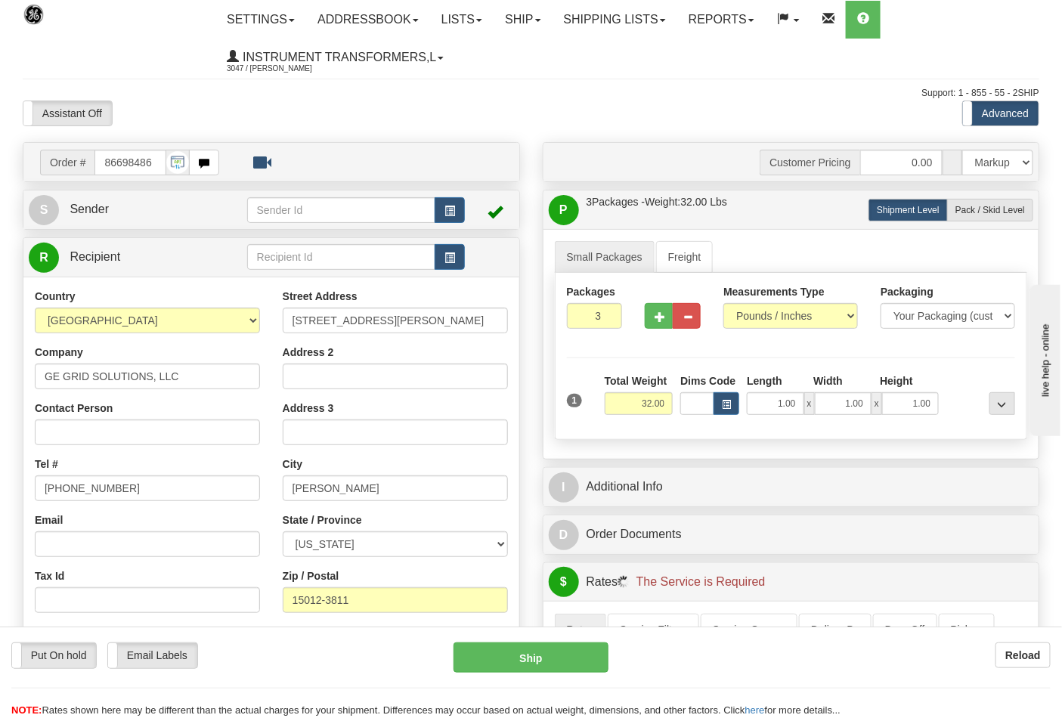
click at [1008, 195] on div "P Packages / Skids 3 Packages - Weight: 32.00 Lbs 1 Skids - Weight: NaN Lbs Shi…" at bounding box center [791, 325] width 497 height 270
click at [1002, 200] on label "Pack / Skid Level Pack.." at bounding box center [990, 210] width 86 height 23
radio input "true"
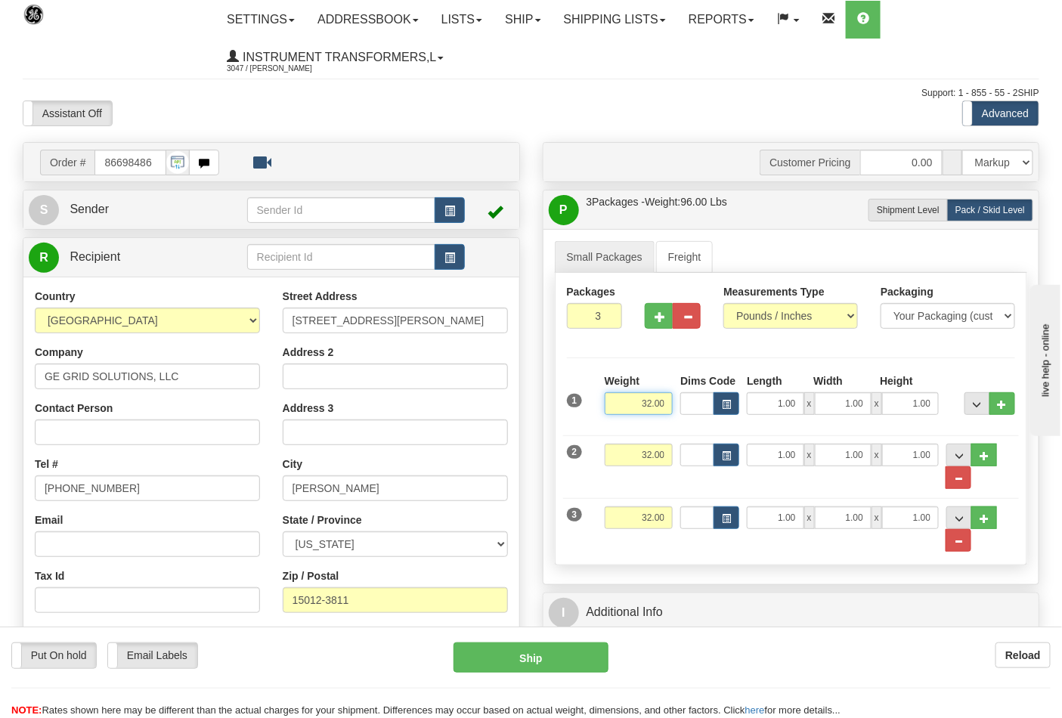
drag, startPoint x: 662, startPoint y: 404, endPoint x: 616, endPoint y: 412, distance: 46.8
click at [616, 412] on input "32.00" at bounding box center [639, 403] width 69 height 23
click button "Delete" at bounding box center [0, 0] width 0 height 0
type input "22.00"
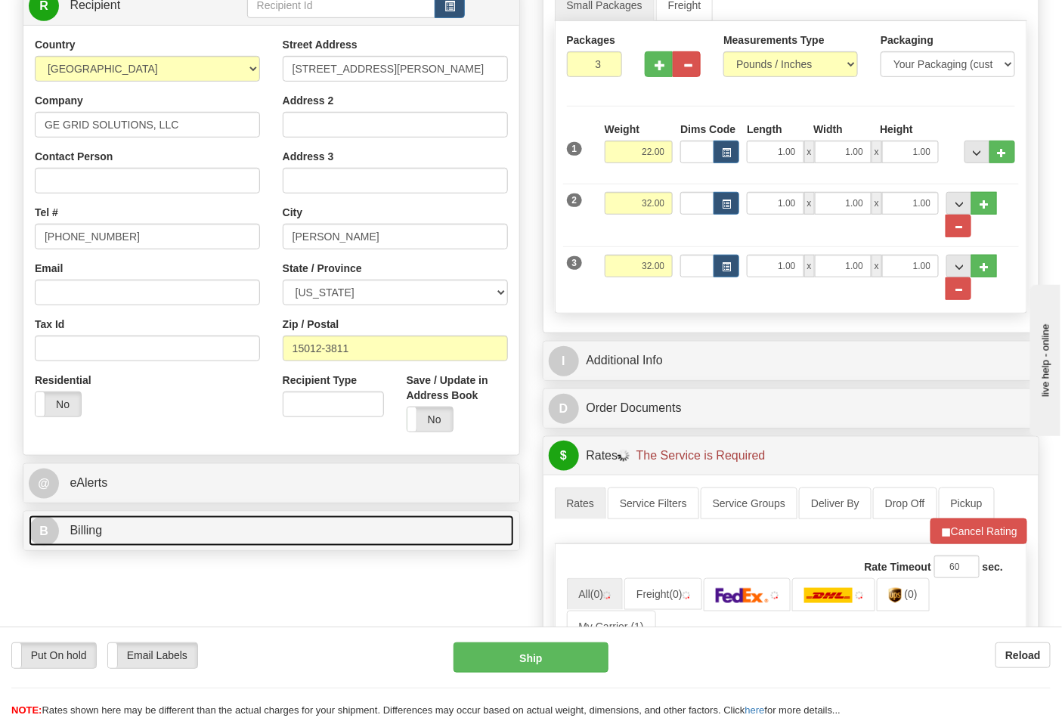
drag, startPoint x: 137, startPoint y: 525, endPoint x: 141, endPoint y: 514, distance: 11.9
click at [138, 525] on link "B Billing" at bounding box center [271, 530] width 485 height 31
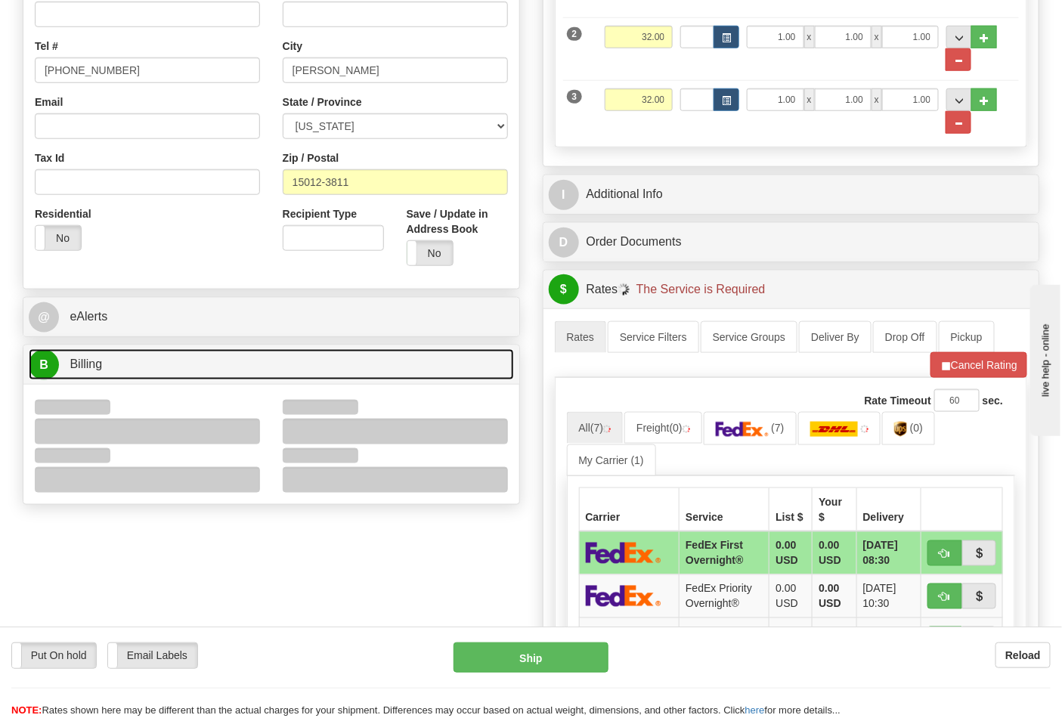
scroll to position [419, 0]
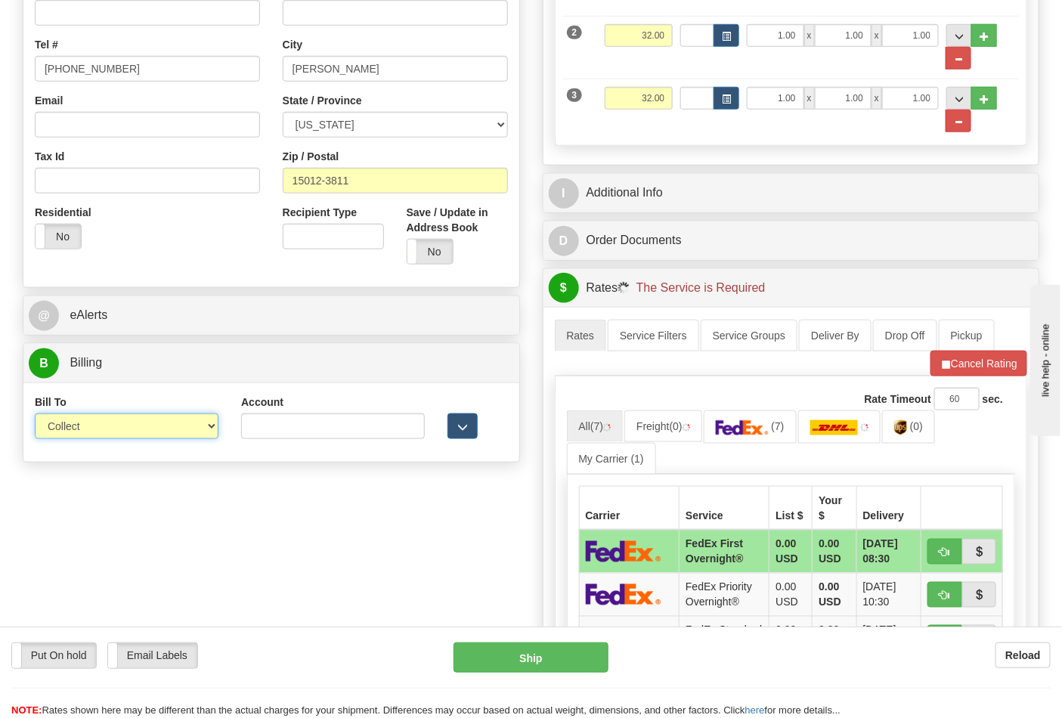
click at [93, 431] on select "Sender Recipient Third Party Collect" at bounding box center [127, 426] width 184 height 26
select select "2"
click at [35, 415] on select "Sender Recipient Third Party Collect" at bounding box center [127, 426] width 184 height 26
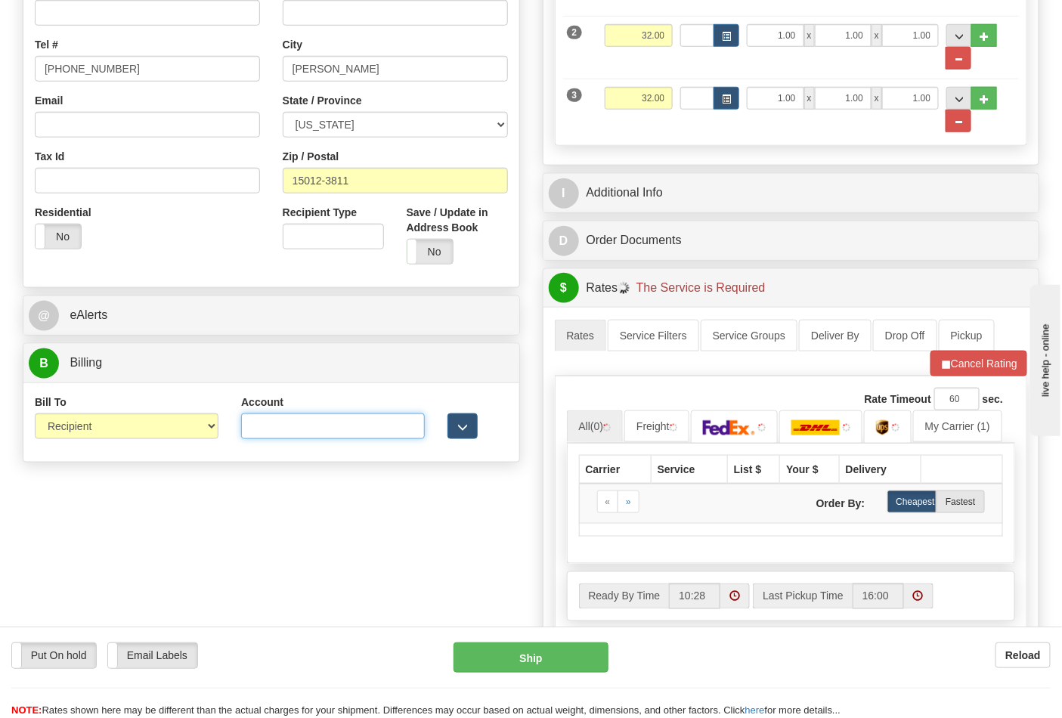
click at [250, 427] on input "Account" at bounding box center [333, 426] width 184 height 26
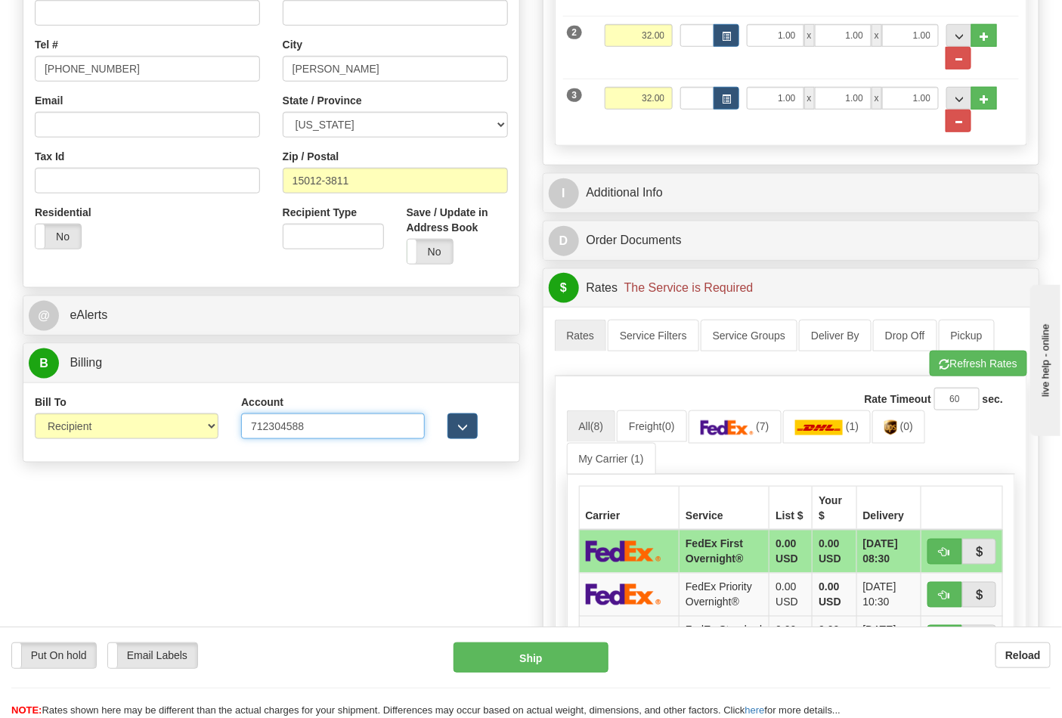
type input "712304588"
click button "Delete" at bounding box center [0, 0] width 0 height 0
click at [750, 435] on img at bounding box center [727, 427] width 53 height 15
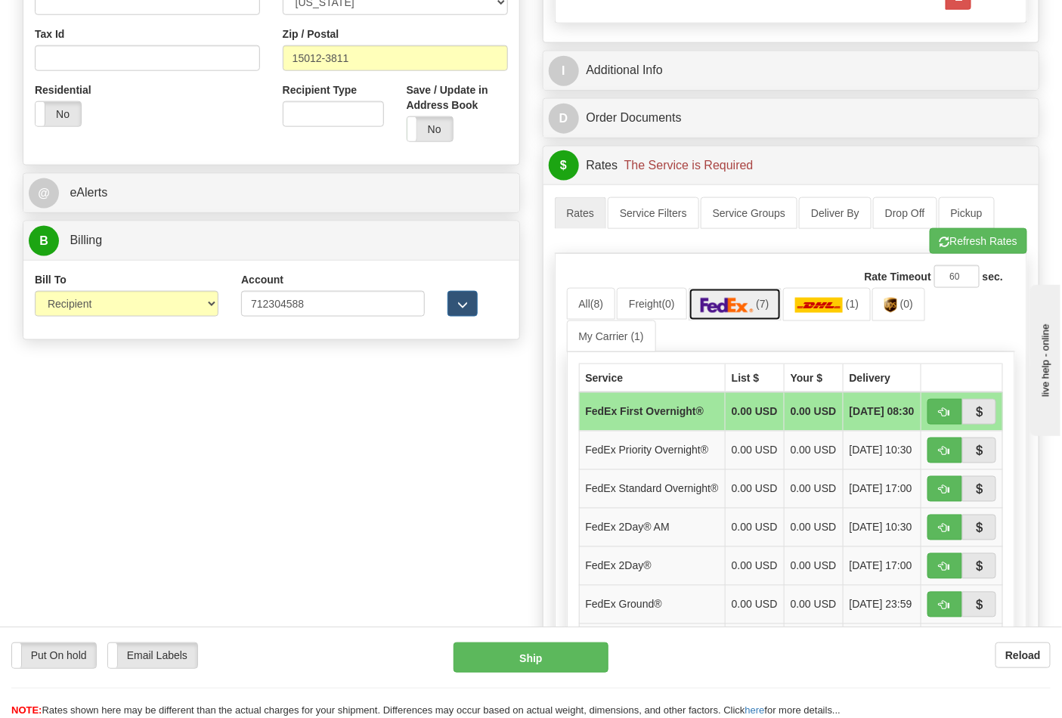
scroll to position [671, 0]
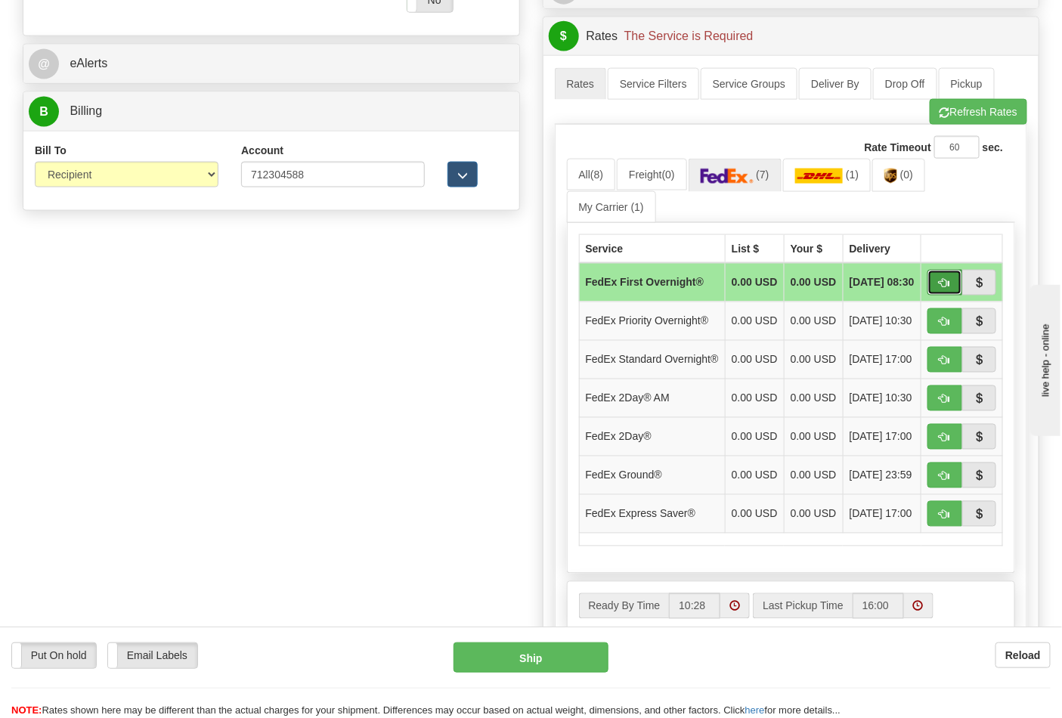
click at [939, 289] on span "button" at bounding box center [944, 284] width 11 height 10
type input "06"
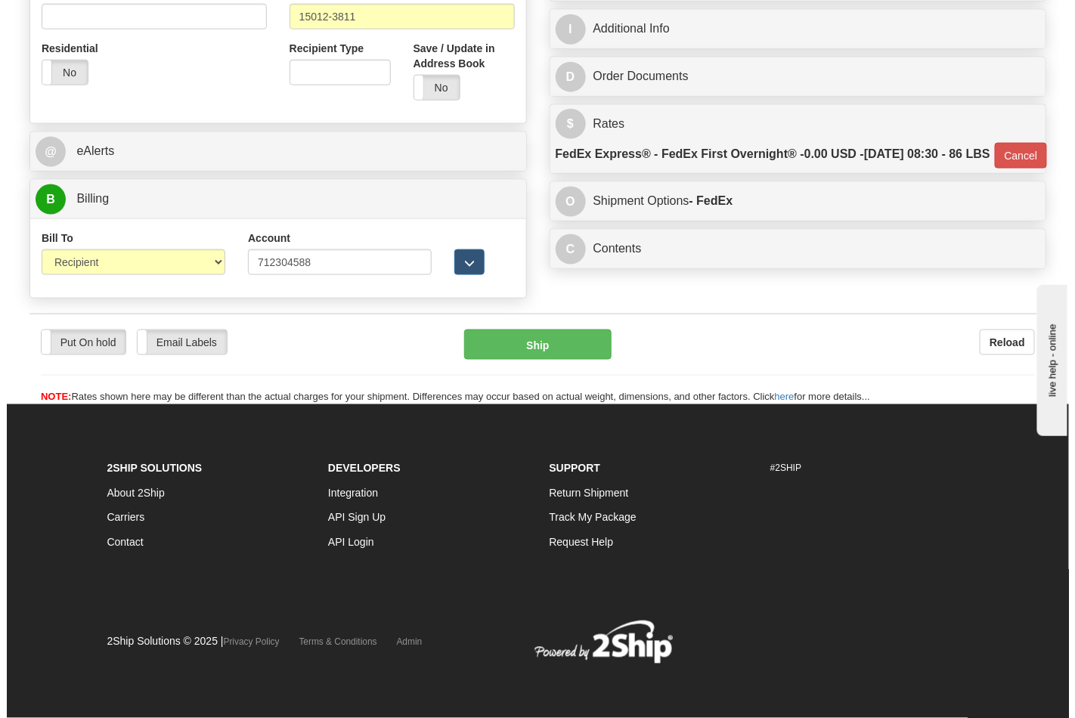
scroll to position [590, 0]
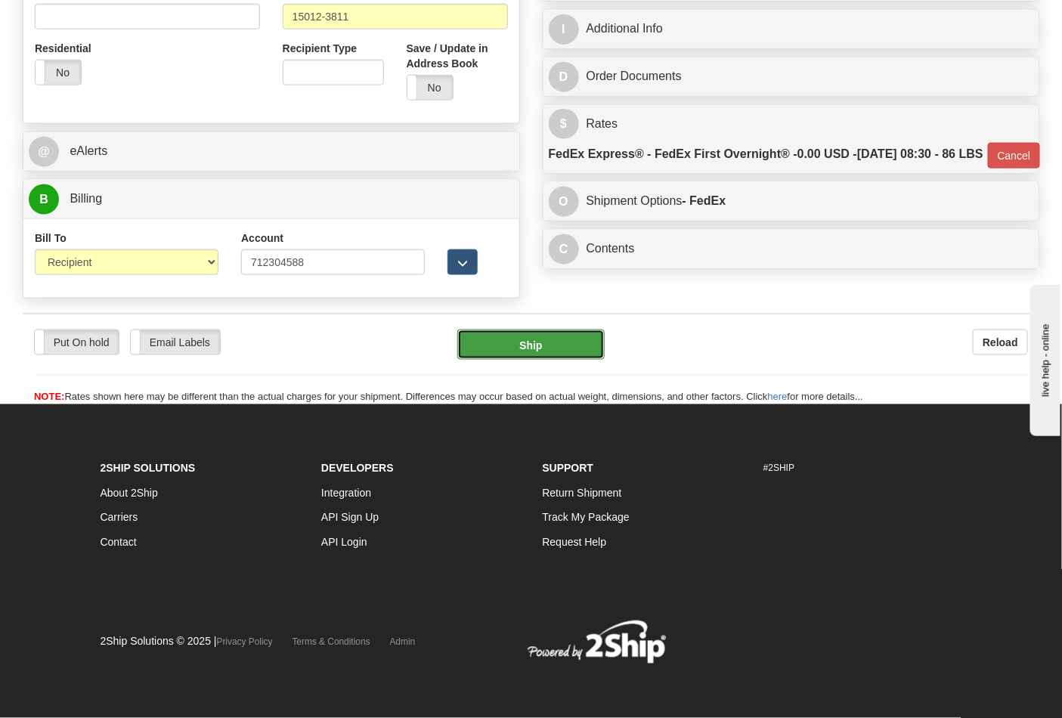
click at [539, 351] on button "Ship" at bounding box center [530, 345] width 147 height 30
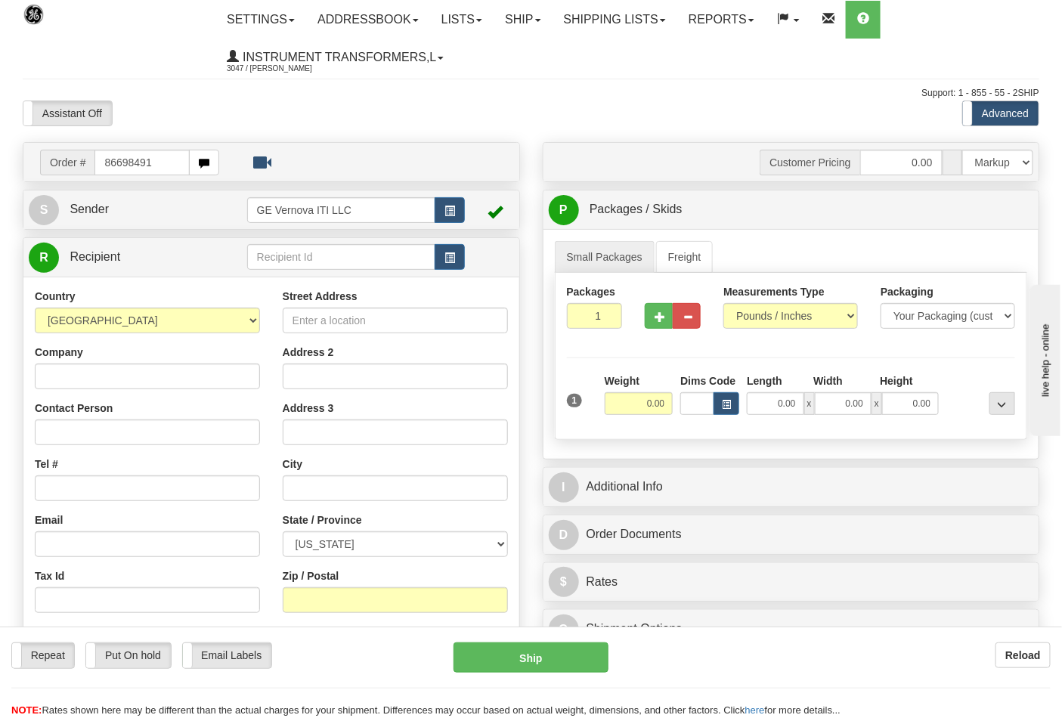
type input "86698491"
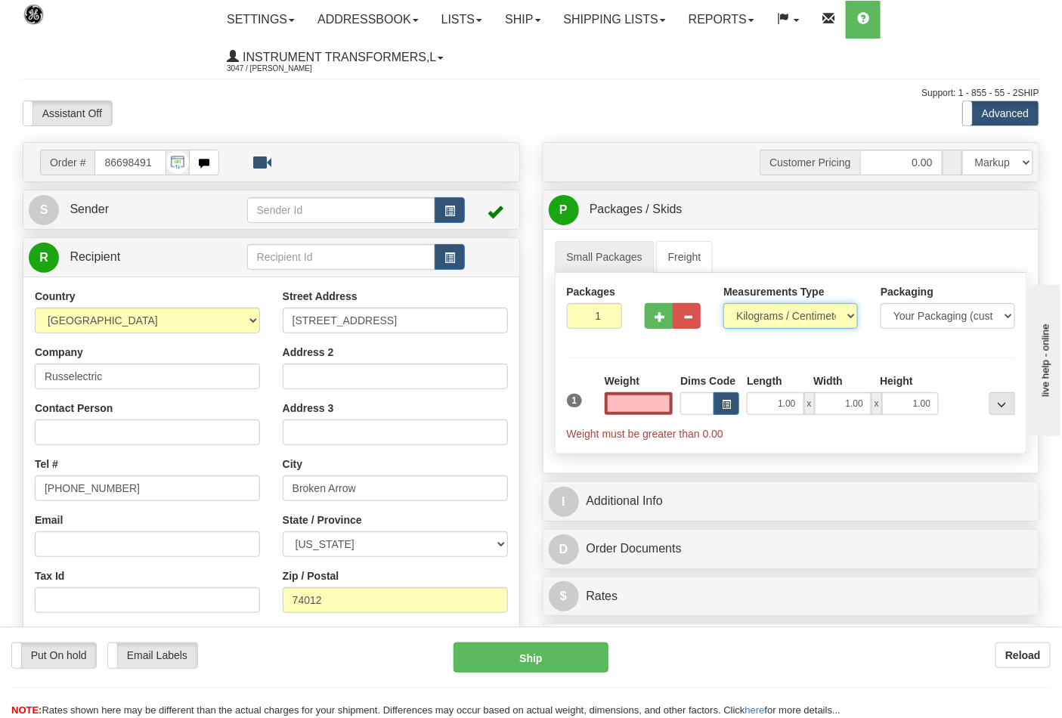
type input "0.00"
click at [753, 318] on select "Pounds / Inches Kilograms / Centimeters" at bounding box center [790, 316] width 135 height 26
select select "0"
click at [723, 304] on select "Pounds / Inches Kilograms / Centimeters" at bounding box center [790, 316] width 135 height 26
click at [660, 399] on input "0.00" at bounding box center [639, 403] width 69 height 23
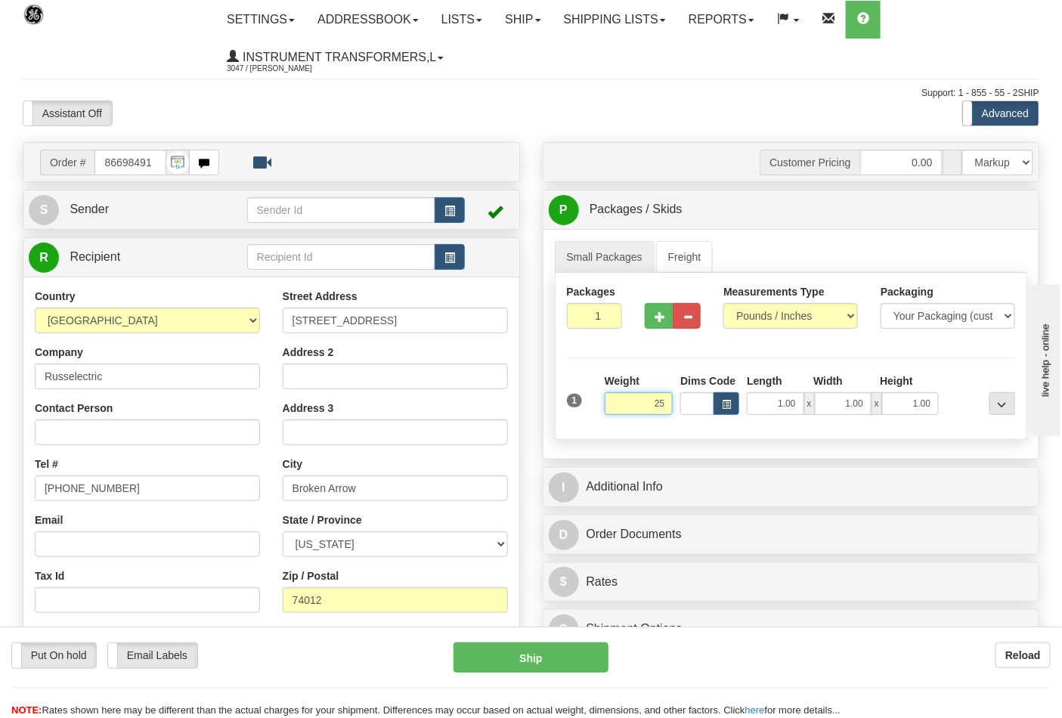
click button "Delete" at bounding box center [0, 0] width 0 height 0
type input "25.00"
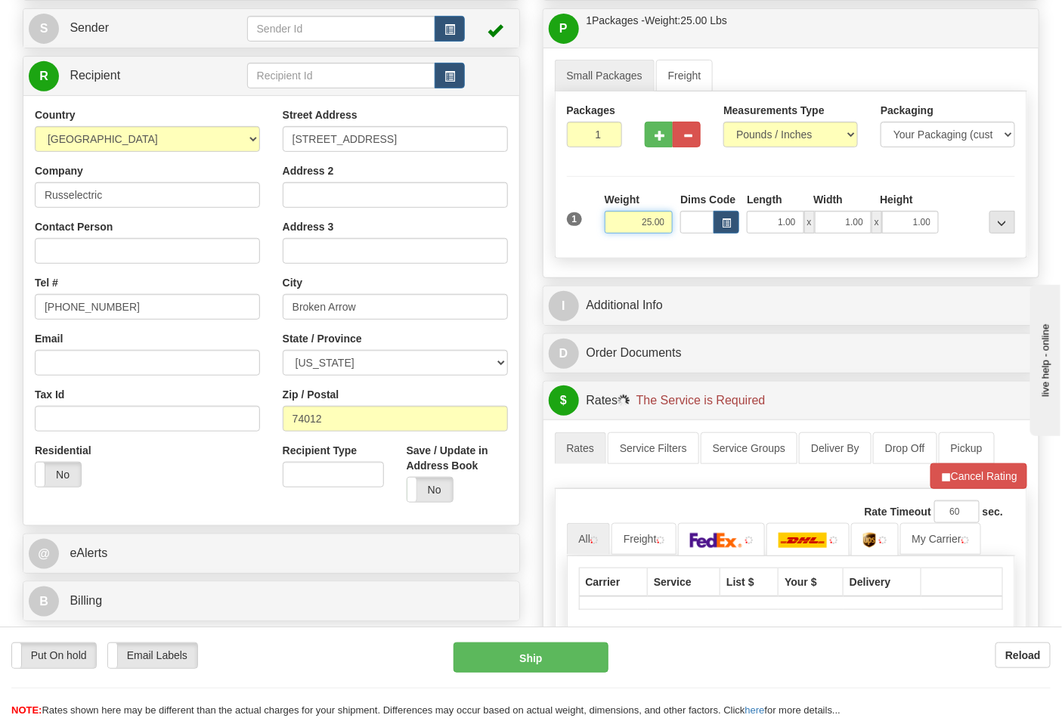
scroll to position [336, 0]
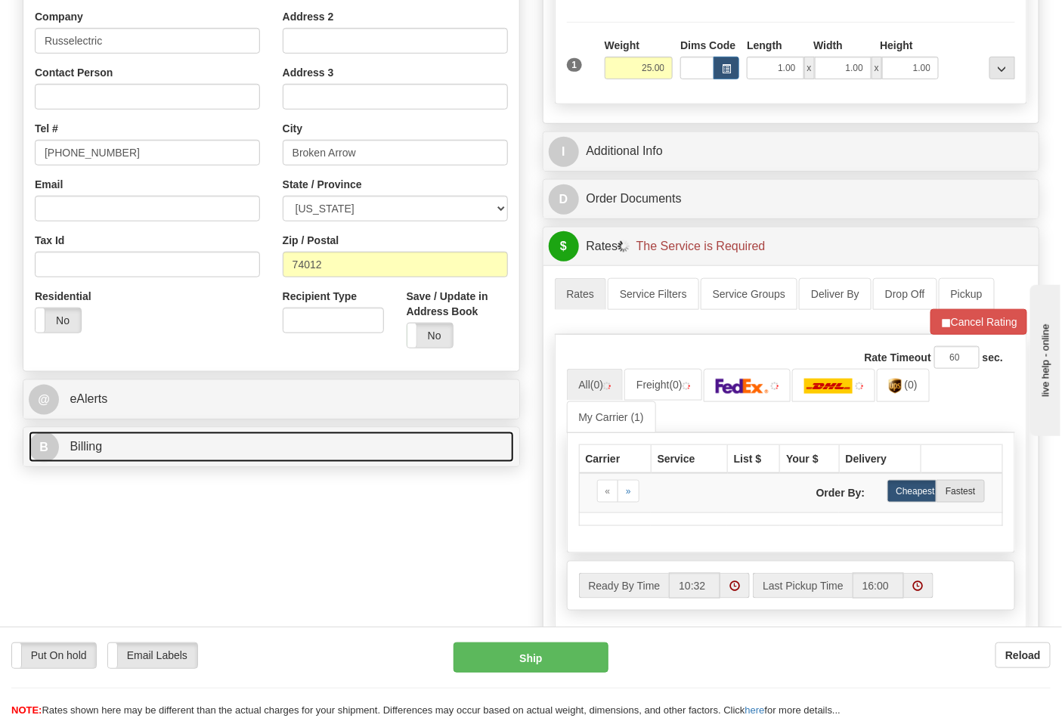
click at [94, 450] on span "Billing" at bounding box center [86, 446] width 32 height 13
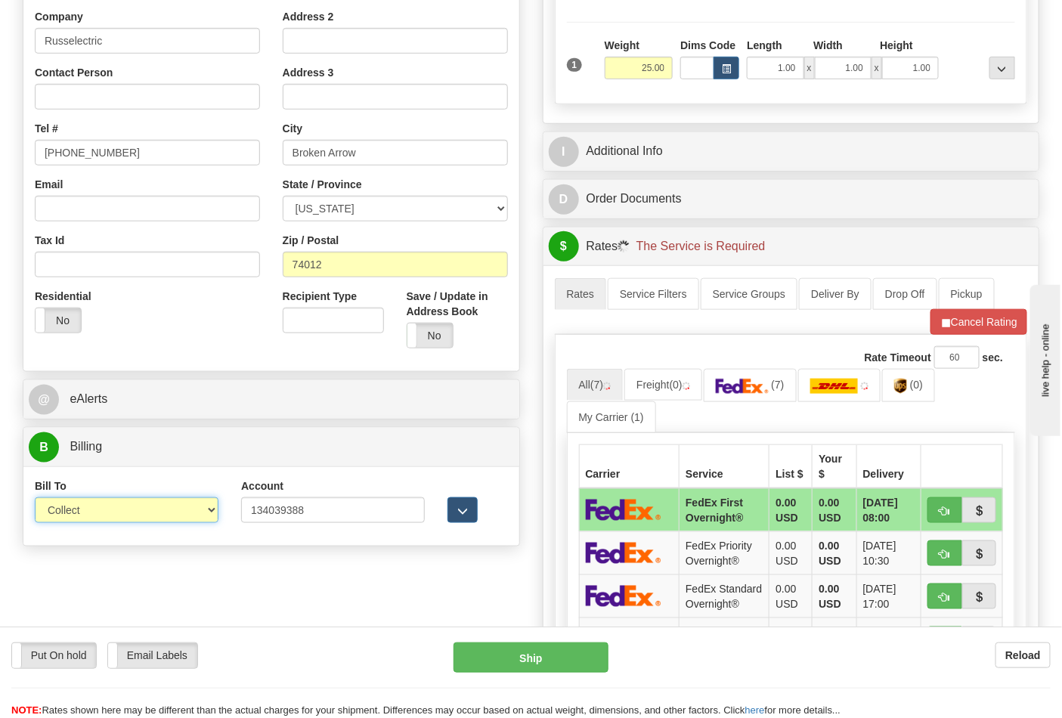
click at [101, 521] on select "Sender Recipient Third Party Collect" at bounding box center [127, 510] width 184 height 26
select select "2"
click at [35, 499] on select "Sender Recipient Third Party Collect" at bounding box center [127, 510] width 184 height 26
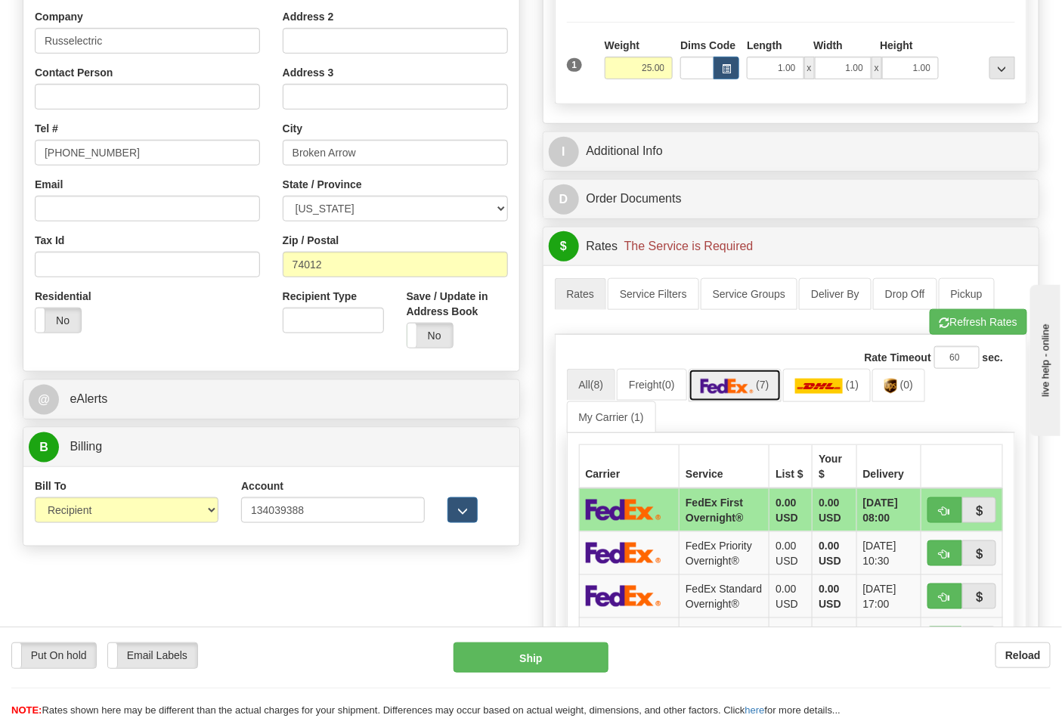
click at [743, 383] on img at bounding box center [727, 386] width 53 height 15
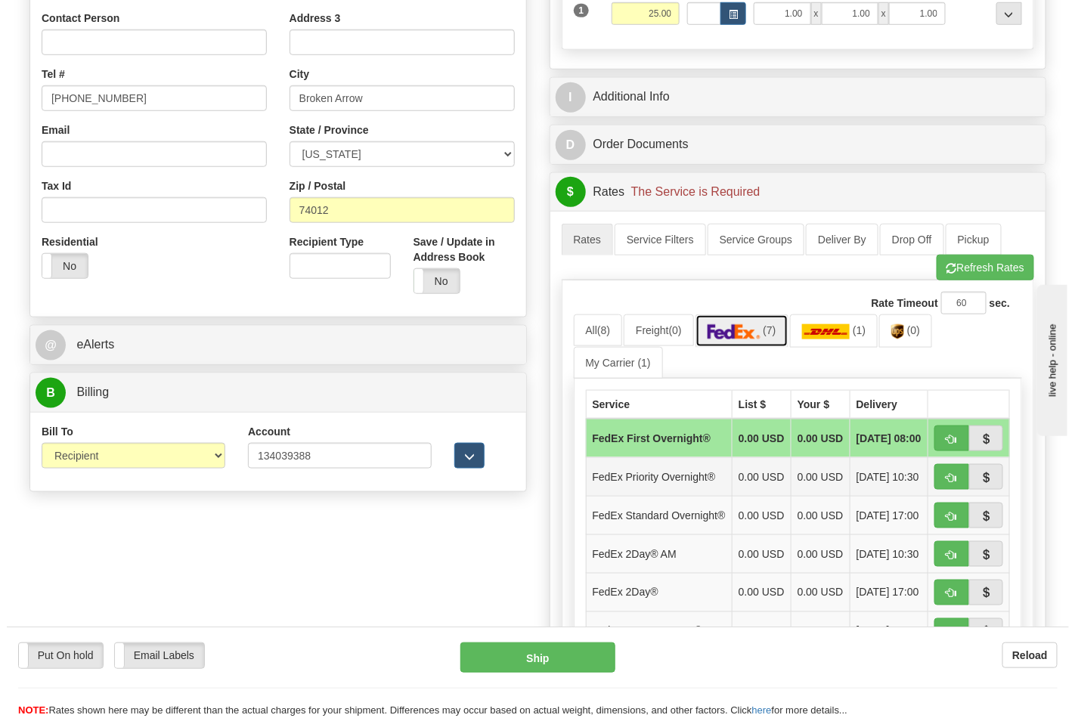
scroll to position [419, 0]
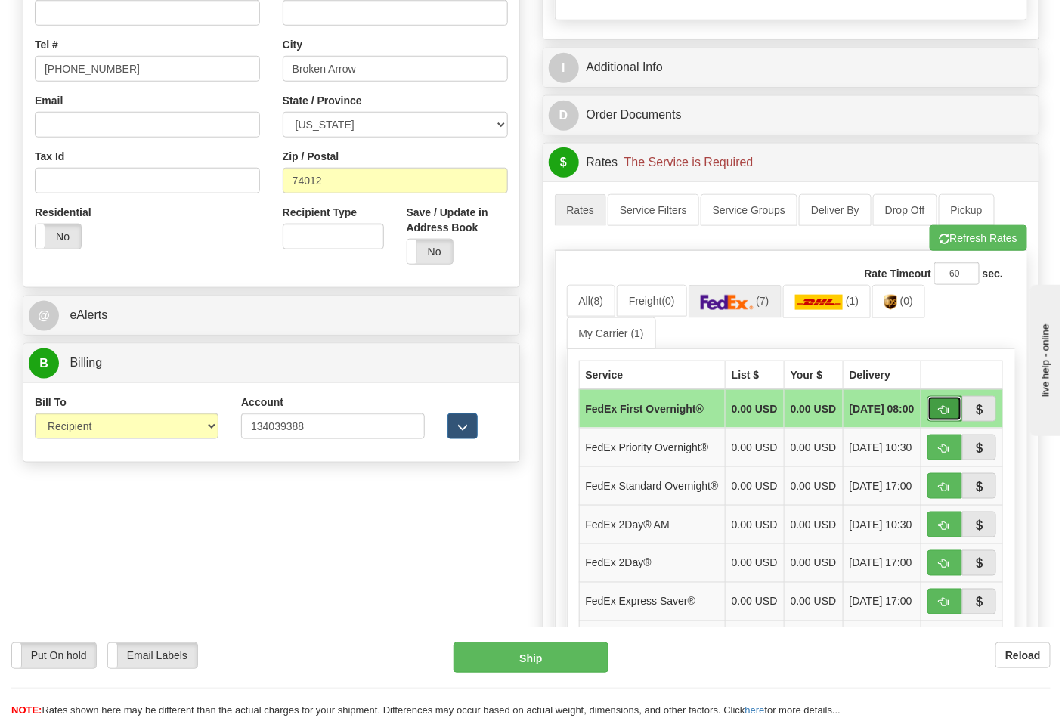
click at [952, 414] on button "button" at bounding box center [944, 409] width 35 height 26
type input "06"
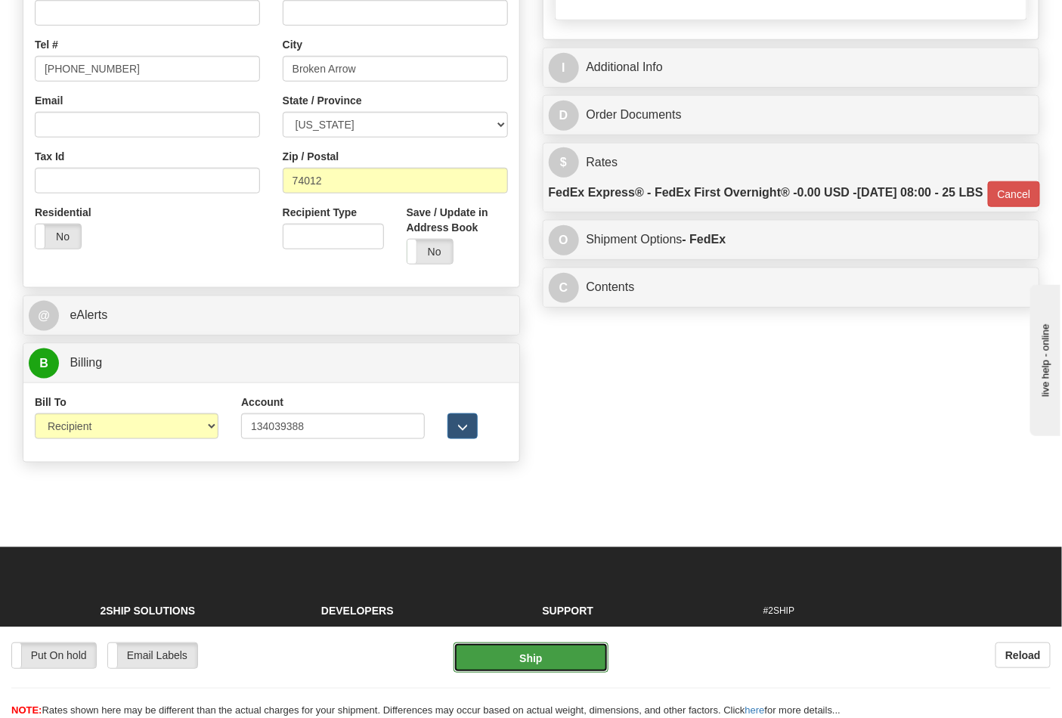
click at [546, 654] on button "Ship" at bounding box center [530, 657] width 154 height 30
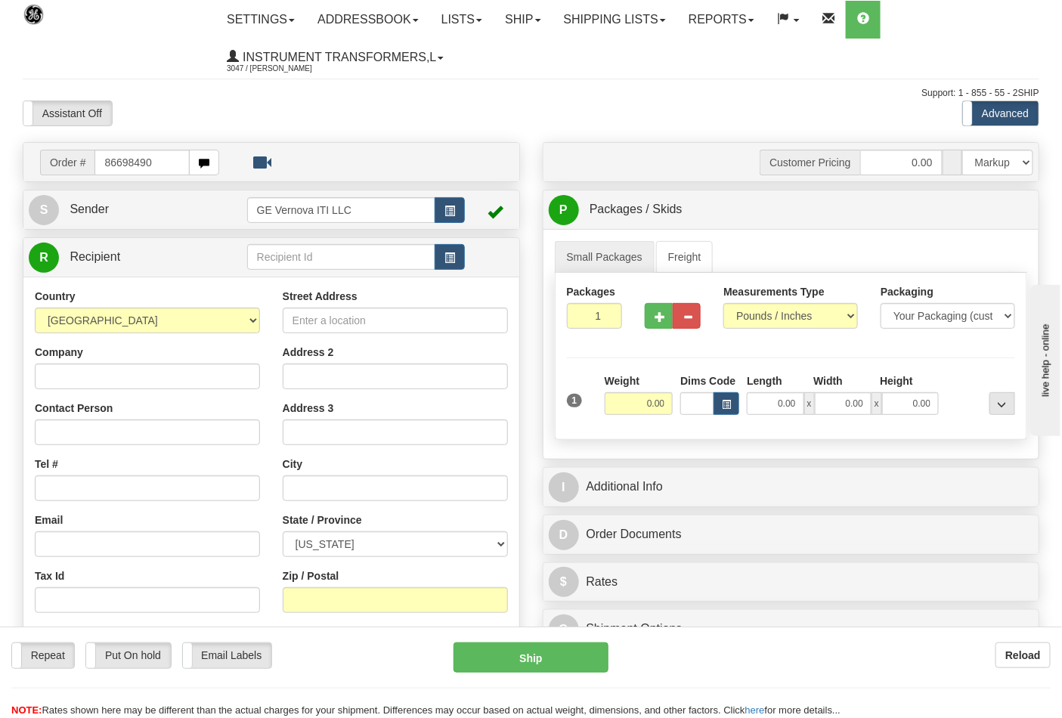
type input "86698490"
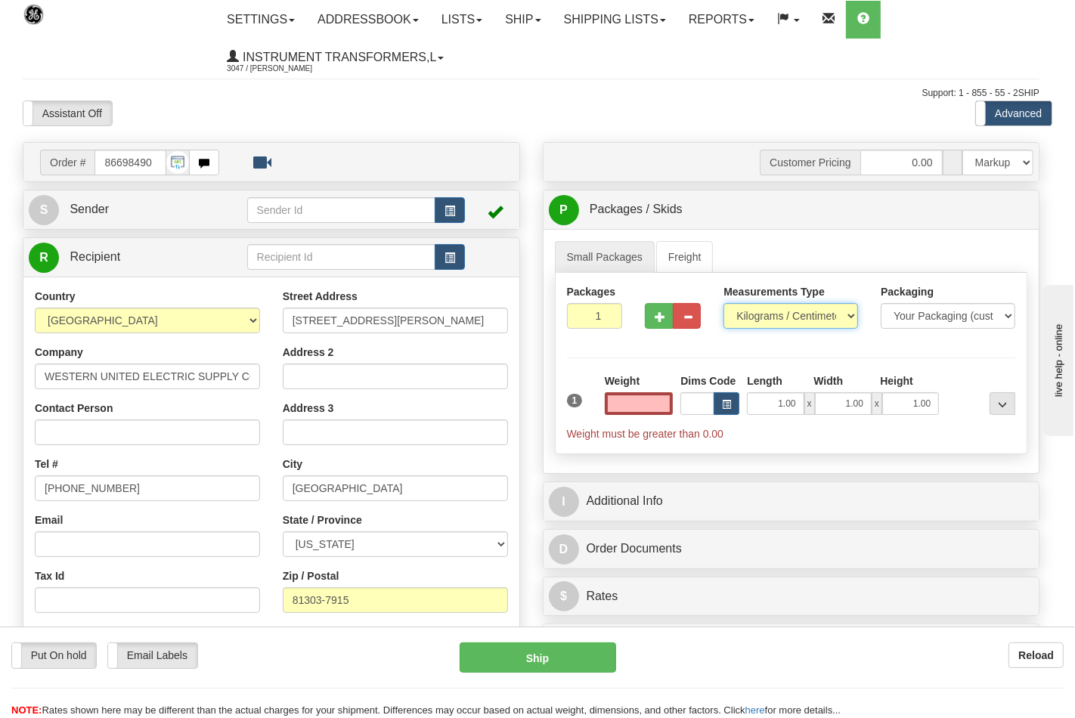
type input "0.00"
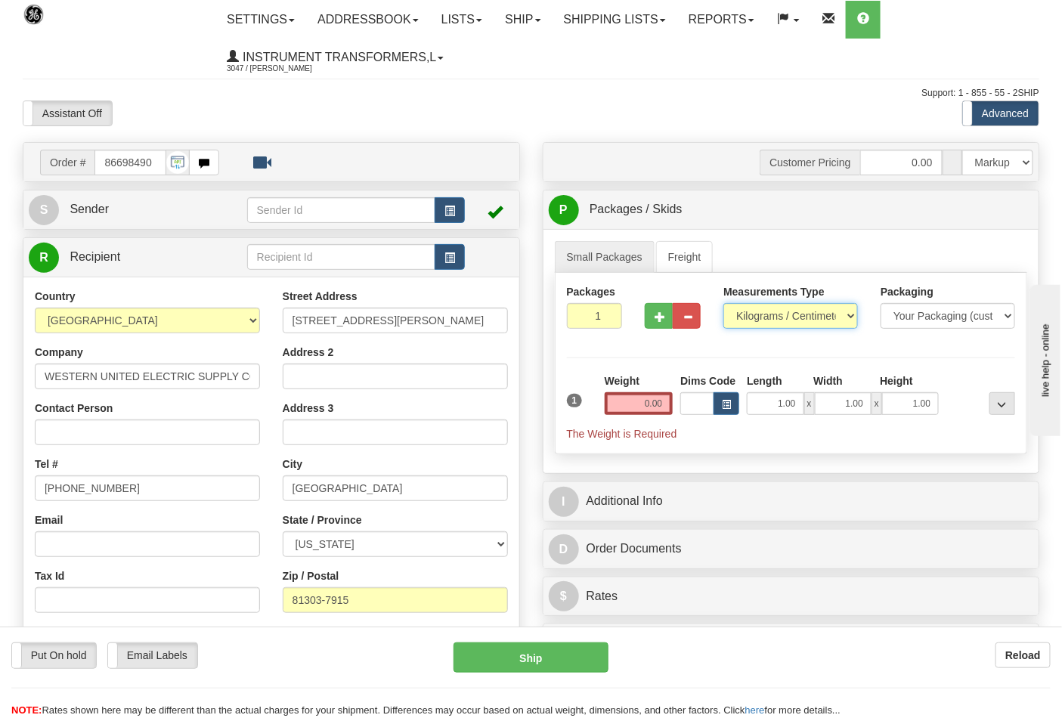
drag, startPoint x: 760, startPoint y: 315, endPoint x: 761, endPoint y: 327, distance: 12.1
click at [760, 315] on select "Pounds / Inches Kilograms / Centimeters" at bounding box center [790, 316] width 135 height 26
select select "0"
click at [723, 304] on select "Pounds / Inches Kilograms / Centimeters" at bounding box center [790, 316] width 135 height 26
click at [663, 407] on input "0.00" at bounding box center [639, 403] width 69 height 23
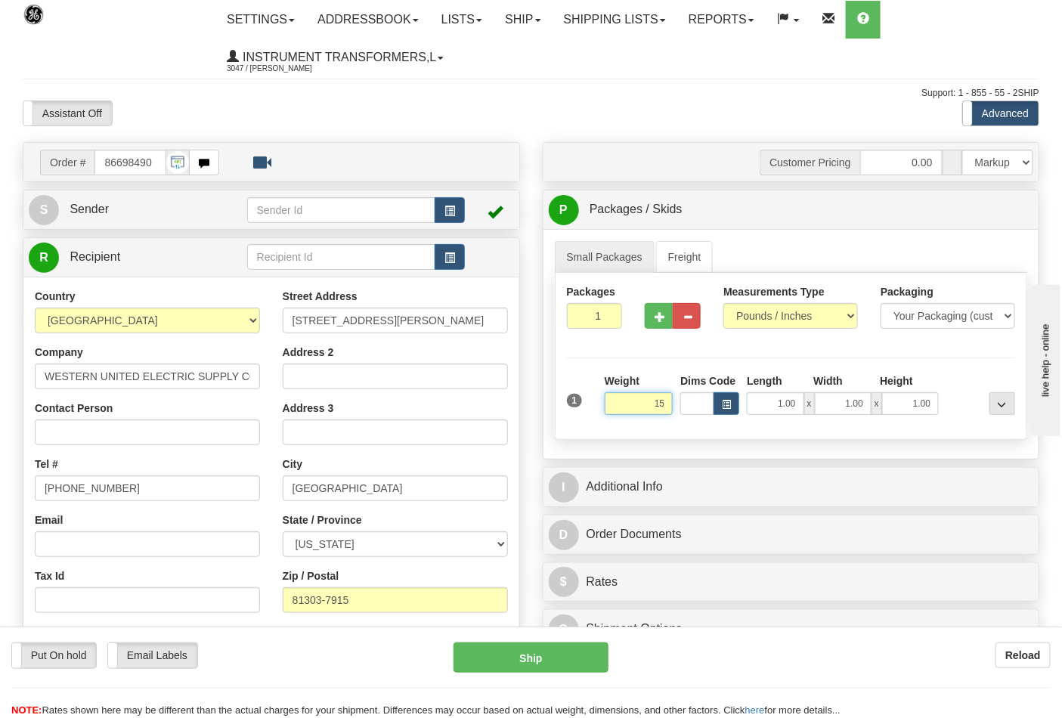
click button "Delete" at bounding box center [0, 0] width 0 height 0
type input "15.00"
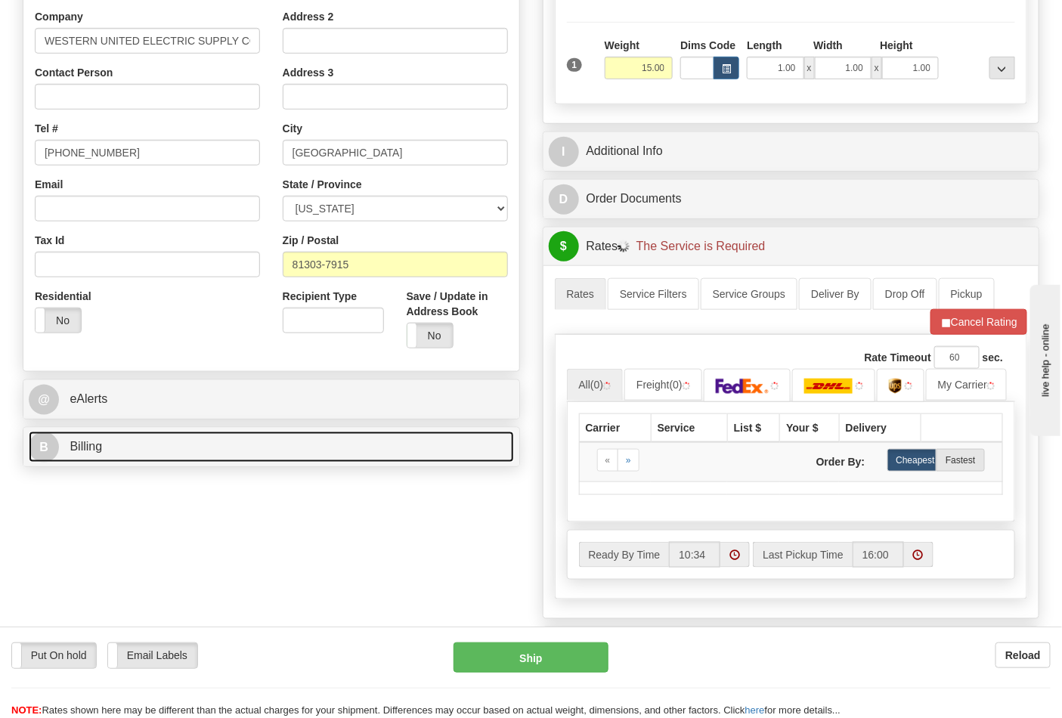
click at [194, 449] on link "B Billing" at bounding box center [271, 447] width 485 height 31
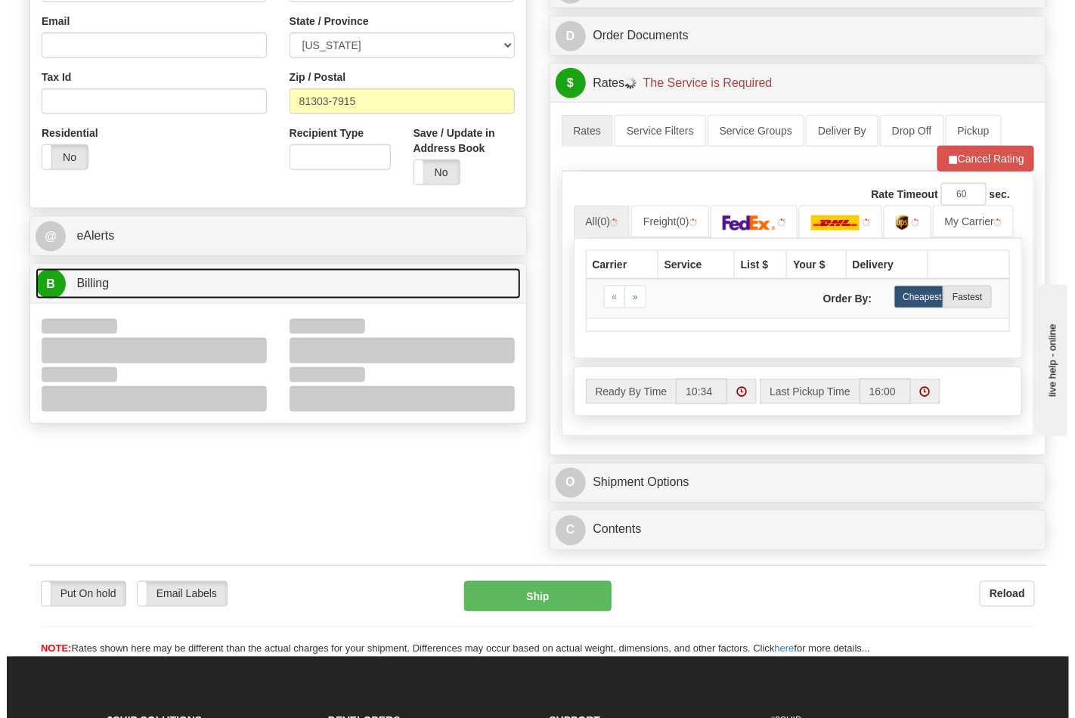
scroll to position [503, 0]
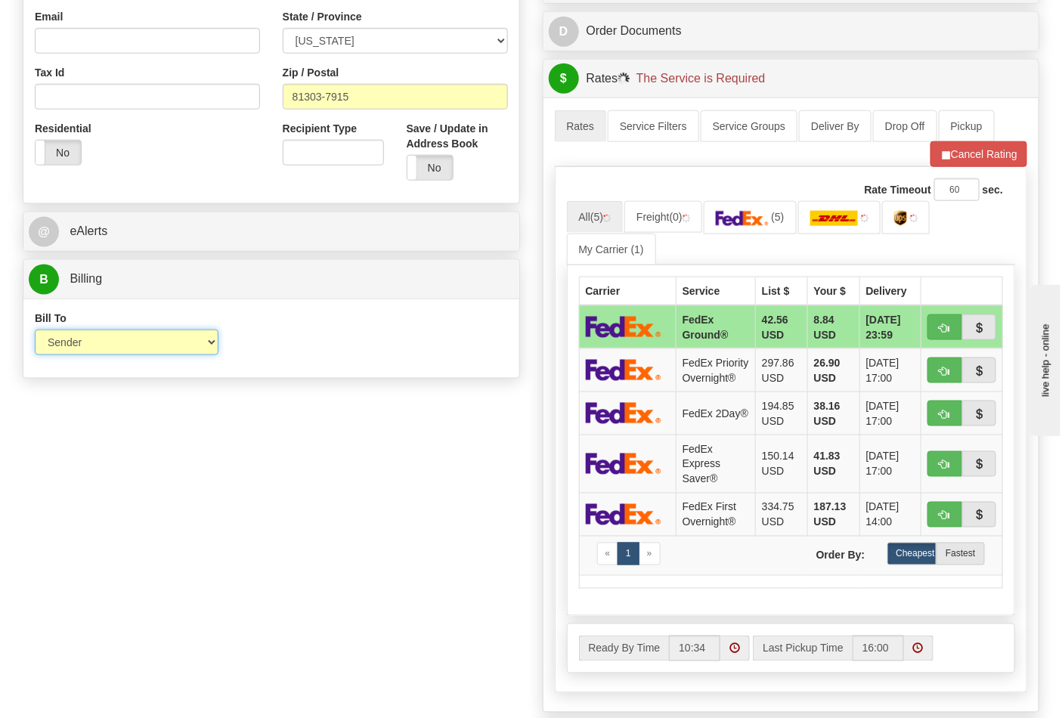
click at [69, 342] on select "Sender Recipient Third Party Collect" at bounding box center [127, 343] width 184 height 26
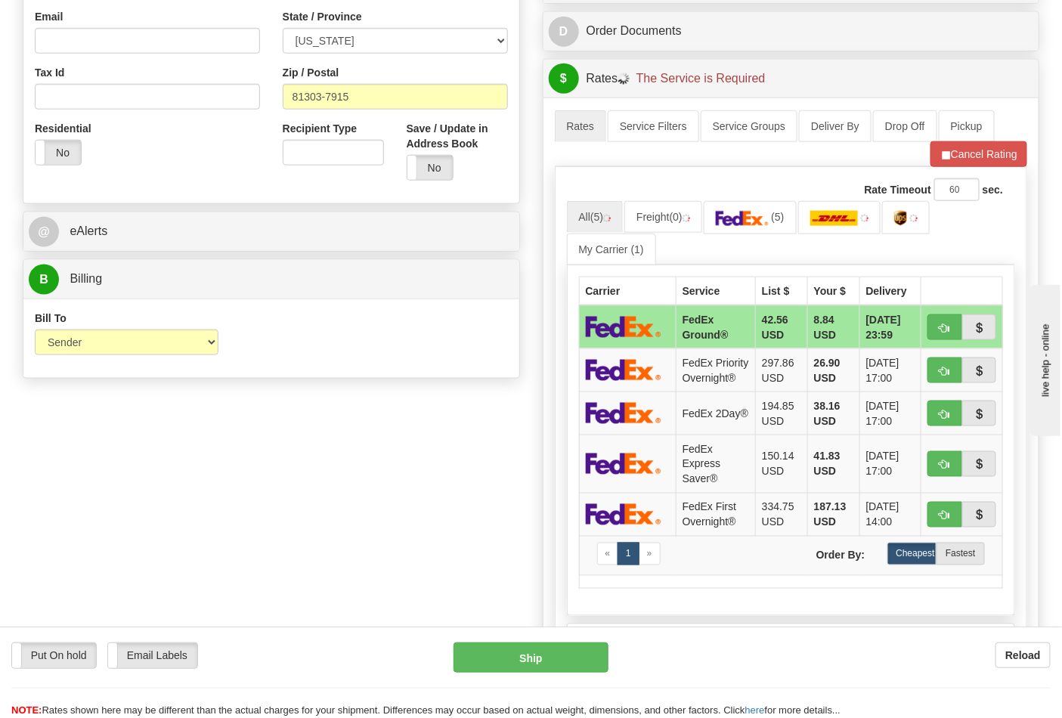
click at [337, 351] on div "Bill To Sender Recipient Third Party Collect Account 3rd Party Account List Ple…" at bounding box center [271, 339] width 496 height 56
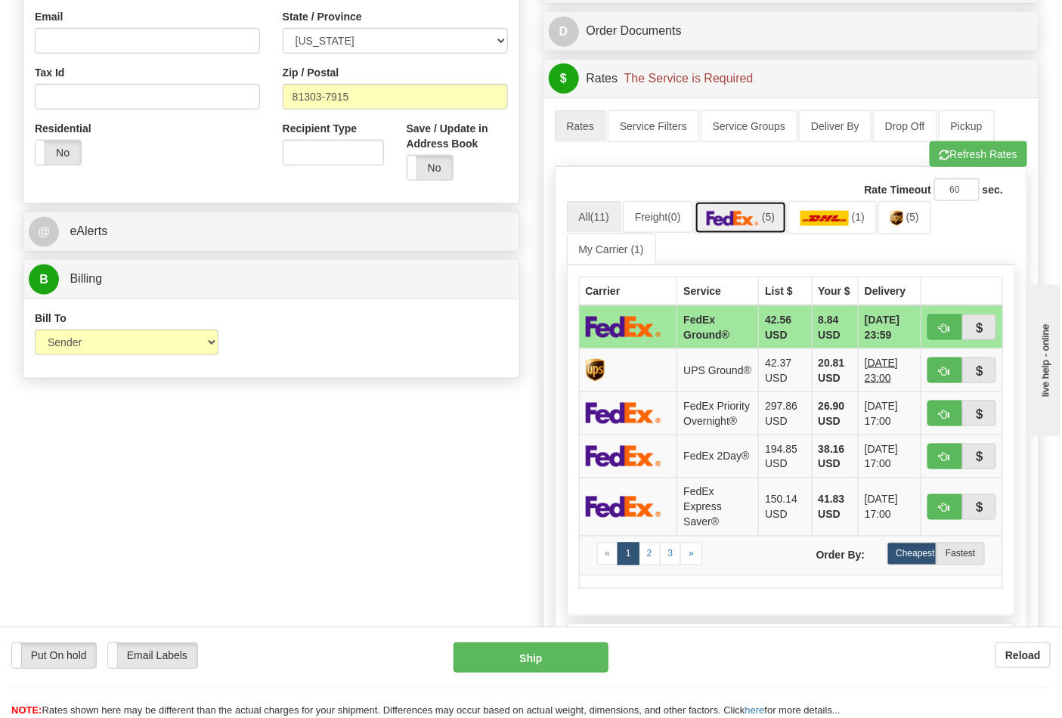
click at [735, 232] on link "(5)" at bounding box center [741, 217] width 93 height 32
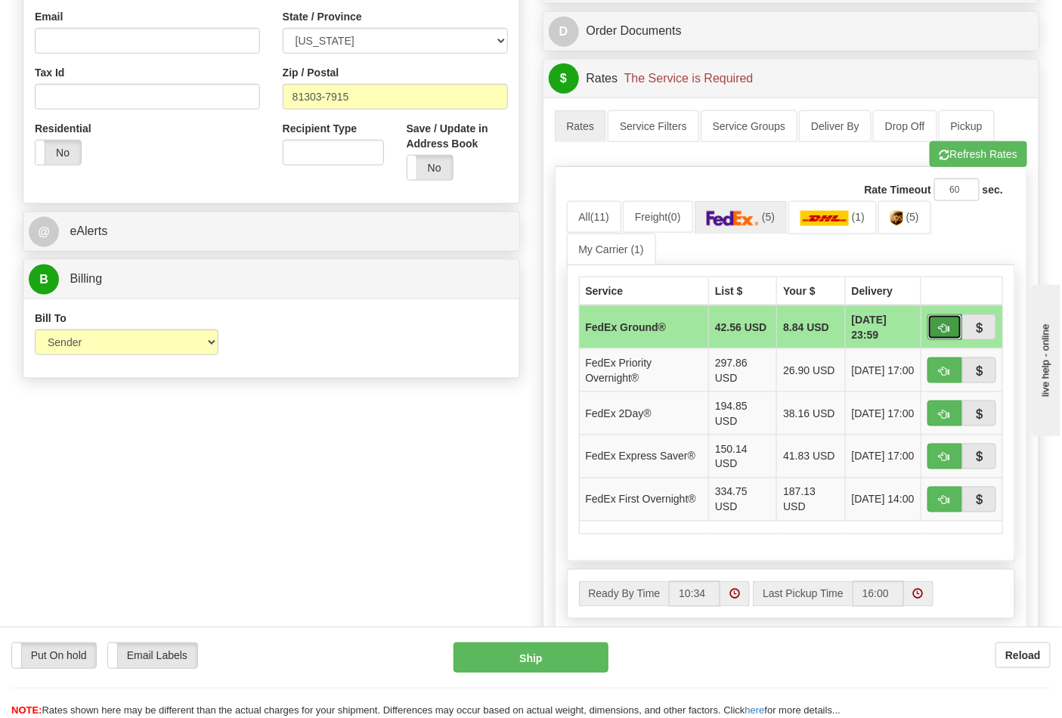
click at [941, 333] on span "button" at bounding box center [944, 328] width 11 height 10
type input "92"
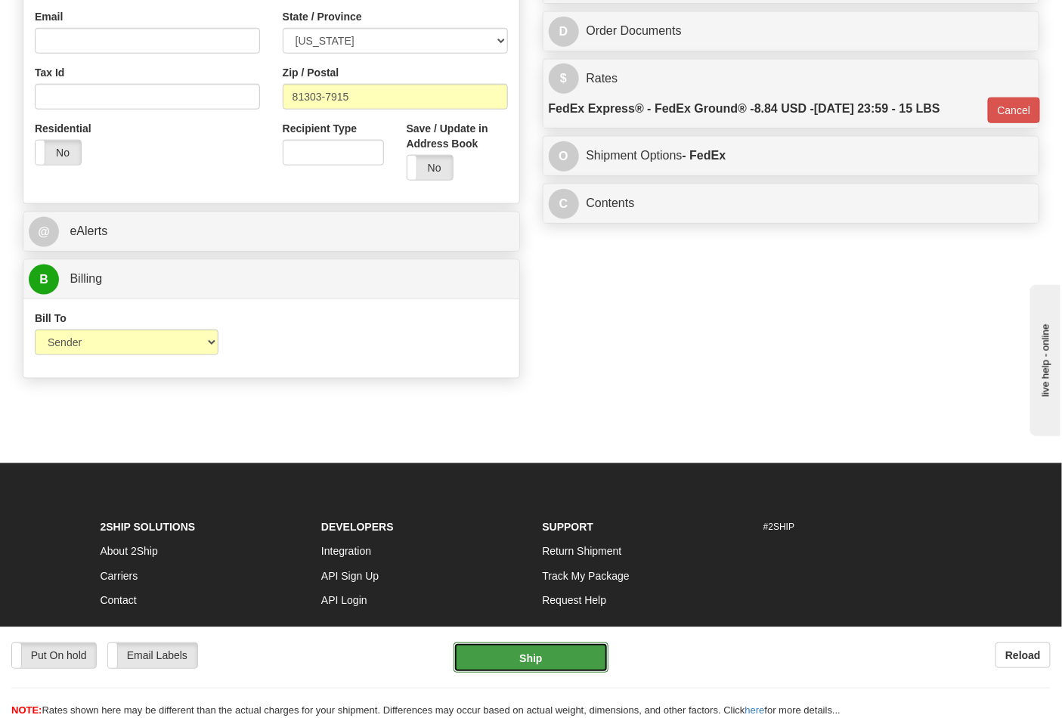
click at [546, 655] on button "Ship" at bounding box center [530, 657] width 154 height 30
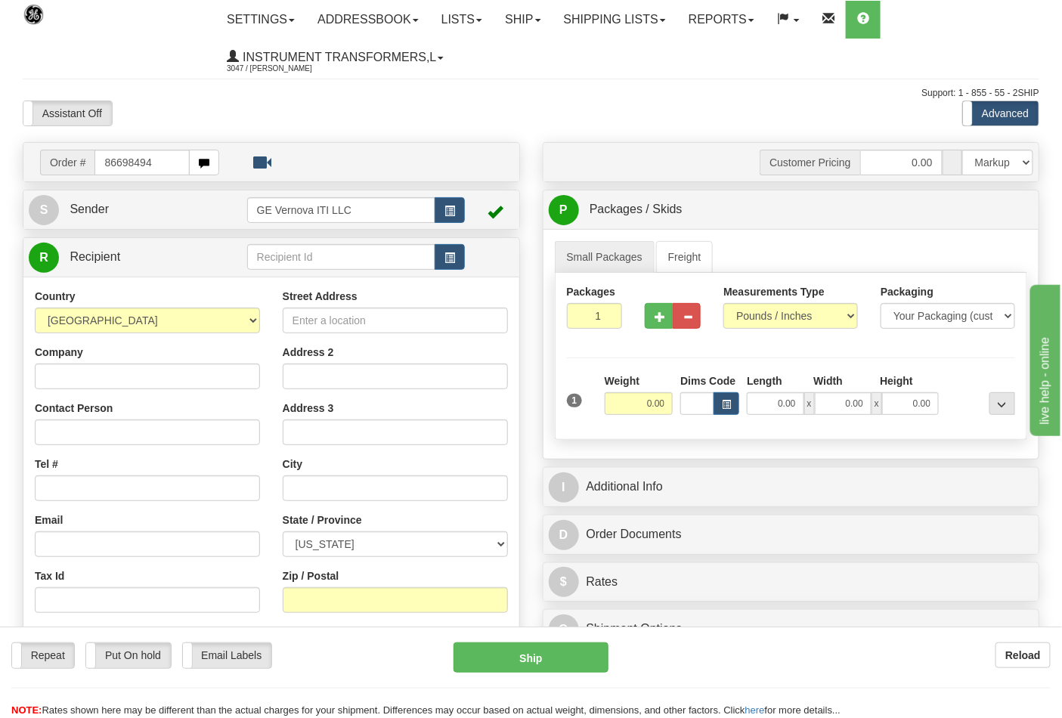
type input "86698494"
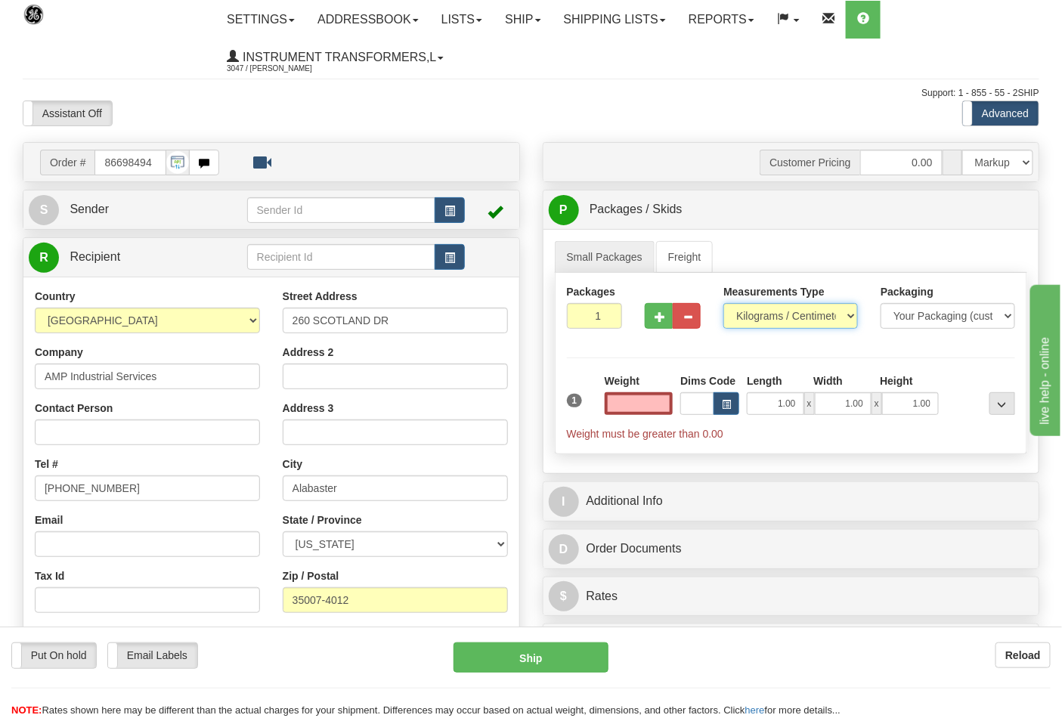
type input "0.00"
click at [757, 316] on select "Pounds / Inches Kilograms / Centimeters" at bounding box center [790, 316] width 135 height 26
select select "0"
click at [723, 304] on select "Pounds / Inches Kilograms / Centimeters" at bounding box center [790, 316] width 135 height 26
click at [664, 401] on input "0.00" at bounding box center [639, 403] width 69 height 23
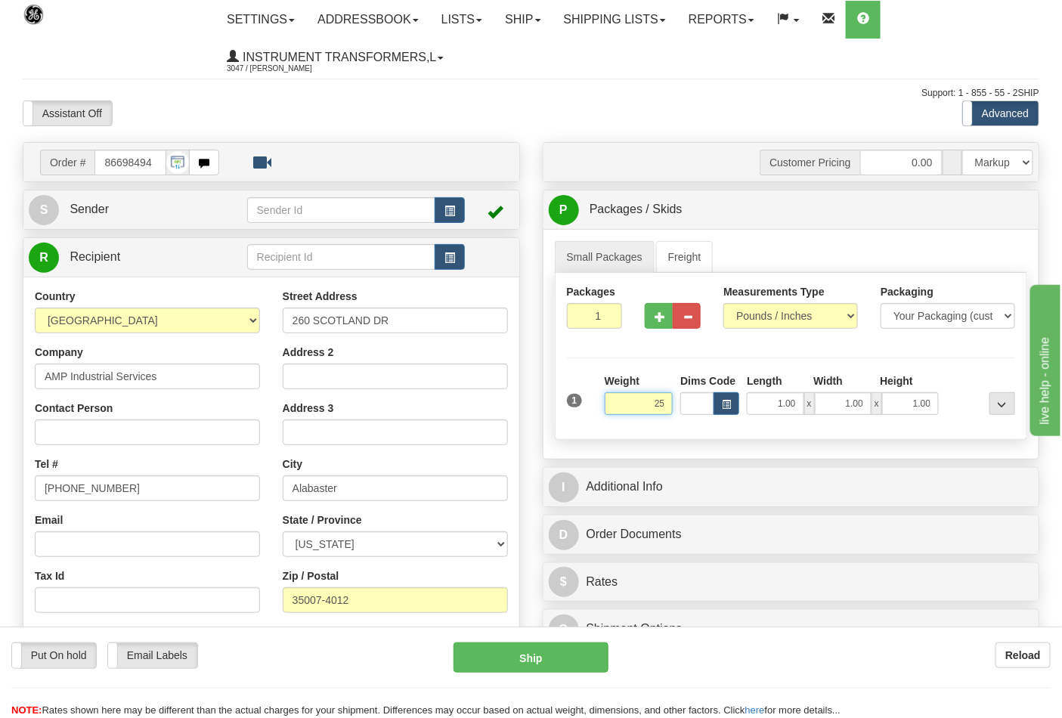
click button "Delete" at bounding box center [0, 0] width 0 height 0
type input "25.00"
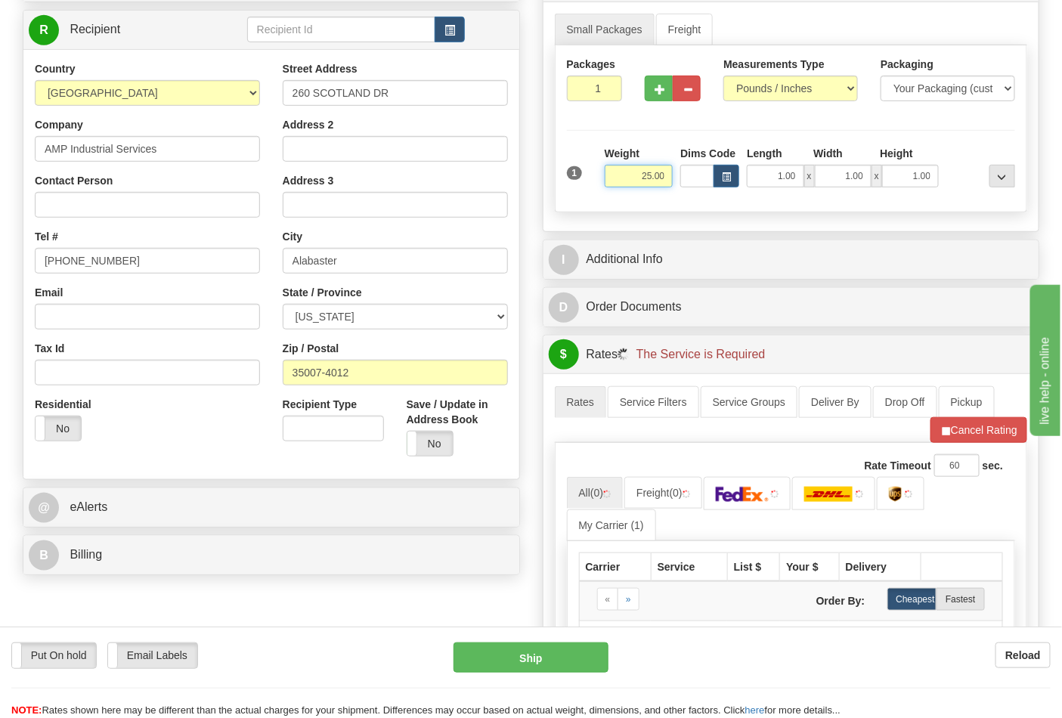
scroll to position [252, 0]
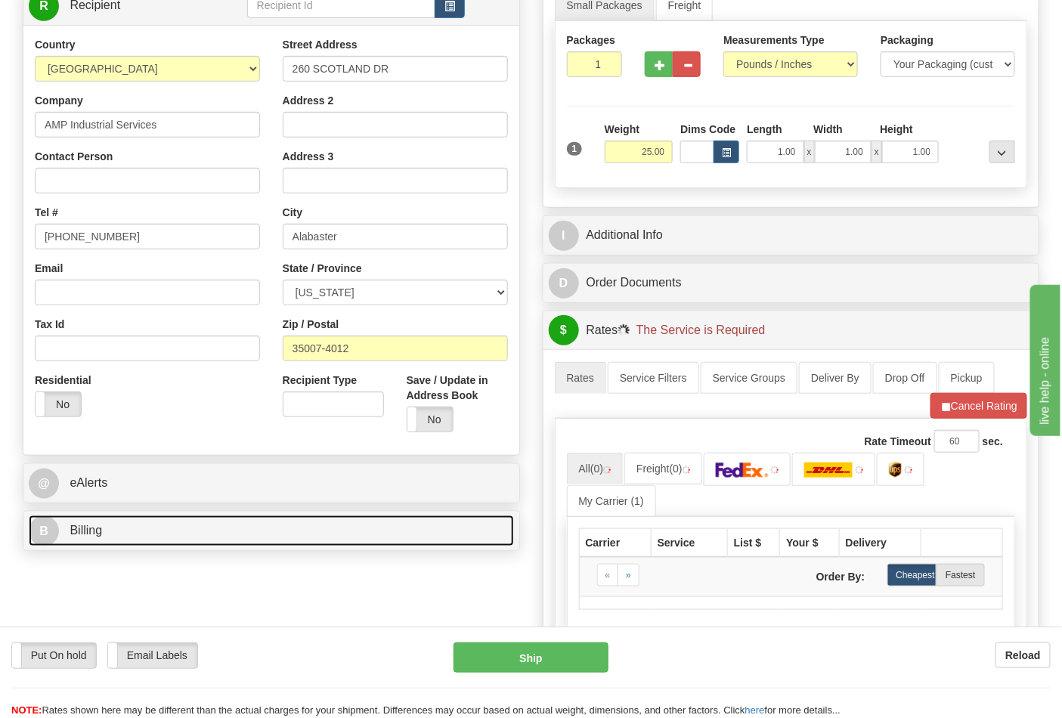
click at [138, 534] on link "B Billing" at bounding box center [271, 530] width 485 height 31
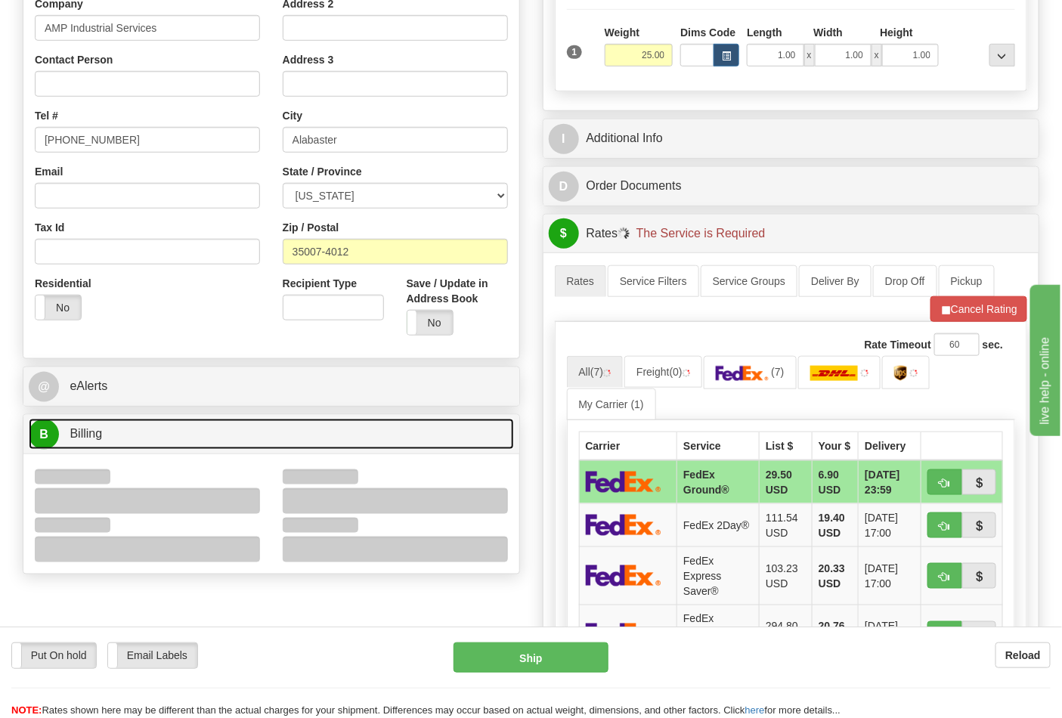
scroll to position [419, 0]
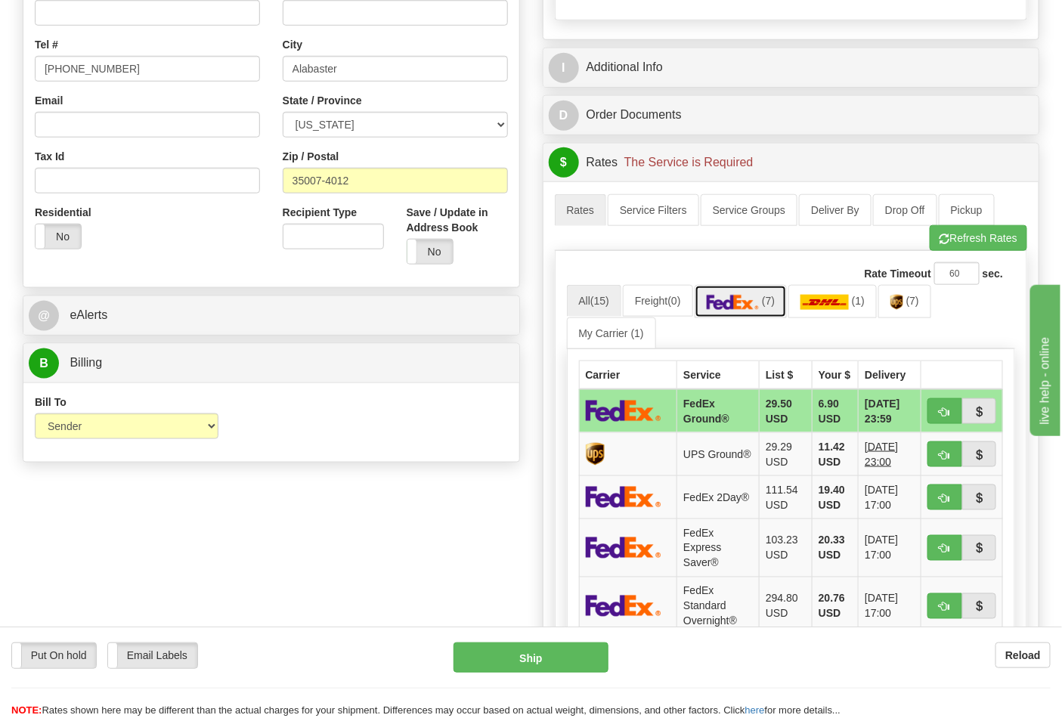
click at [754, 312] on link "(7)" at bounding box center [741, 301] width 93 height 32
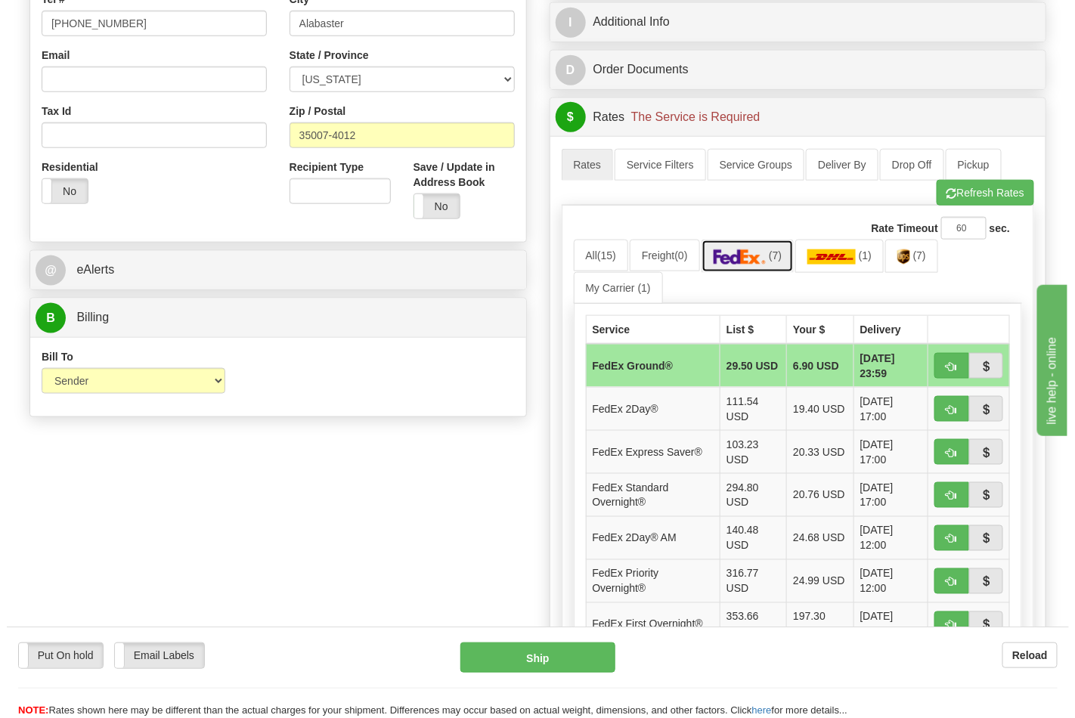
scroll to position [503, 0]
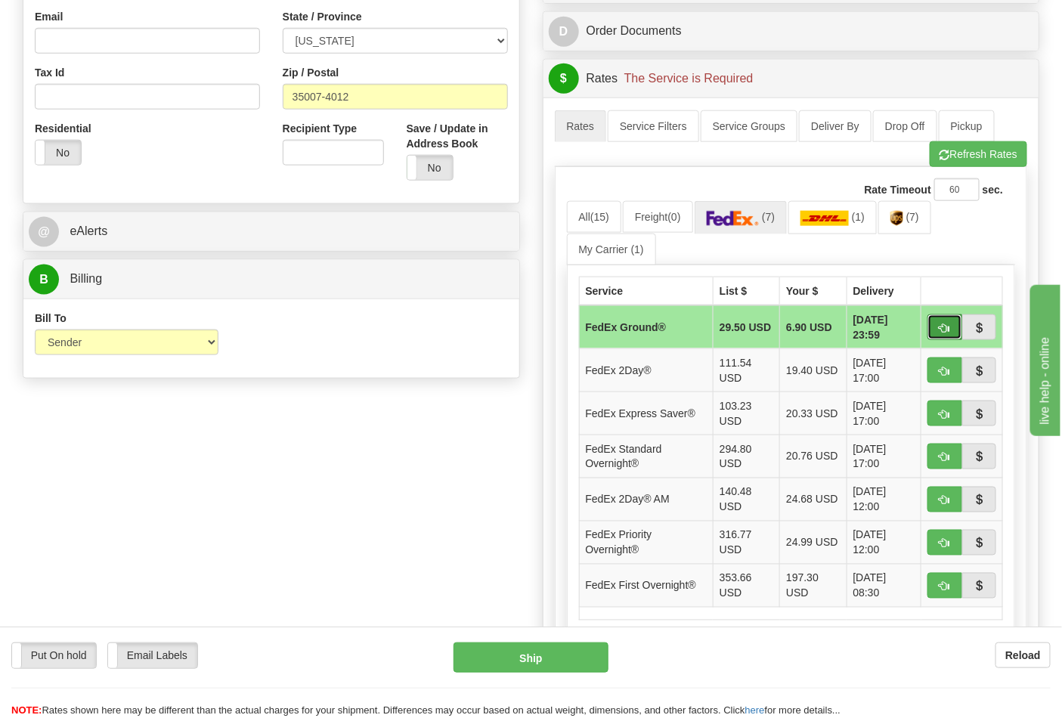
click at [942, 330] on span "button" at bounding box center [944, 328] width 11 height 10
type input "92"
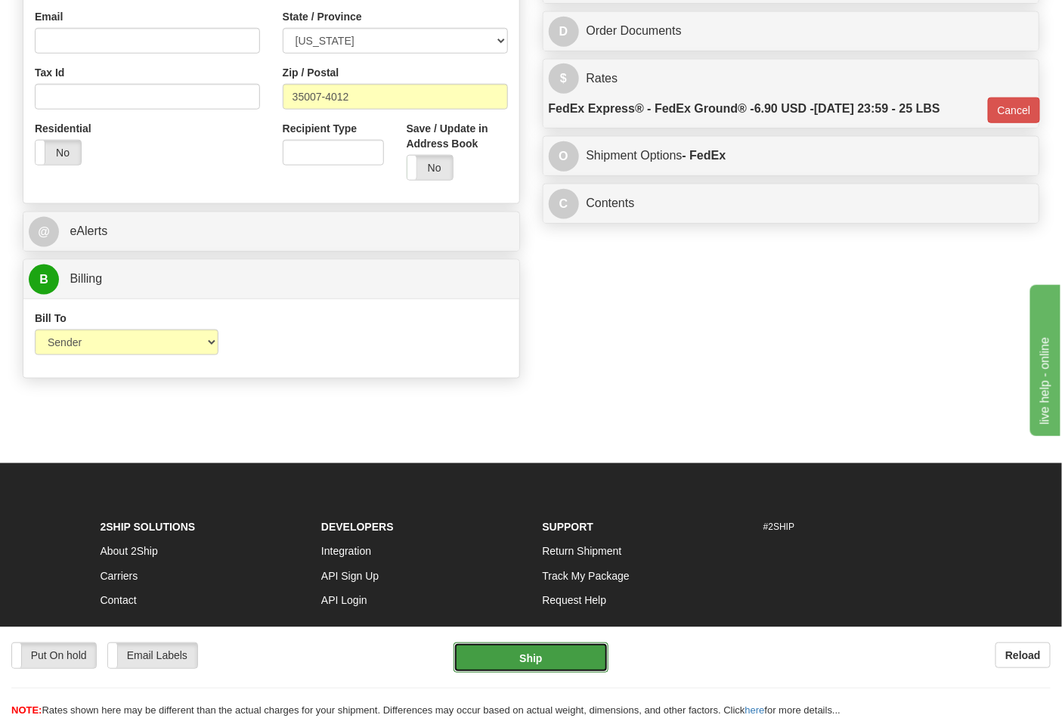
click at [554, 654] on button "Ship" at bounding box center [530, 657] width 154 height 30
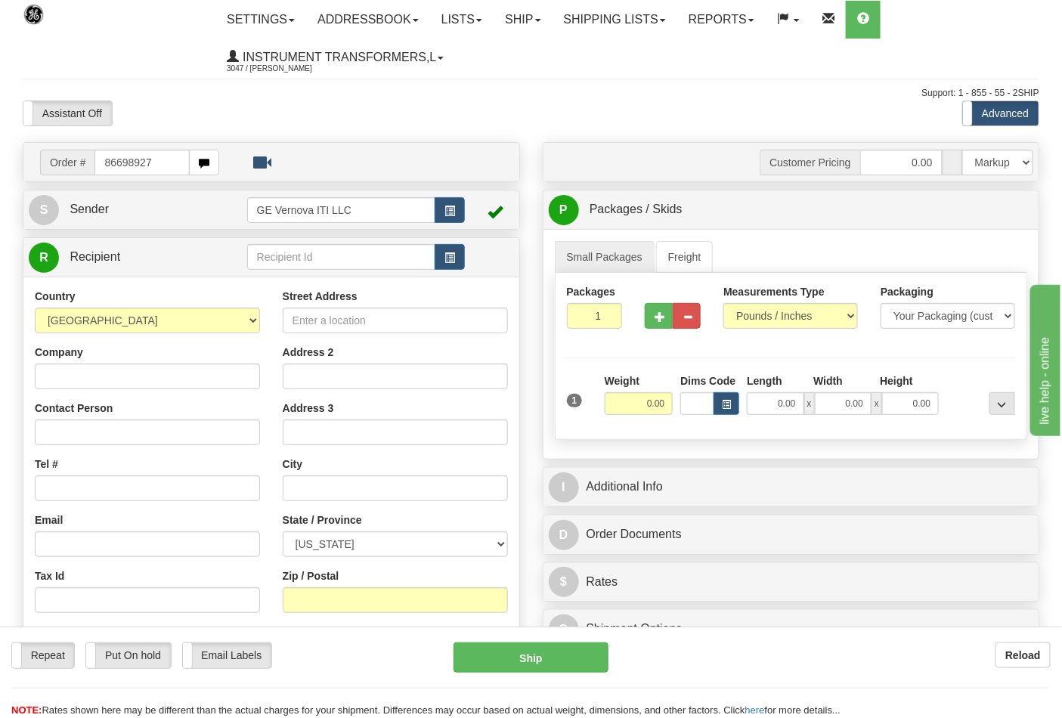
type input "86698927"
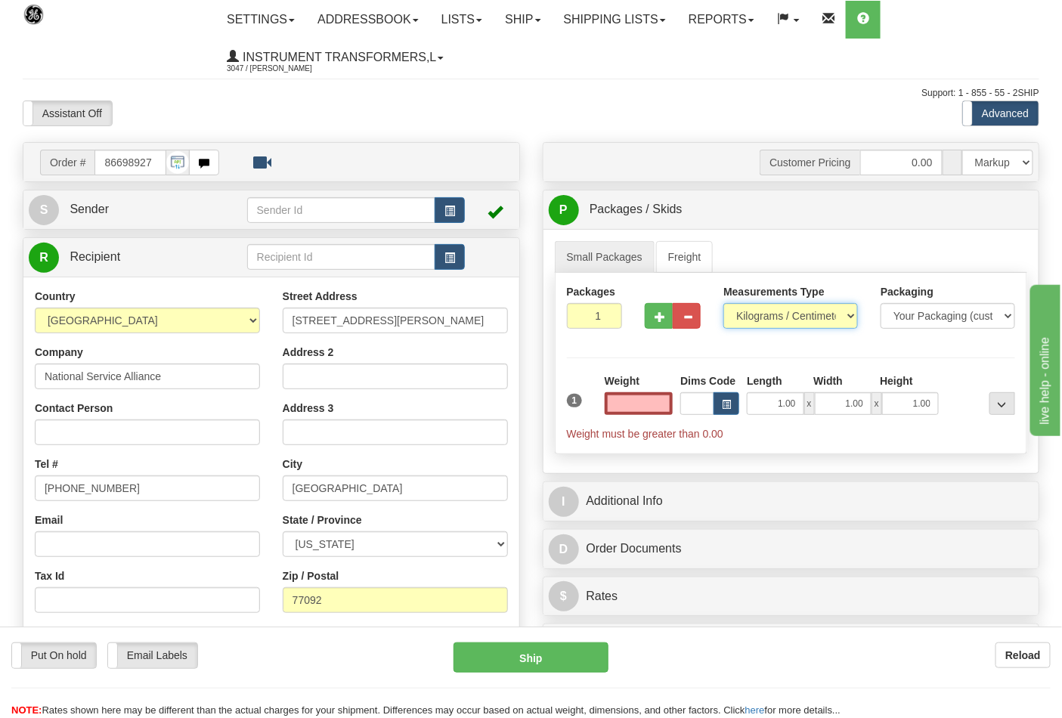
type input "0.00"
click at [765, 319] on select "Pounds / Inches Kilograms / Centimeters" at bounding box center [790, 316] width 135 height 26
select select "0"
click at [723, 304] on select "Pounds / Inches Kilograms / Centimeters" at bounding box center [790, 316] width 135 height 26
click at [665, 409] on input "0.00" at bounding box center [639, 403] width 69 height 23
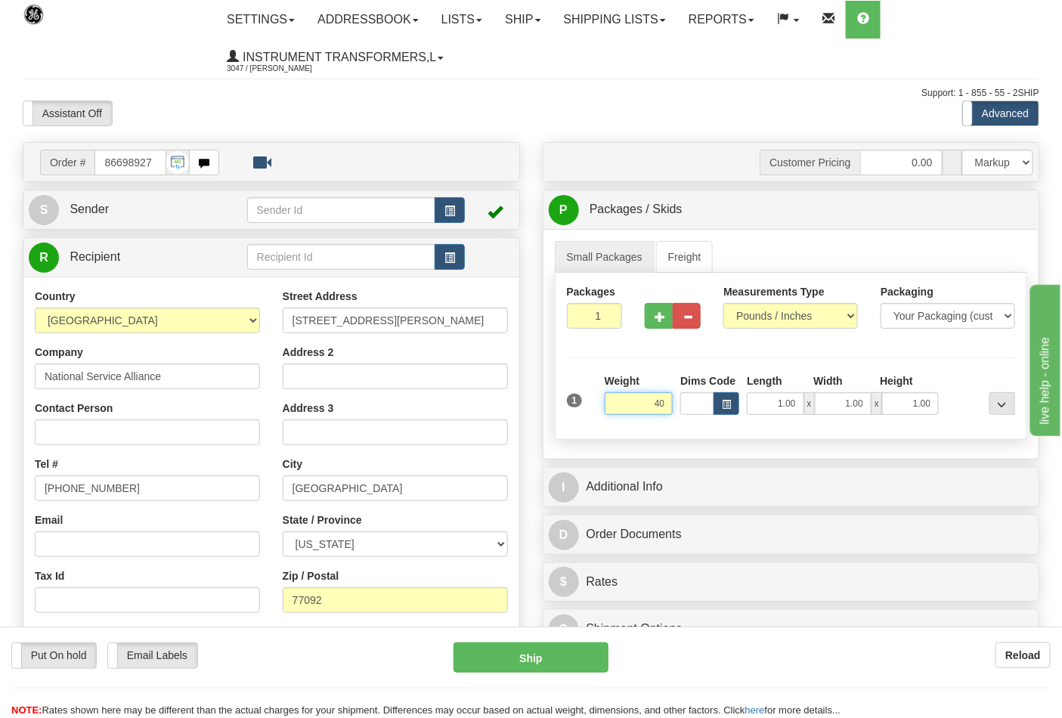
click button "Delete" at bounding box center [0, 0] width 0 height 0
type input "40.00"
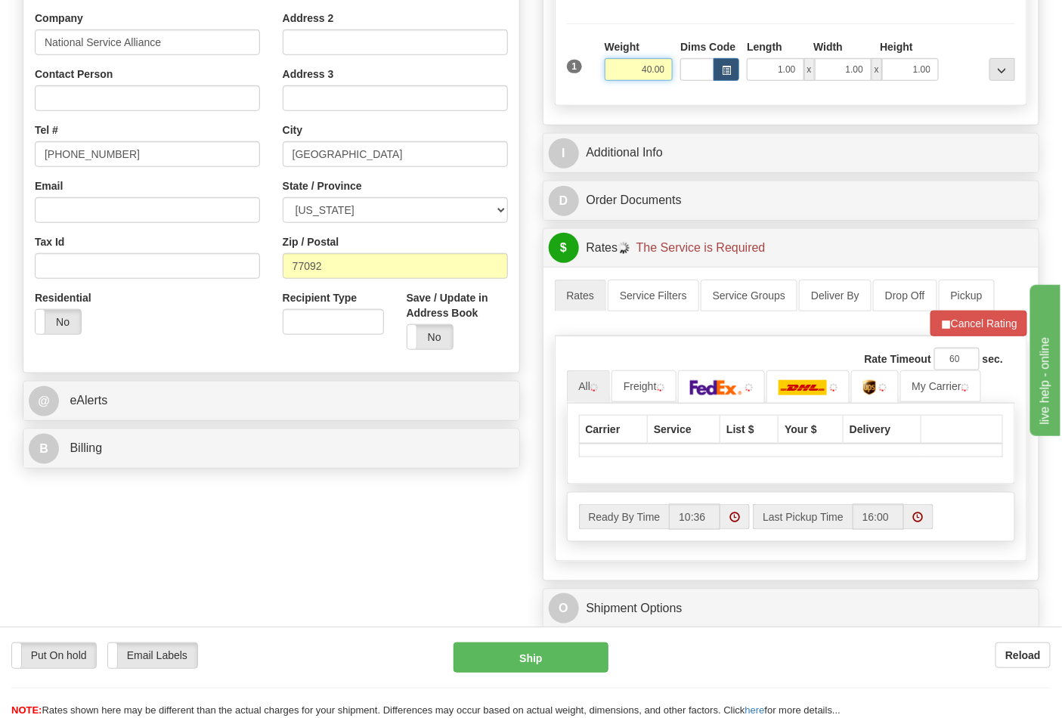
scroll to position [336, 0]
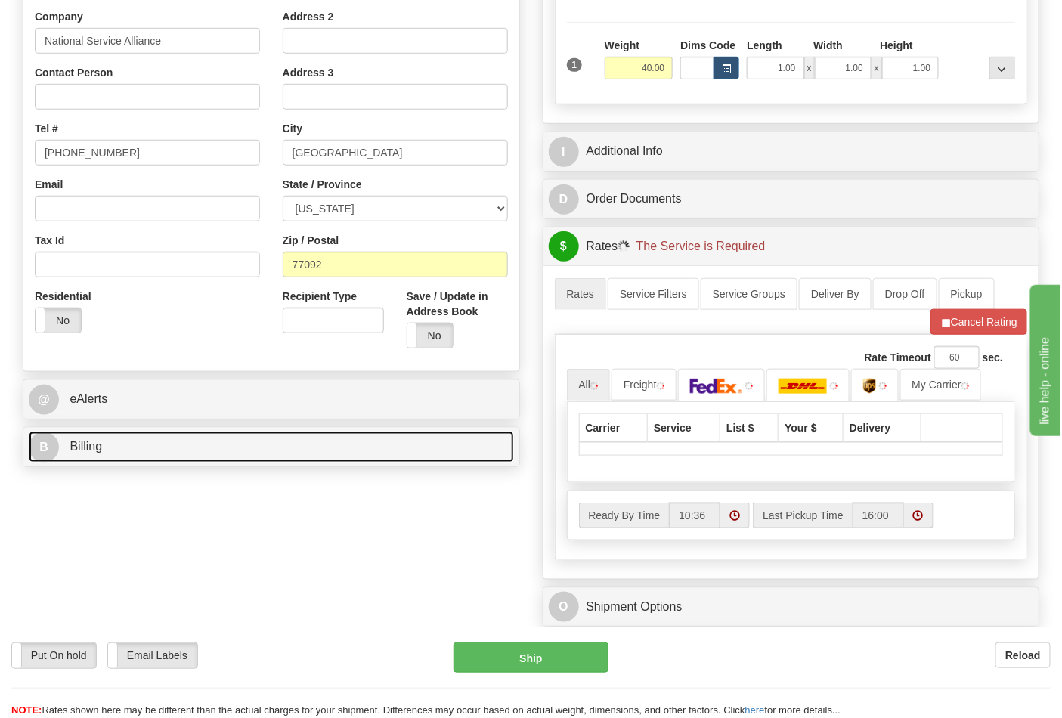
click at [134, 457] on link "B Billing" at bounding box center [271, 447] width 485 height 31
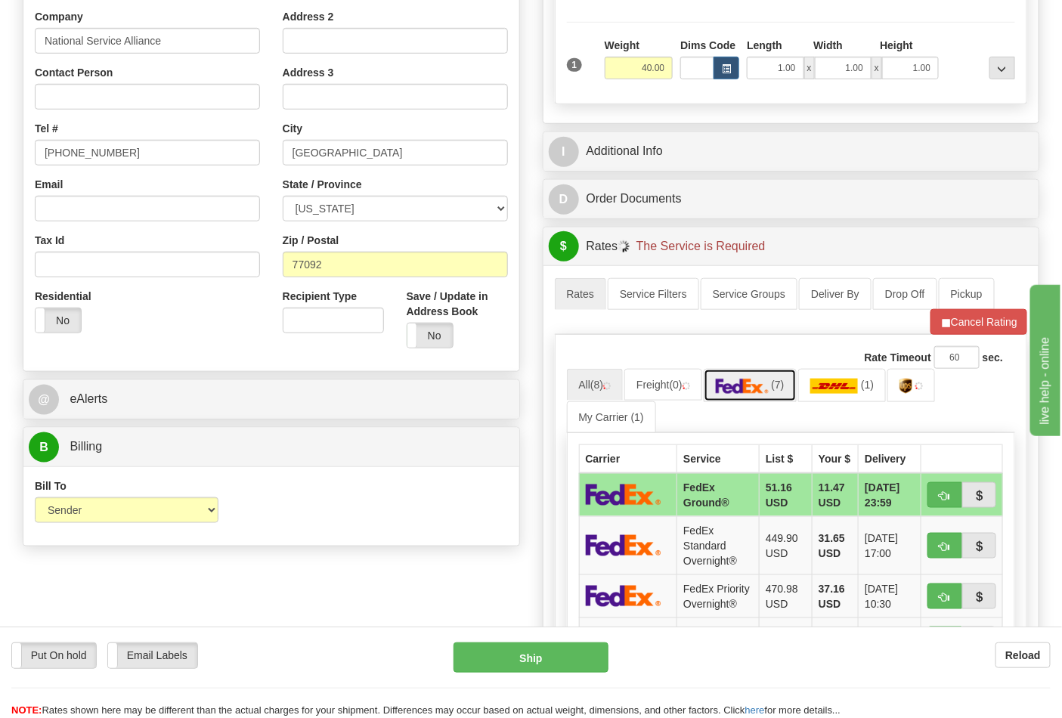
click at [763, 391] on img at bounding box center [742, 386] width 53 height 15
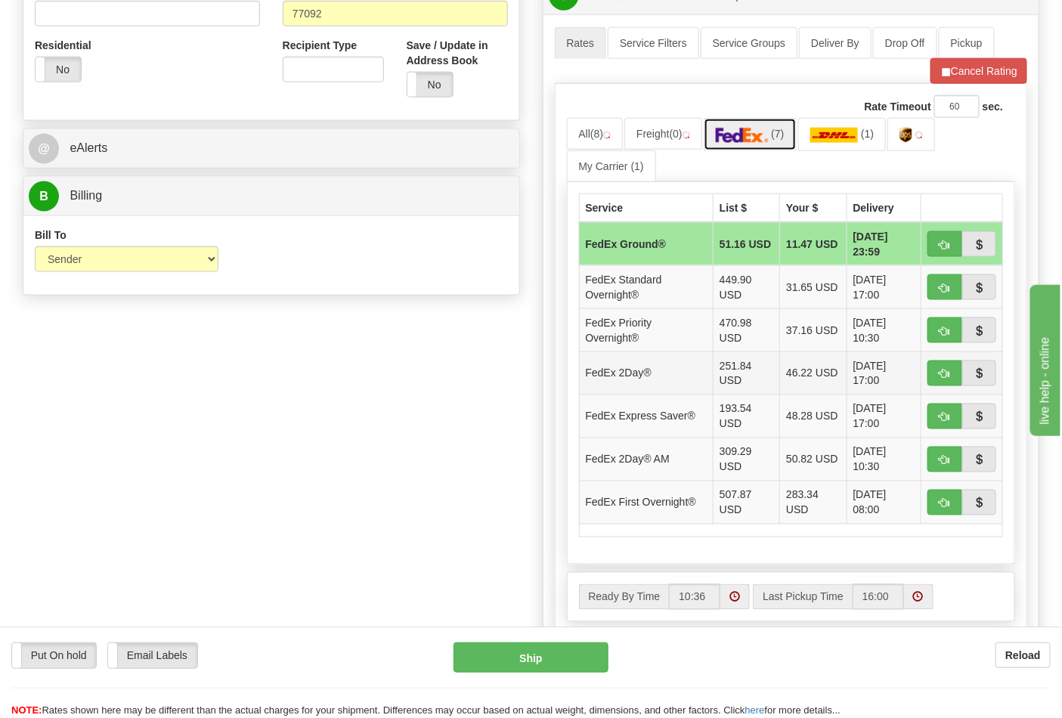
scroll to position [587, 0]
click at [945, 251] on button "button" at bounding box center [944, 244] width 35 height 26
click at [942, 248] on span "button" at bounding box center [944, 245] width 11 height 10
drag, startPoint x: 984, startPoint y: 73, endPoint x: 979, endPoint y: 199, distance: 126.3
click at [984, 76] on button "Cancel Rating" at bounding box center [978, 70] width 97 height 26
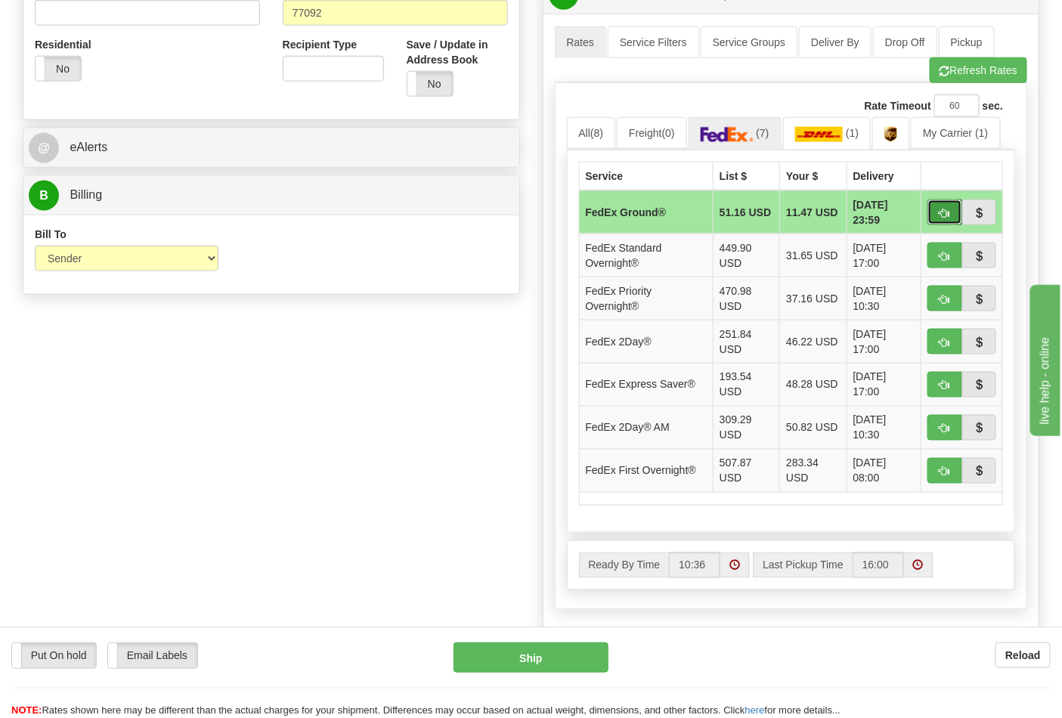
click at [943, 215] on span "button" at bounding box center [944, 214] width 11 height 10
type input "92"
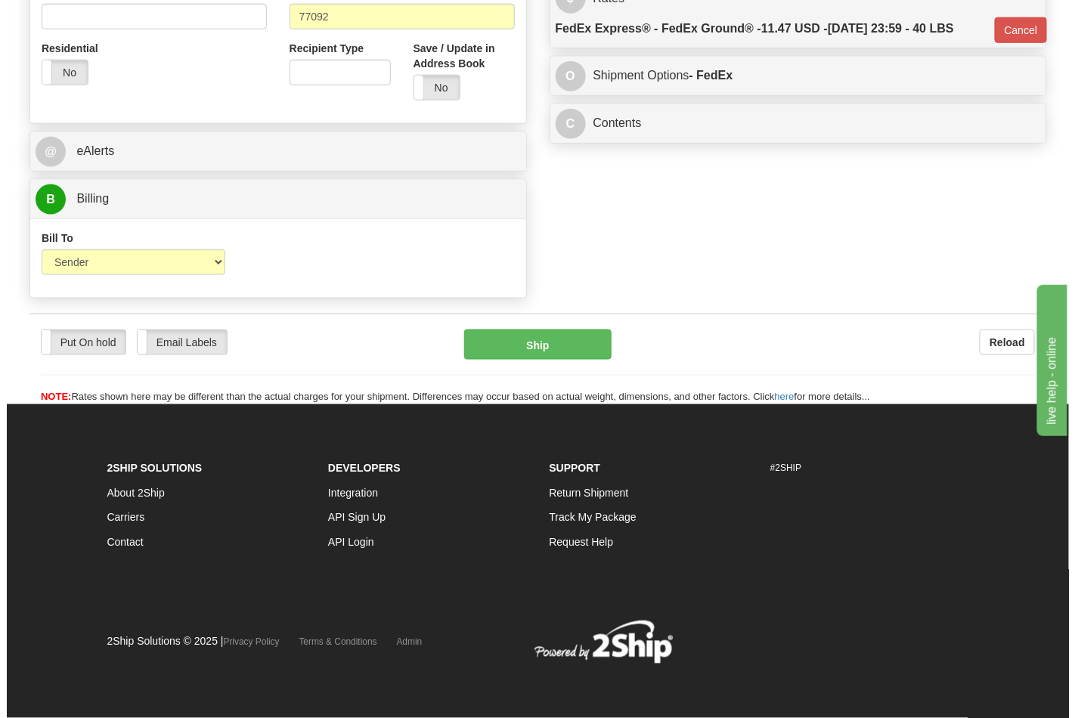
scroll to position [583, 0]
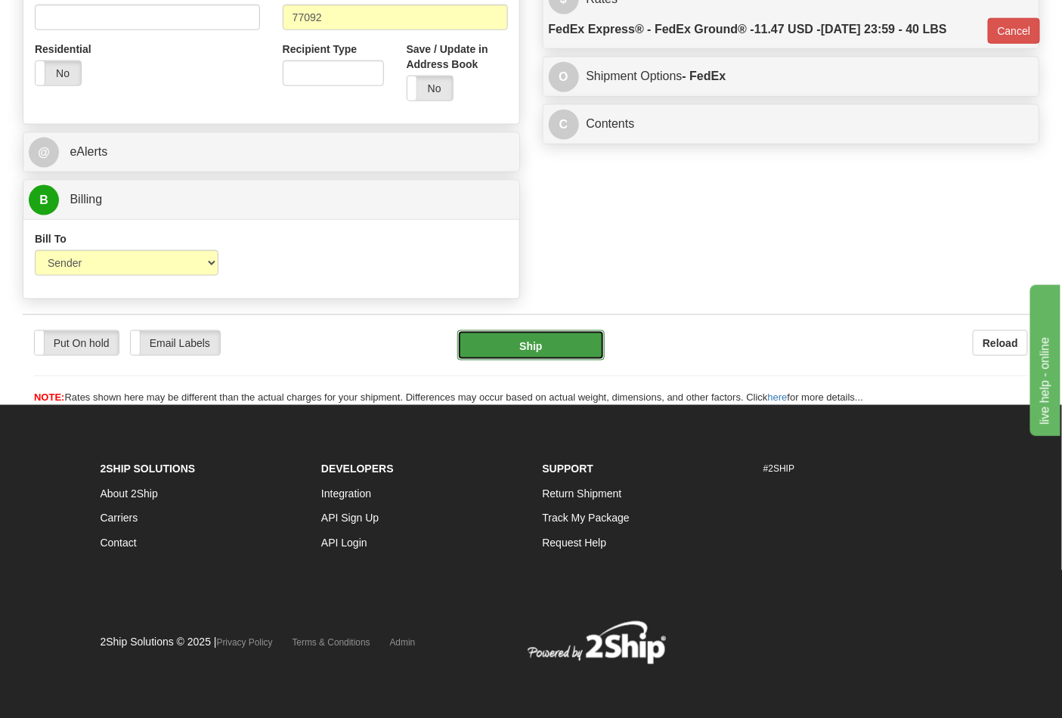
click at [546, 357] on button "Ship" at bounding box center [530, 345] width 147 height 30
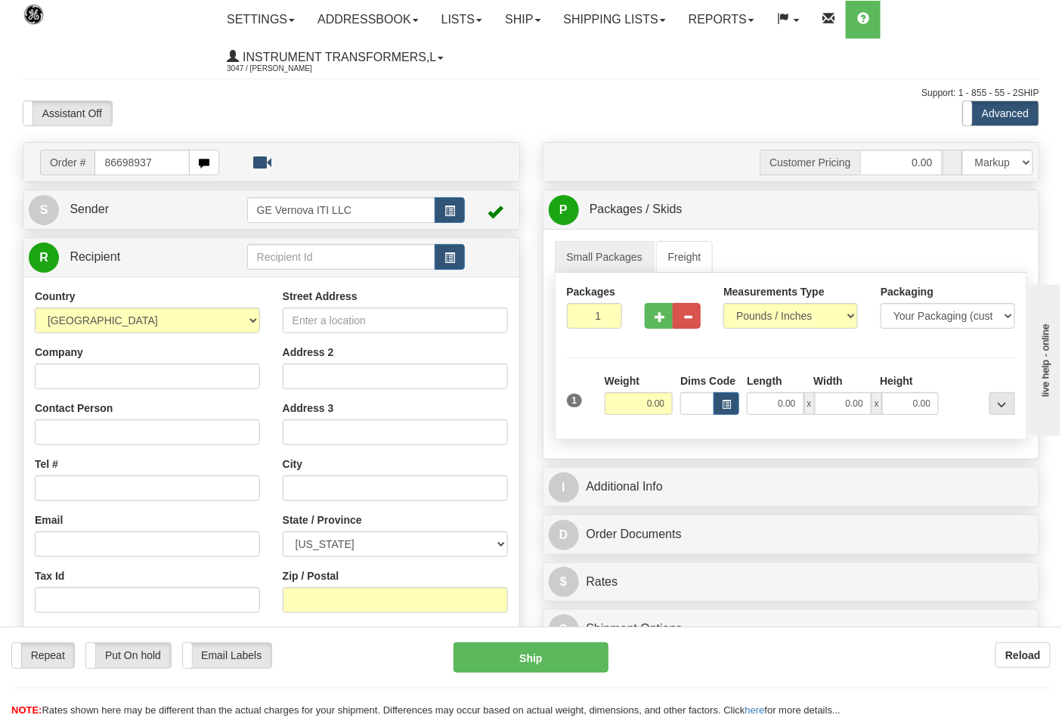
type input "86698937"
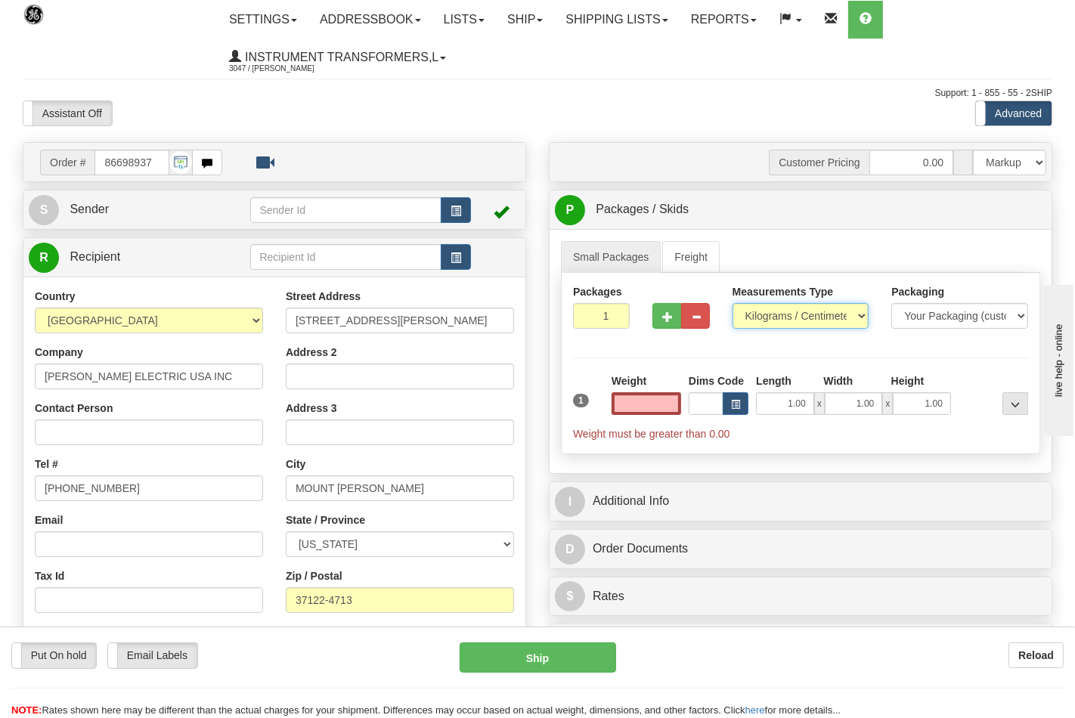
type input "0.00"
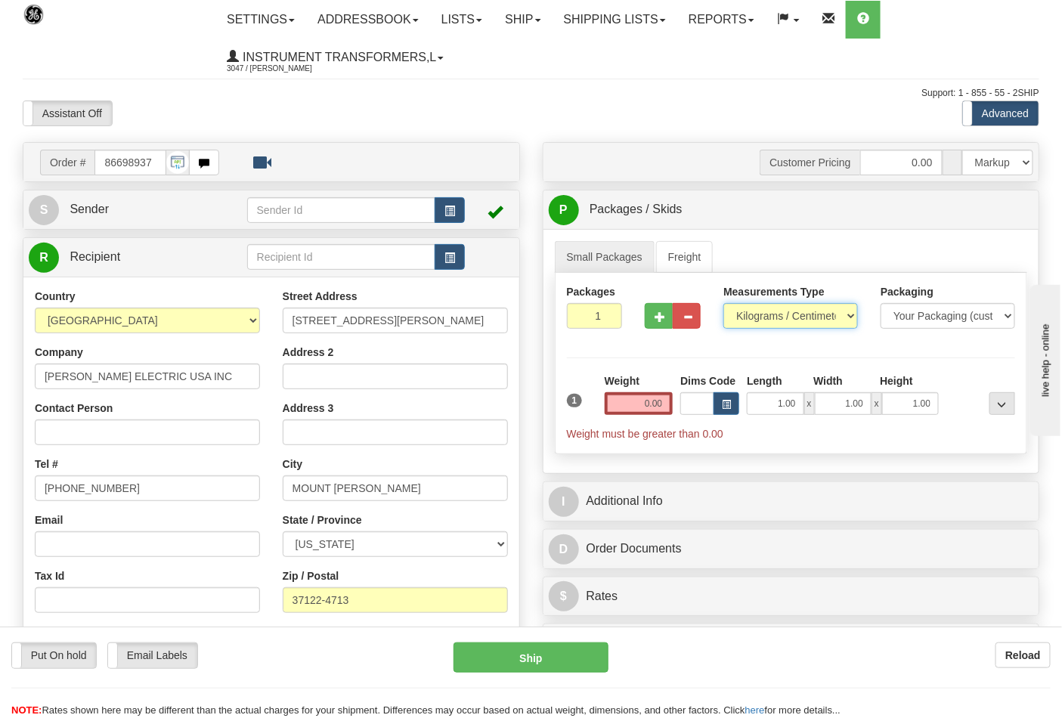
drag, startPoint x: 748, startPoint y: 321, endPoint x: 753, endPoint y: 328, distance: 8.2
click at [748, 321] on select "Pounds / Inches Kilograms / Centimeters" at bounding box center [790, 316] width 135 height 26
select select "0"
click at [723, 304] on select "Pounds / Inches Kilograms / Centimeters" at bounding box center [790, 316] width 135 height 26
click at [663, 401] on input "0.00" at bounding box center [639, 403] width 69 height 23
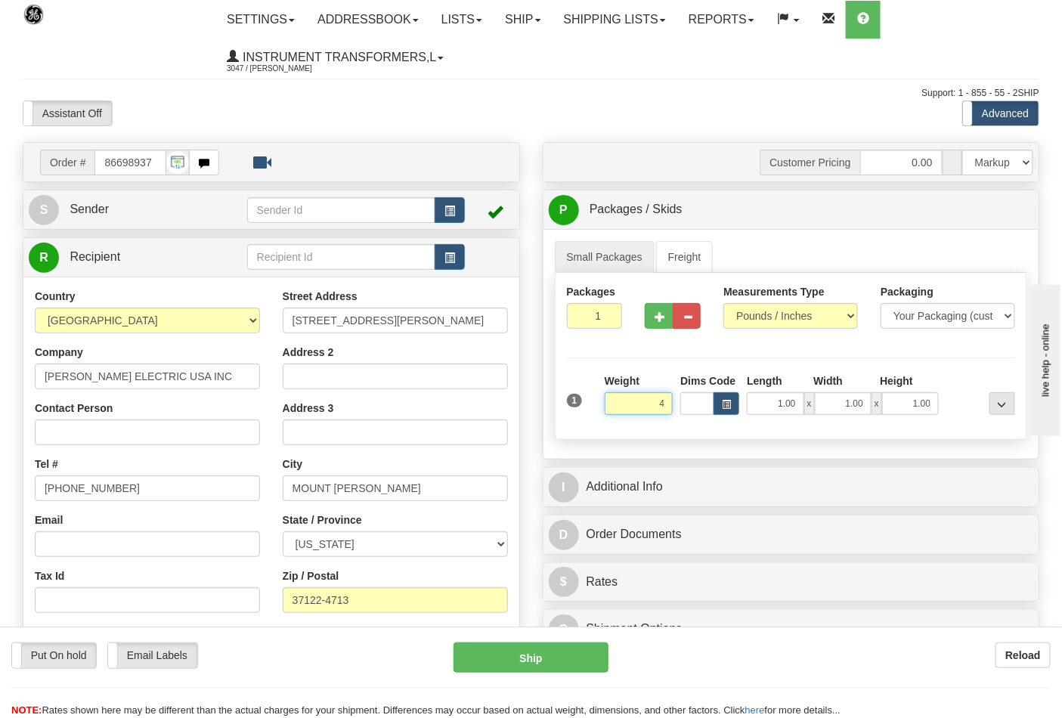
click button "Delete" at bounding box center [0, 0] width 0 height 0
type input "4.00"
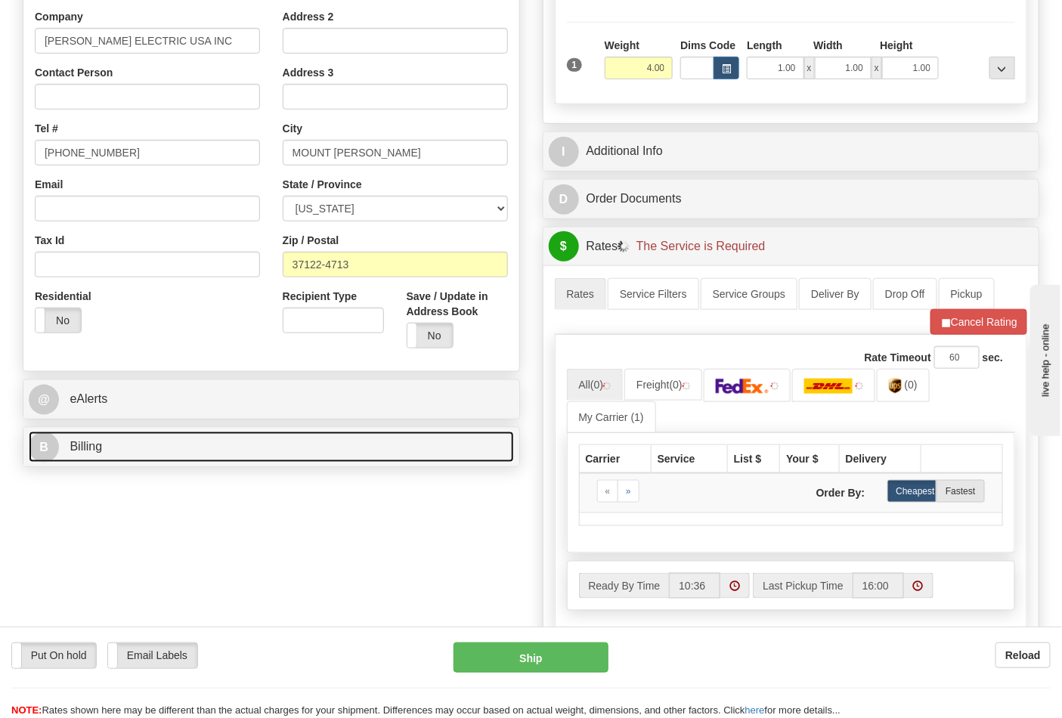
click at [216, 447] on link "B Billing" at bounding box center [271, 447] width 485 height 31
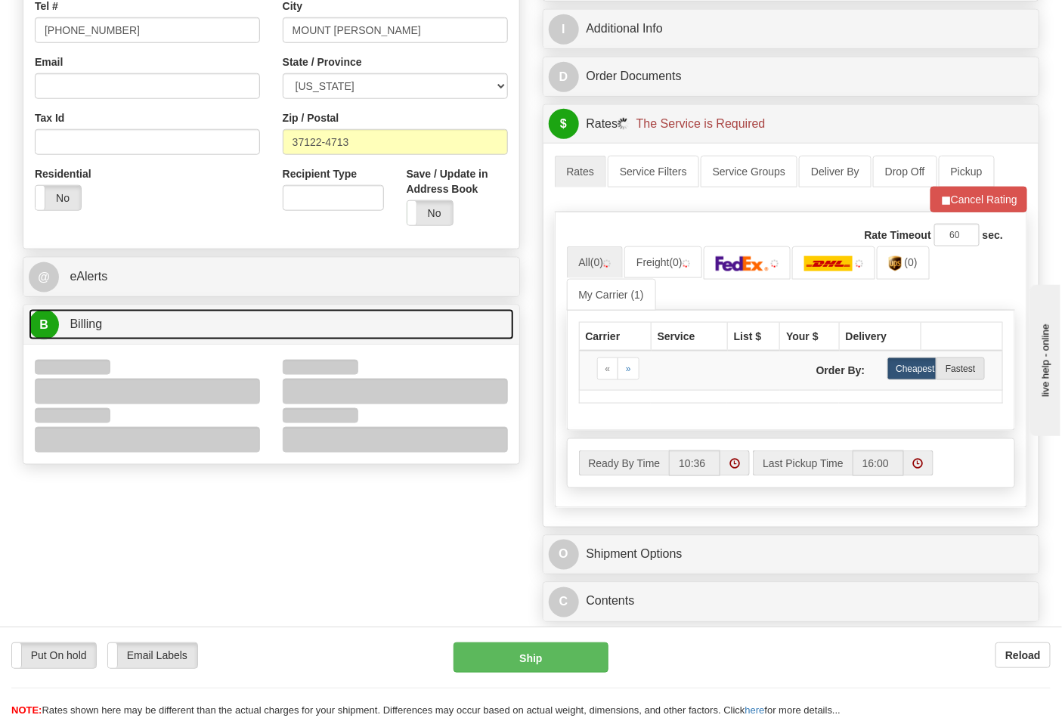
scroll to position [587, 0]
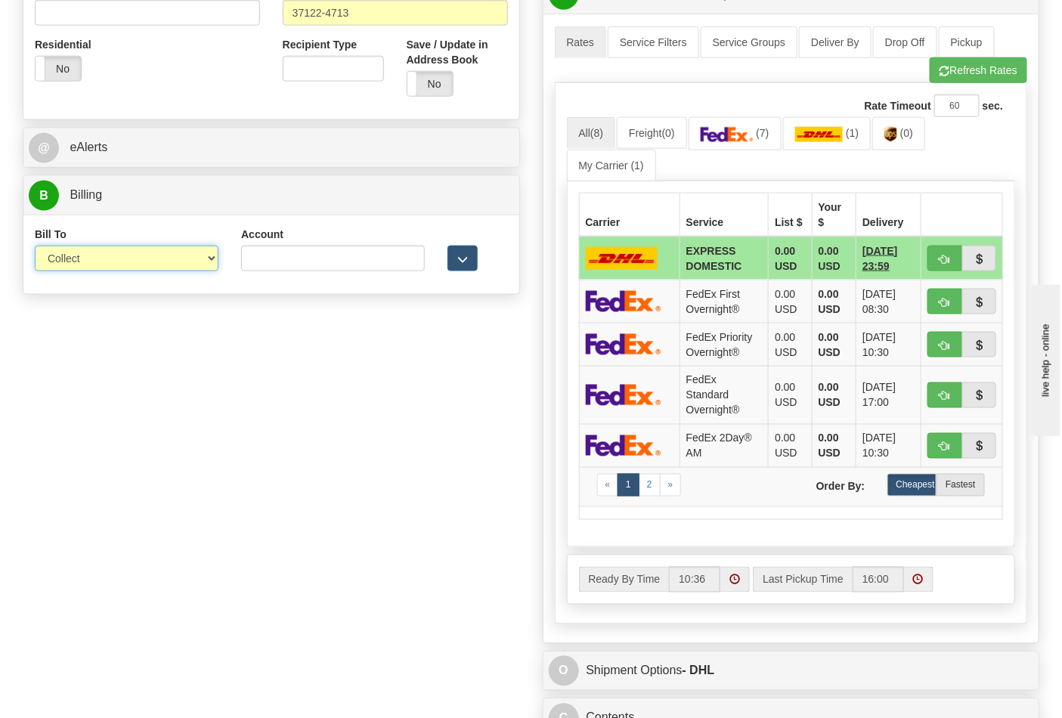
click at [91, 271] on select "Sender Recipient Third Party Collect" at bounding box center [127, 259] width 184 height 26
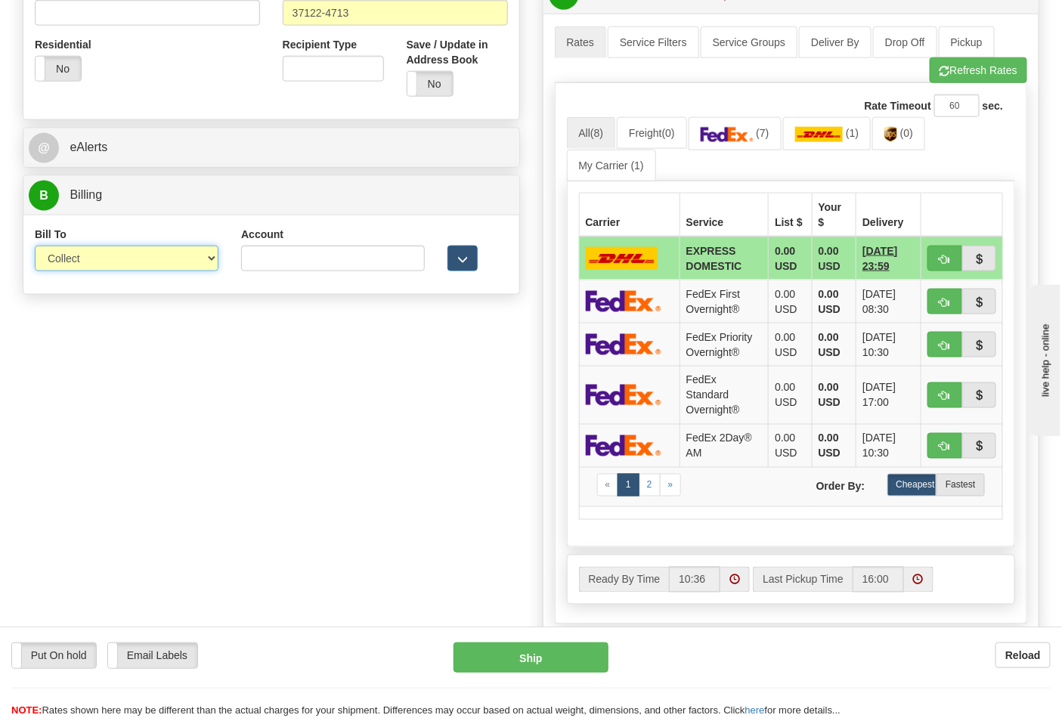
select select "2"
click at [35, 247] on select "Sender Recipient Third Party Collect" at bounding box center [127, 259] width 184 height 26
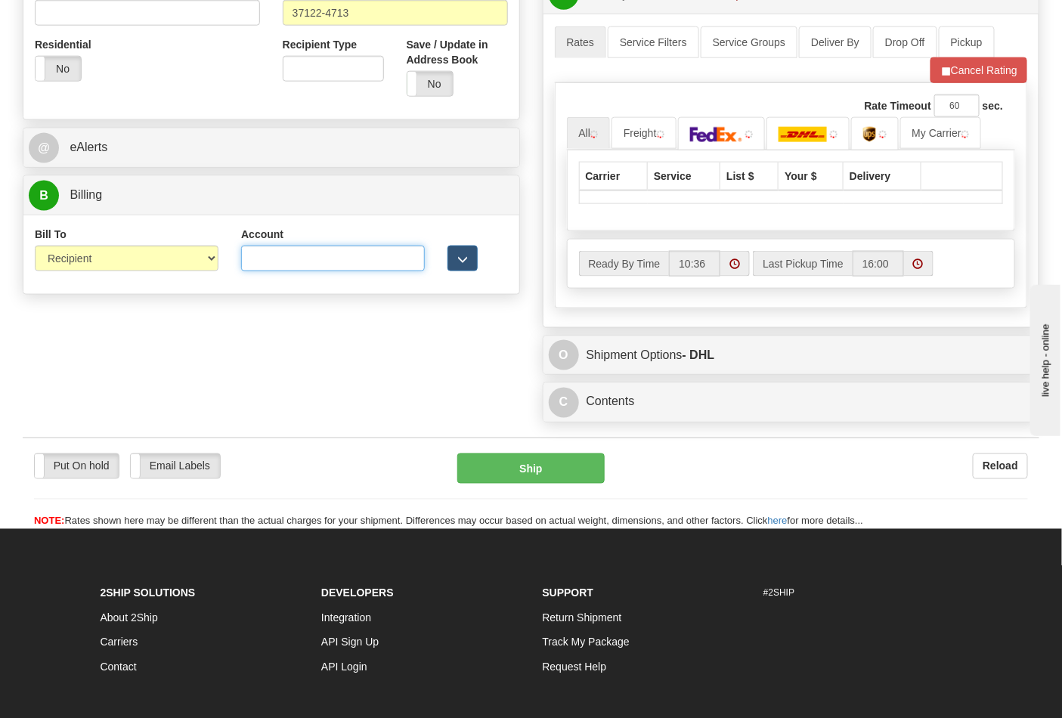
click at [262, 255] on input "Account" at bounding box center [333, 259] width 184 height 26
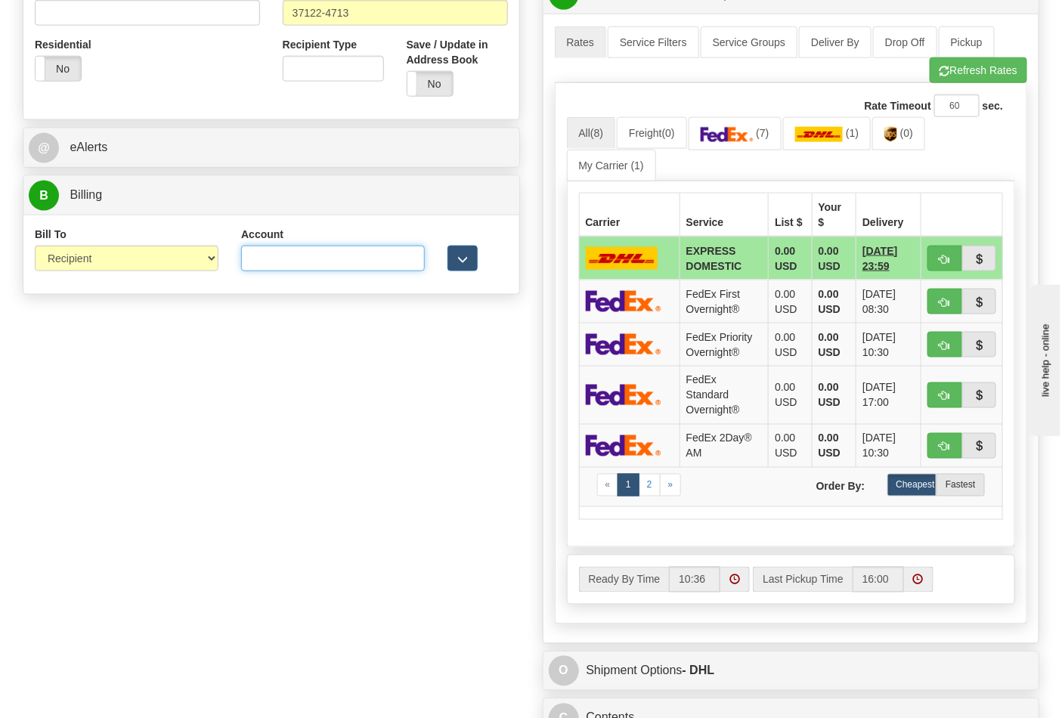
paste input "103538629"
type input "103538629"
click at [741, 140] on img at bounding box center [727, 134] width 53 height 15
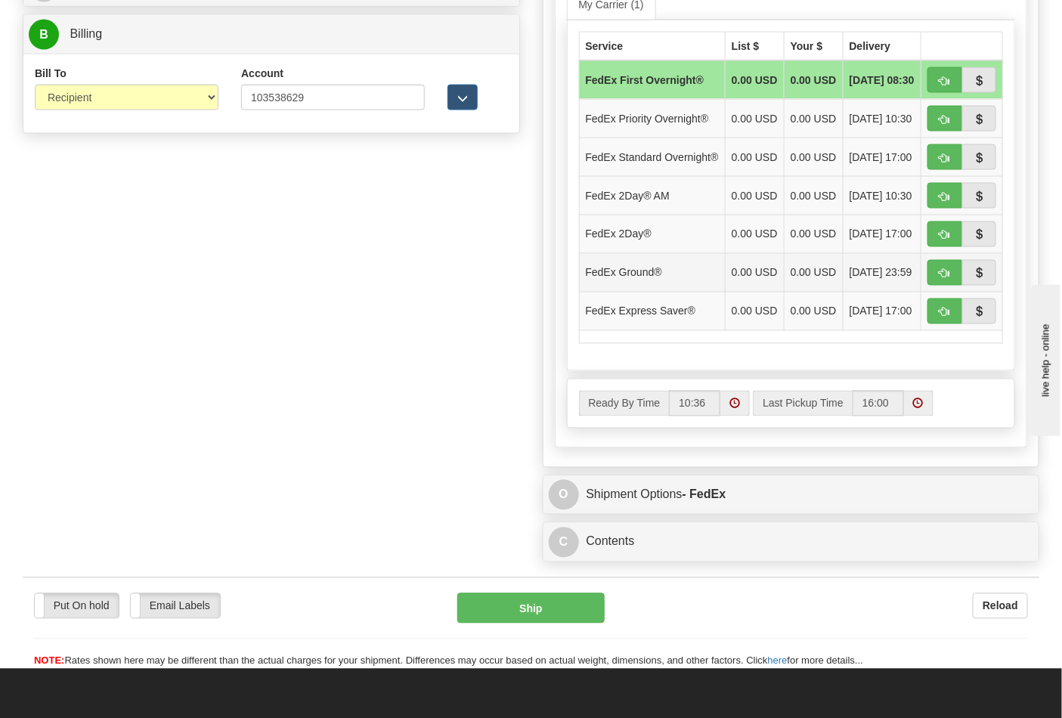
scroll to position [756, 0]
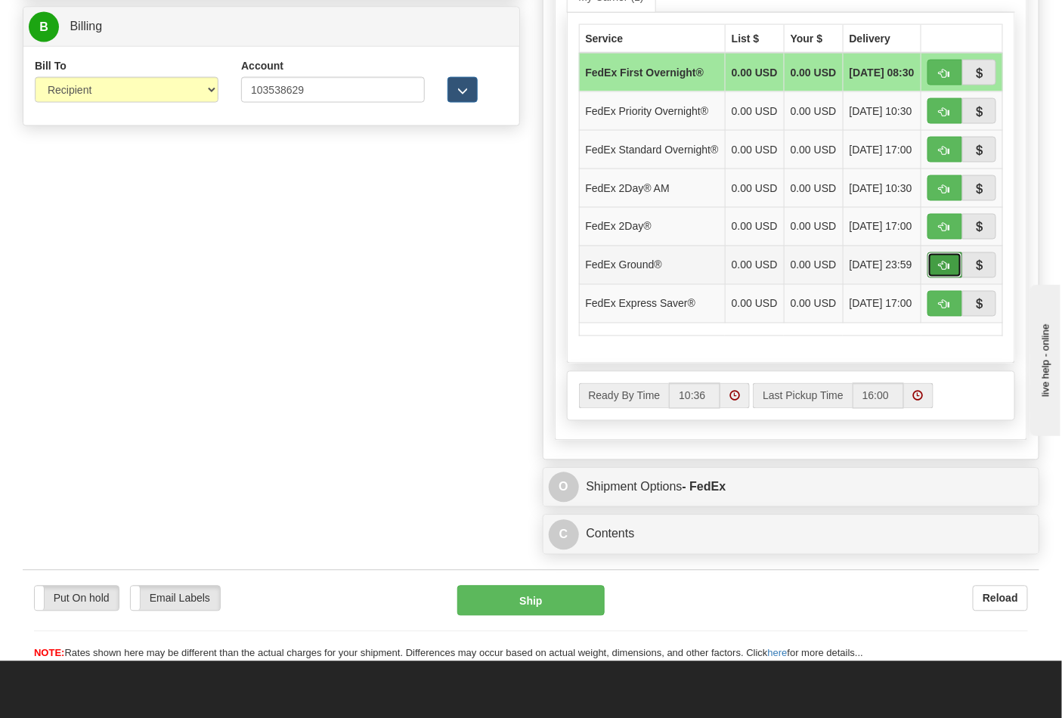
click at [942, 271] on span "button" at bounding box center [944, 266] width 11 height 10
type input "92"
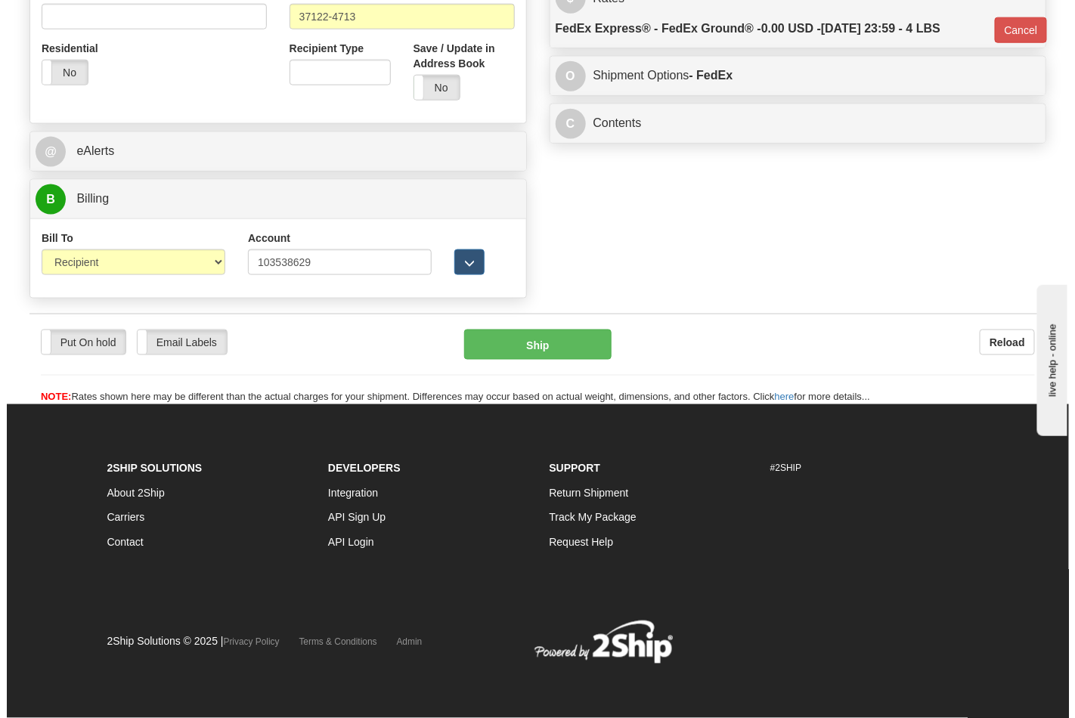
scroll to position [586, 0]
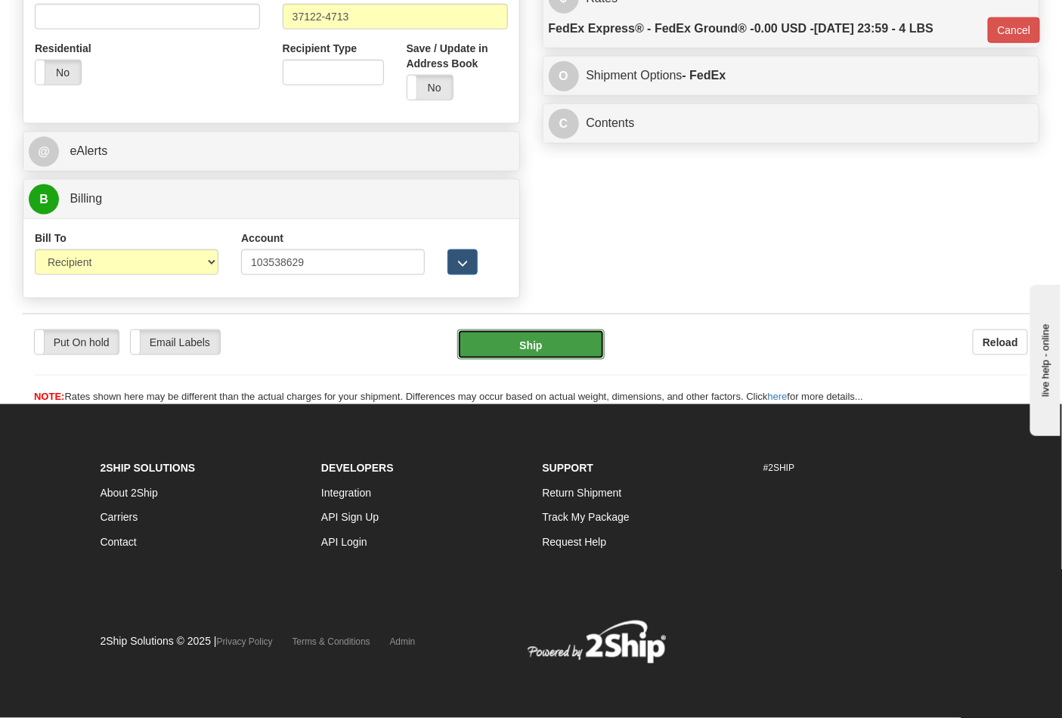
click at [564, 338] on button "Ship" at bounding box center [530, 345] width 147 height 30
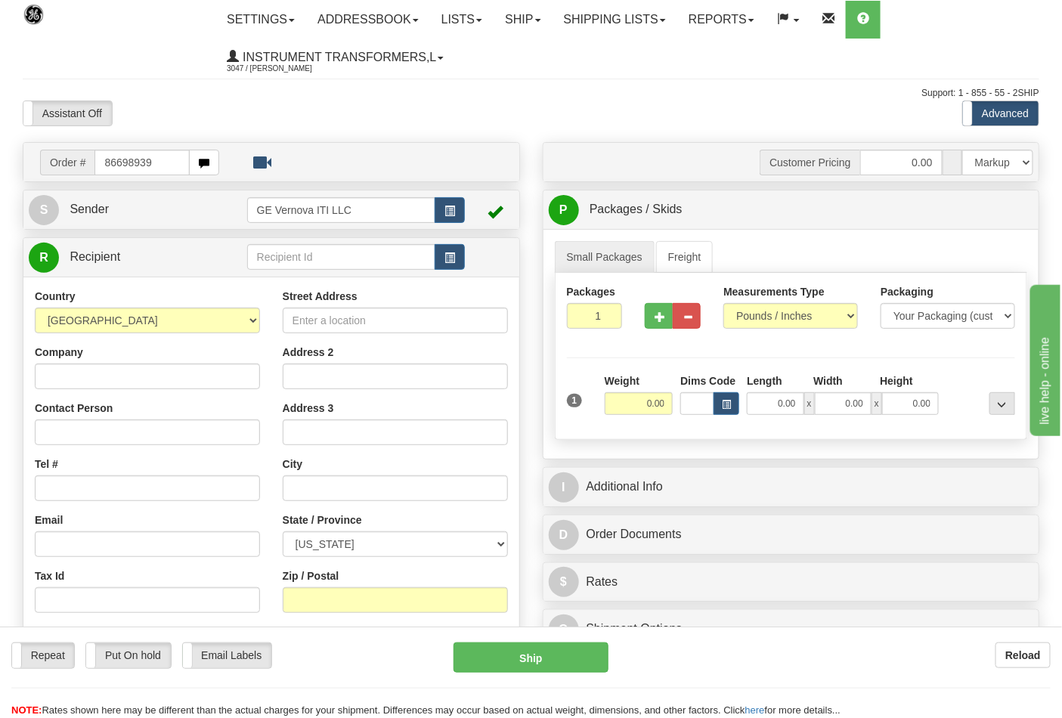
type input "86698939"
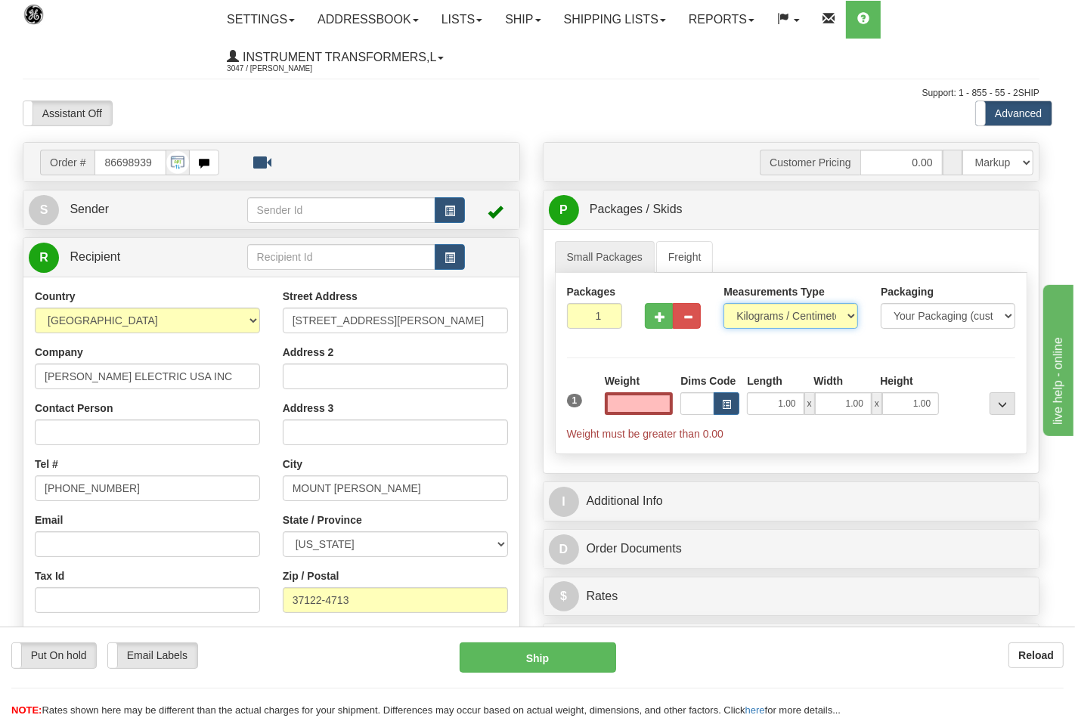
type input "0.00"
click at [763, 314] on select "Pounds / Inches Kilograms / Centimeters" at bounding box center [790, 316] width 135 height 26
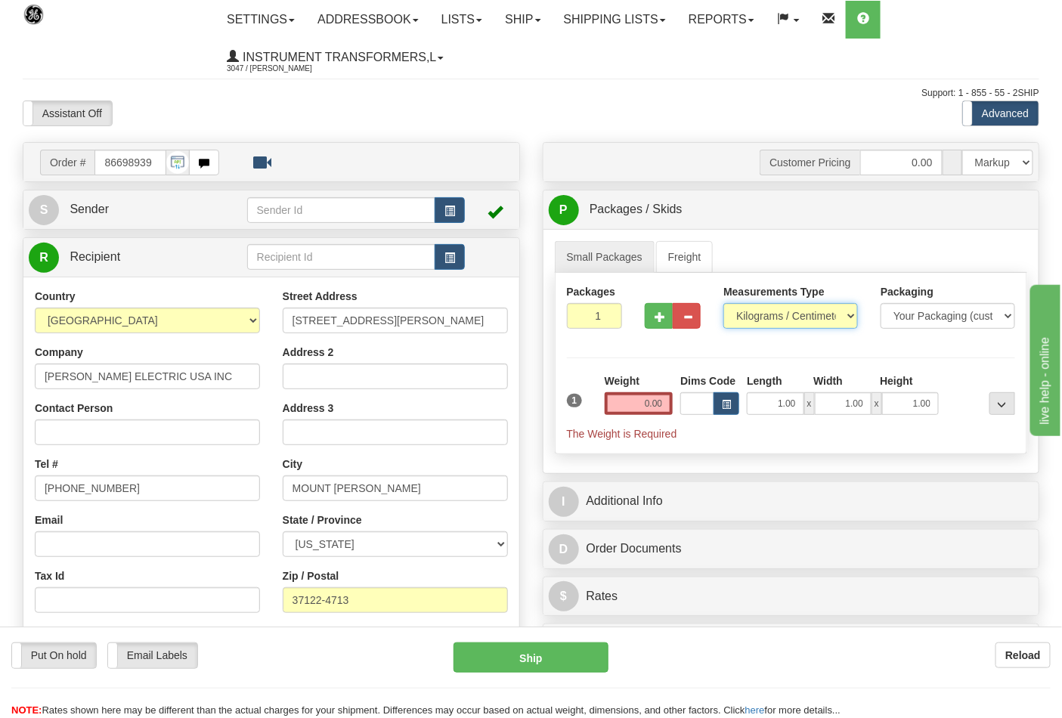
select select "0"
click at [723, 304] on select "Pounds / Inches Kilograms / Centimeters" at bounding box center [790, 316] width 135 height 26
click at [683, 401] on input "Dims Code" at bounding box center [697, 403] width 34 height 23
click at [659, 407] on input "0.00" at bounding box center [639, 403] width 69 height 23
click button "Delete" at bounding box center [0, 0] width 0 height 0
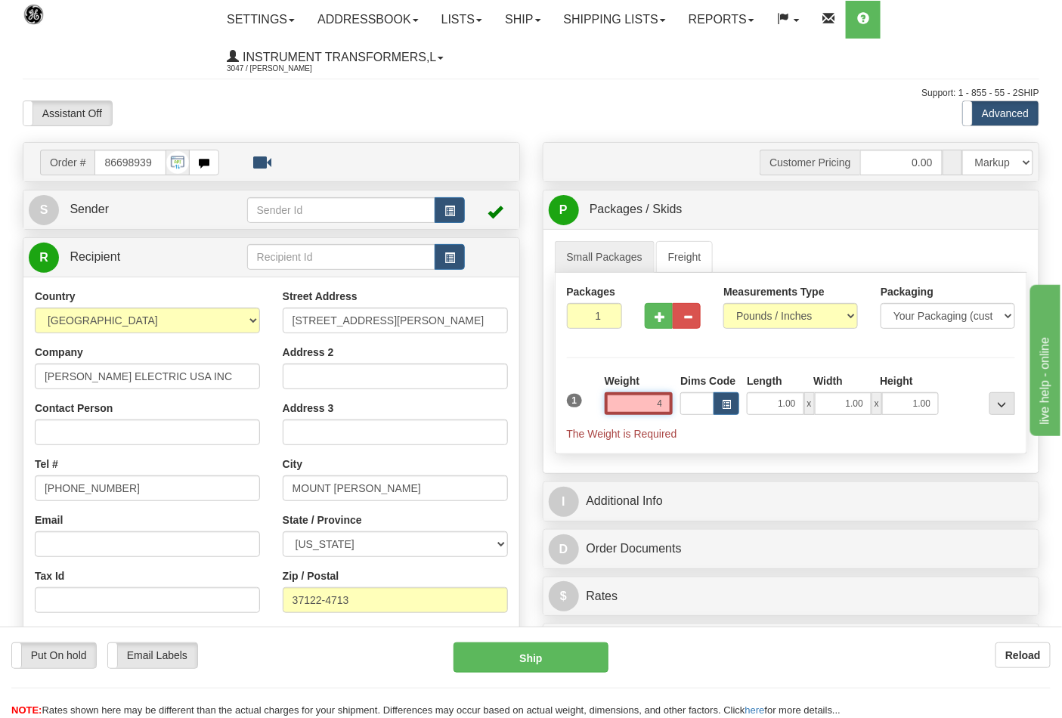
type input "4.00"
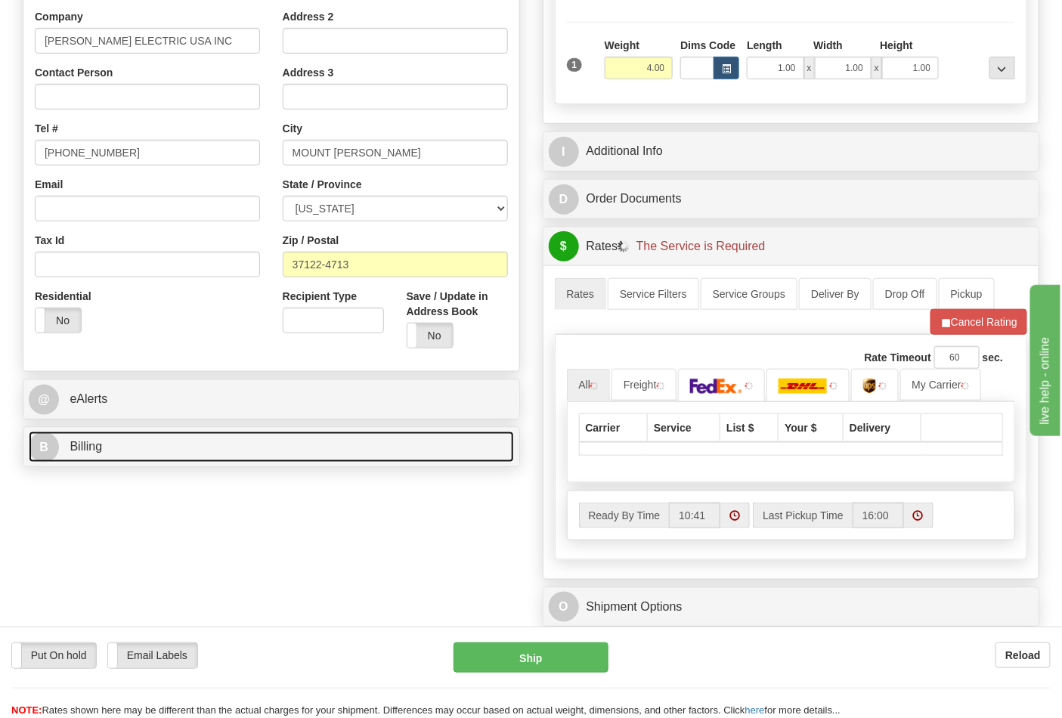
click at [160, 456] on link "B Billing" at bounding box center [271, 447] width 485 height 31
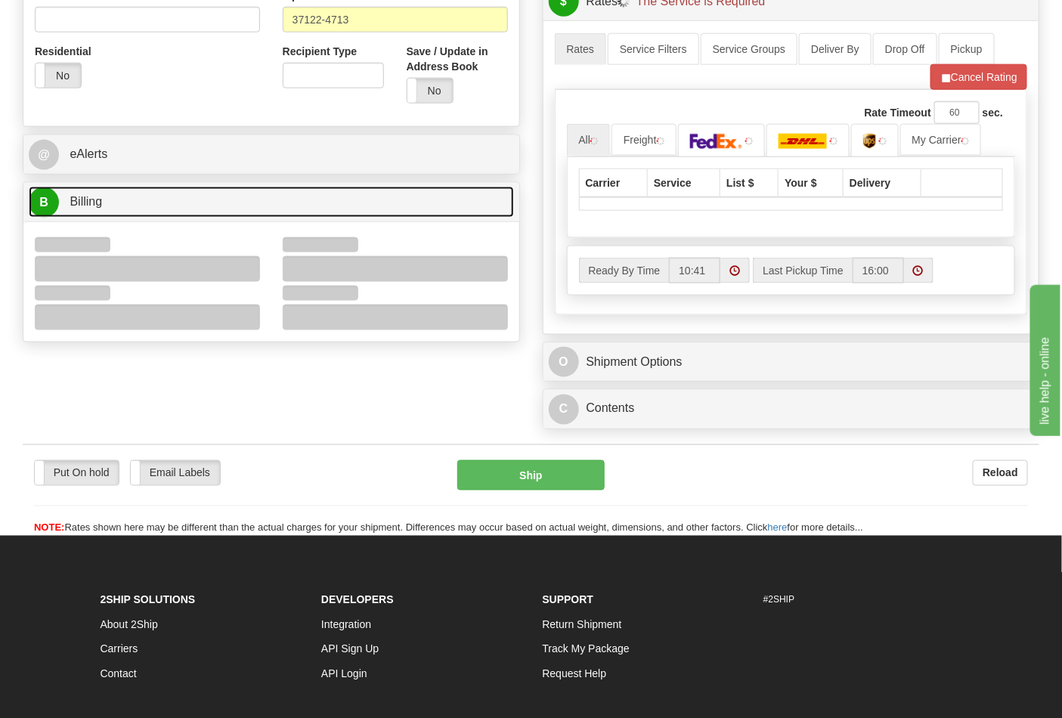
scroll to position [587, 0]
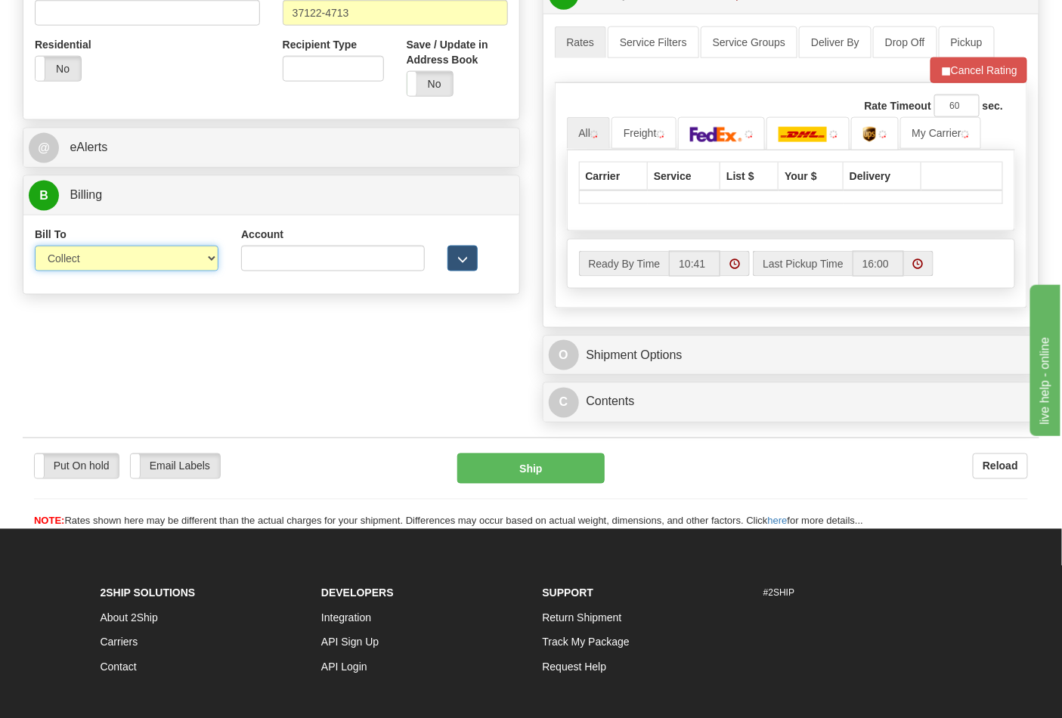
click at [74, 263] on select "Sender Recipient Third Party Collect" at bounding box center [127, 259] width 184 height 26
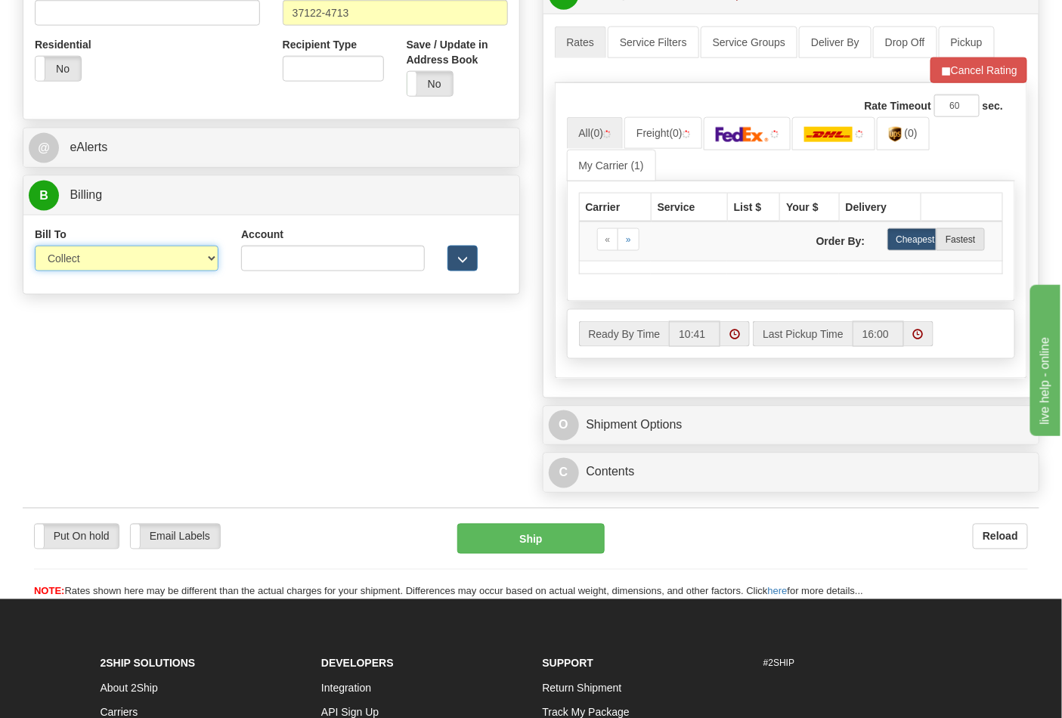
select select "2"
click at [35, 247] on select "Sender Recipient Third Party Collect" at bounding box center [127, 259] width 184 height 26
click at [333, 259] on input "Account" at bounding box center [333, 259] width 184 height 26
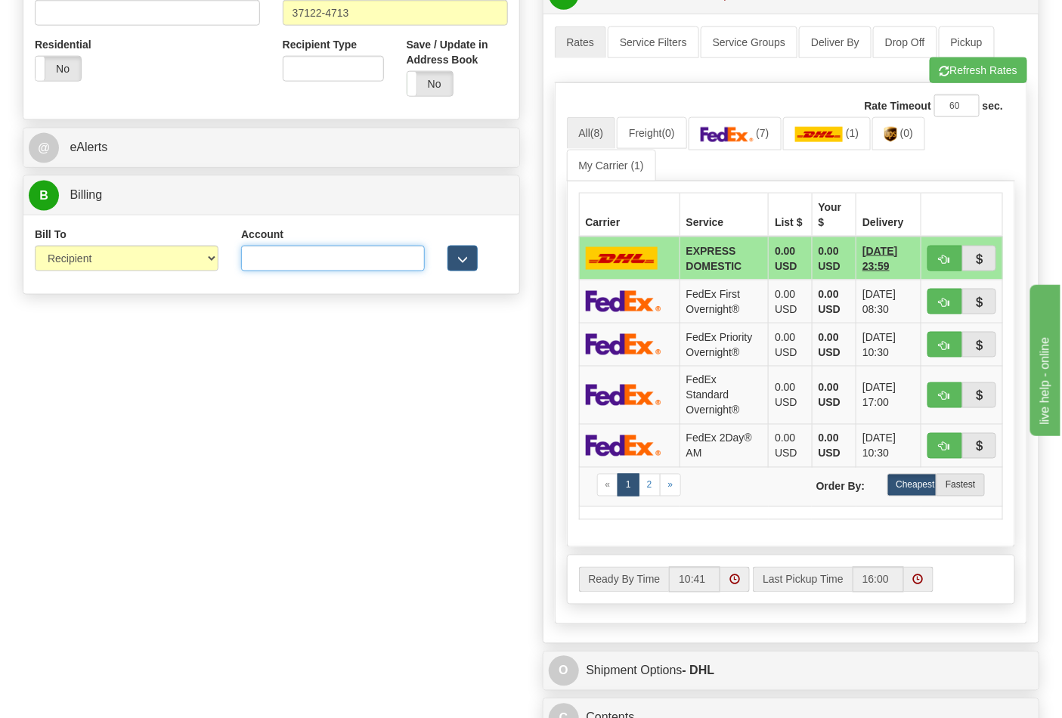
paste input "103538629"
type input "103538629"
click at [726, 135] on img at bounding box center [727, 134] width 53 height 15
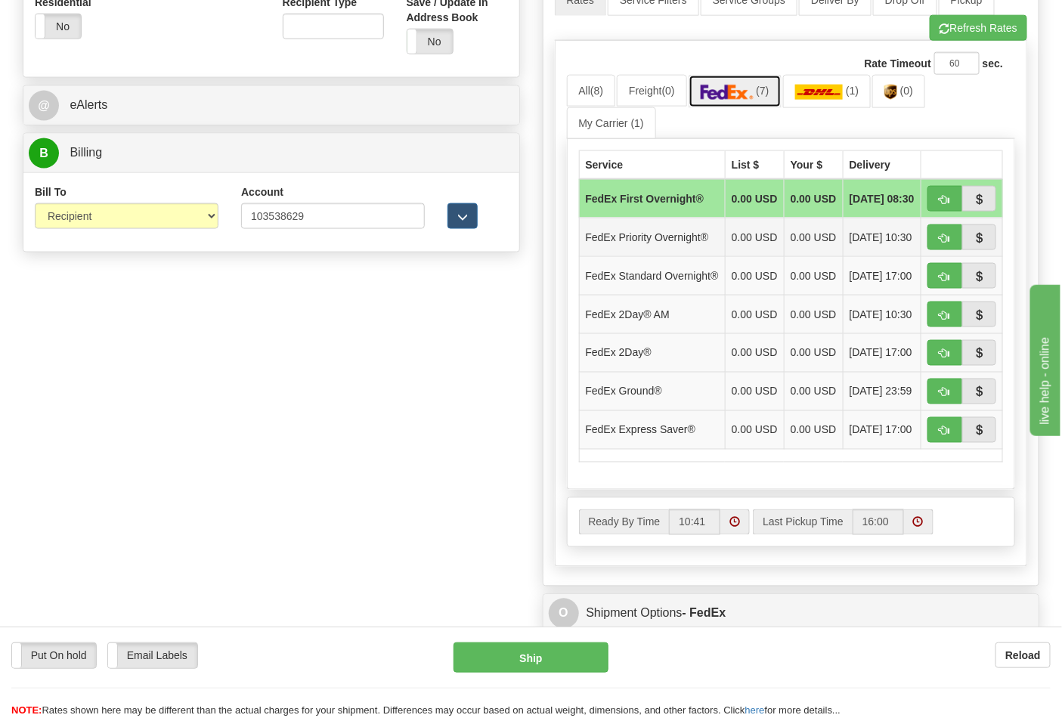
scroll to position [671, 0]
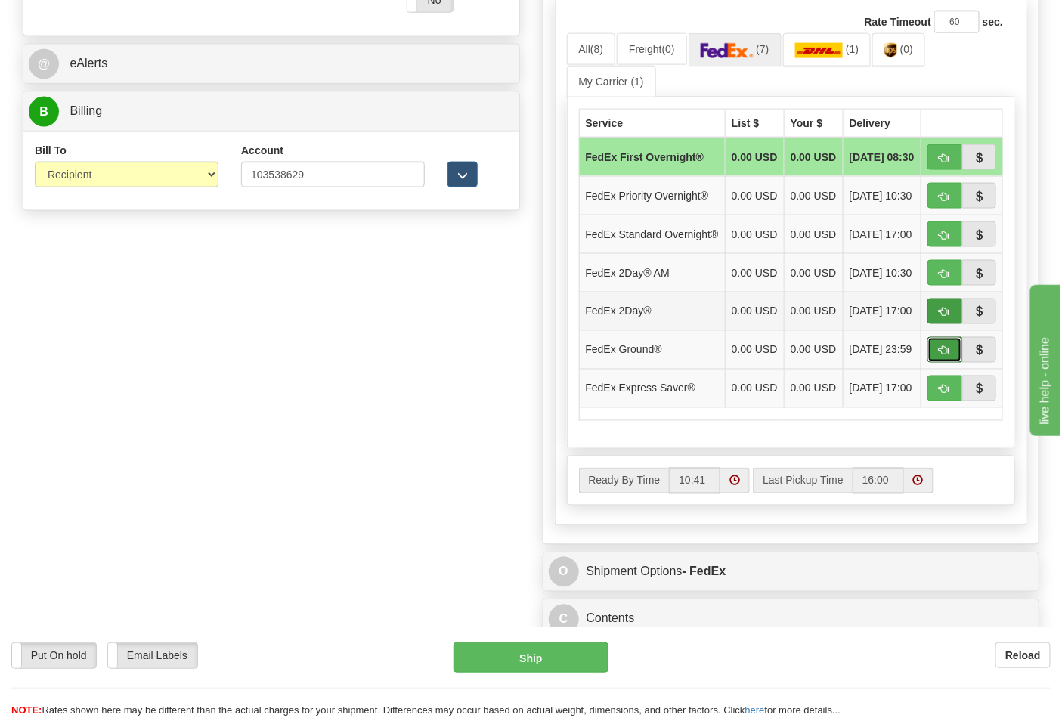
click at [948, 356] on span "button" at bounding box center [944, 351] width 11 height 10
type input "92"
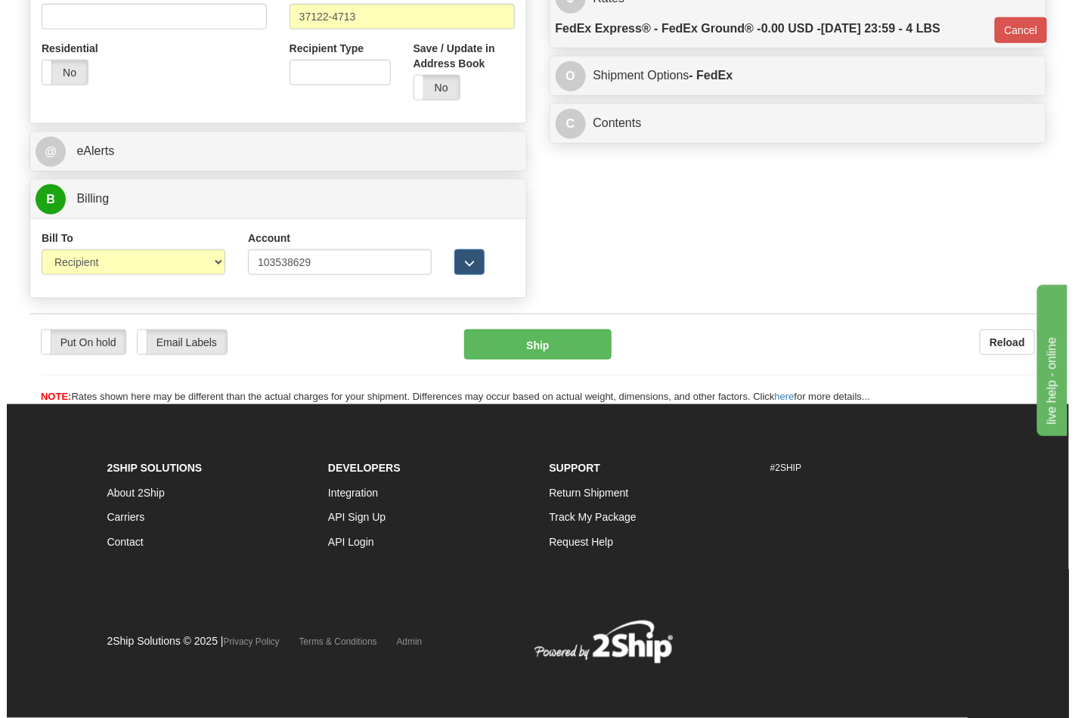
scroll to position [586, 0]
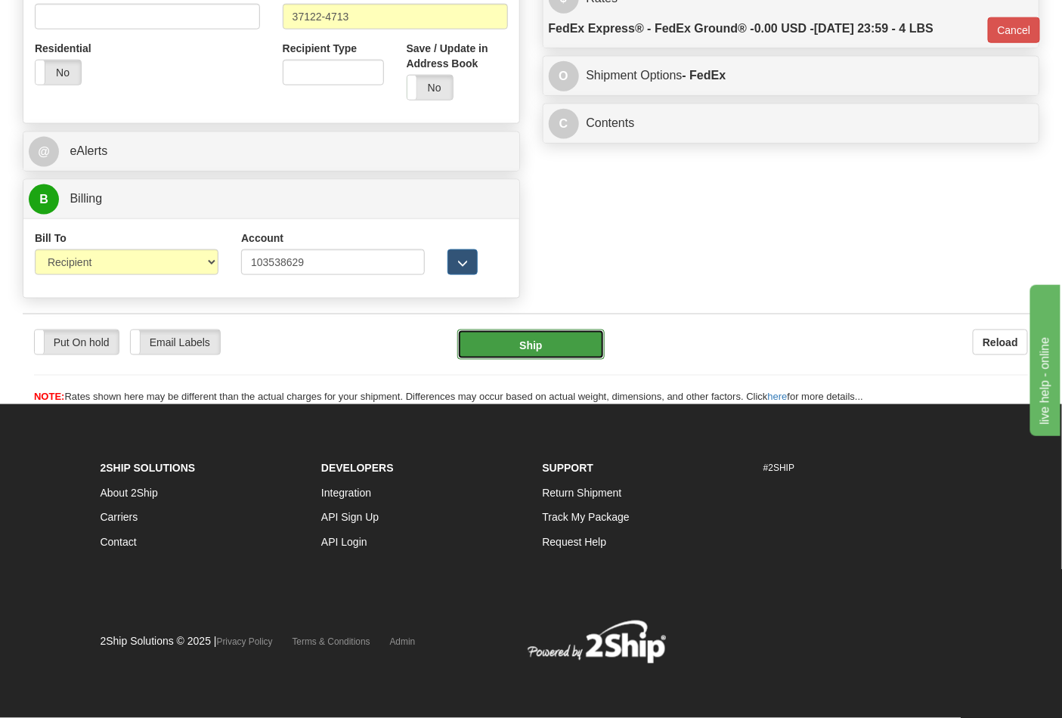
click at [565, 349] on button "Ship" at bounding box center [530, 345] width 147 height 30
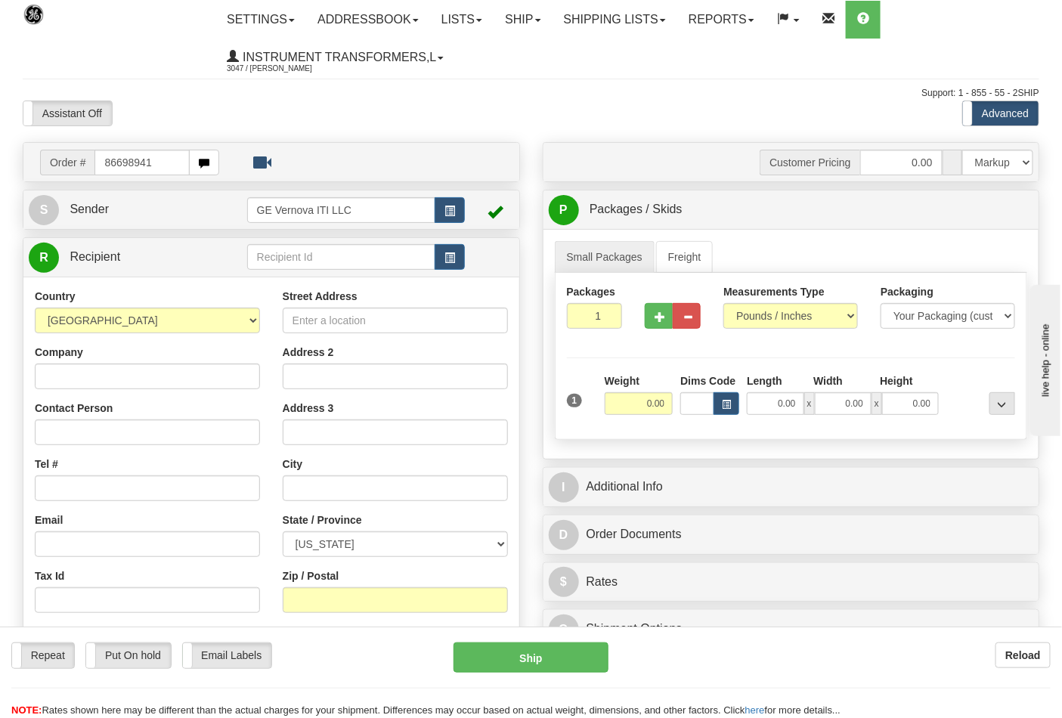
type input "86698941"
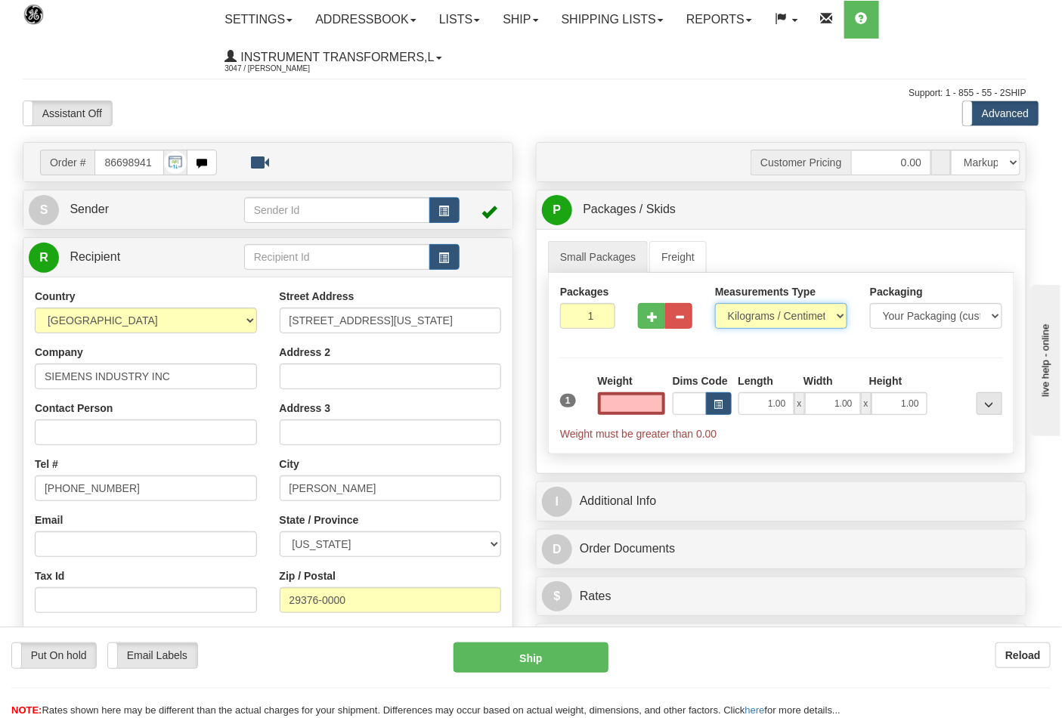
type input "0.00"
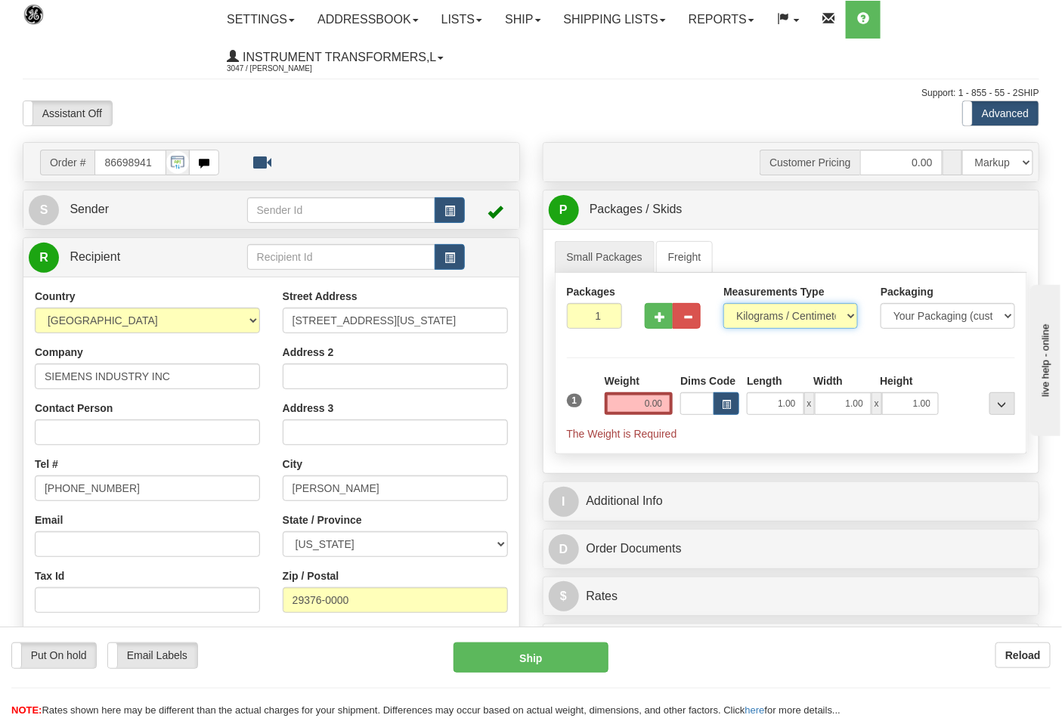
click at [771, 306] on select "Pounds / Inches Kilograms / Centimeters" at bounding box center [790, 316] width 135 height 26
select select "0"
click at [723, 304] on select "Pounds / Inches Kilograms / Centimeters" at bounding box center [790, 316] width 135 height 26
drag, startPoint x: 643, startPoint y: 325, endPoint x: 653, endPoint y: 319, distance: 11.5
click at [648, 322] on div at bounding box center [672, 313] width 79 height 58
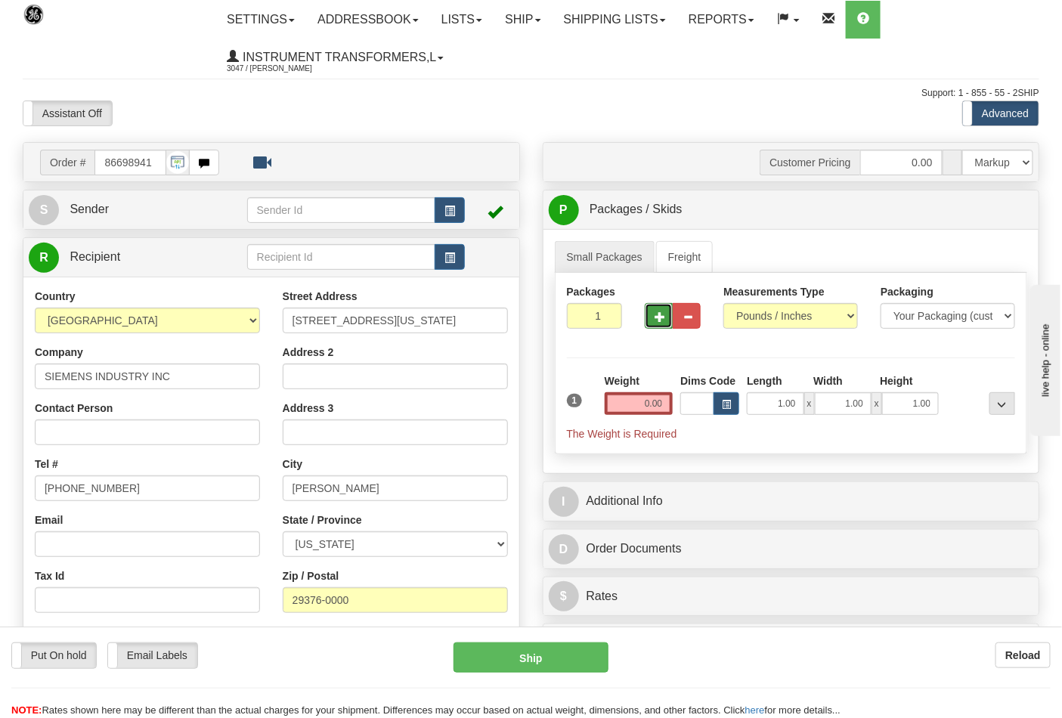
click at [653, 319] on button "button" at bounding box center [659, 316] width 28 height 26
click at [656, 323] on button "button" at bounding box center [659, 316] width 28 height 26
type input "3"
click at [664, 404] on input "0.00" at bounding box center [639, 403] width 69 height 23
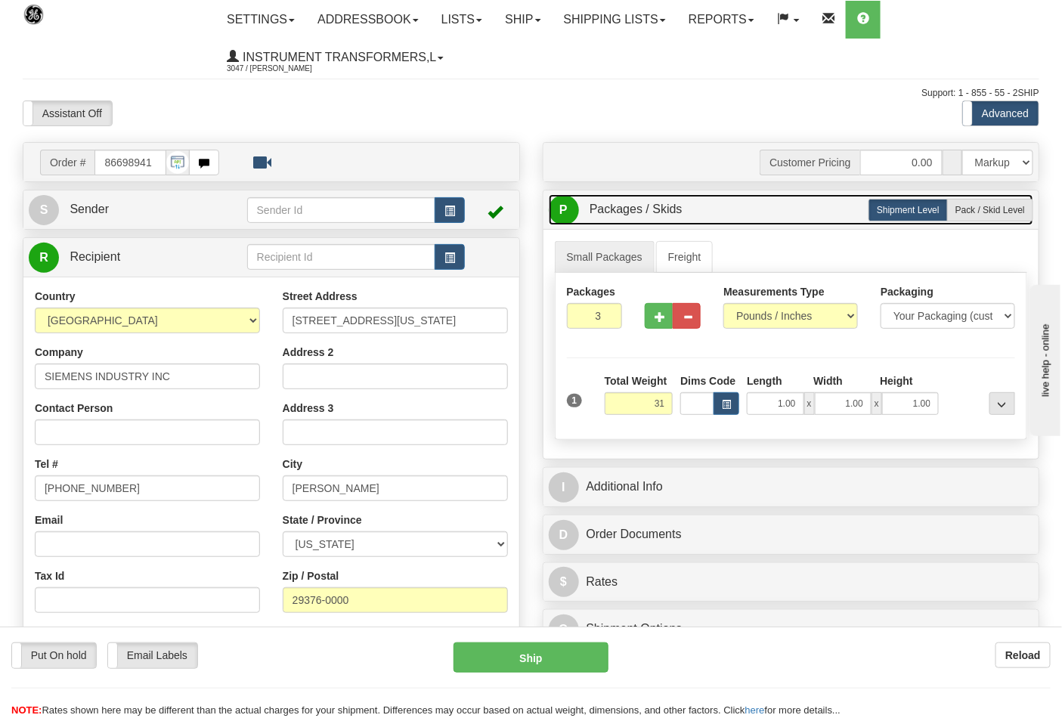
type input "31.00"
click at [995, 194] on link "P Packages / Skids 3 Packages - Weight: 0.00 Lbs 1 Skids - Weight: NaN Lbs" at bounding box center [791, 209] width 485 height 31
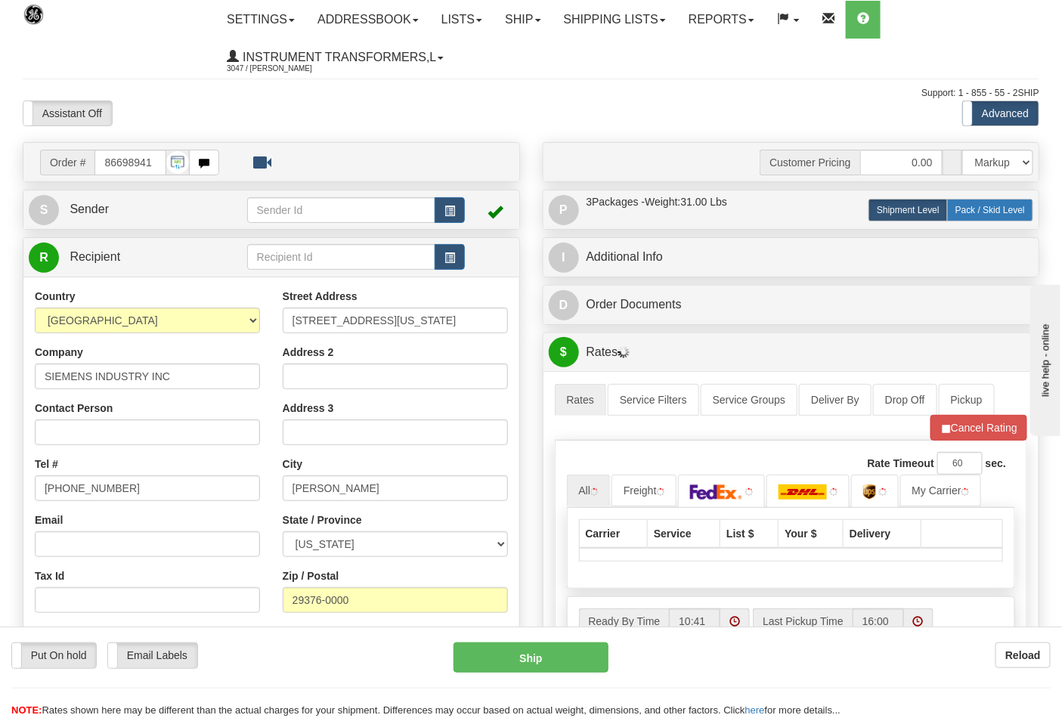
click at [985, 210] on span "Pack / Skid Level" at bounding box center [990, 210] width 70 height 11
radio input "true"
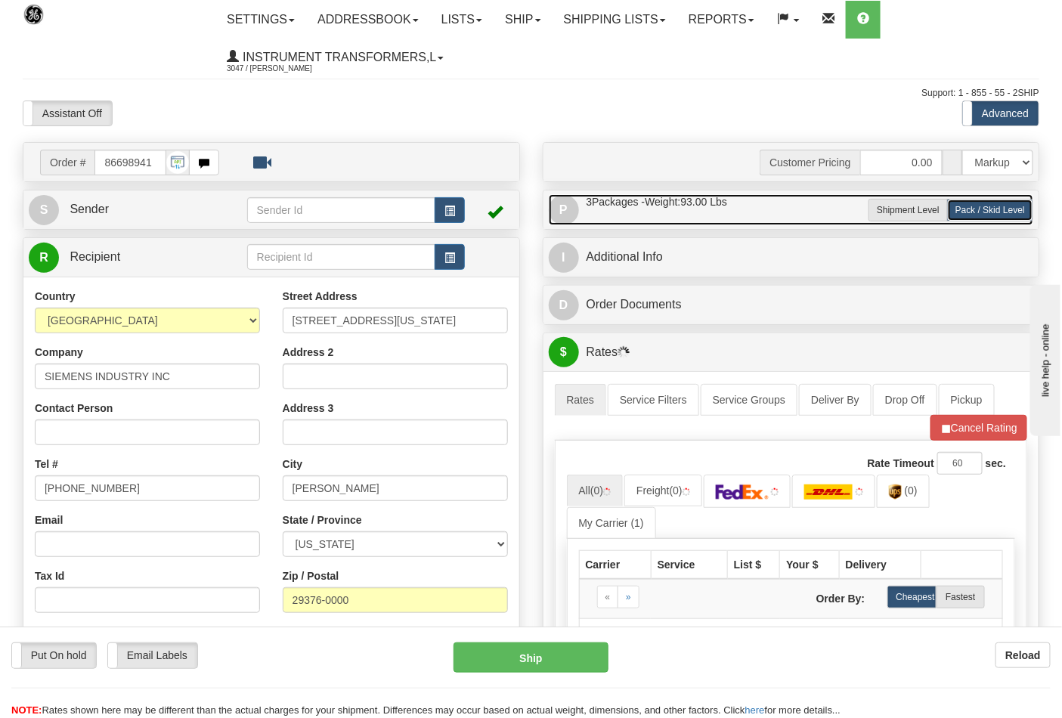
click at [797, 215] on link "P Packages / Skids 3 Packages - Weight: 93.00 Lbs 1 Skids - Weight: 0.00 Lbs" at bounding box center [791, 209] width 485 height 31
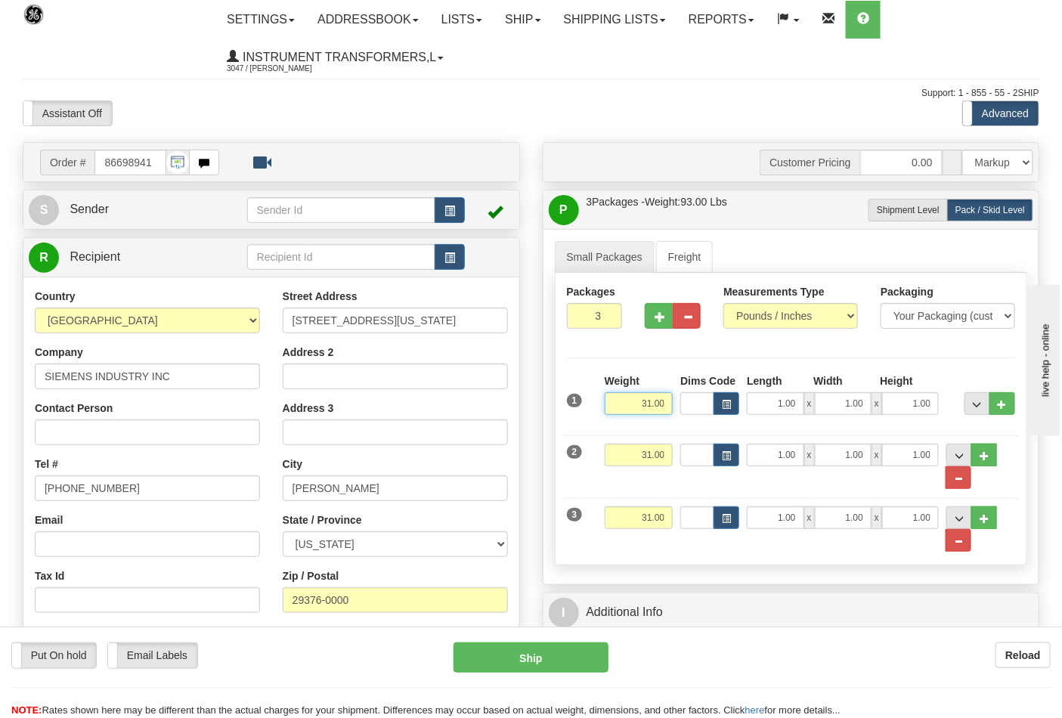
drag, startPoint x: 668, startPoint y: 404, endPoint x: 643, endPoint y: 410, distance: 25.7
click at [643, 410] on input "31.00" at bounding box center [639, 403] width 69 height 23
type input "30.00"
drag, startPoint x: 668, startPoint y: 459, endPoint x: 617, endPoint y: 467, distance: 51.3
click at [617, 466] on input "31.00" at bounding box center [639, 455] width 69 height 23
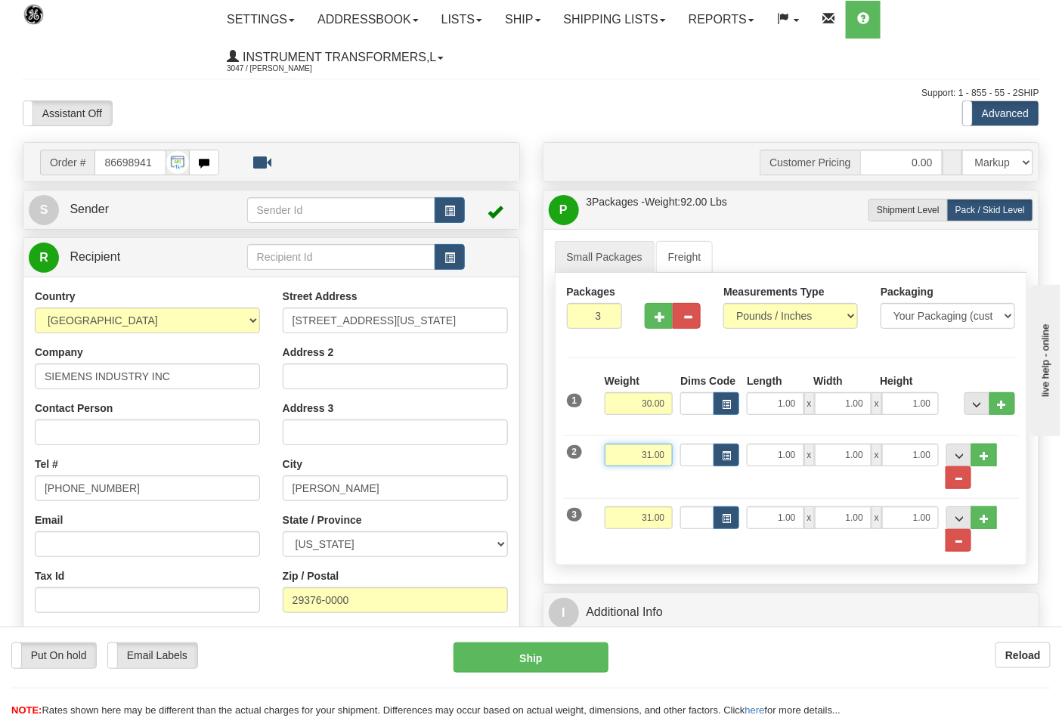
type input "0"
type input "30.00"
drag, startPoint x: 651, startPoint y: 521, endPoint x: 608, endPoint y: 531, distance: 43.3
click at [608, 529] on input "31.00" at bounding box center [639, 517] width 69 height 23
click button "Delete" at bounding box center [0, 0] width 0 height 0
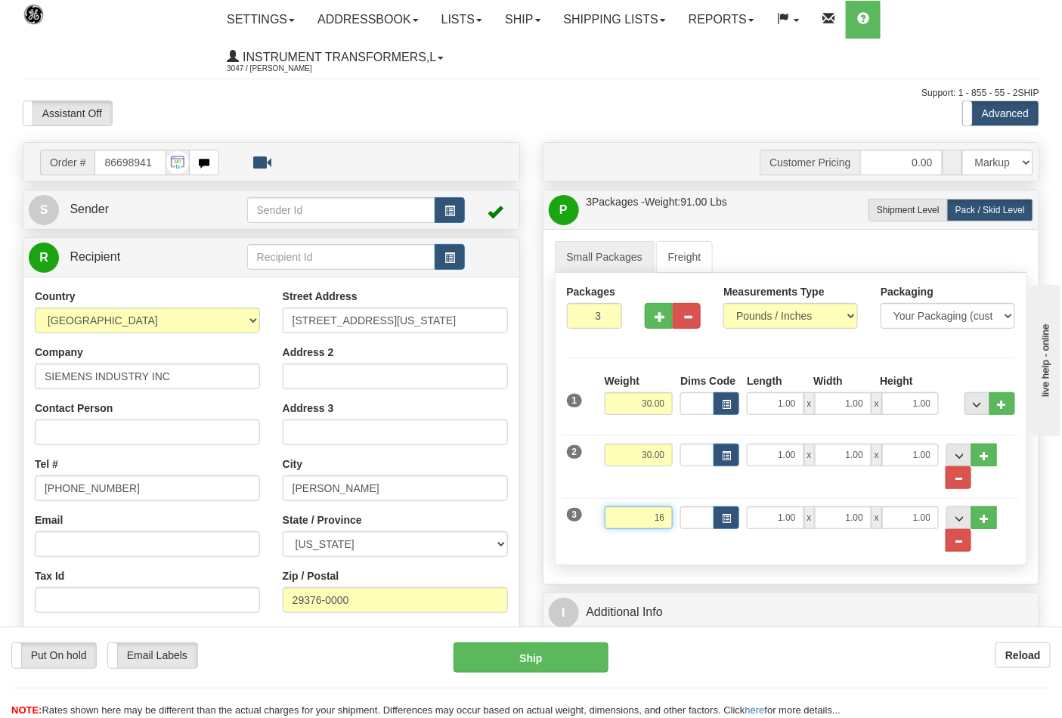
type input "16.00"
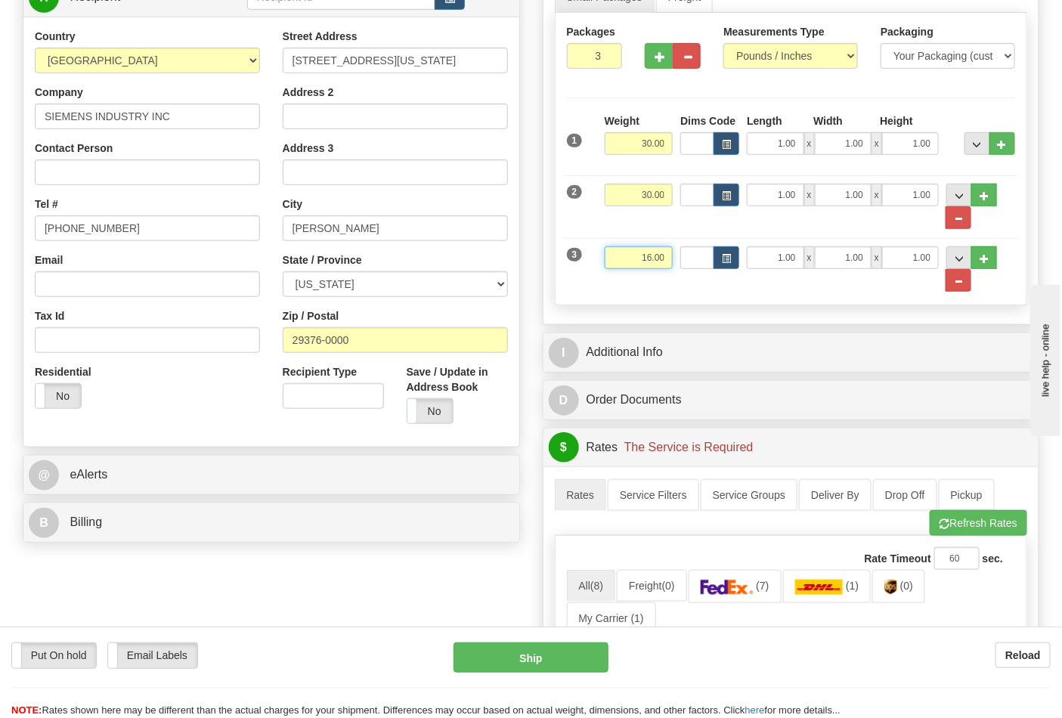
scroll to position [336, 0]
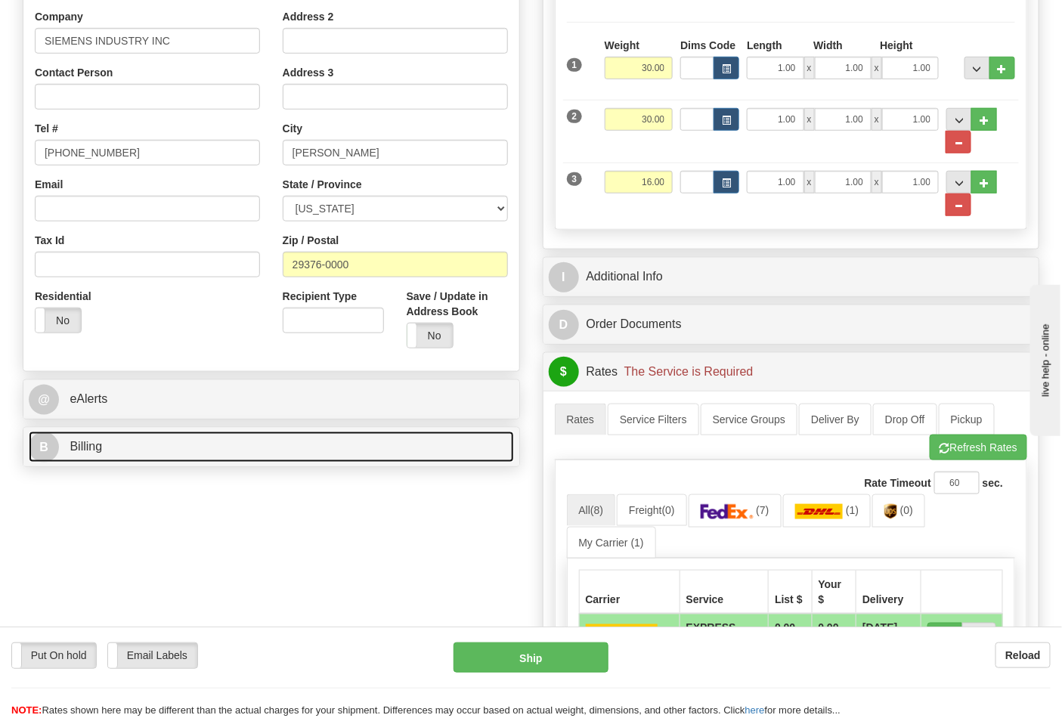
click at [124, 454] on link "B Billing" at bounding box center [271, 447] width 485 height 31
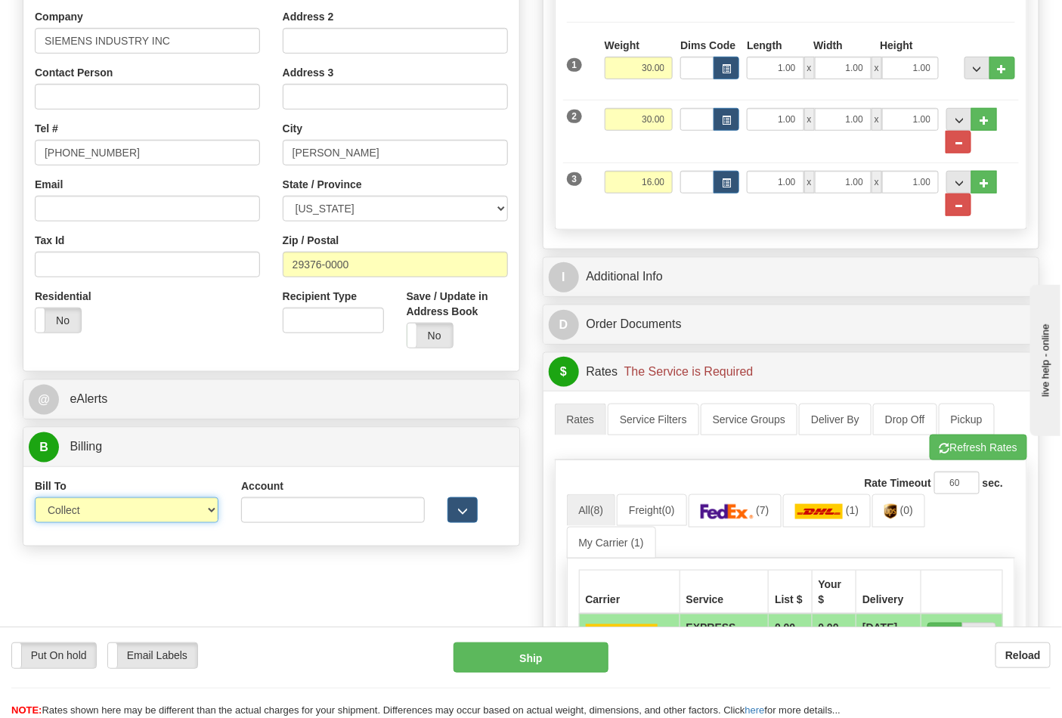
click at [122, 508] on select "Sender Recipient Third Party Collect" at bounding box center [127, 510] width 184 height 26
select select "2"
click at [35, 499] on select "Sender Recipient Third Party Collect" at bounding box center [127, 510] width 184 height 26
click at [289, 519] on input "Account" at bounding box center [333, 510] width 184 height 26
type input "221501"
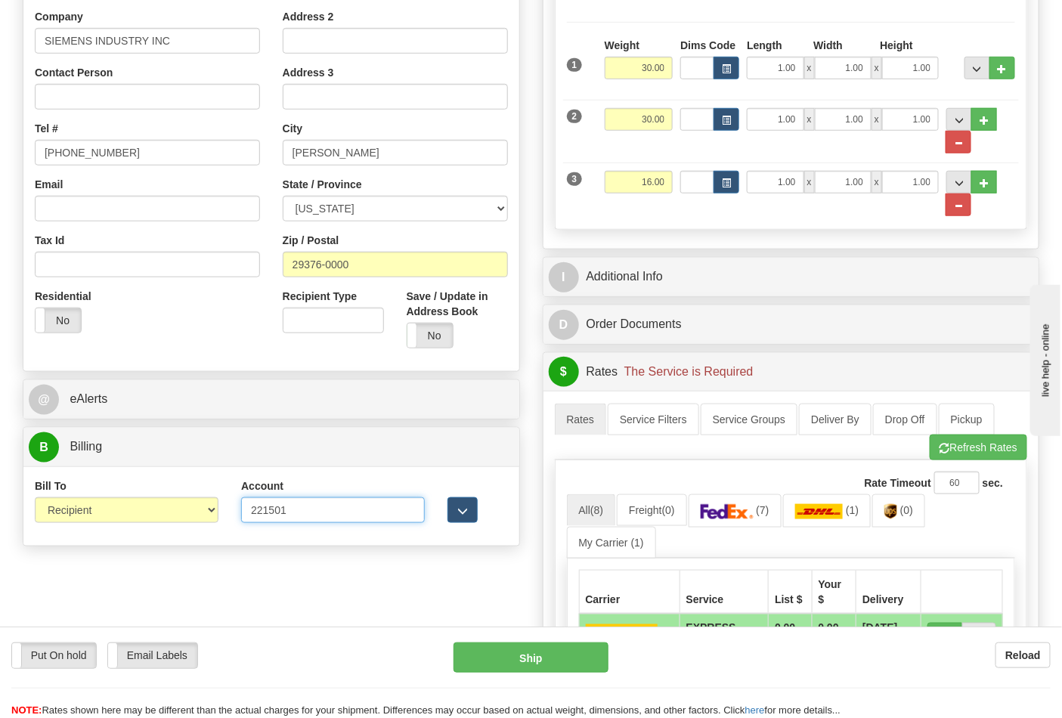
click button "Delete" at bounding box center [0, 0] width 0 height 0
click at [986, 447] on button "Refresh Rates" at bounding box center [978, 448] width 97 height 26
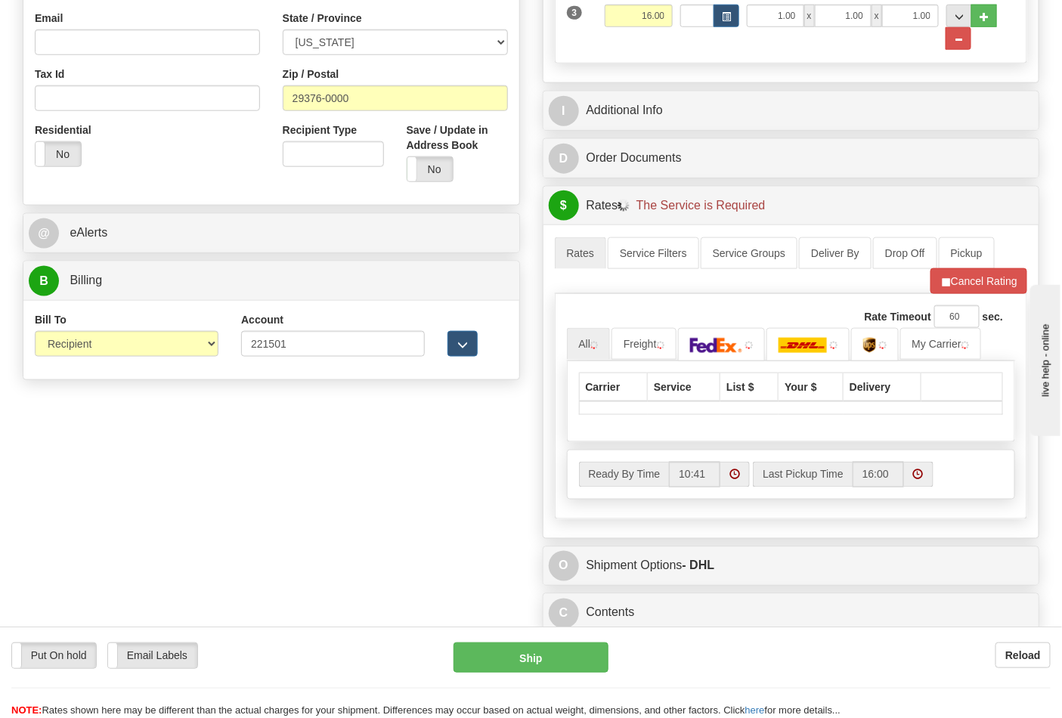
scroll to position [503, 0]
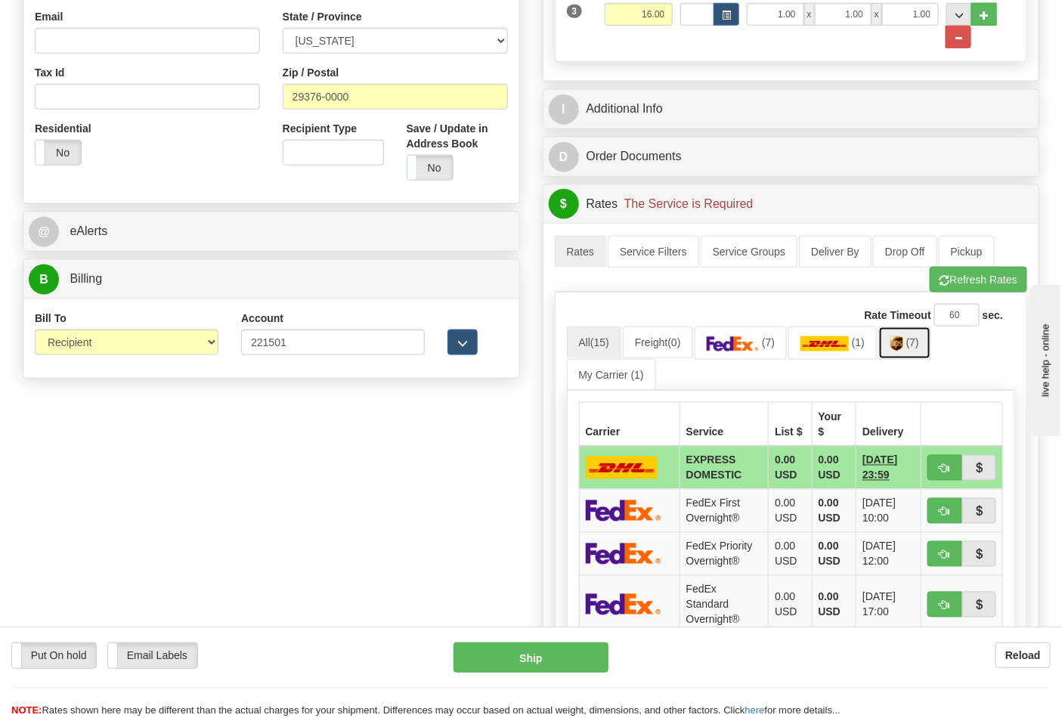
click at [918, 353] on link "(7)" at bounding box center [904, 342] width 53 height 32
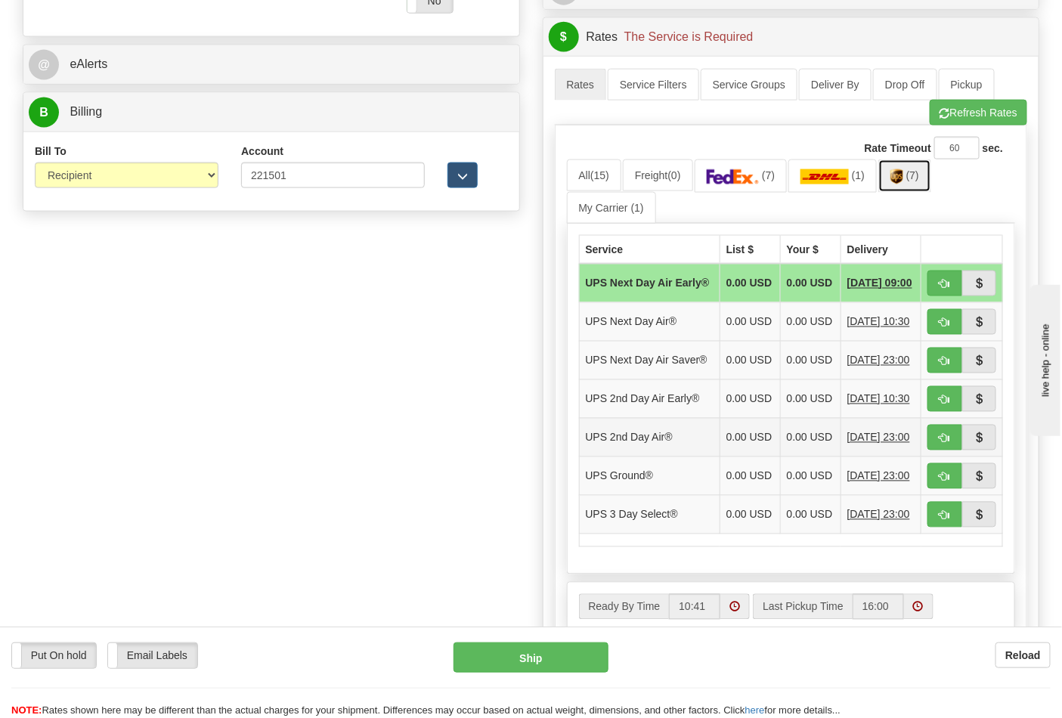
scroll to position [671, 0]
click at [943, 481] on span "button" at bounding box center [944, 477] width 11 height 10
type input "03"
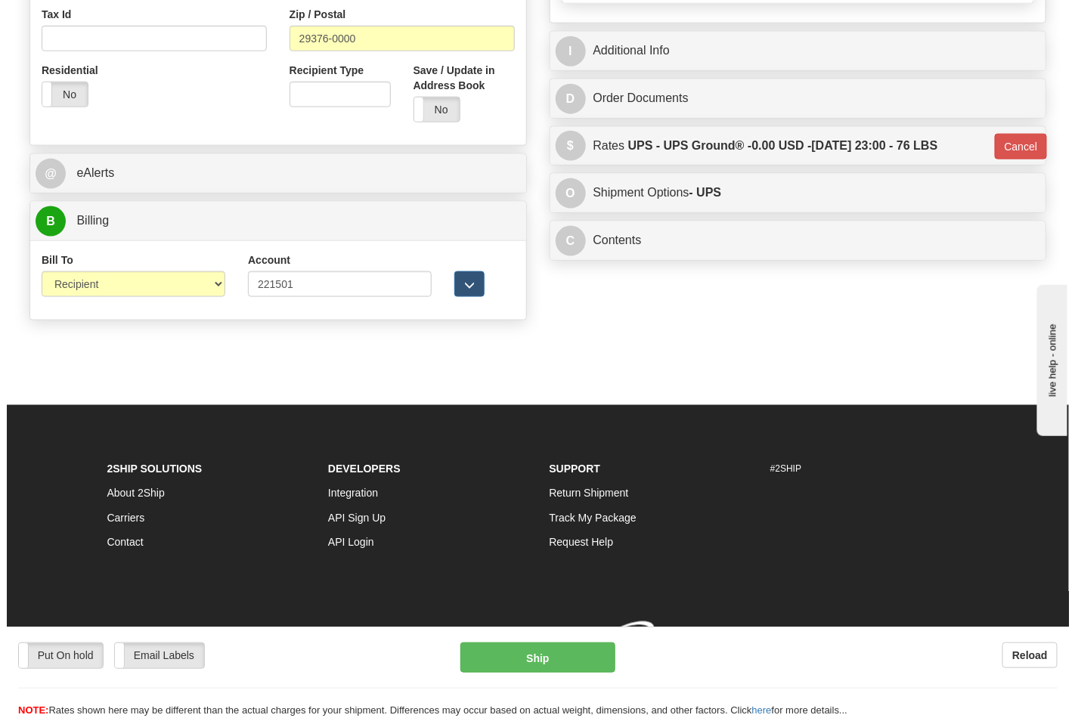
scroll to position [586, 0]
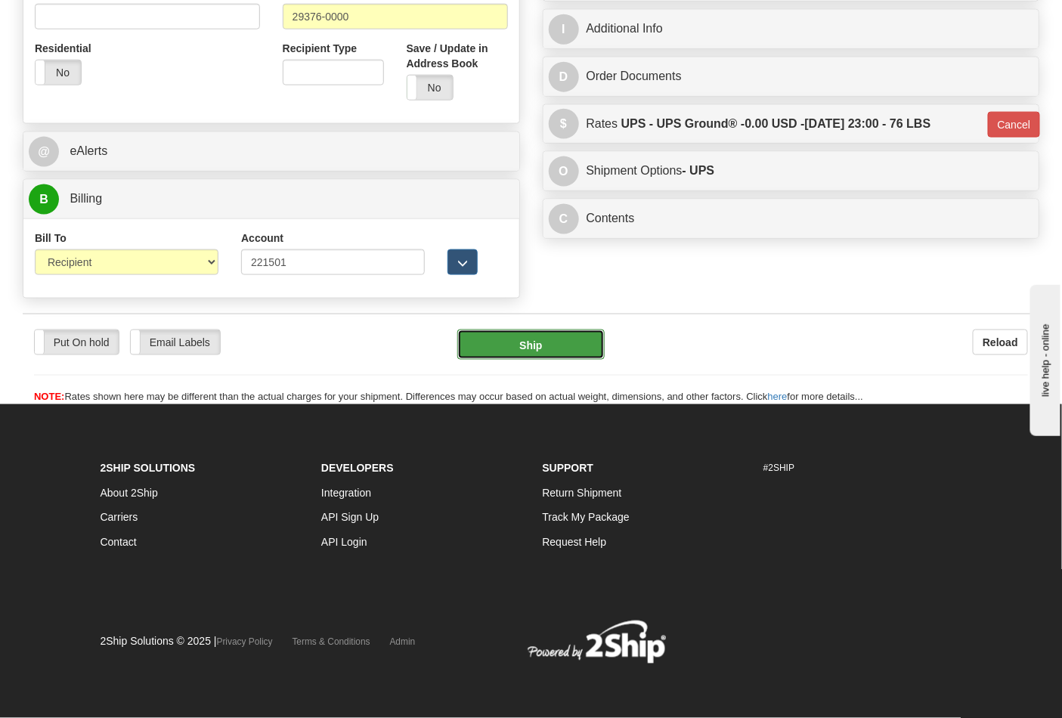
click at [540, 346] on button "Ship" at bounding box center [530, 345] width 147 height 30
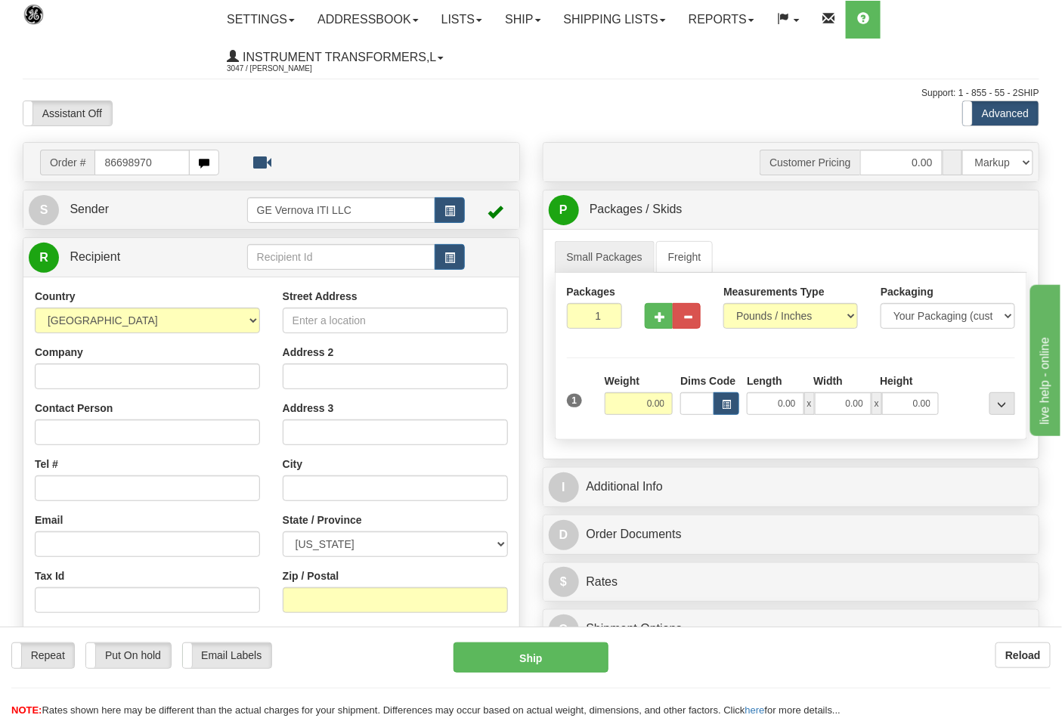
type input "86698970"
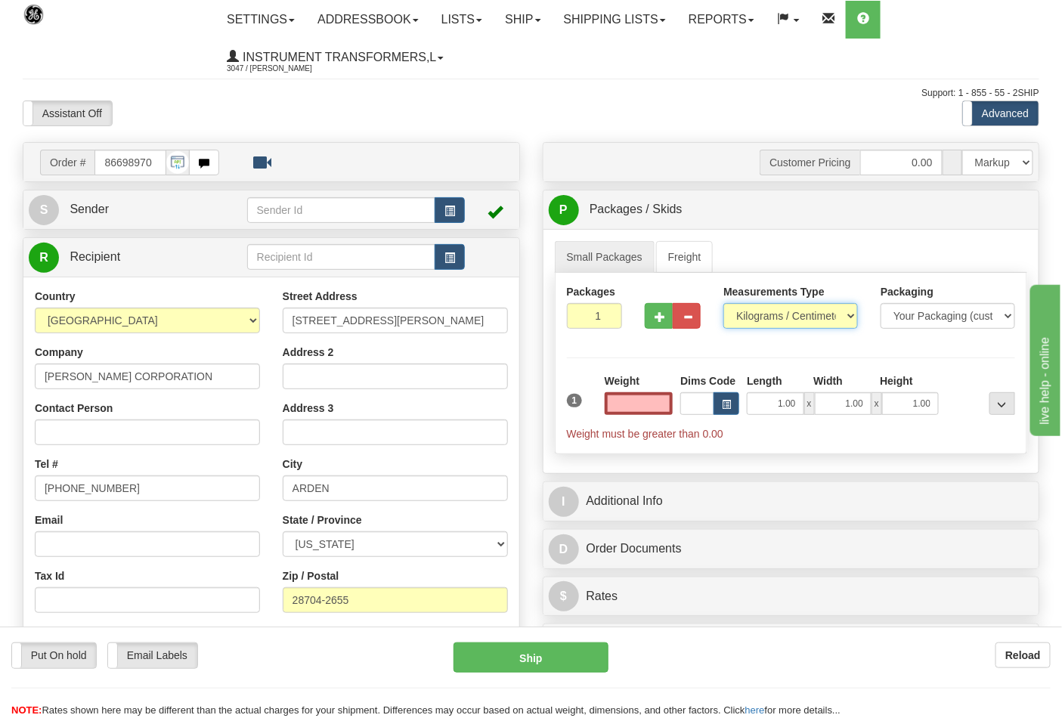
type input "0.00"
click at [781, 319] on select "Pounds / Inches Kilograms / Centimeters" at bounding box center [790, 316] width 135 height 26
select select "0"
click at [723, 304] on select "Pounds / Inches Kilograms / Centimeters" at bounding box center [790, 316] width 135 height 26
drag, startPoint x: 658, startPoint y: 416, endPoint x: 669, endPoint y: 410, distance: 12.5
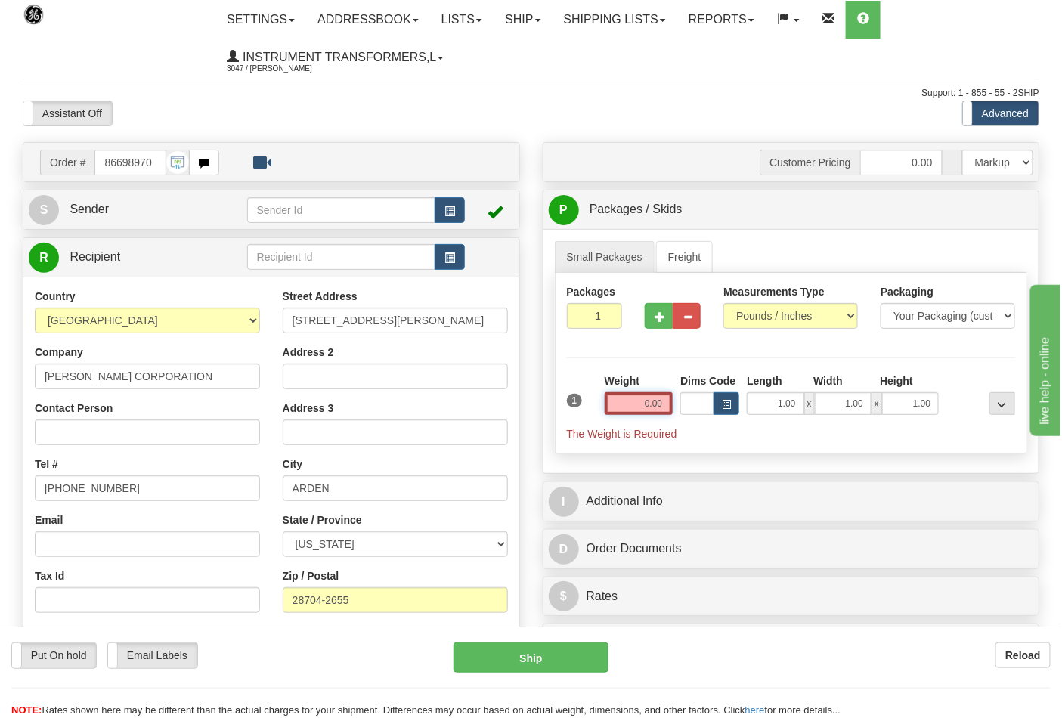
click at [662, 413] on input "0.00" at bounding box center [639, 403] width 69 height 23
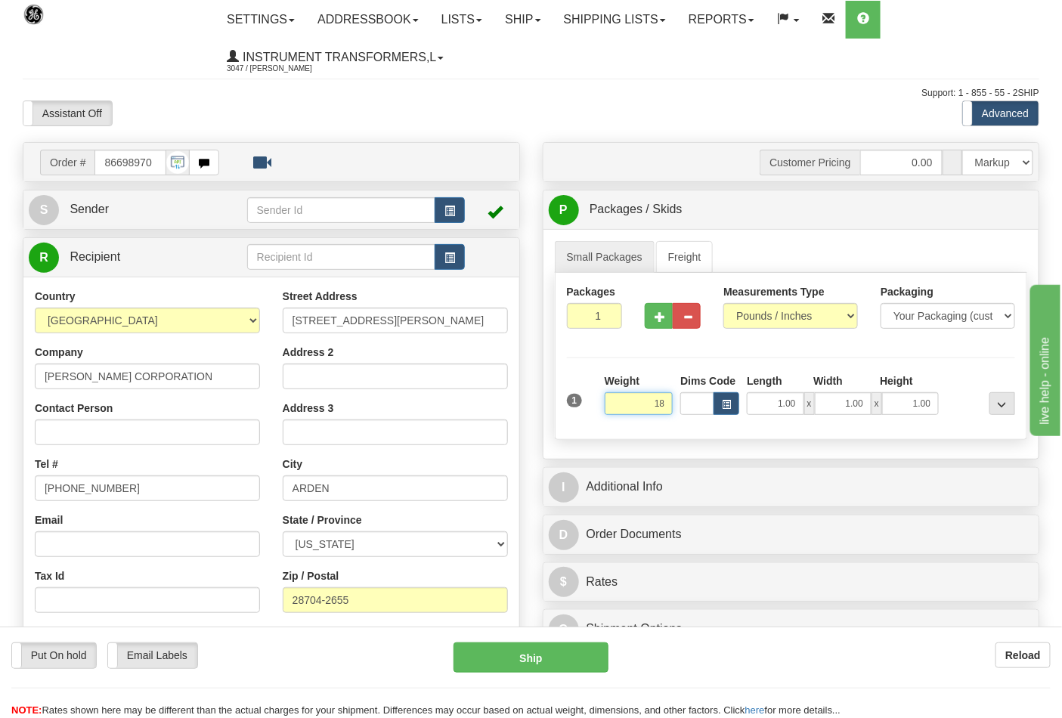
click button "Delete" at bounding box center [0, 0] width 0 height 0
type input "18.00"
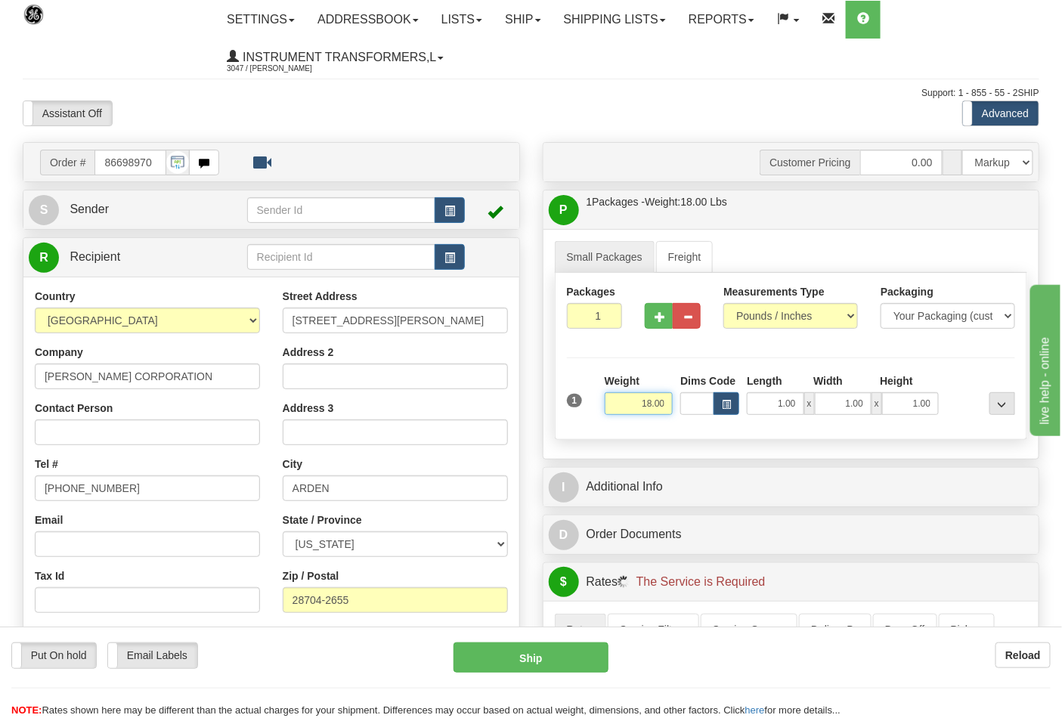
scroll to position [336, 0]
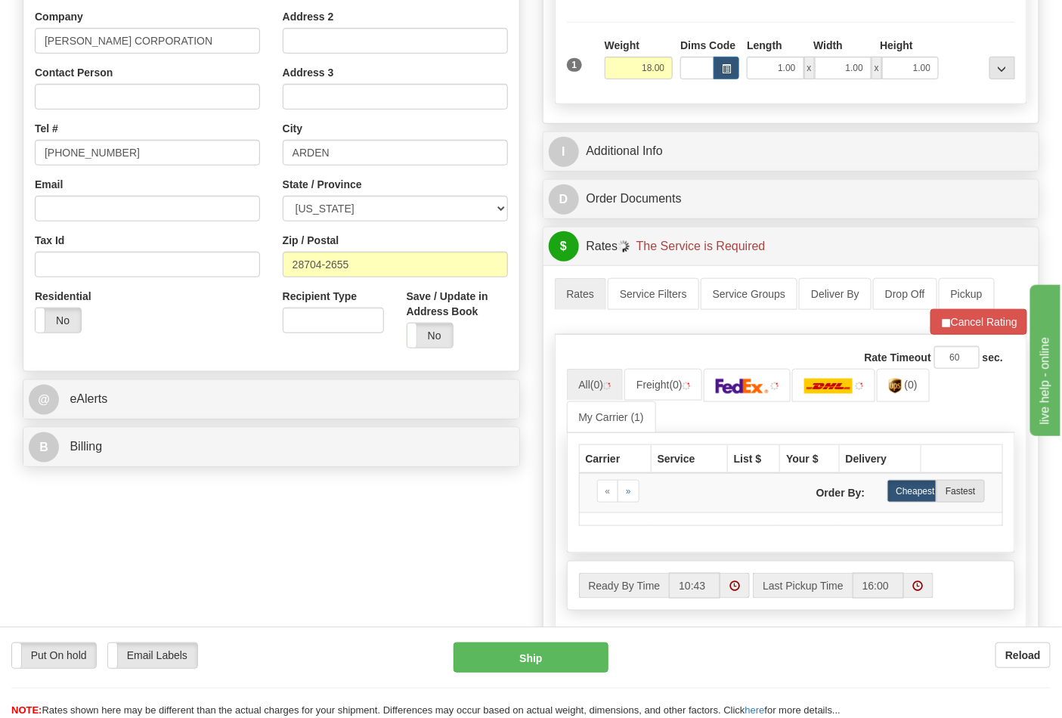
click at [178, 428] on div "B Billing Billing types cannot be changed when using Sendle. Freight Costs will…" at bounding box center [271, 447] width 497 height 40
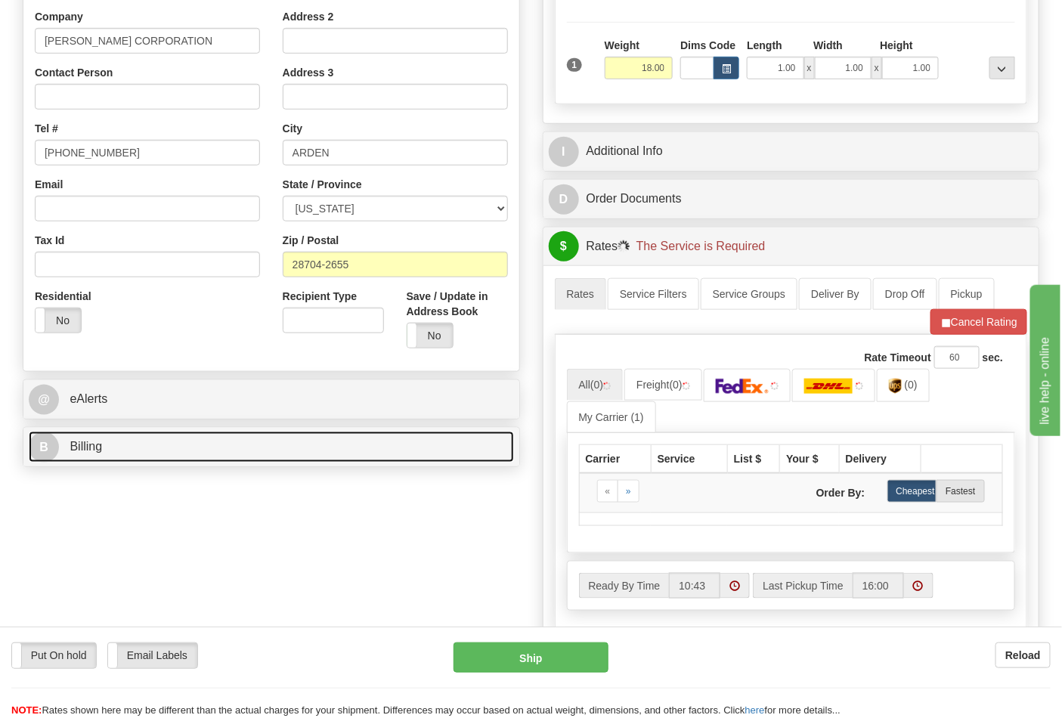
click at [190, 448] on link "B Billing" at bounding box center [271, 447] width 485 height 31
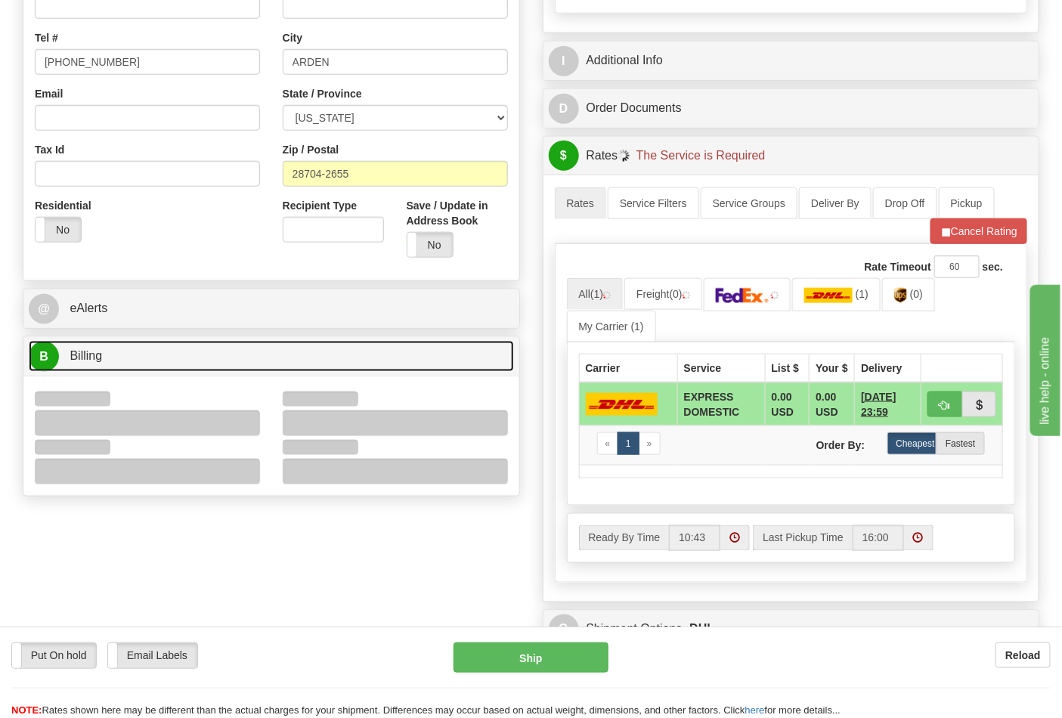
scroll to position [503, 0]
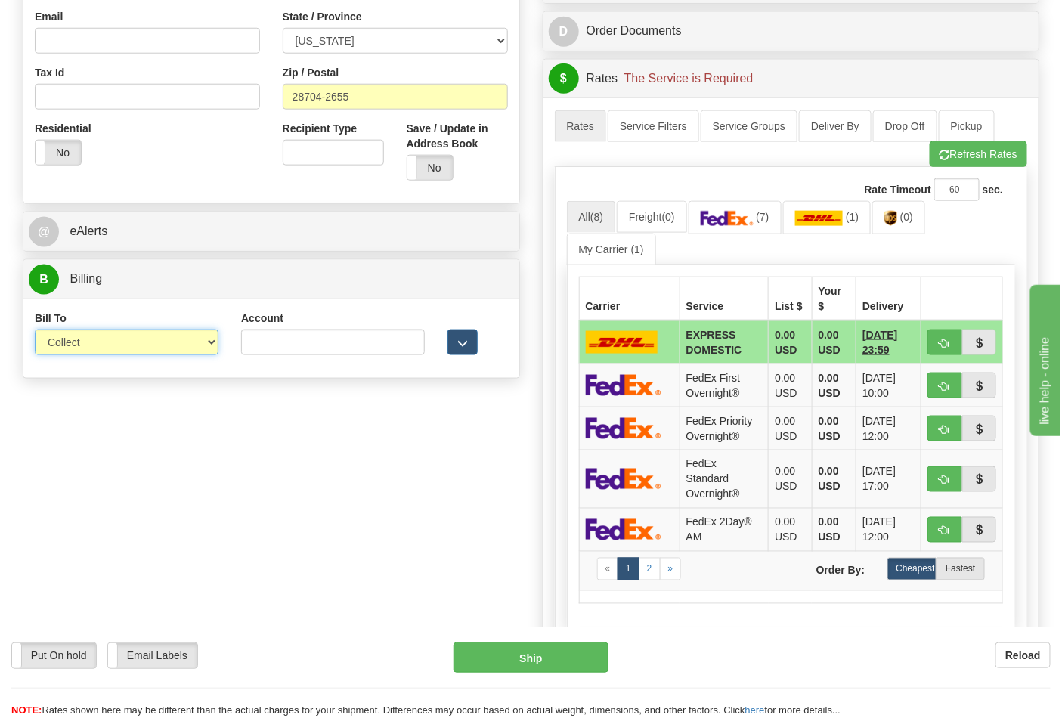
click at [88, 348] on select "Sender Recipient Third Party Collect" at bounding box center [127, 343] width 184 height 26
select select "2"
click at [35, 331] on select "Sender Recipient Third Party Collect" at bounding box center [127, 343] width 184 height 26
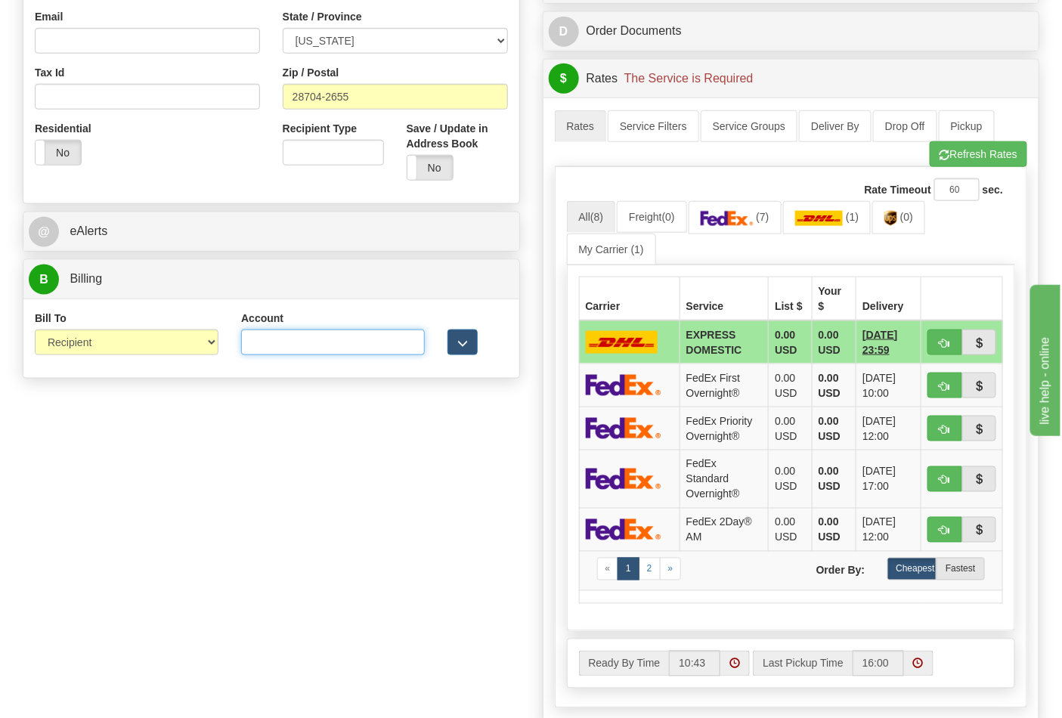
click at [269, 345] on input "Account" at bounding box center [333, 343] width 184 height 26
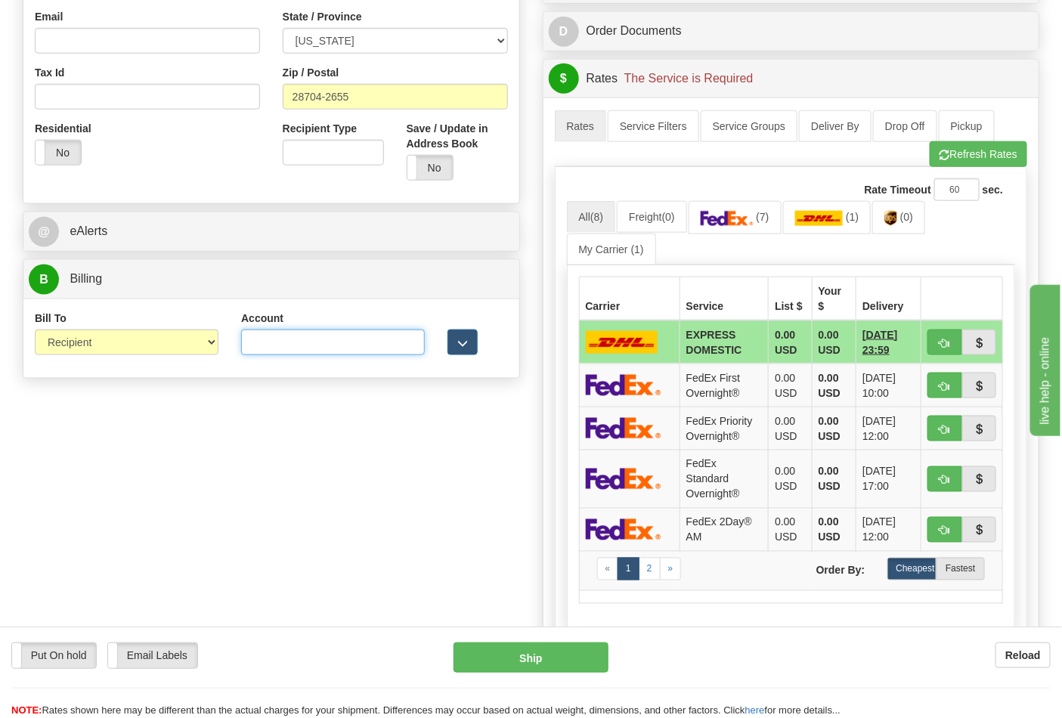
paste input "103014760"
type input "103014760"
click at [748, 223] on img at bounding box center [727, 218] width 53 height 15
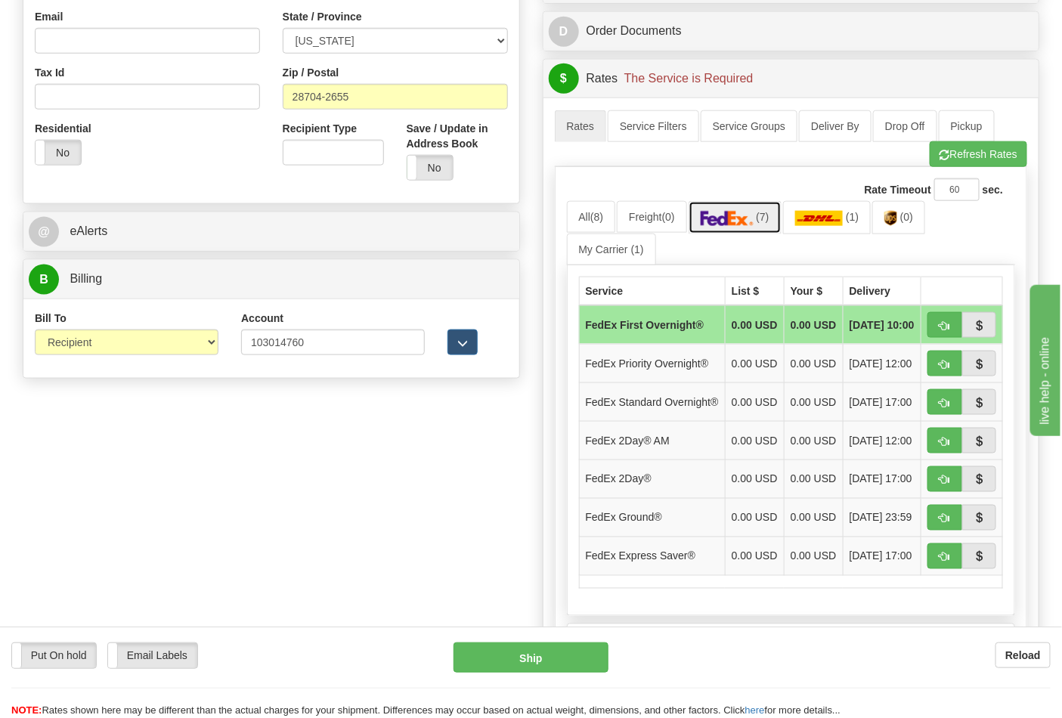
scroll to position [671, 0]
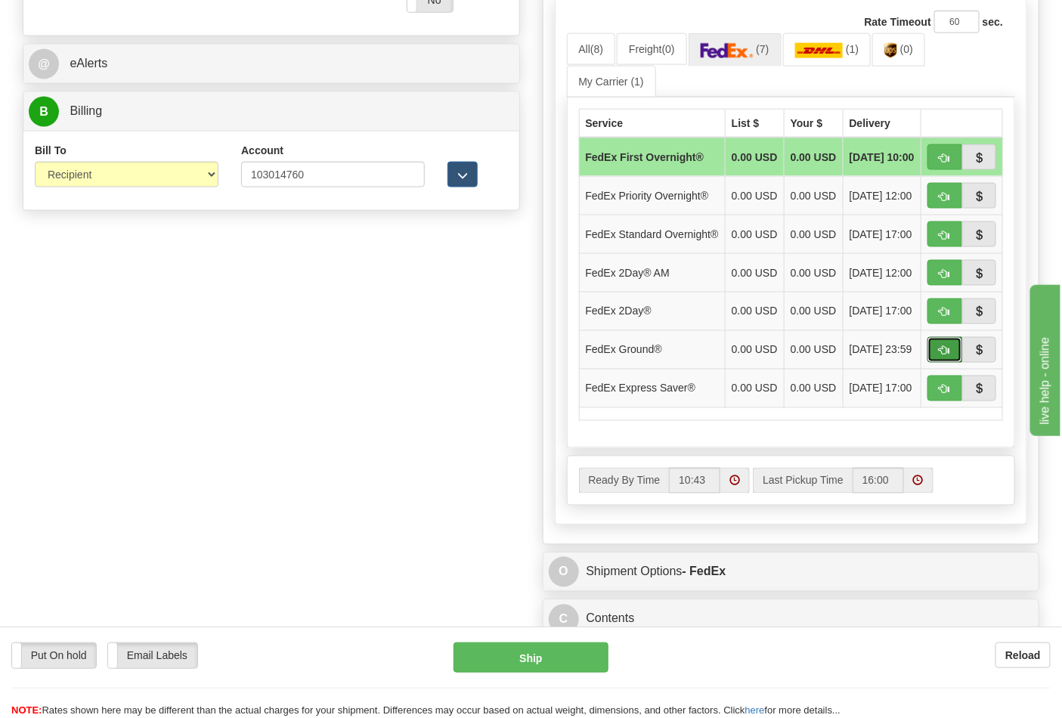
click at [937, 363] on button "button" at bounding box center [944, 350] width 35 height 26
type input "92"
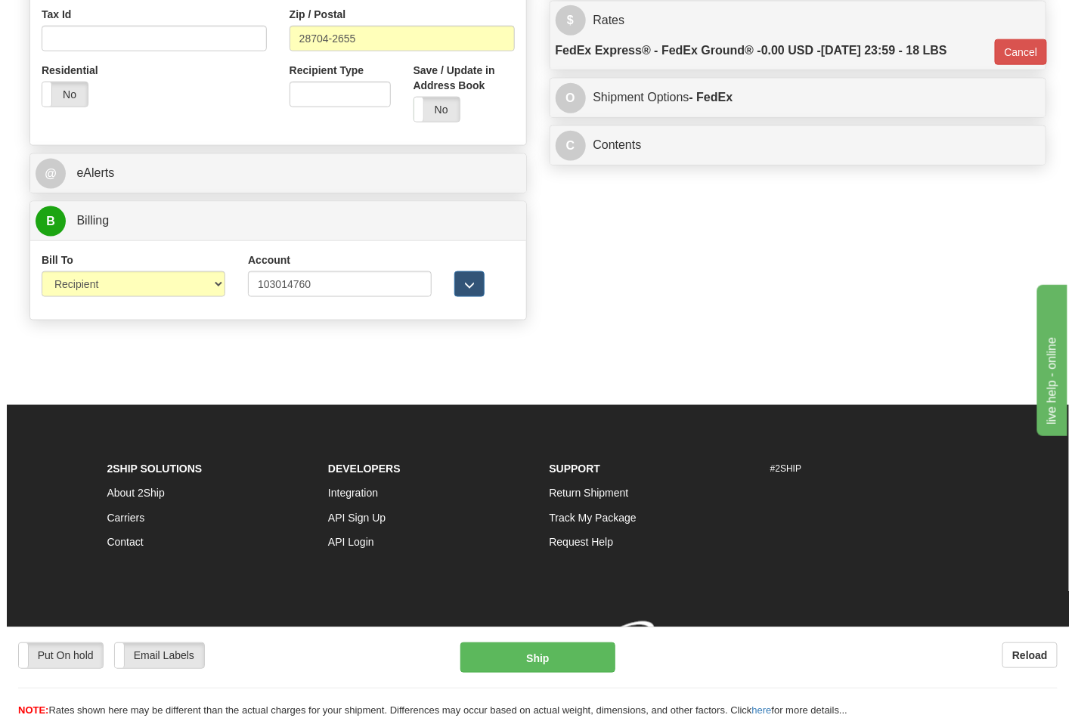
scroll to position [586, 0]
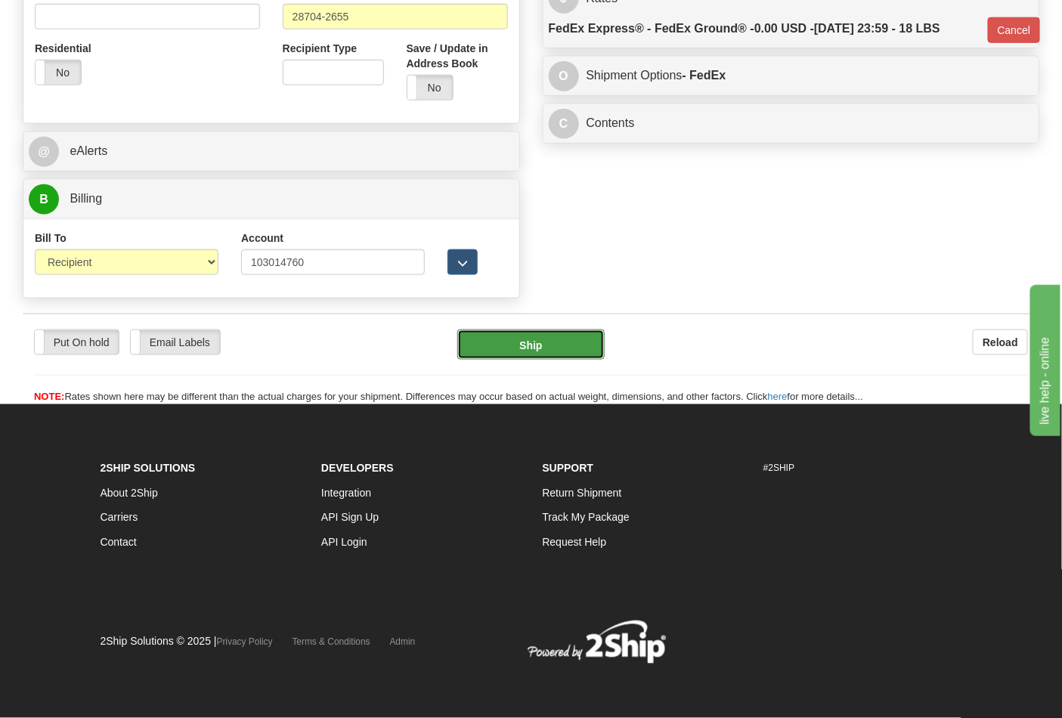
click at [540, 344] on button "Ship" at bounding box center [530, 345] width 147 height 30
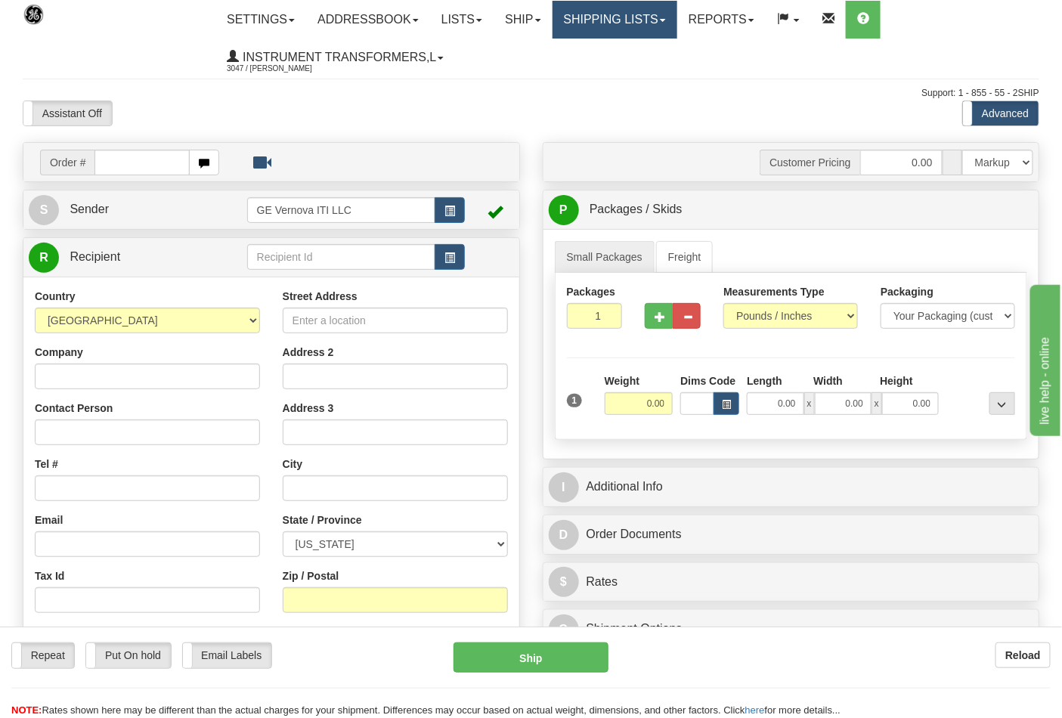
click at [593, 27] on link "Shipping lists" at bounding box center [614, 20] width 125 height 38
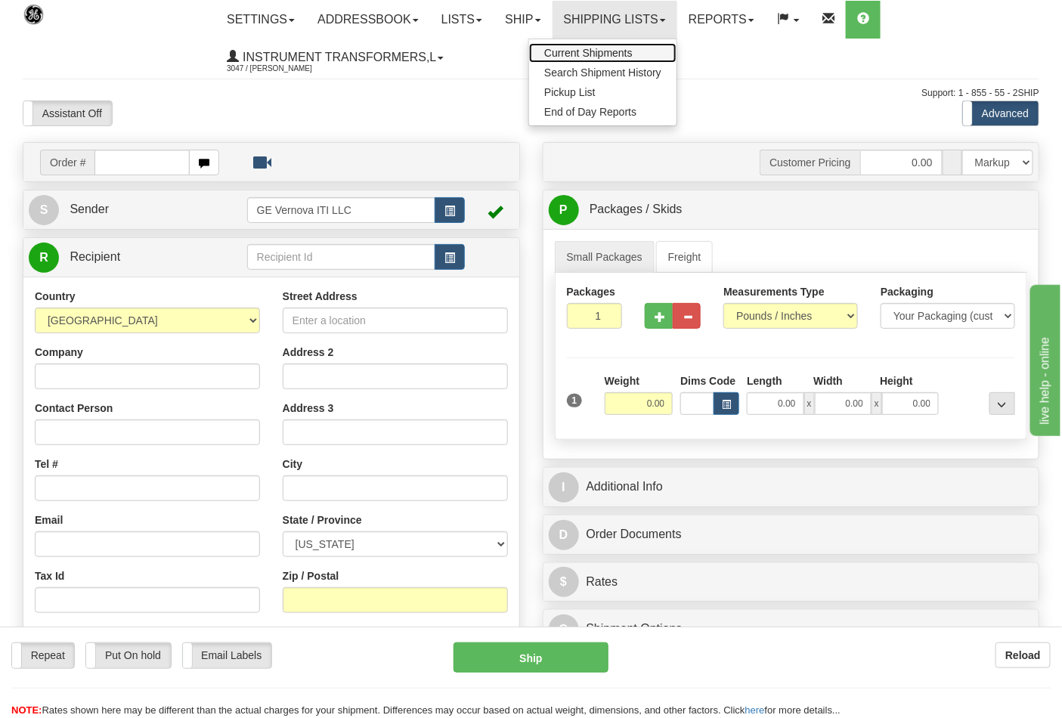
click at [579, 51] on span "Current Shipments" at bounding box center [588, 53] width 88 height 12
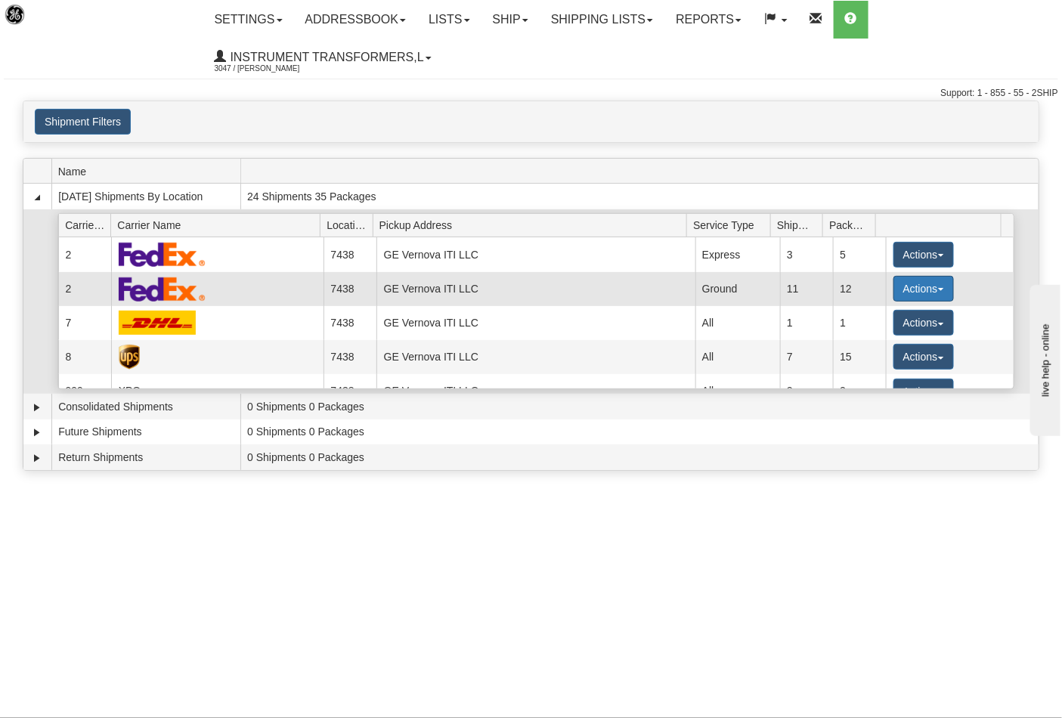
click at [893, 292] on button "Actions" at bounding box center [923, 289] width 60 height 26
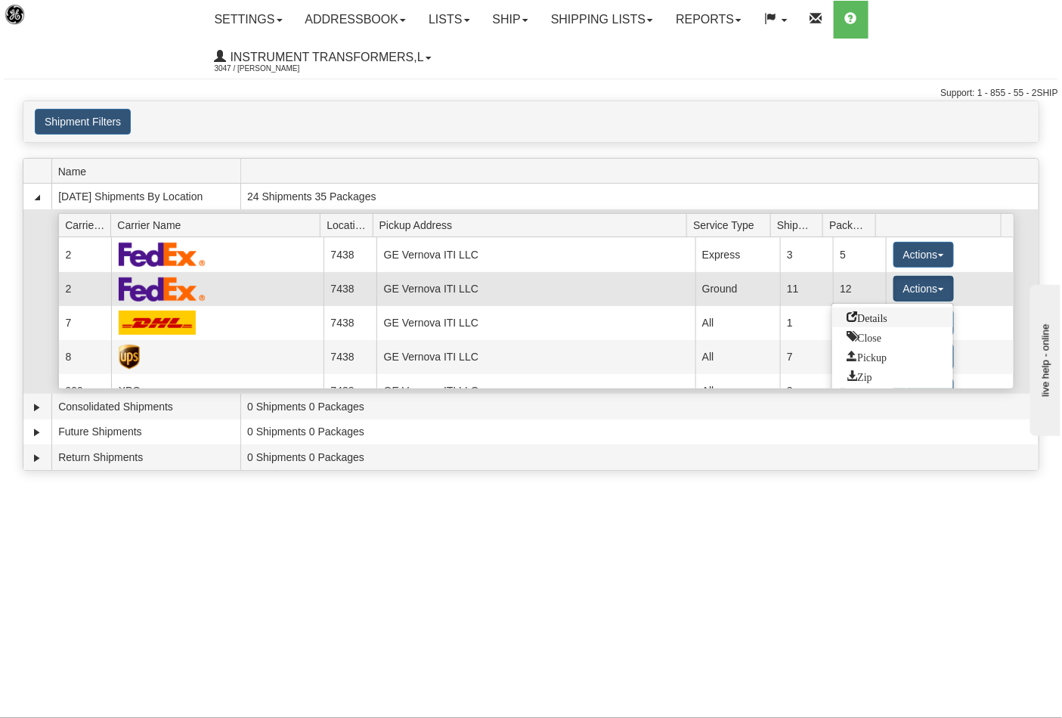
click at [875, 314] on span "Details" at bounding box center [867, 316] width 41 height 11
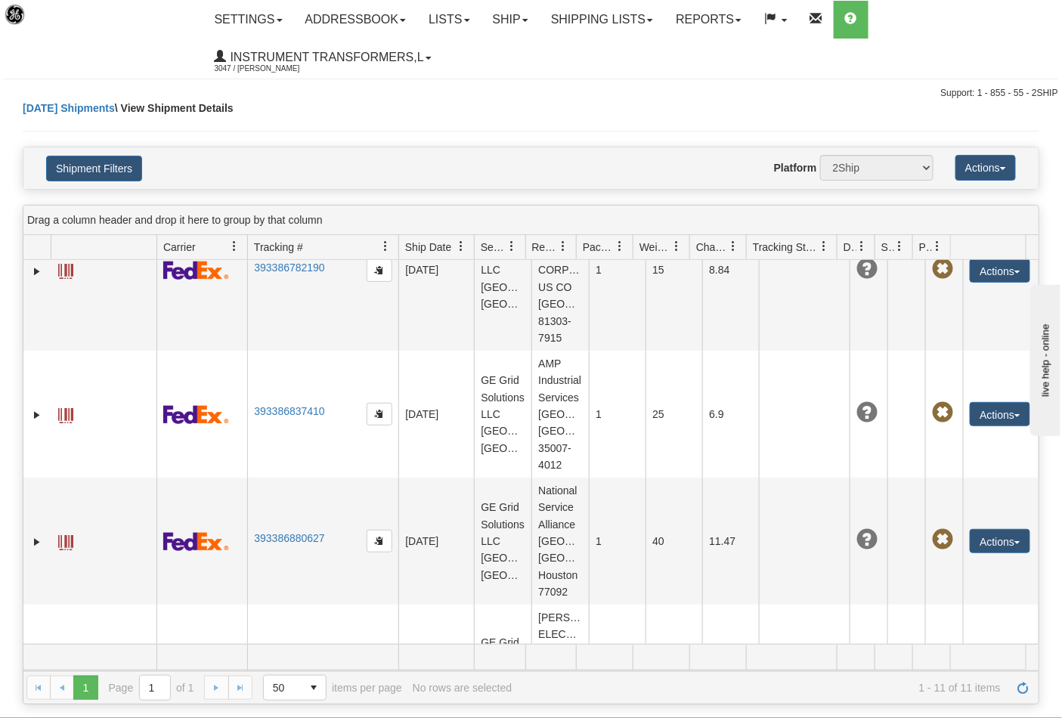
scroll to position [1147, 0]
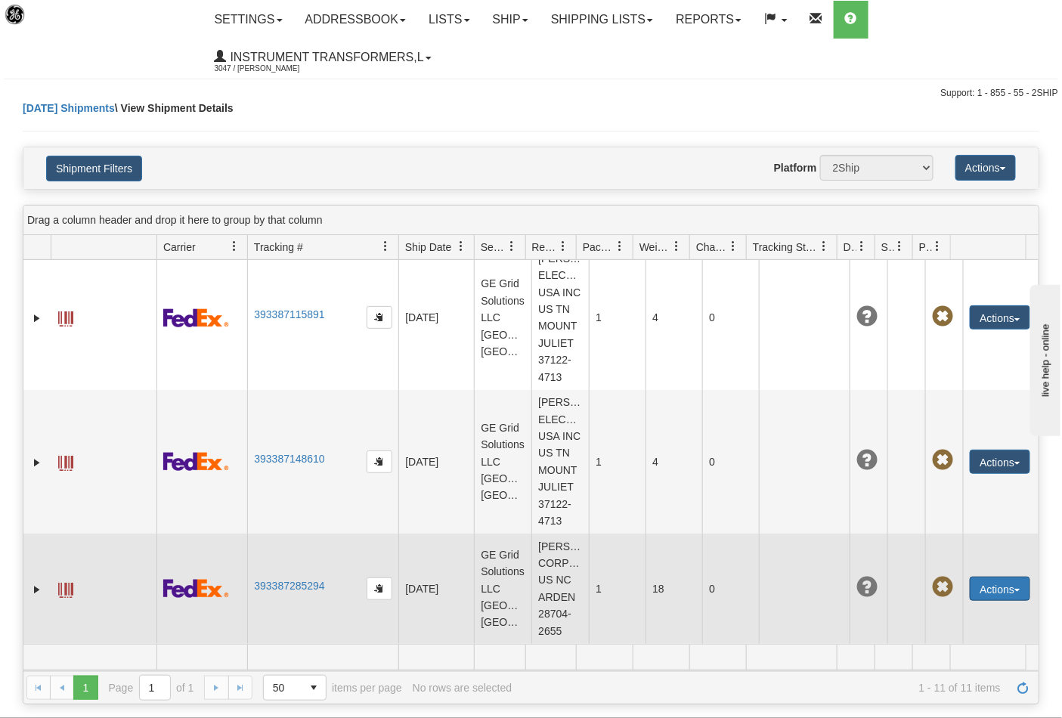
click at [970, 583] on button "Actions" at bounding box center [1000, 589] width 60 height 24
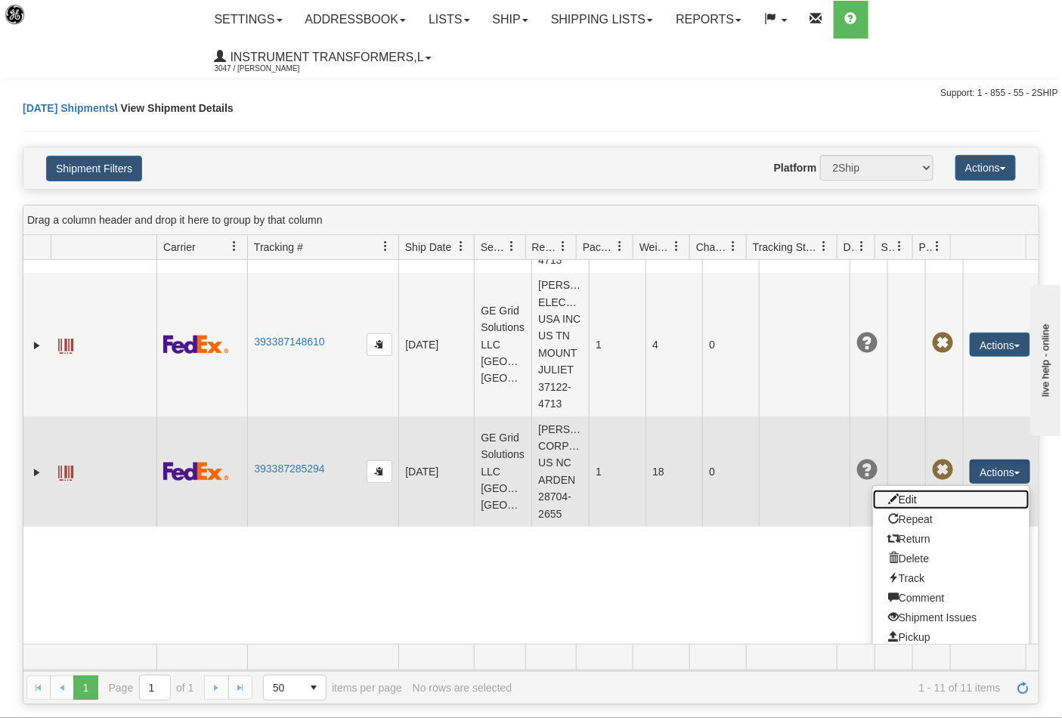
drag, startPoint x: 896, startPoint y: 606, endPoint x: 736, endPoint y: 608, distance: 159.5
click at [896, 509] on link "Edit" at bounding box center [951, 500] width 156 height 20
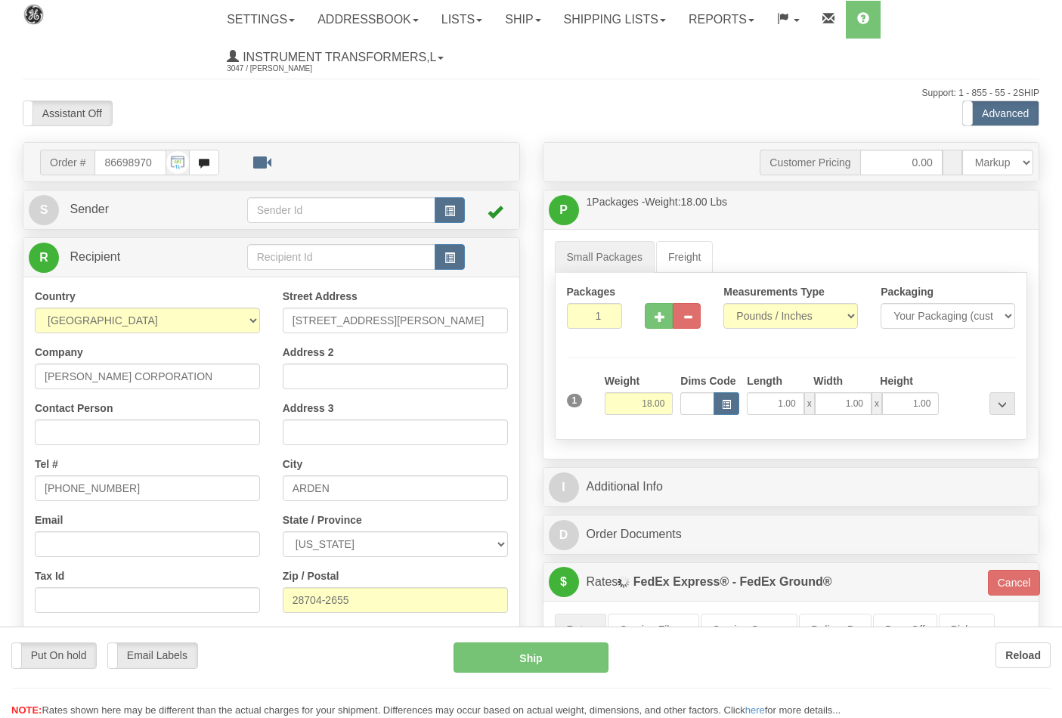
scroll to position [503, 0]
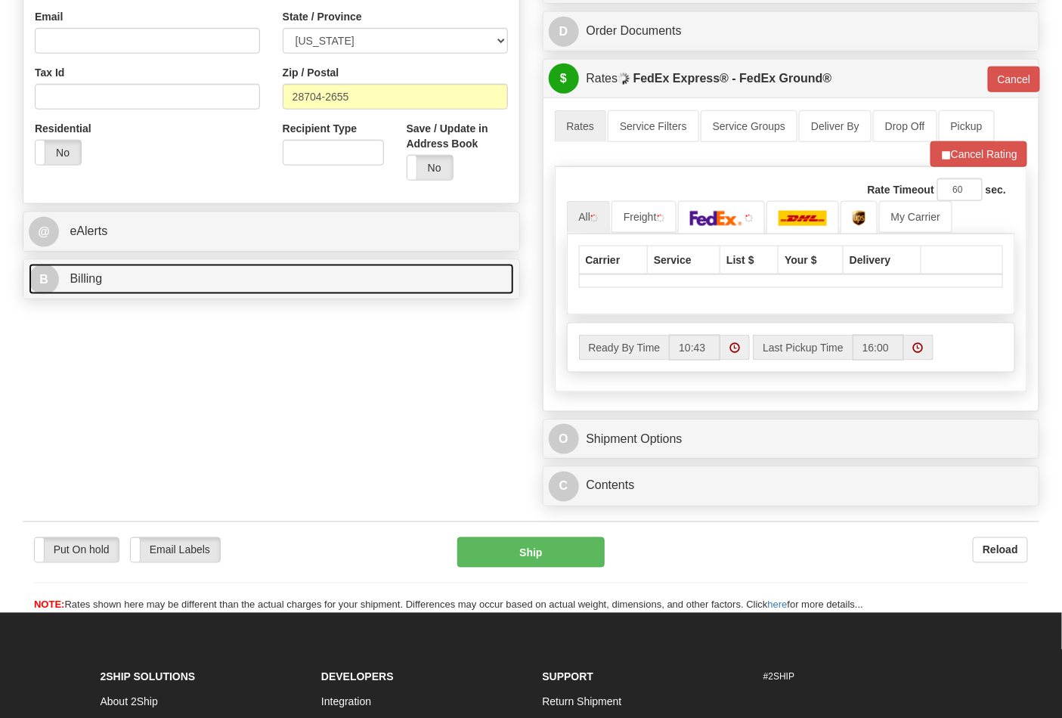
click at [162, 283] on link "B Billing" at bounding box center [271, 279] width 485 height 31
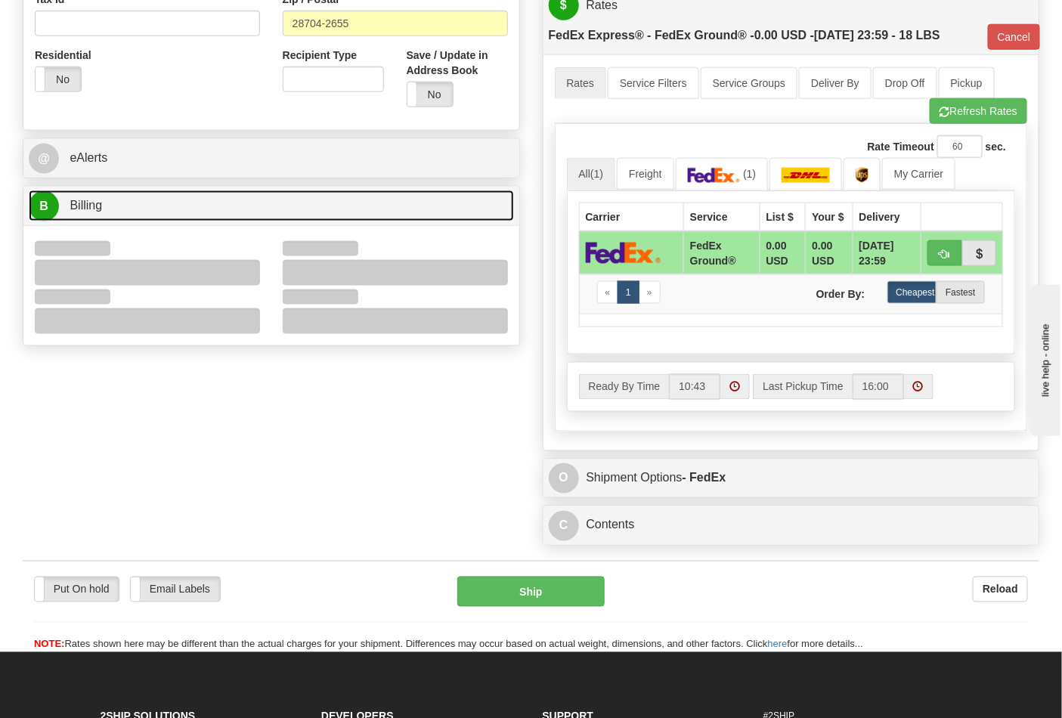
scroll to position [587, 0]
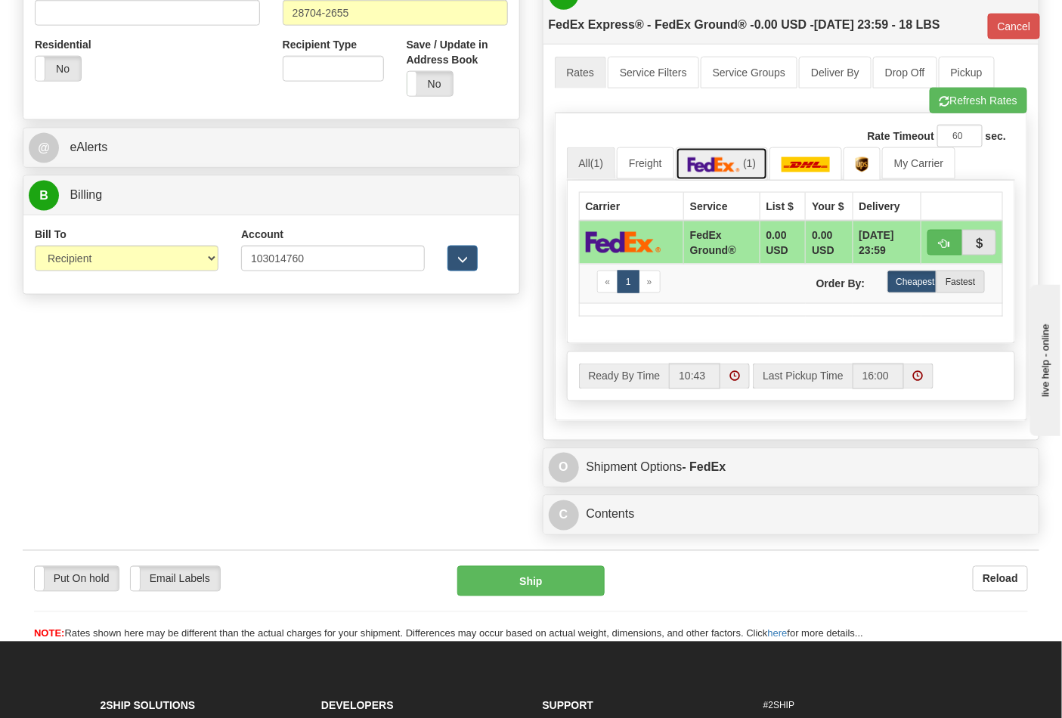
click at [720, 164] on img at bounding box center [714, 164] width 53 height 15
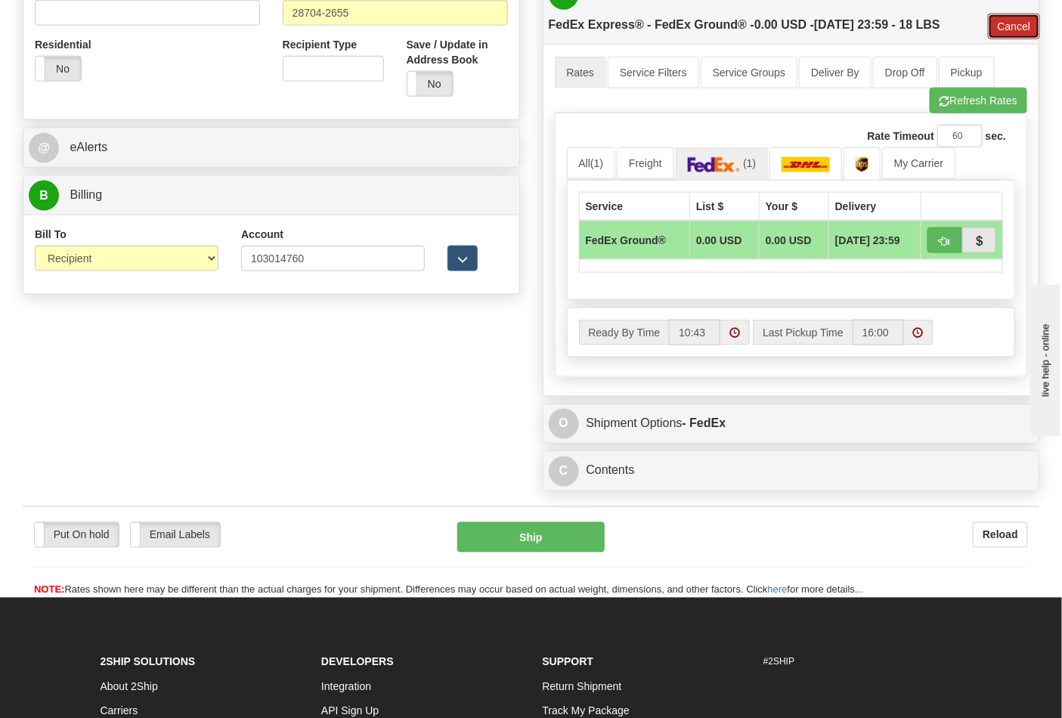
click at [1006, 29] on button "Cancel" at bounding box center [1014, 27] width 53 height 26
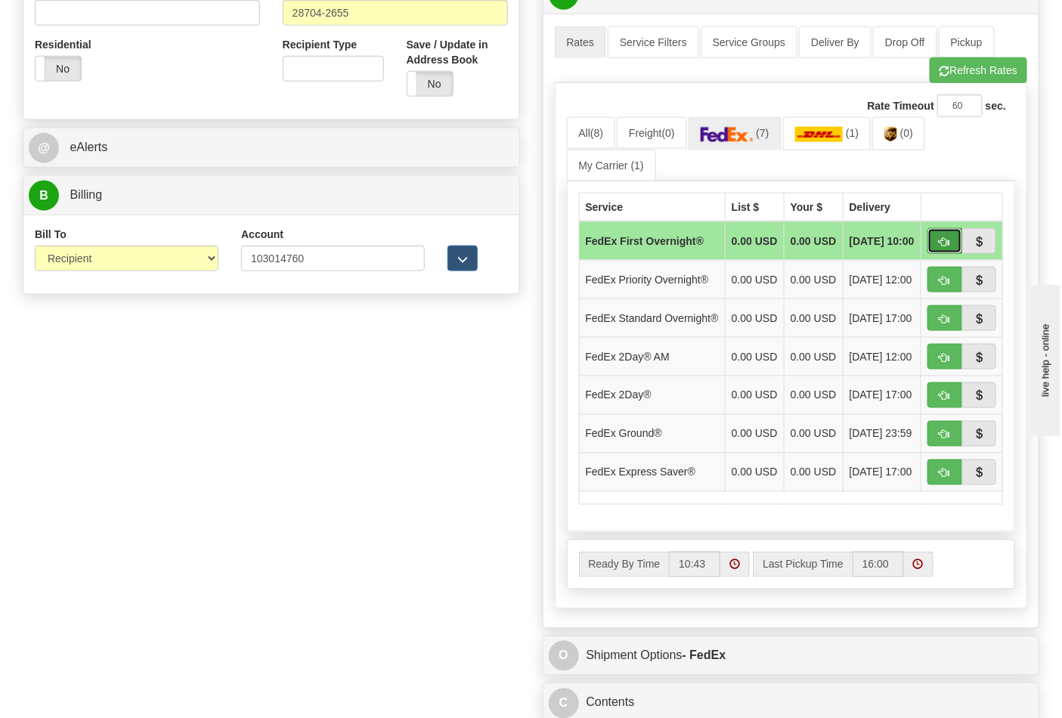
click at [942, 239] on span "button" at bounding box center [944, 242] width 11 height 10
type input "06"
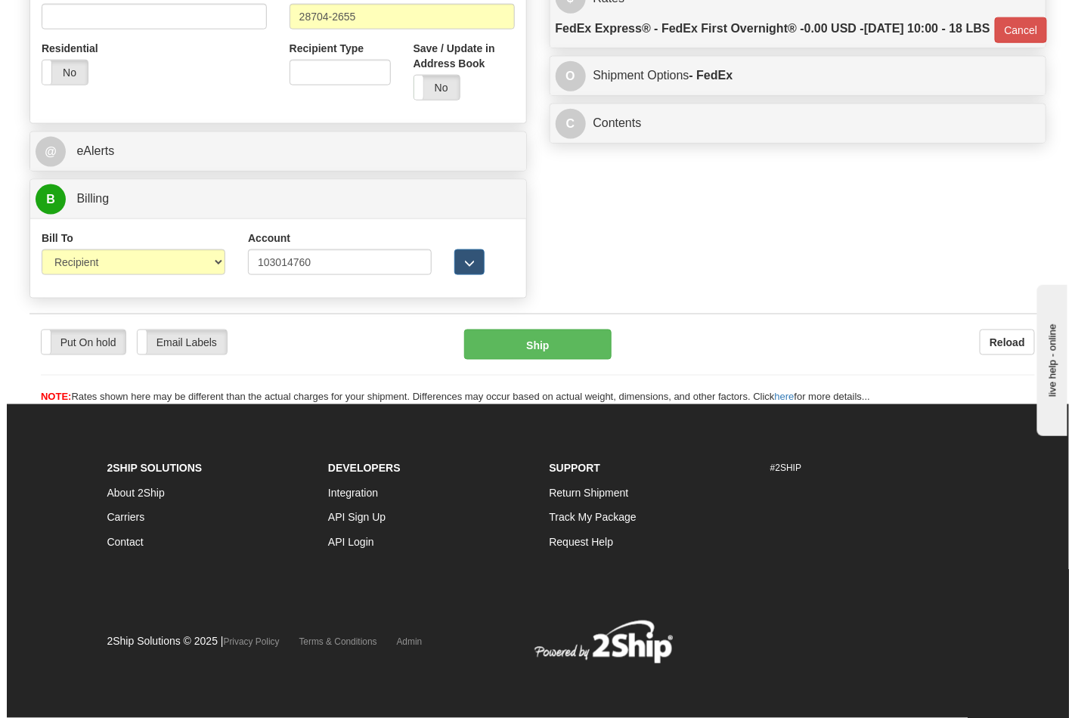
scroll to position [564, 0]
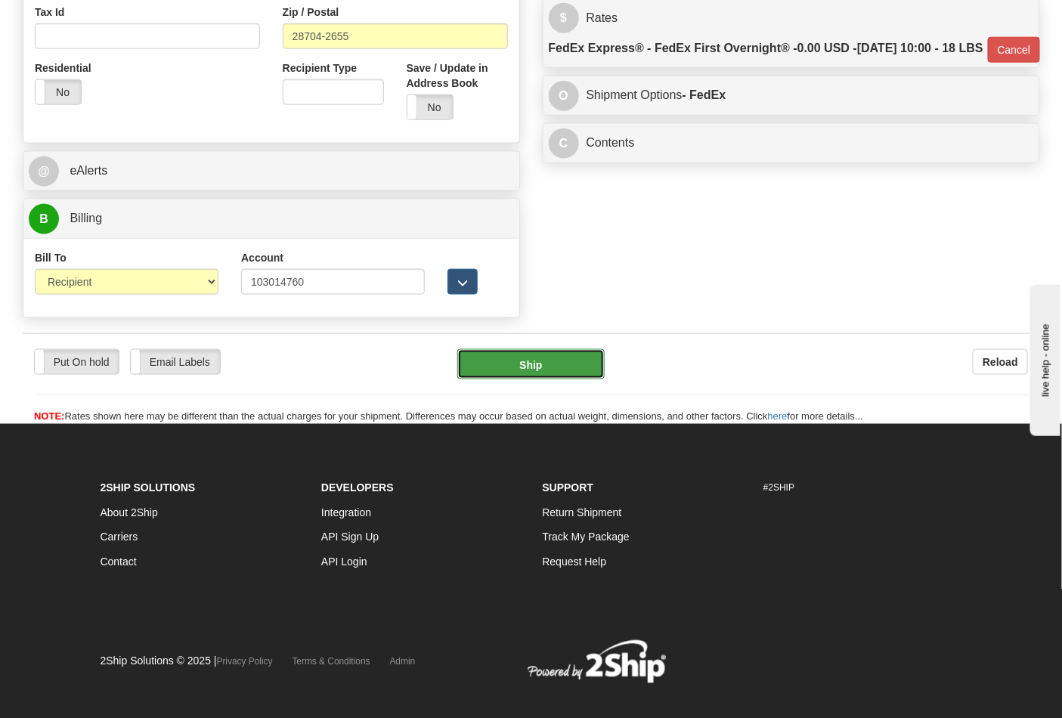
click at [518, 374] on button "Ship" at bounding box center [530, 364] width 147 height 30
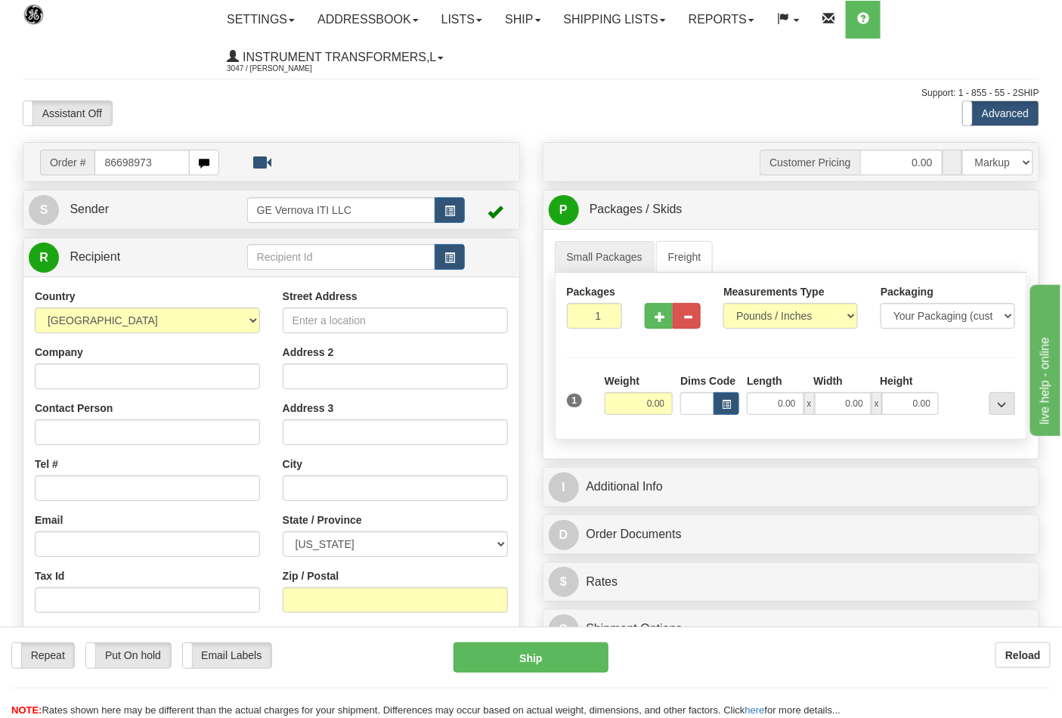
type input "86698973"
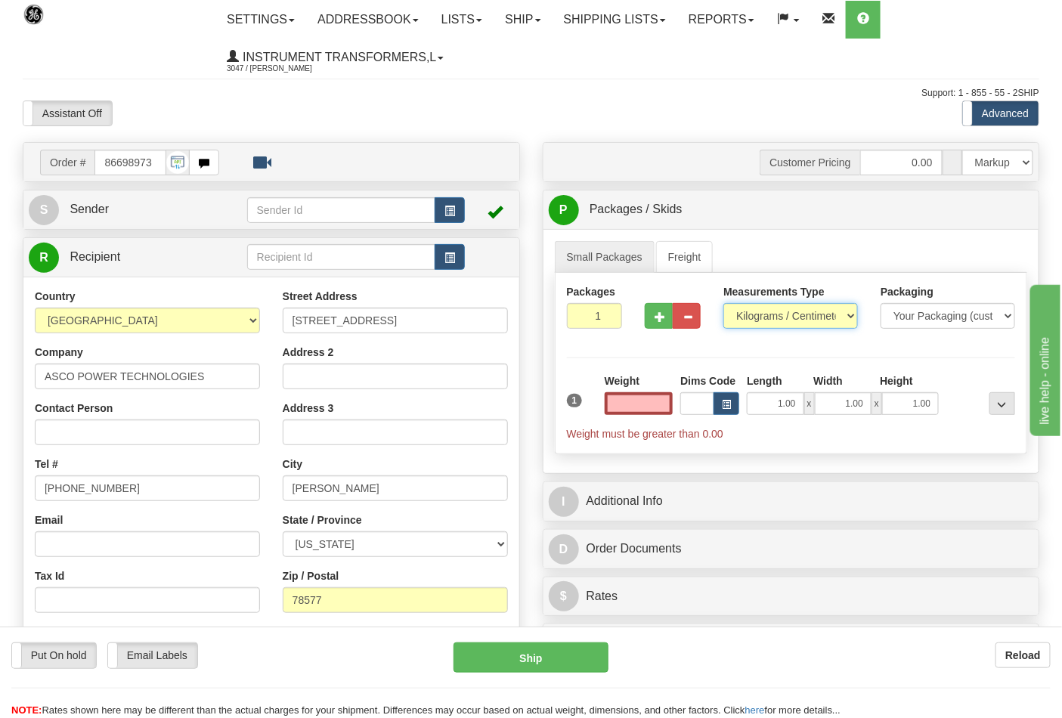
type input "0.00"
drag, startPoint x: 772, startPoint y: 323, endPoint x: 765, endPoint y: 328, distance: 8.8
click at [772, 323] on select "Pounds / Inches Kilograms / Centimeters" at bounding box center [790, 316] width 135 height 26
select select "0"
click at [723, 304] on select "Pounds / Inches Kilograms / Centimeters" at bounding box center [790, 316] width 135 height 26
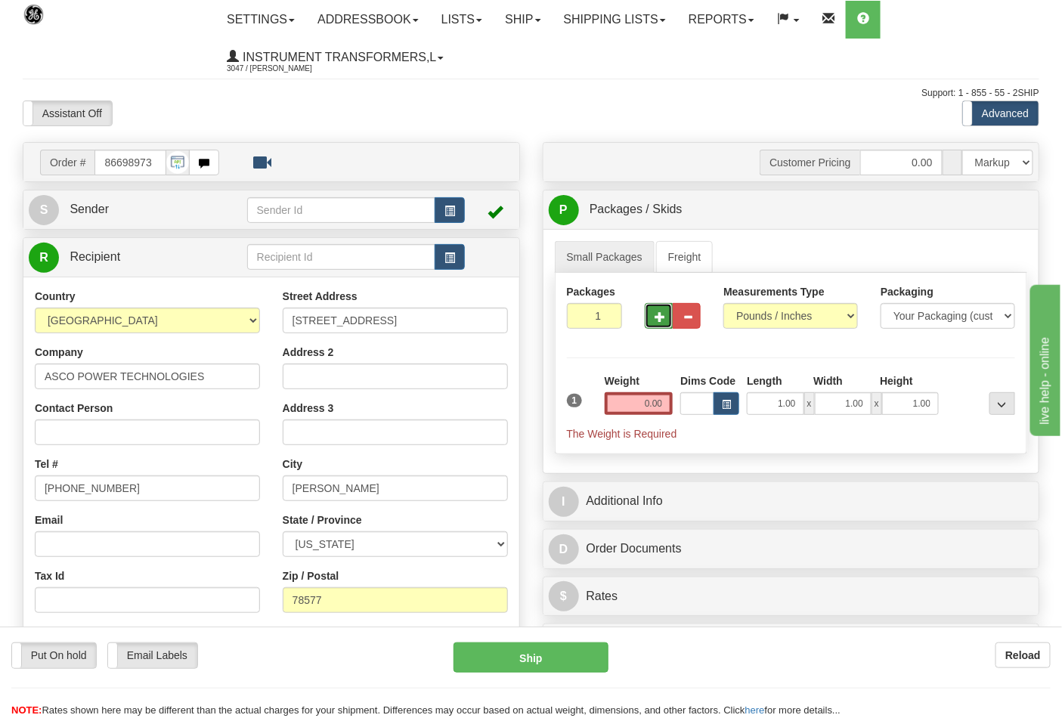
click at [650, 312] on button "button" at bounding box center [659, 316] width 28 height 26
click at [653, 318] on button "button" at bounding box center [659, 316] width 28 height 26
click at [652, 318] on button "button" at bounding box center [659, 316] width 28 height 26
type input "4"
click at [661, 405] on input "0.00" at bounding box center [639, 403] width 69 height 23
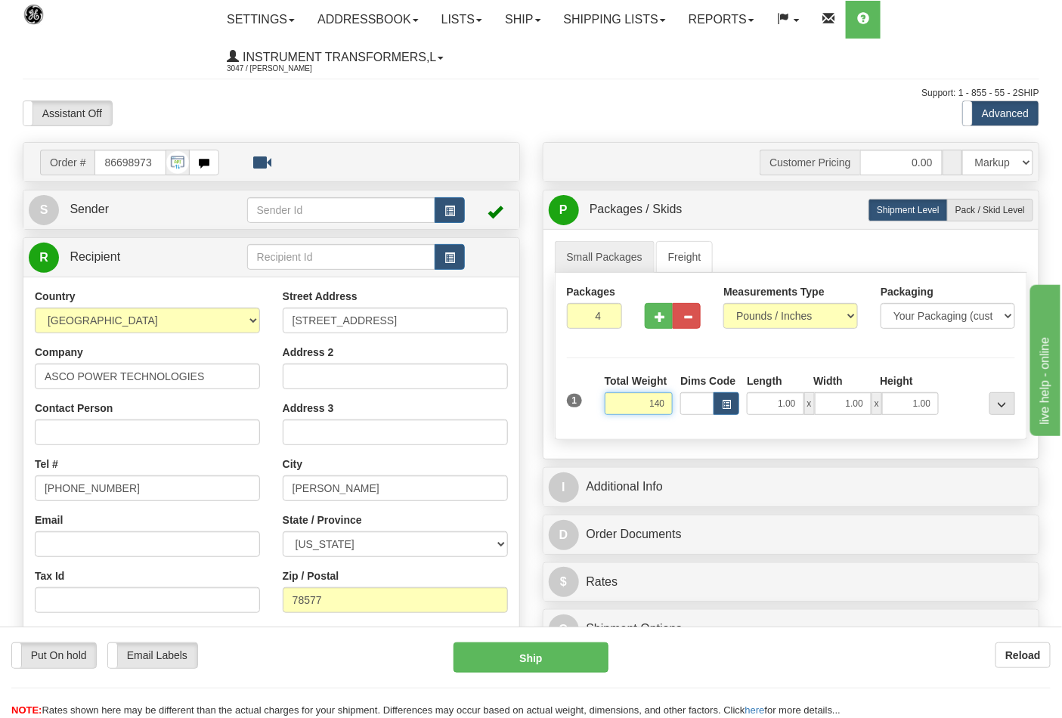
click button "Delete" at bounding box center [0, 0] width 0 height 0
type input "140.00"
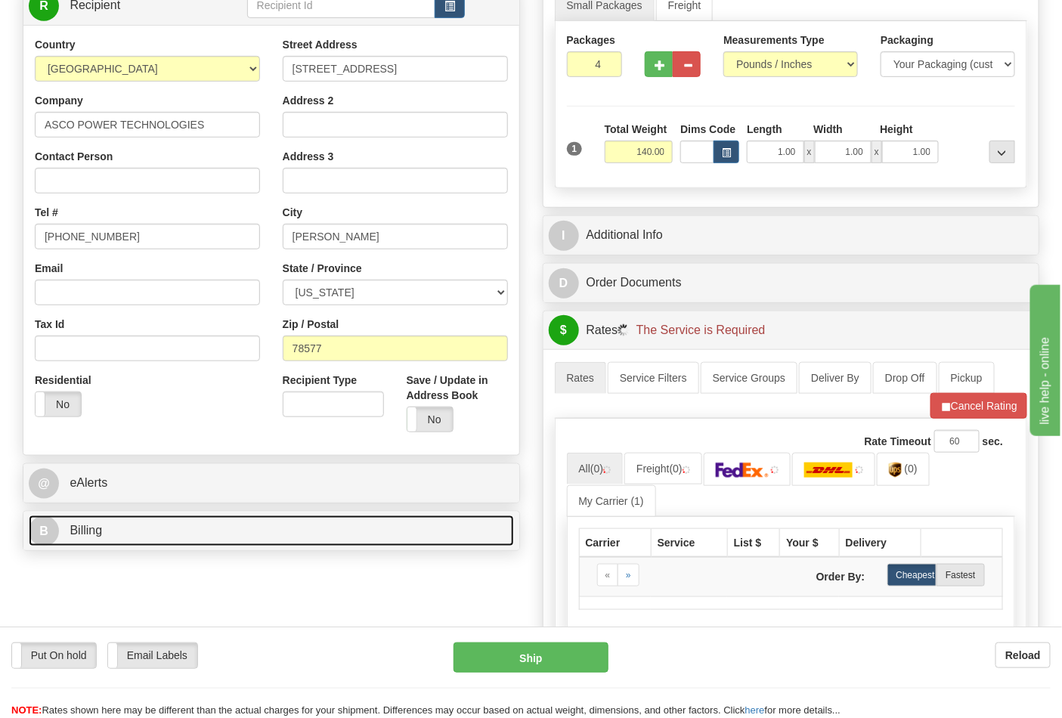
click at [200, 534] on link "B Billing" at bounding box center [271, 530] width 485 height 31
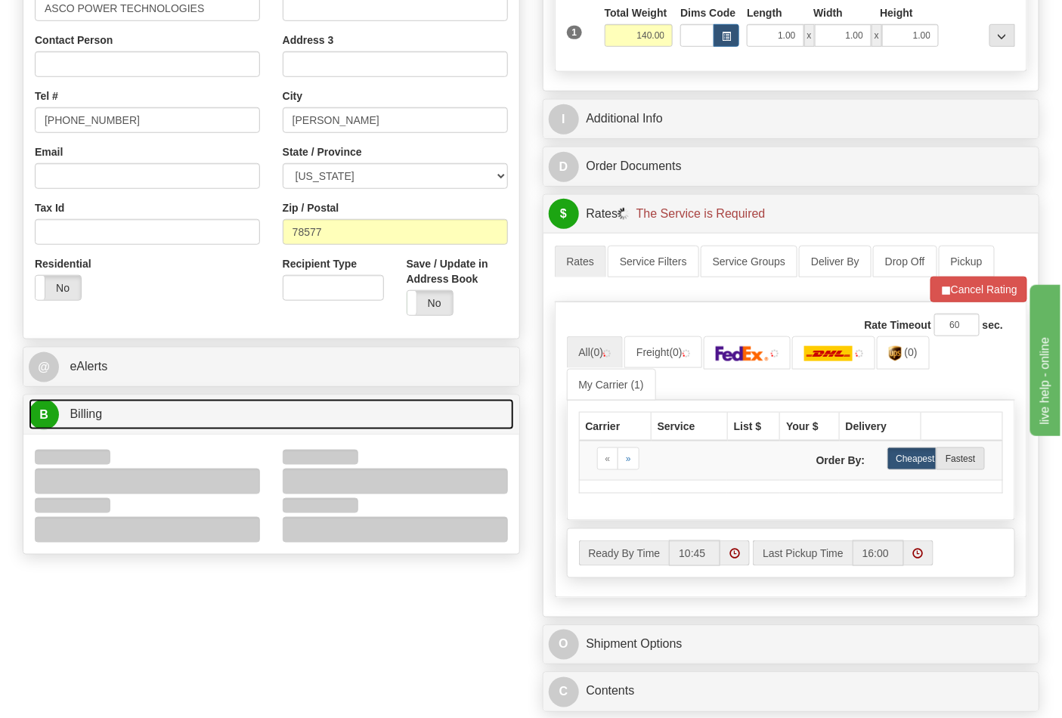
scroll to position [503, 0]
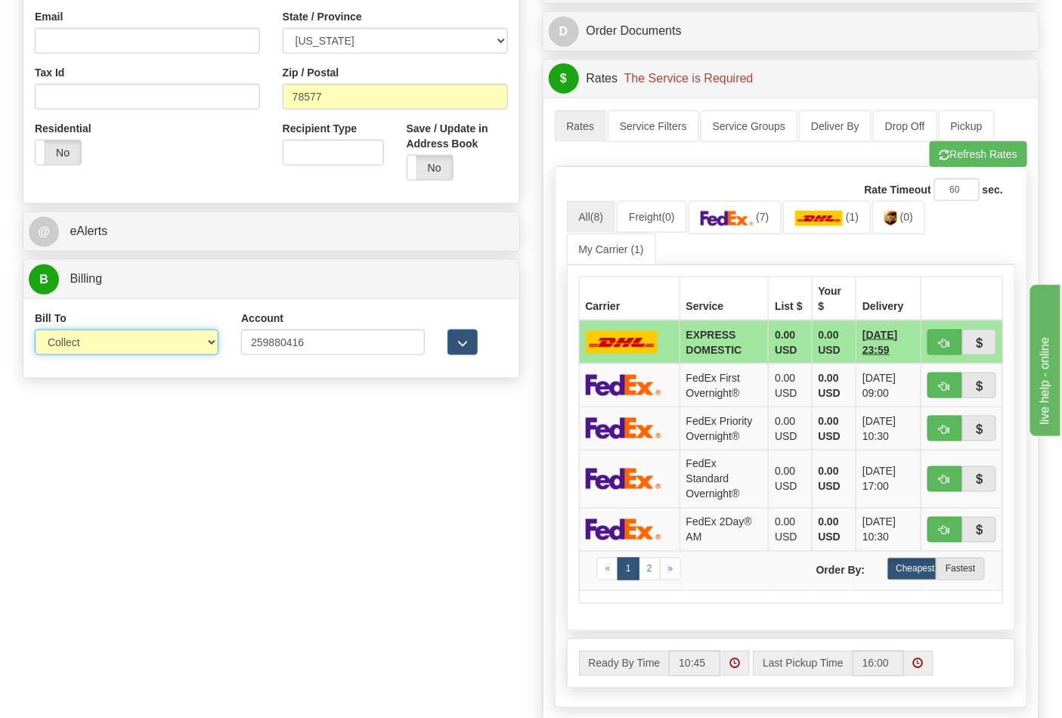
click at [87, 346] on select "Sender Recipient Third Party Collect" at bounding box center [127, 343] width 184 height 26
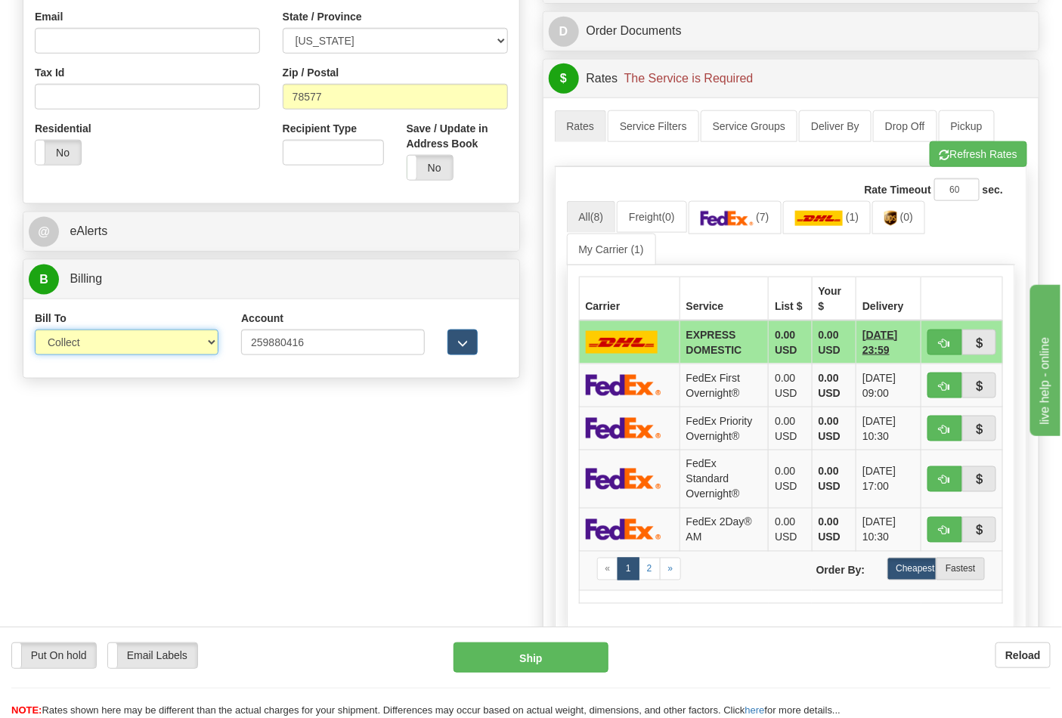
select select "2"
click at [35, 331] on select "Sender Recipient Third Party Collect" at bounding box center [127, 343] width 184 height 26
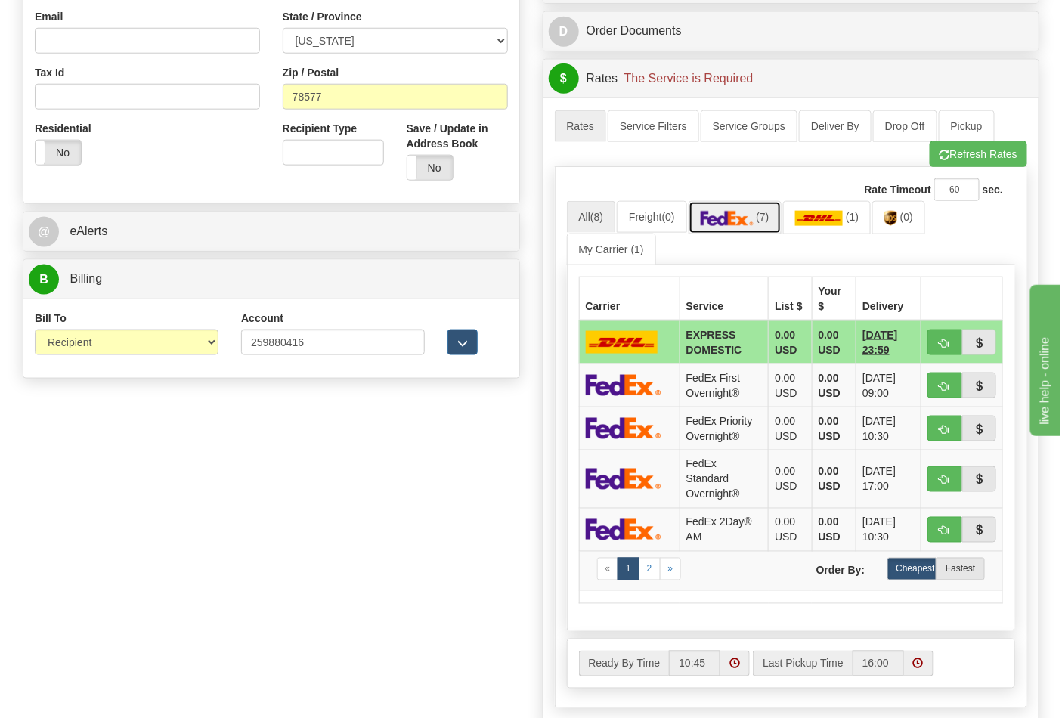
click at [745, 221] on img at bounding box center [727, 218] width 53 height 15
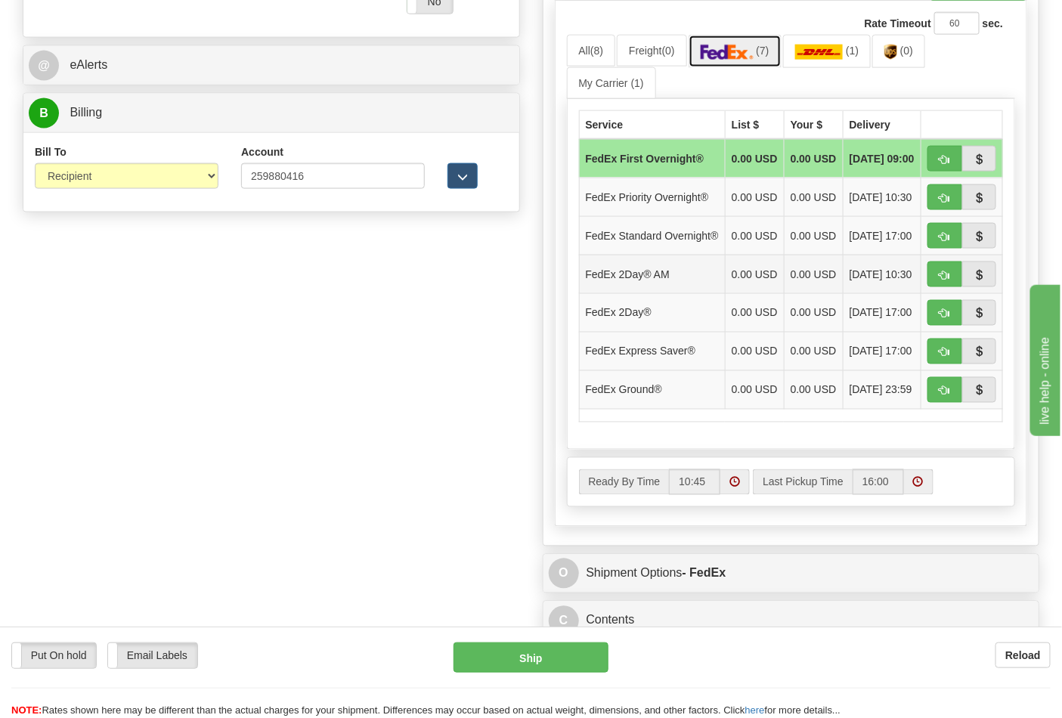
scroll to position [671, 0]
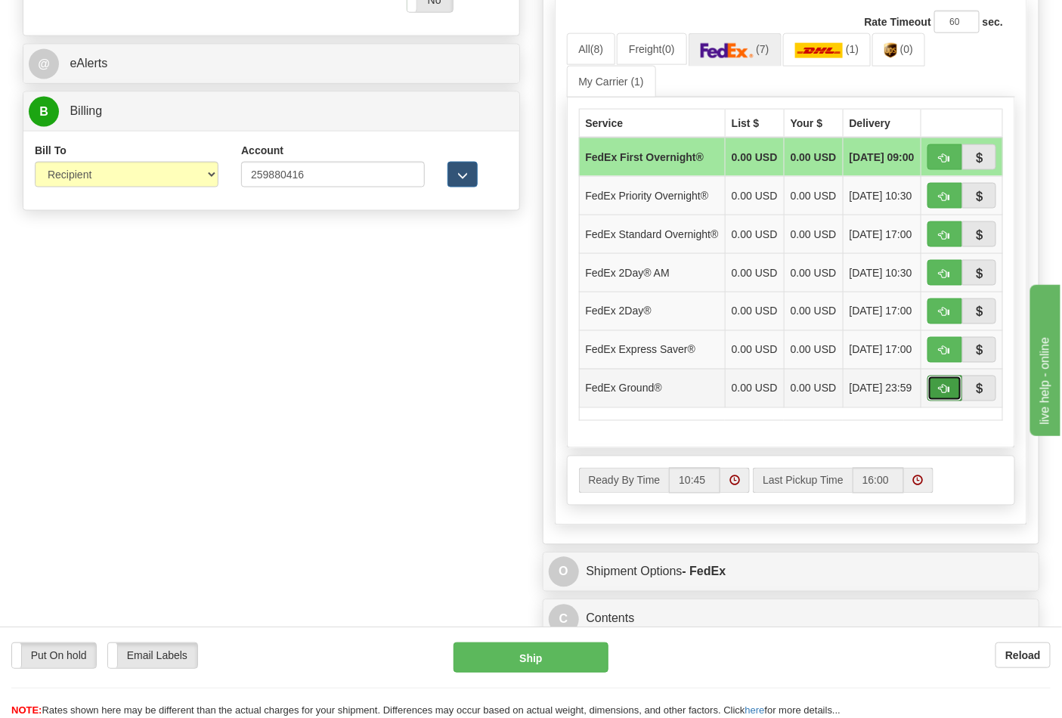
click at [949, 395] on span "button" at bounding box center [944, 390] width 11 height 10
type input "92"
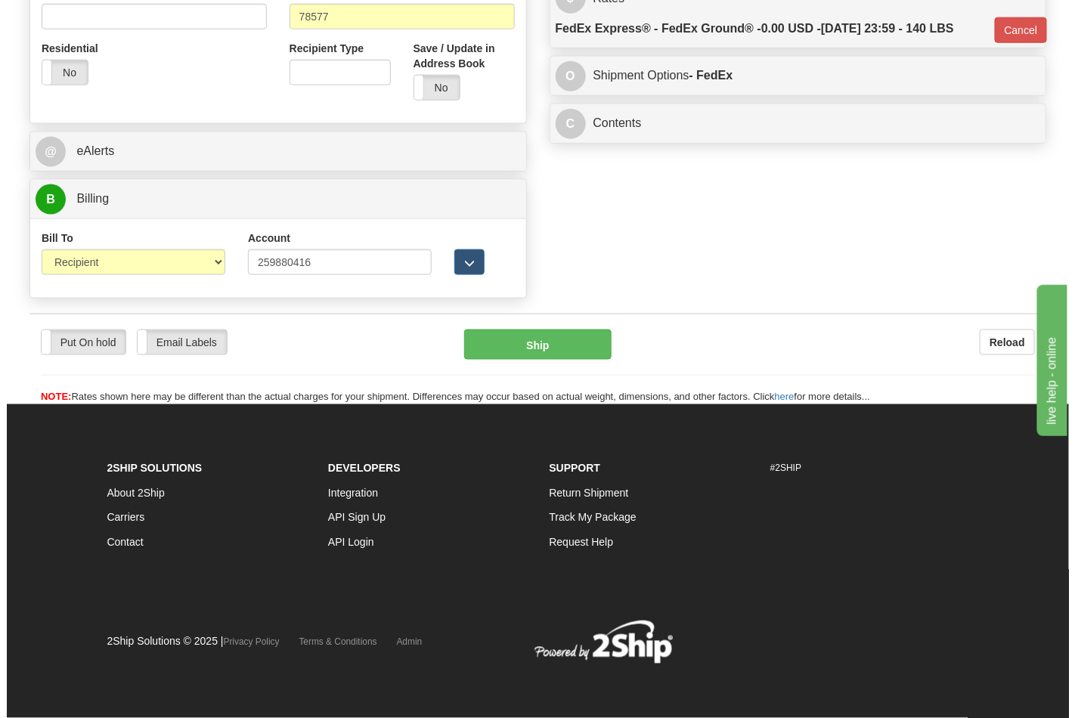
scroll to position [586, 0]
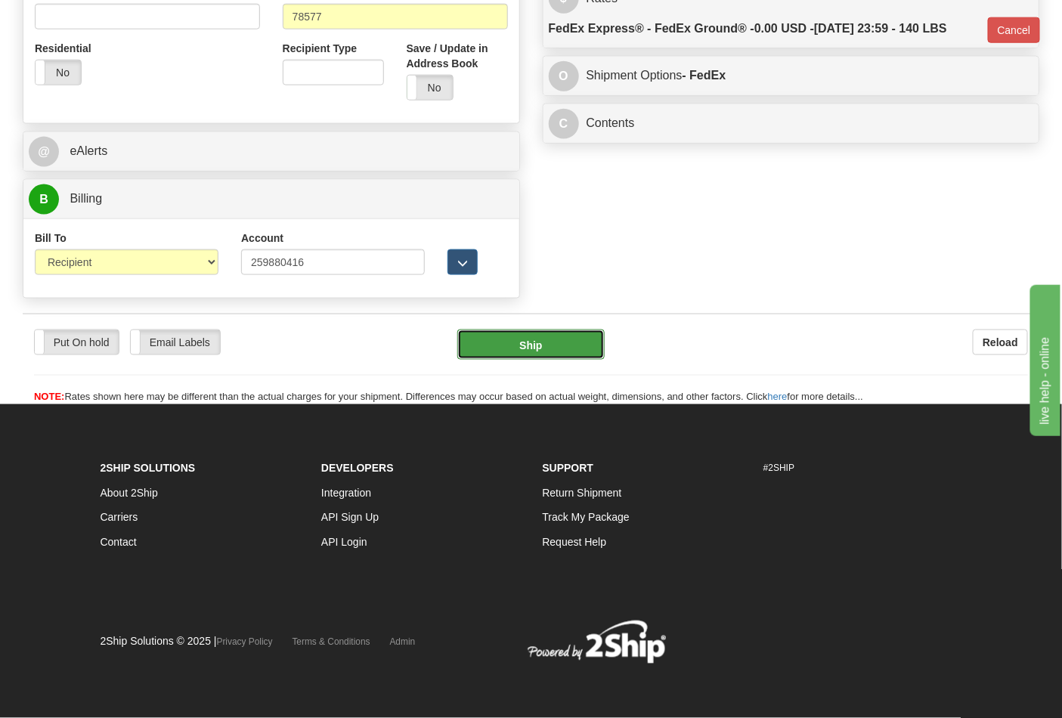
click at [562, 336] on button "Ship" at bounding box center [530, 345] width 147 height 30
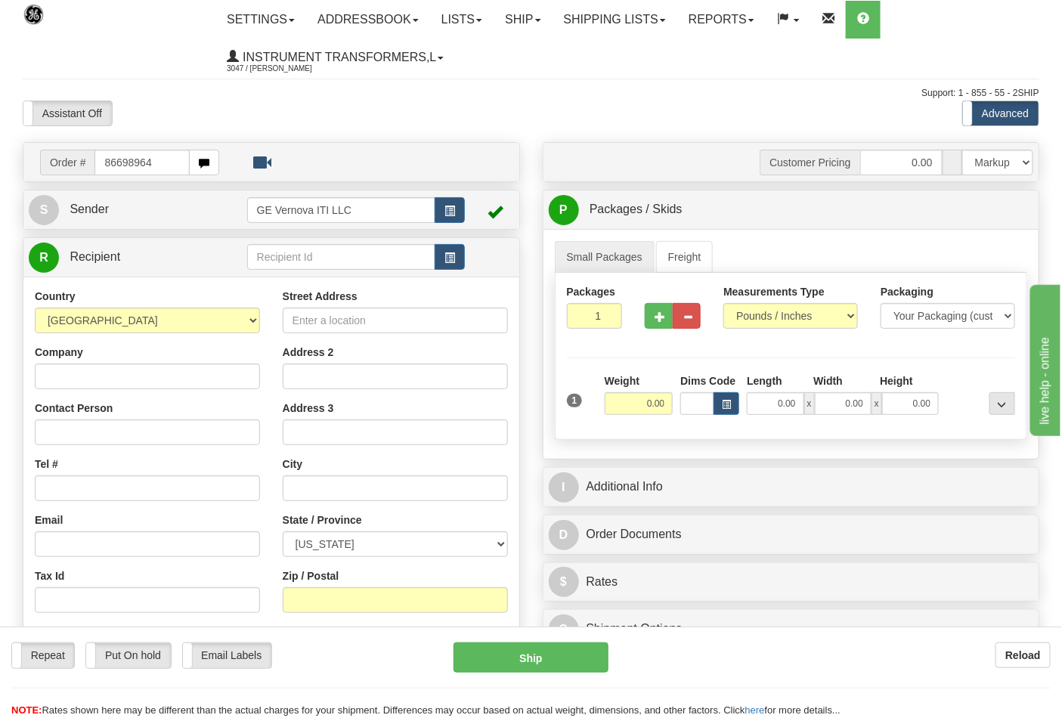
type input "86698964"
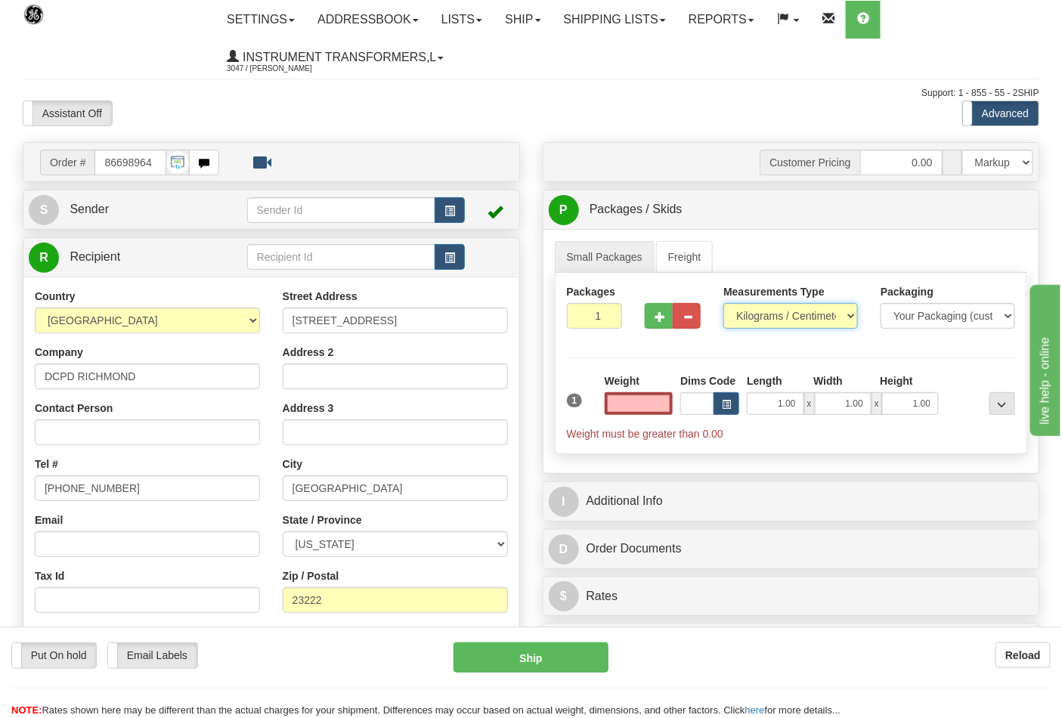
type input "0.00"
click at [750, 320] on select "Pounds / Inches Kilograms / Centimeters" at bounding box center [790, 316] width 135 height 26
select select "0"
click at [723, 304] on select "Pounds / Inches Kilograms / Centimeters" at bounding box center [790, 316] width 135 height 26
click at [665, 404] on input "0.00" at bounding box center [639, 403] width 69 height 23
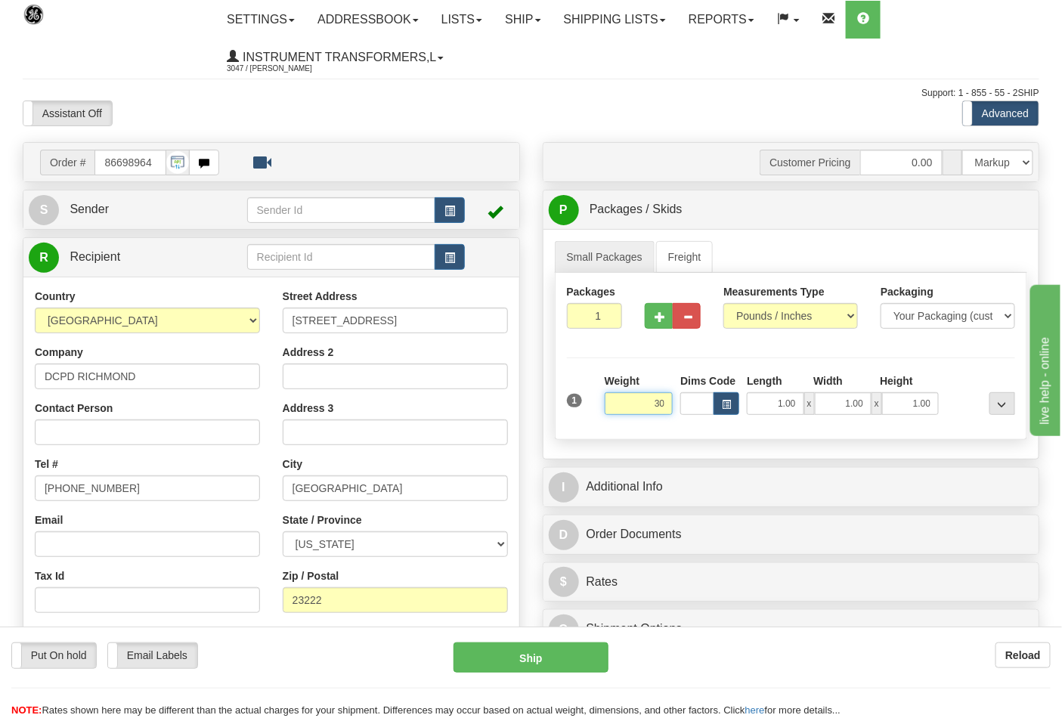
click button "Delete" at bounding box center [0, 0] width 0 height 0
type input "30.00"
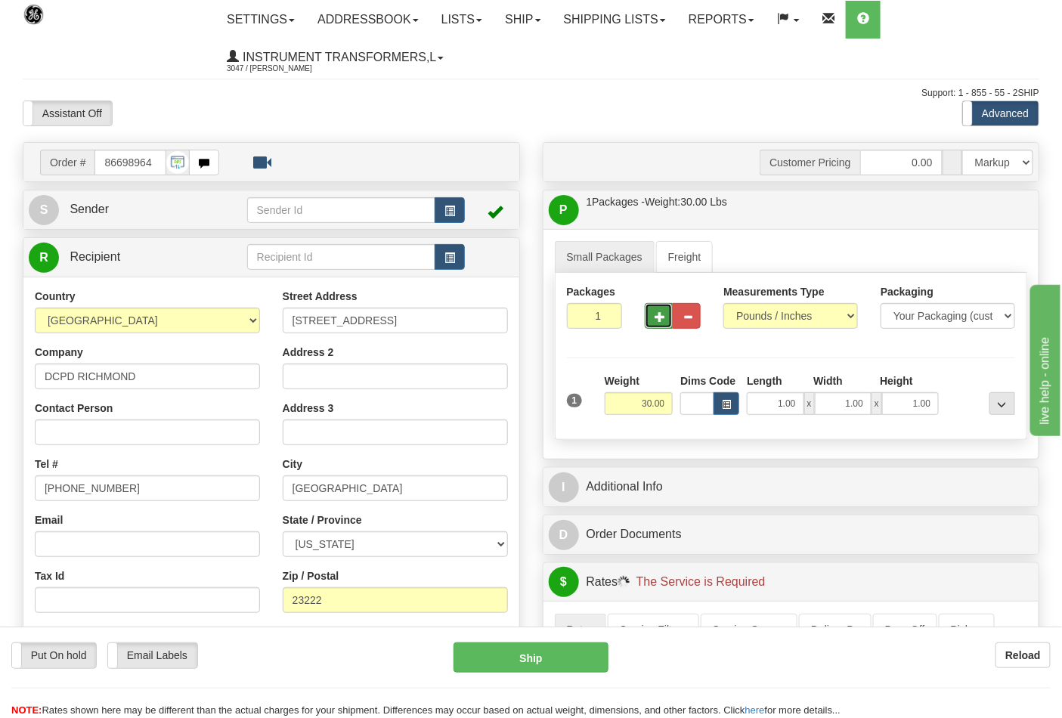
click at [667, 319] on button "button" at bounding box center [659, 316] width 28 height 26
type input "2"
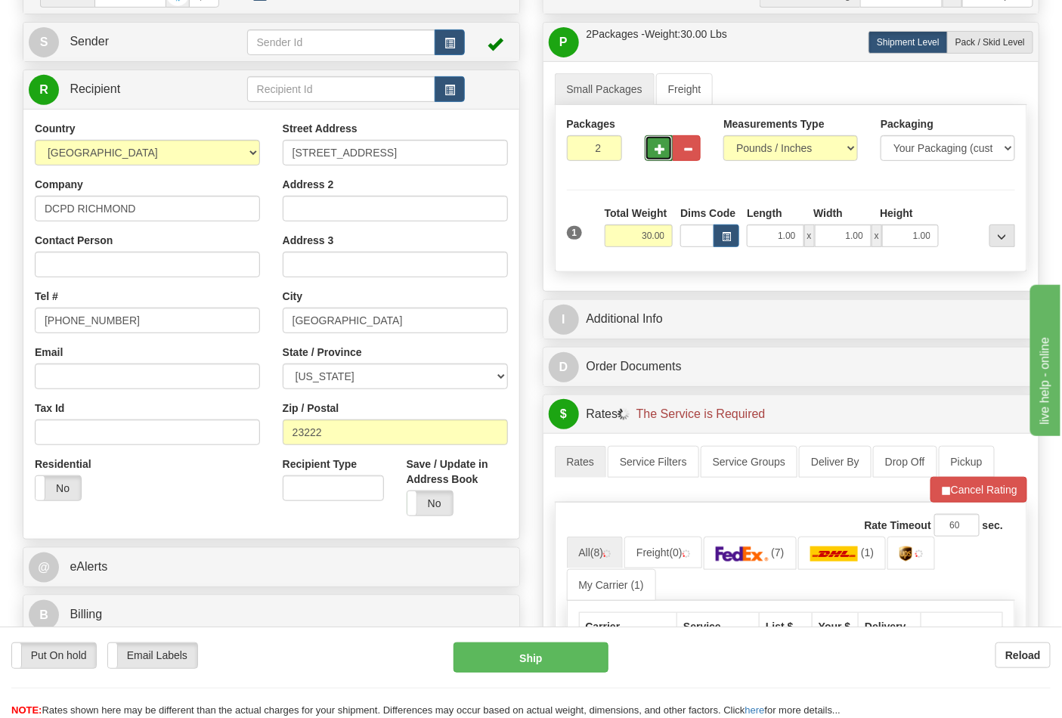
scroll to position [419, 0]
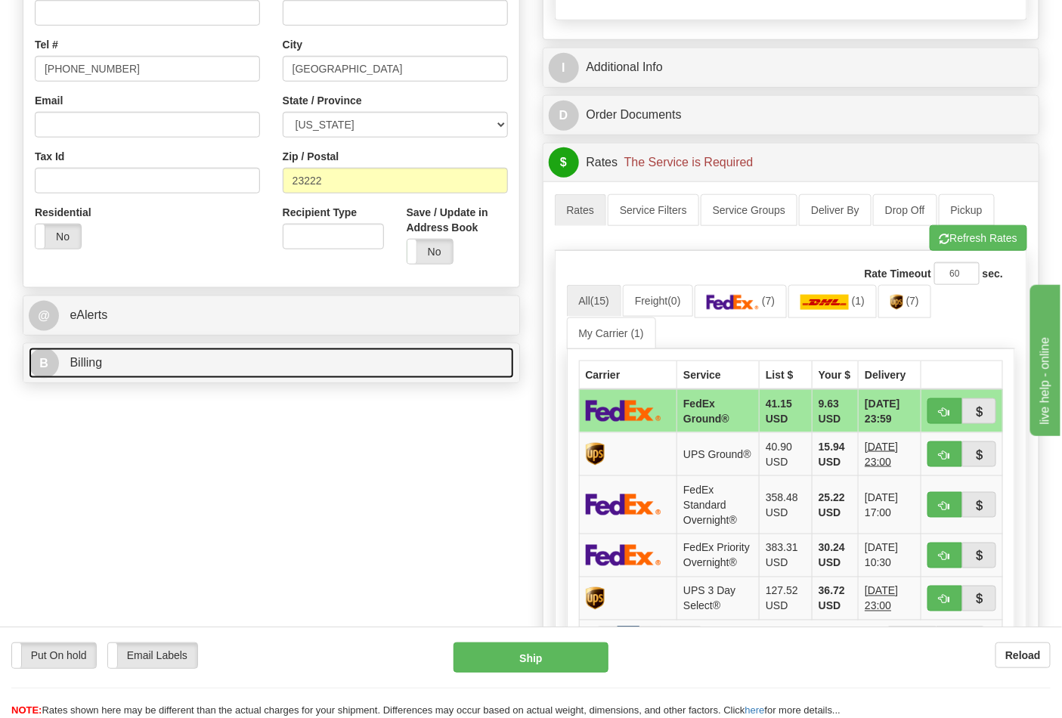
click at [153, 367] on link "B Billing" at bounding box center [271, 363] width 485 height 31
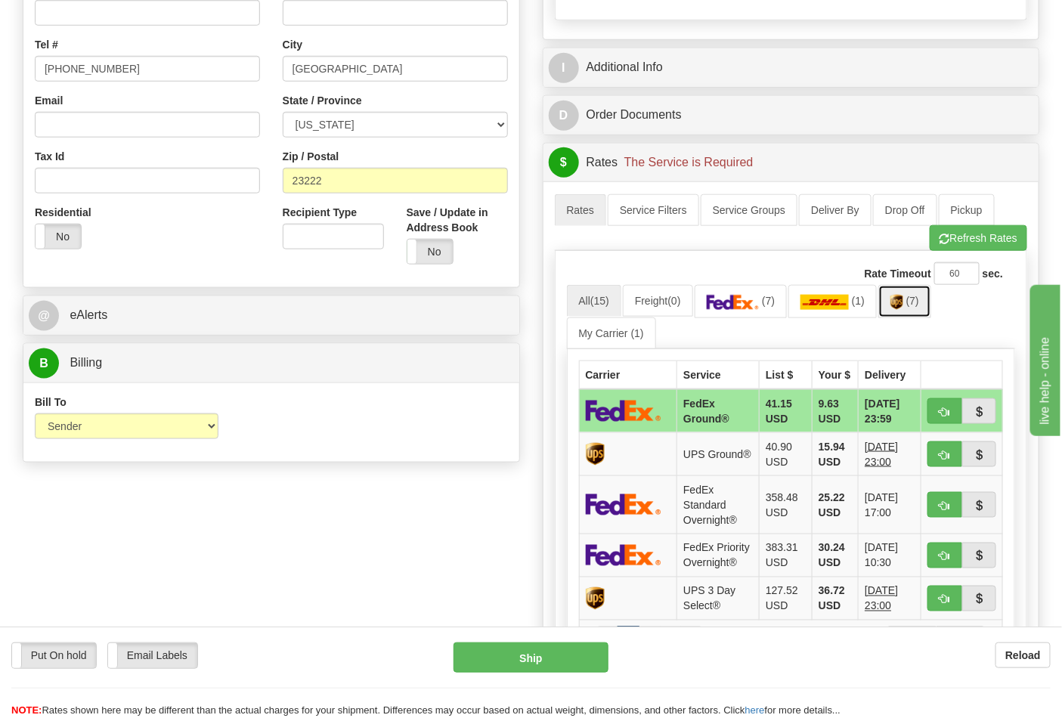
click at [919, 307] on span "(7)" at bounding box center [912, 301] width 13 height 12
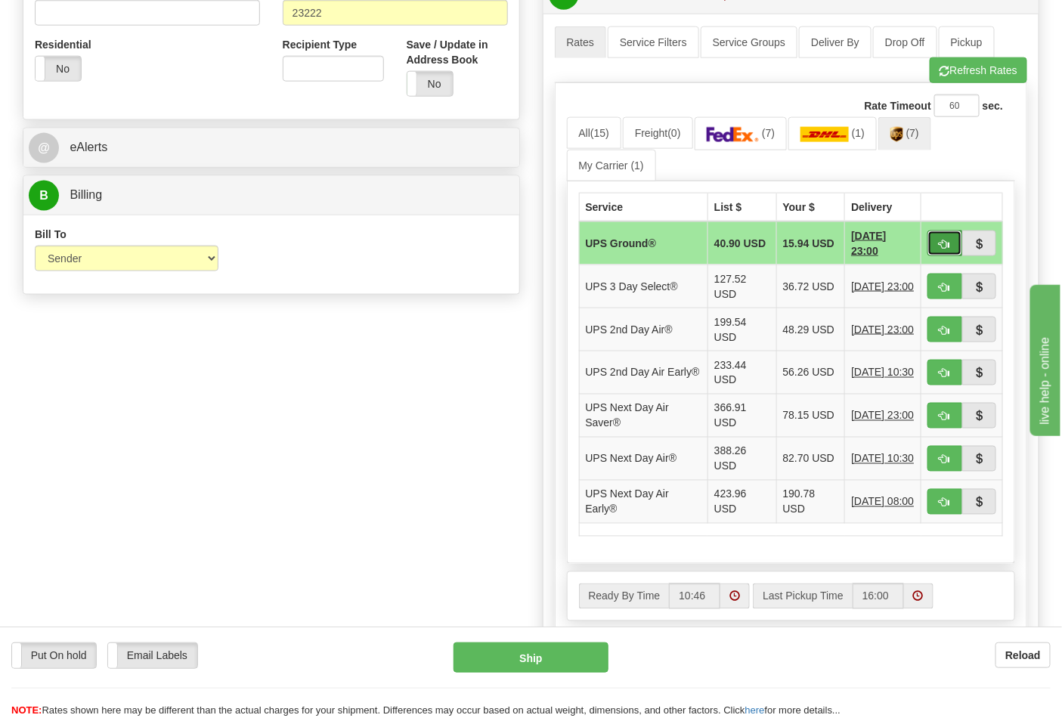
click at [941, 252] on button "button" at bounding box center [944, 244] width 35 height 26
type input "03"
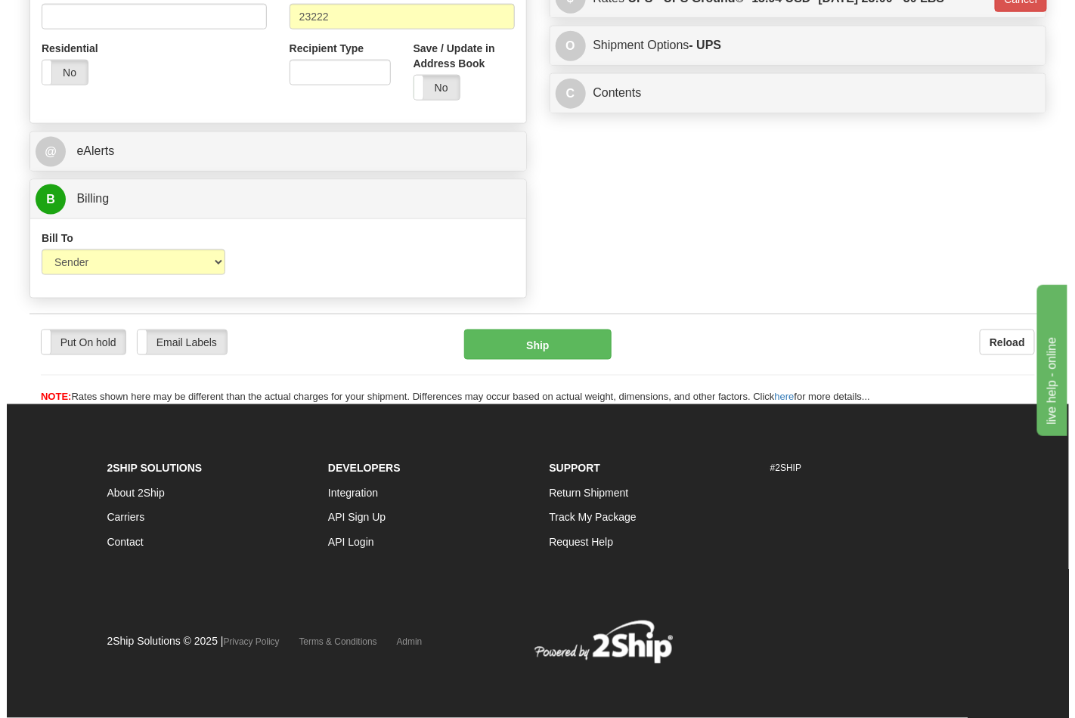
scroll to position [564, 0]
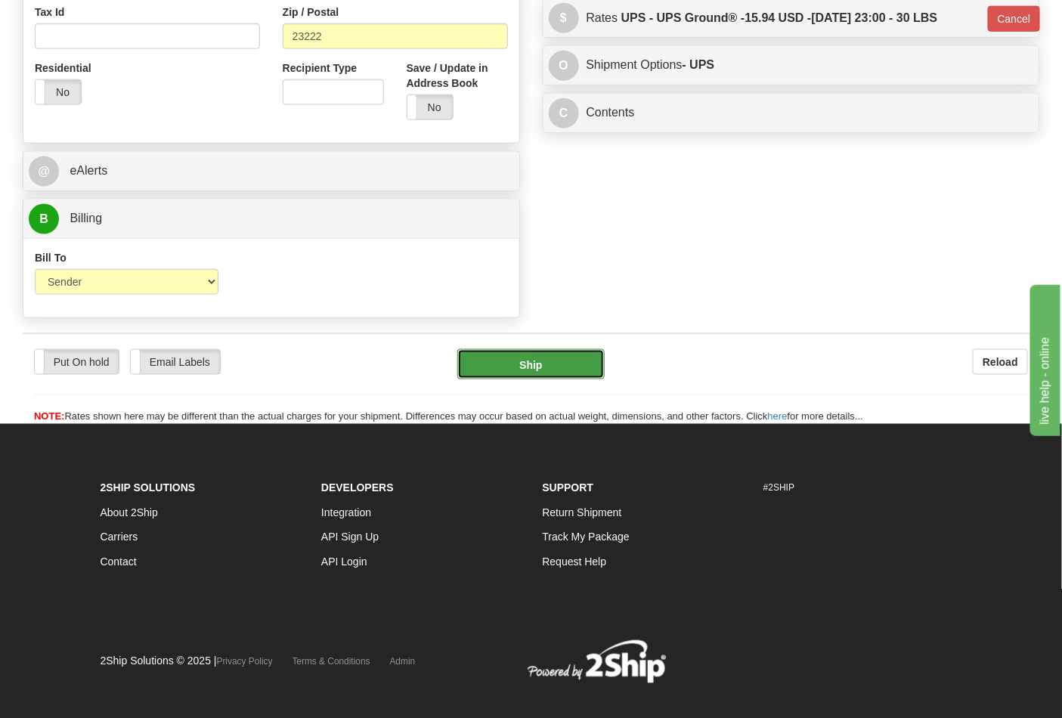
click at [555, 367] on button "Ship" at bounding box center [530, 364] width 147 height 30
